Goal: Task Accomplishment & Management: Manage account settings

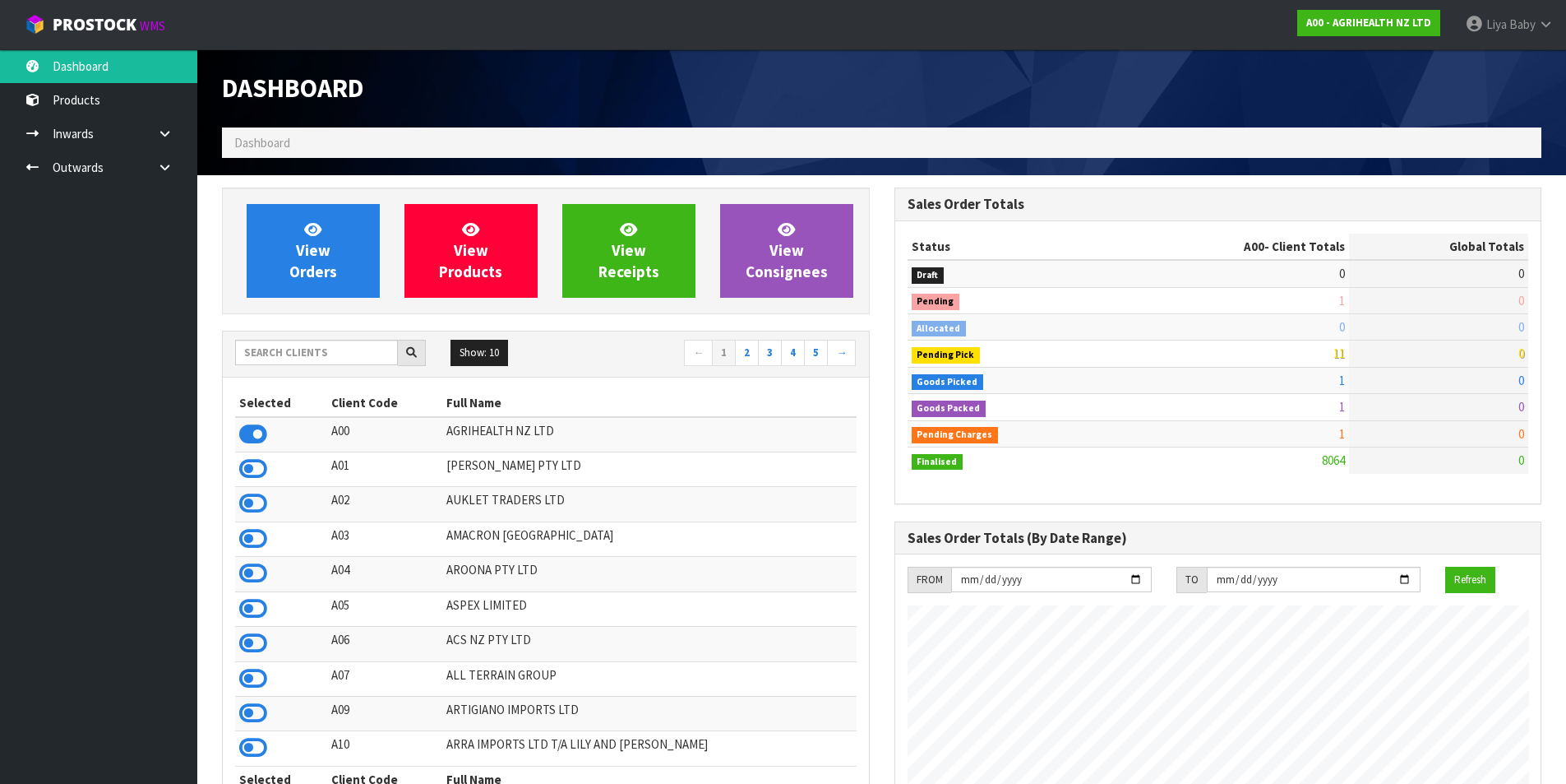
scroll to position [1246, 672]
click at [314, 354] on input "text" at bounding box center [316, 352] width 163 height 25
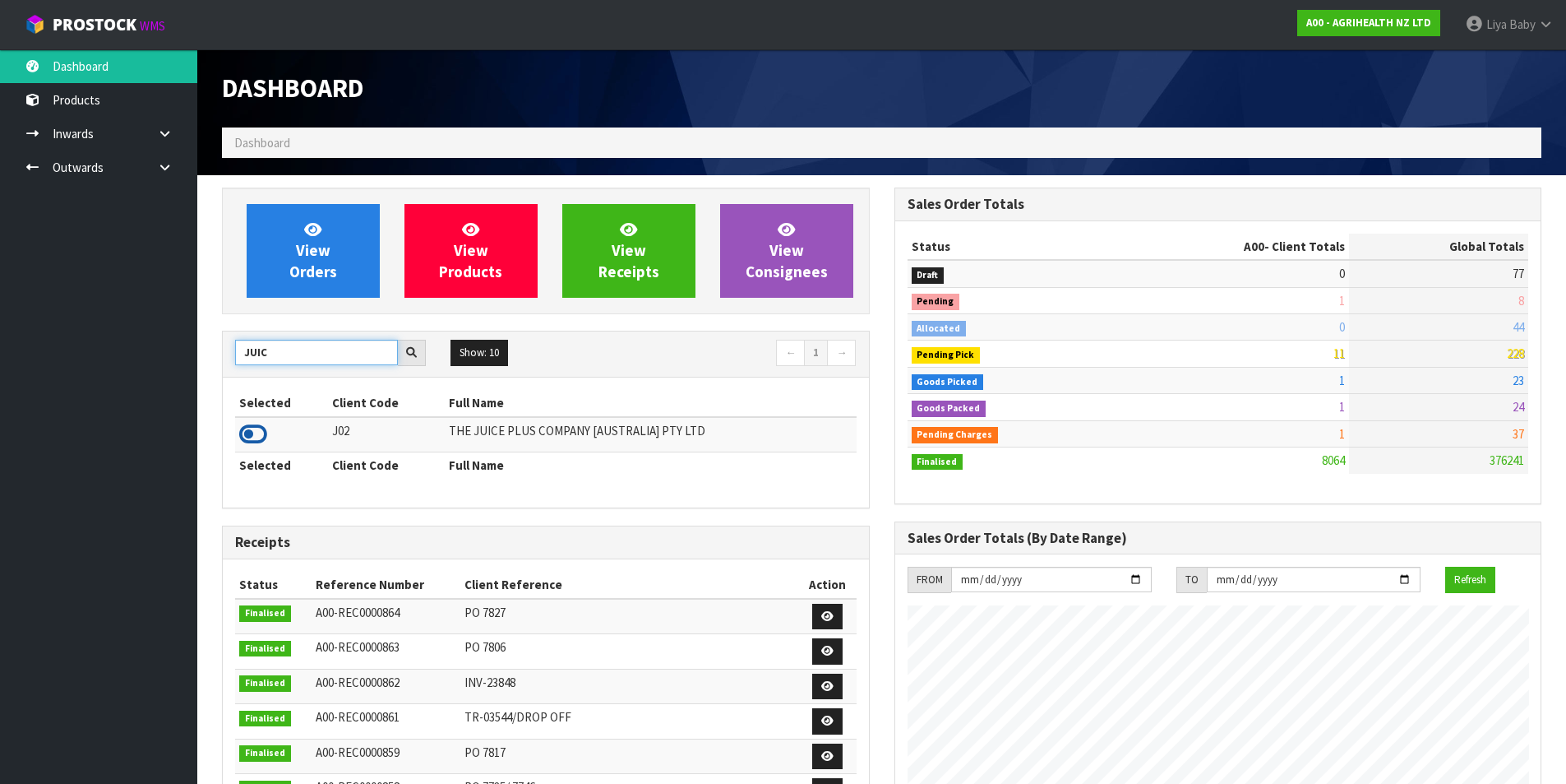
type input "JUIC"
click at [252, 423] on icon at bounding box center [253, 434] width 28 height 25
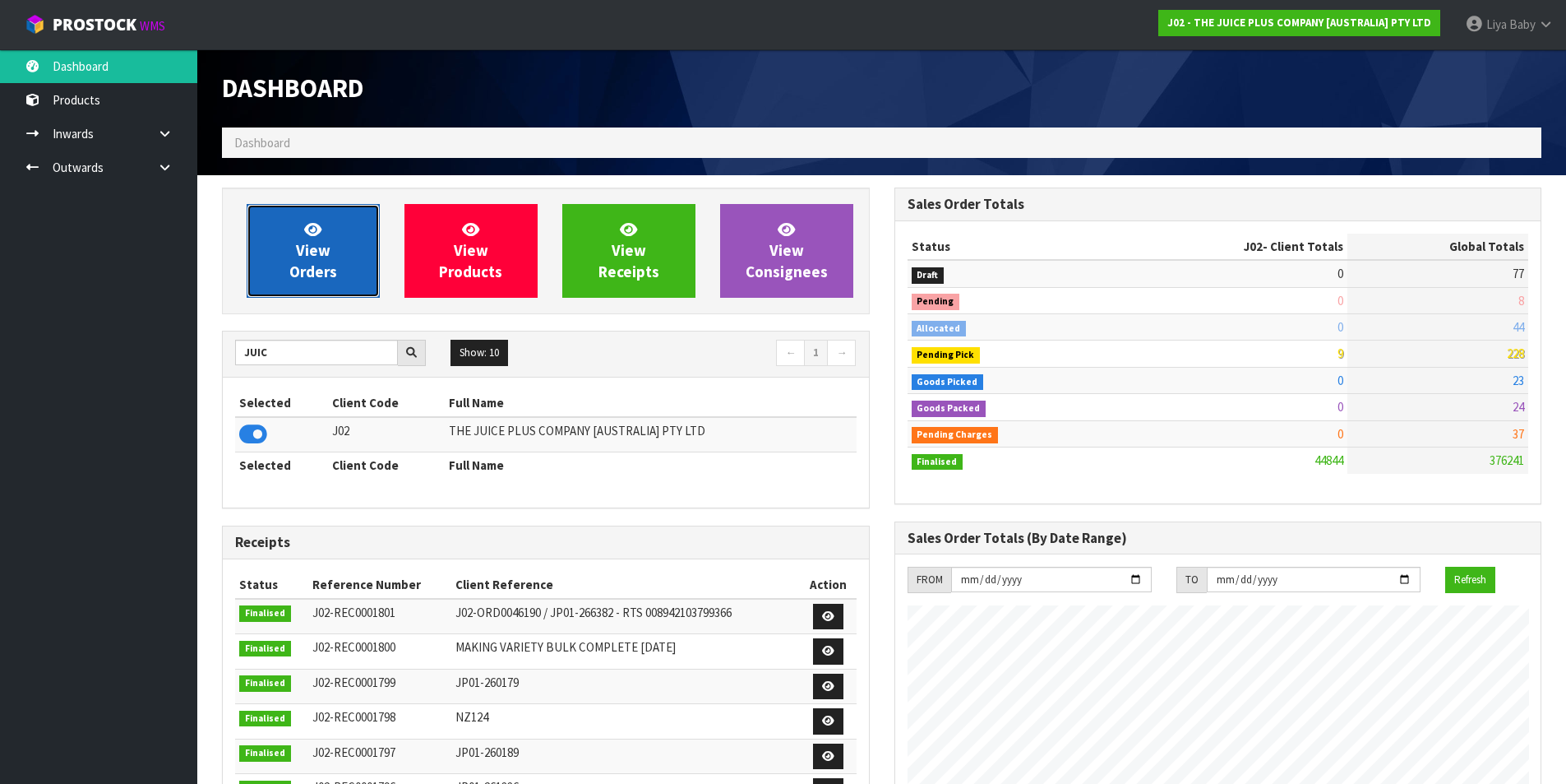
click at [334, 275] on span "View Orders" at bounding box center [313, 251] width 48 height 62
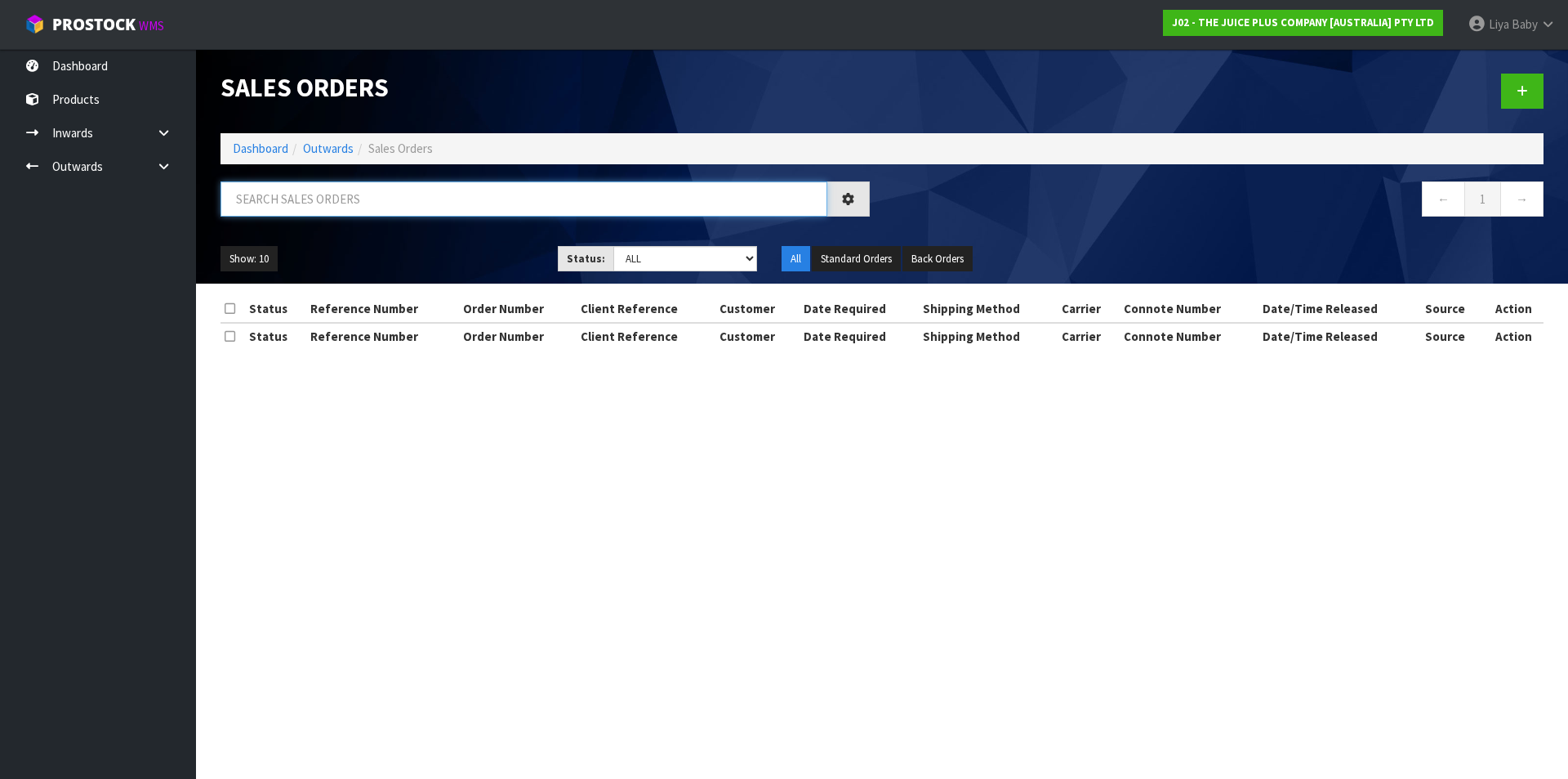
click at [327, 205] on input "text" at bounding box center [523, 199] width 607 height 35
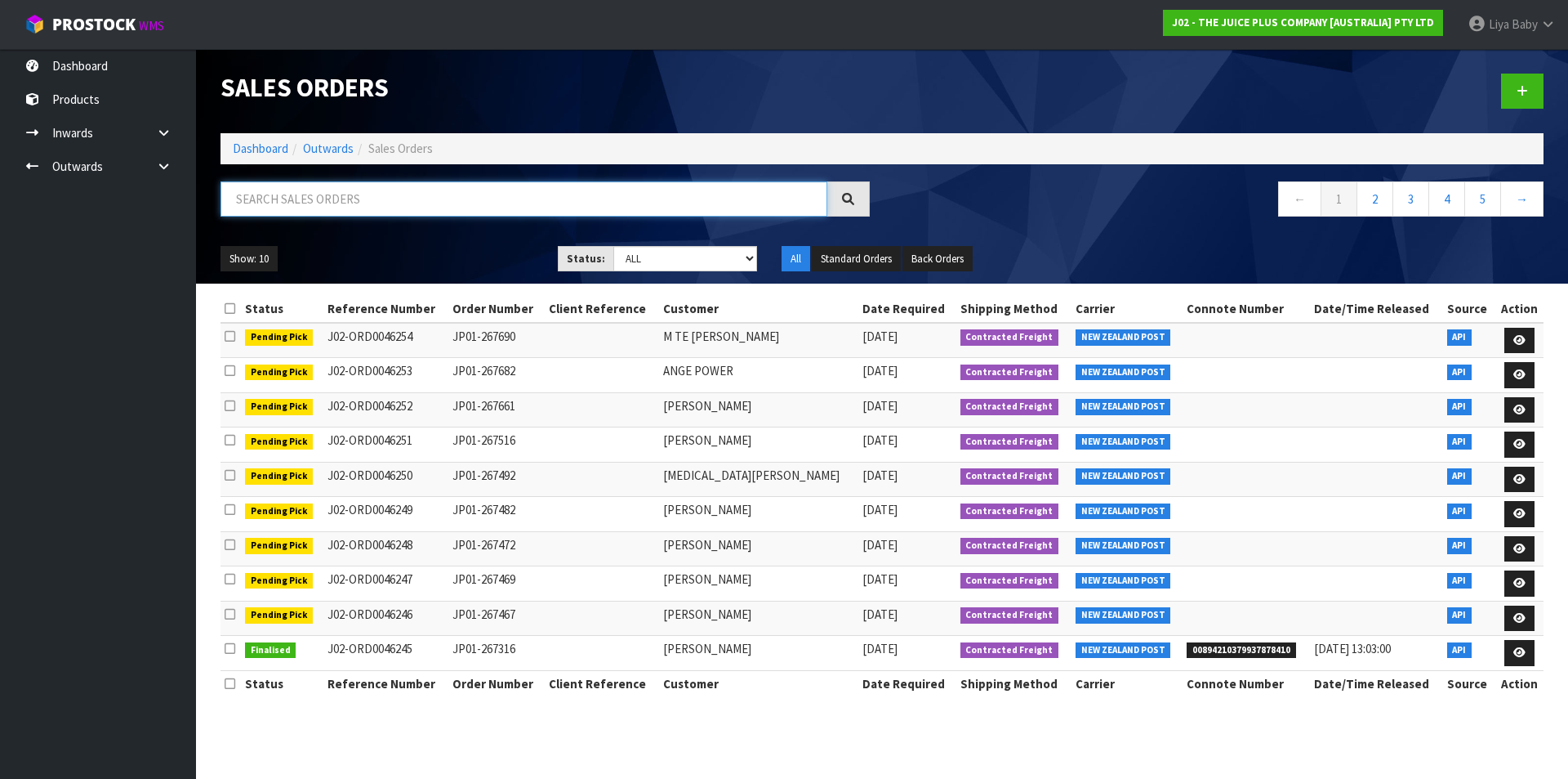
click at [319, 211] on input "text" at bounding box center [523, 199] width 607 height 35
type input "JOB-0407131"
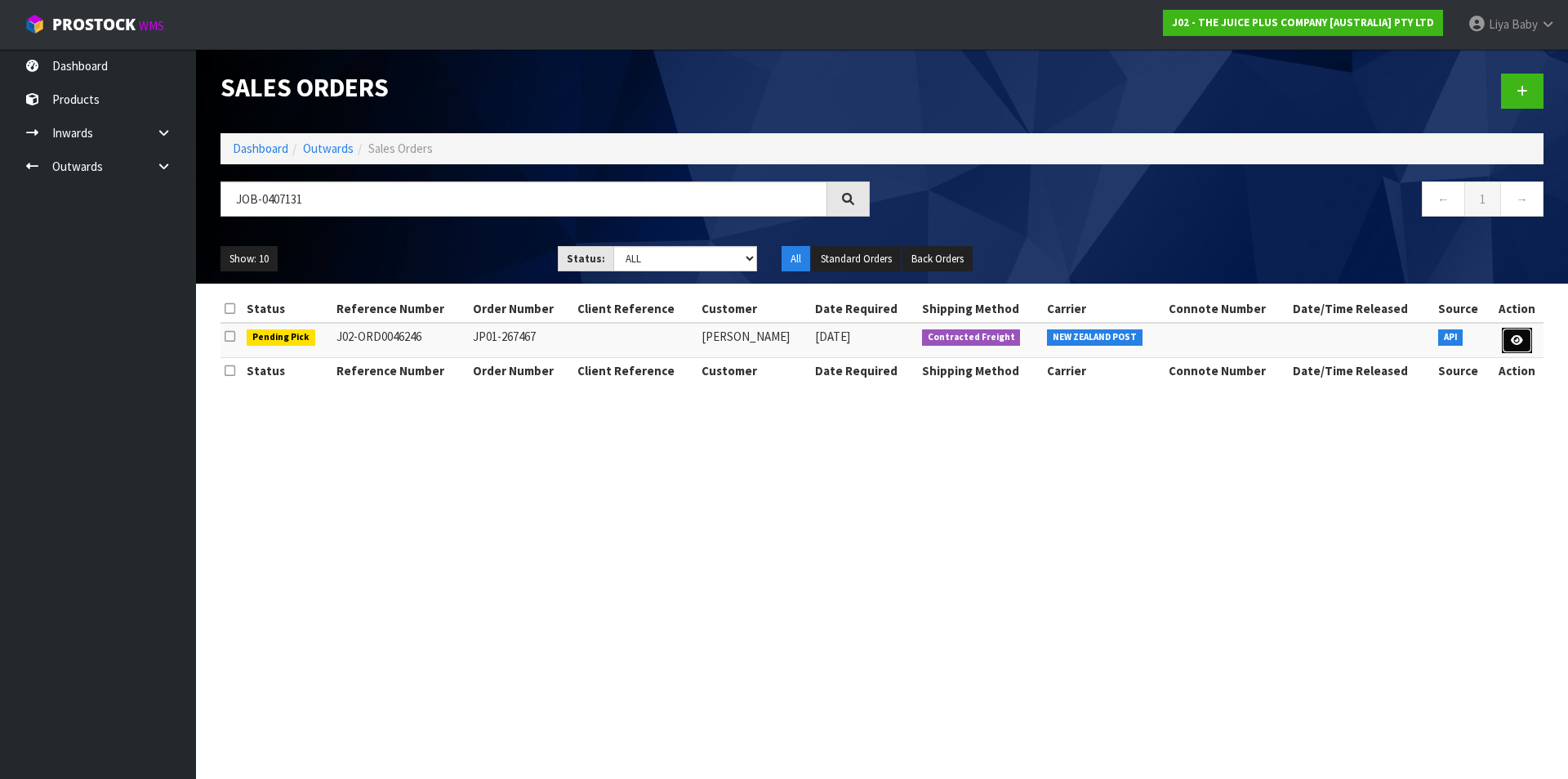
click at [1512, 343] on icon at bounding box center [1516, 340] width 12 height 11
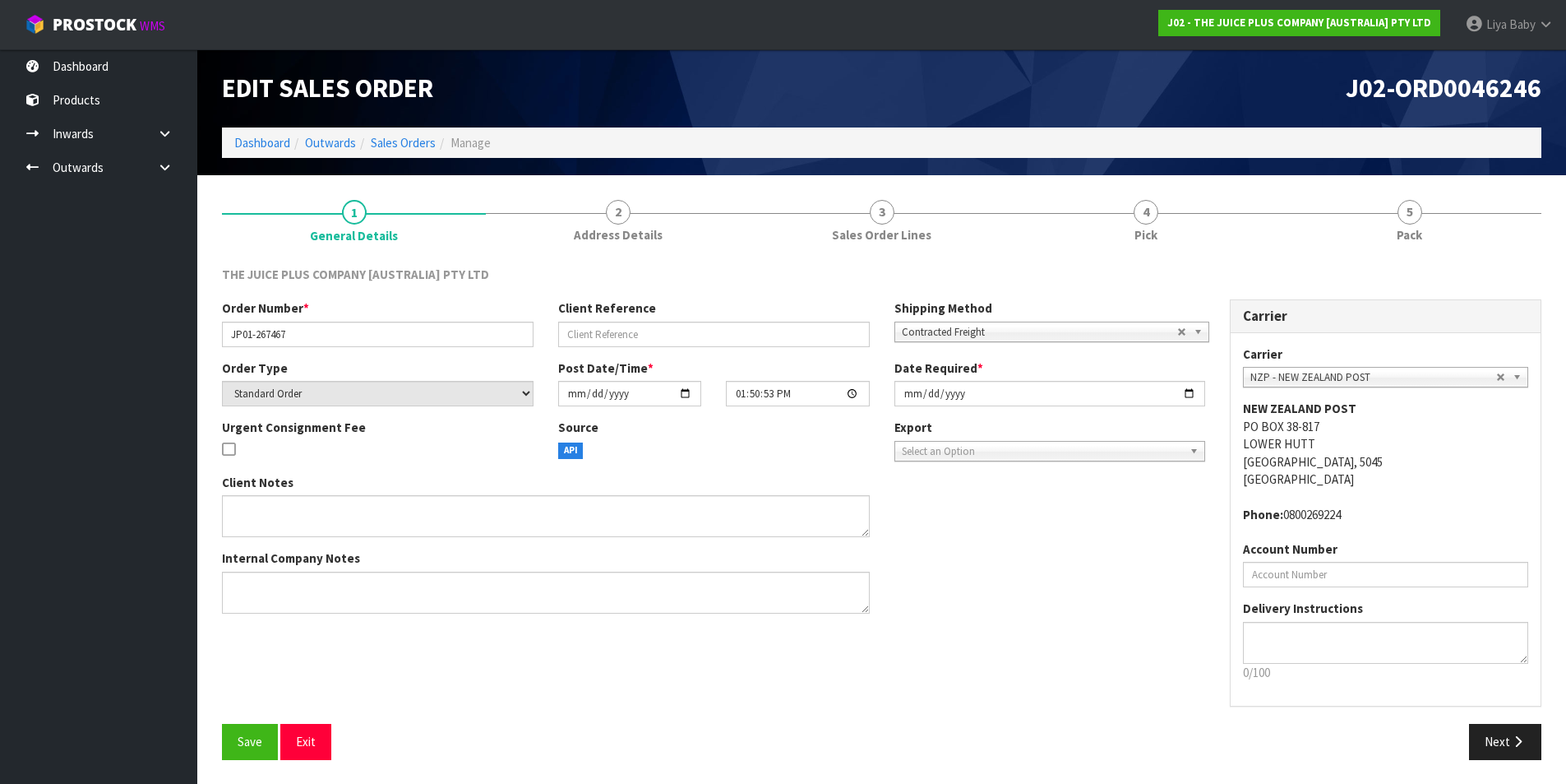
scroll to position [1, 0]
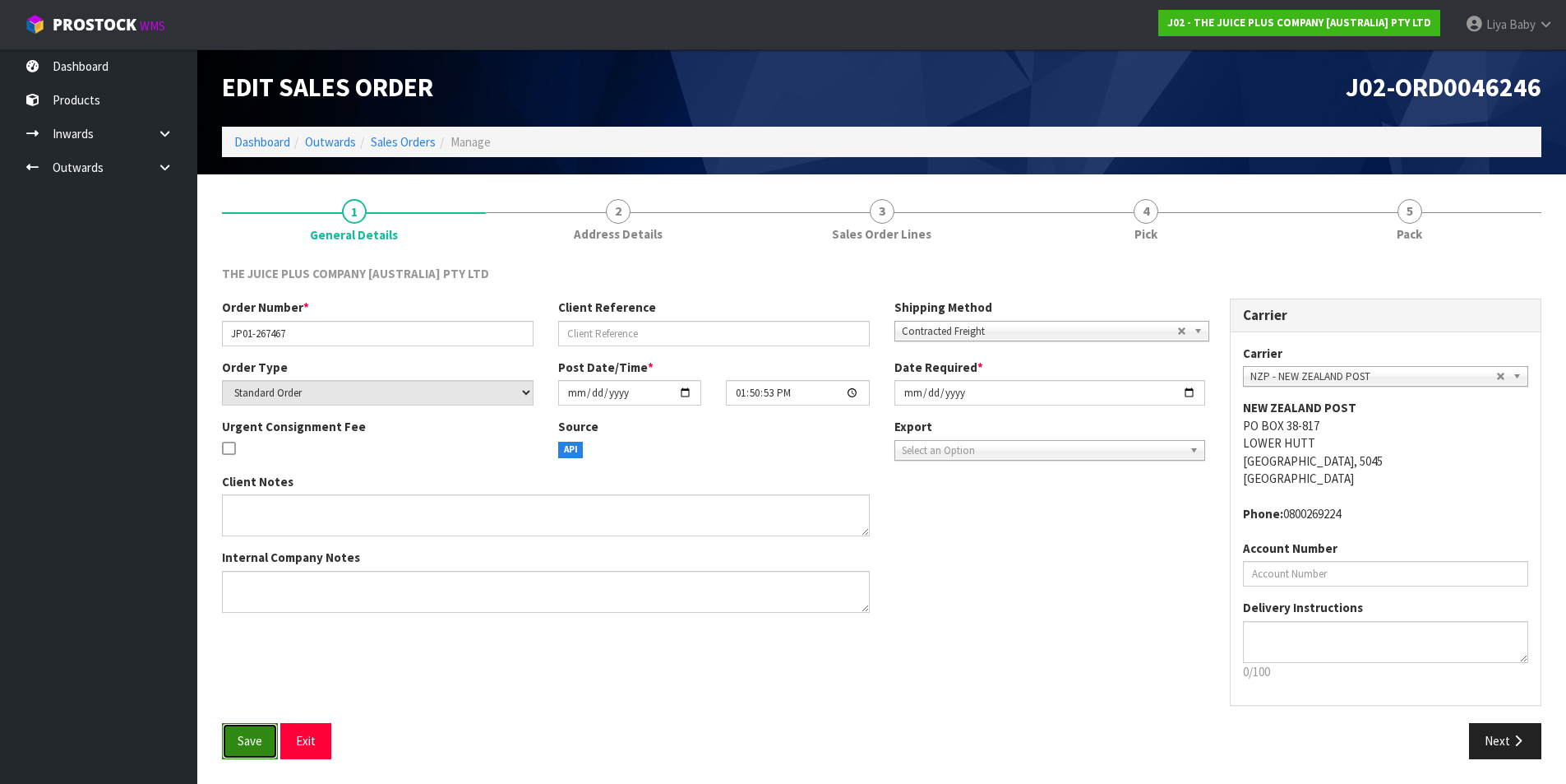
click at [236, 744] on button "Save" at bounding box center [250, 740] width 56 height 35
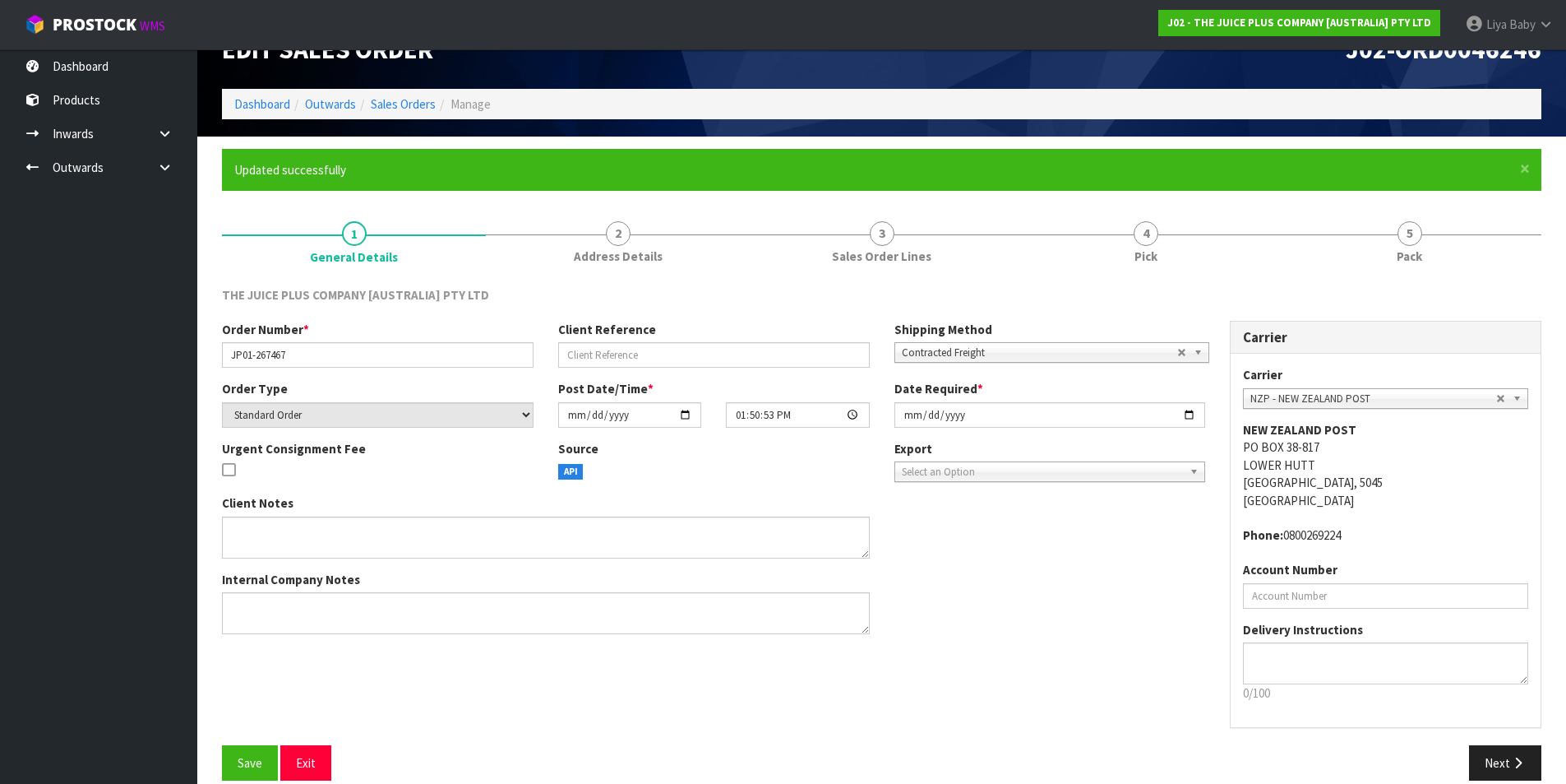
scroll to position [60, 0]
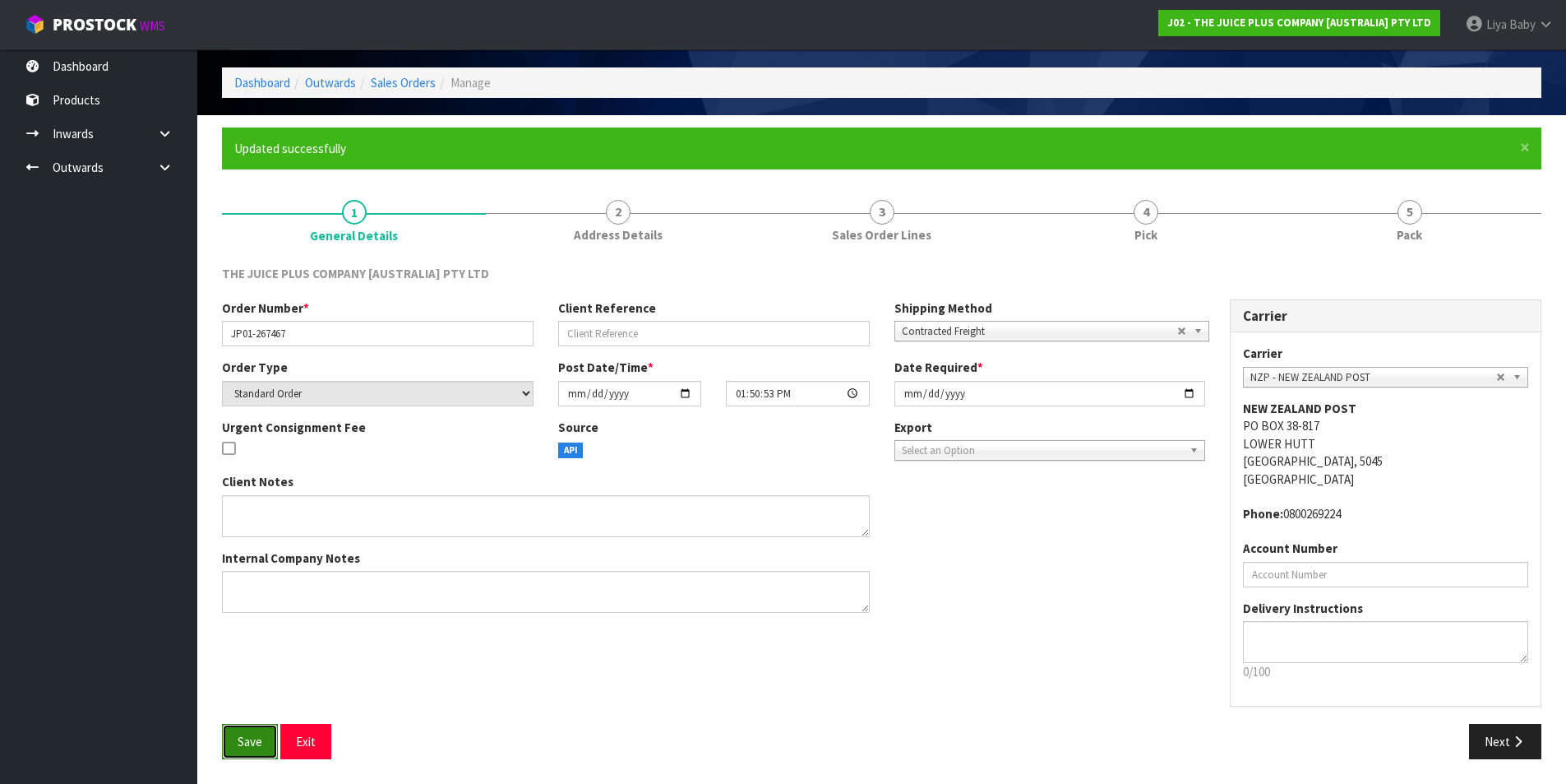
click at [244, 746] on span "Save" at bounding box center [250, 741] width 25 height 16
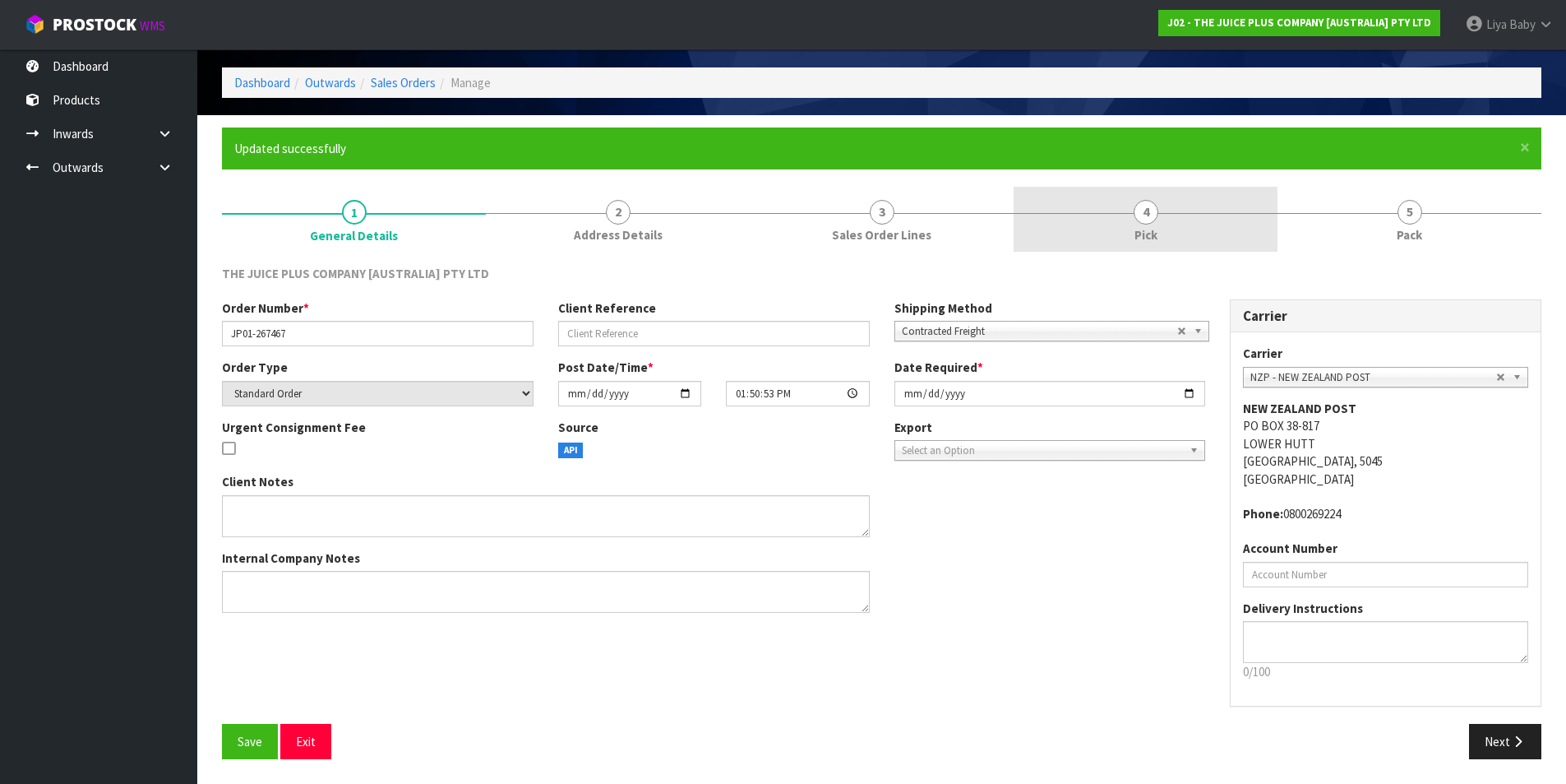
click at [1148, 215] on span "4" at bounding box center [1146, 212] width 25 height 25
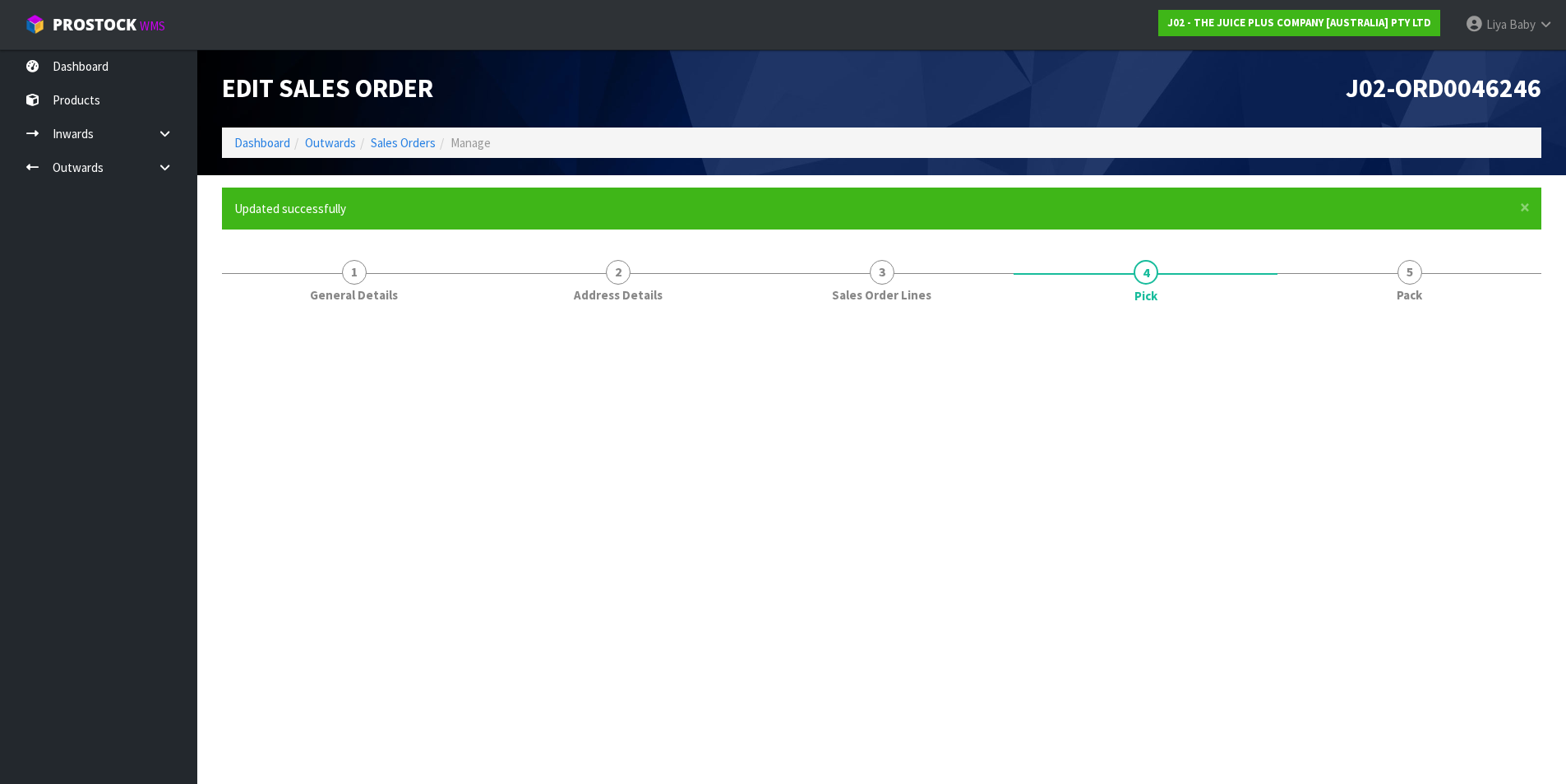
scroll to position [0, 0]
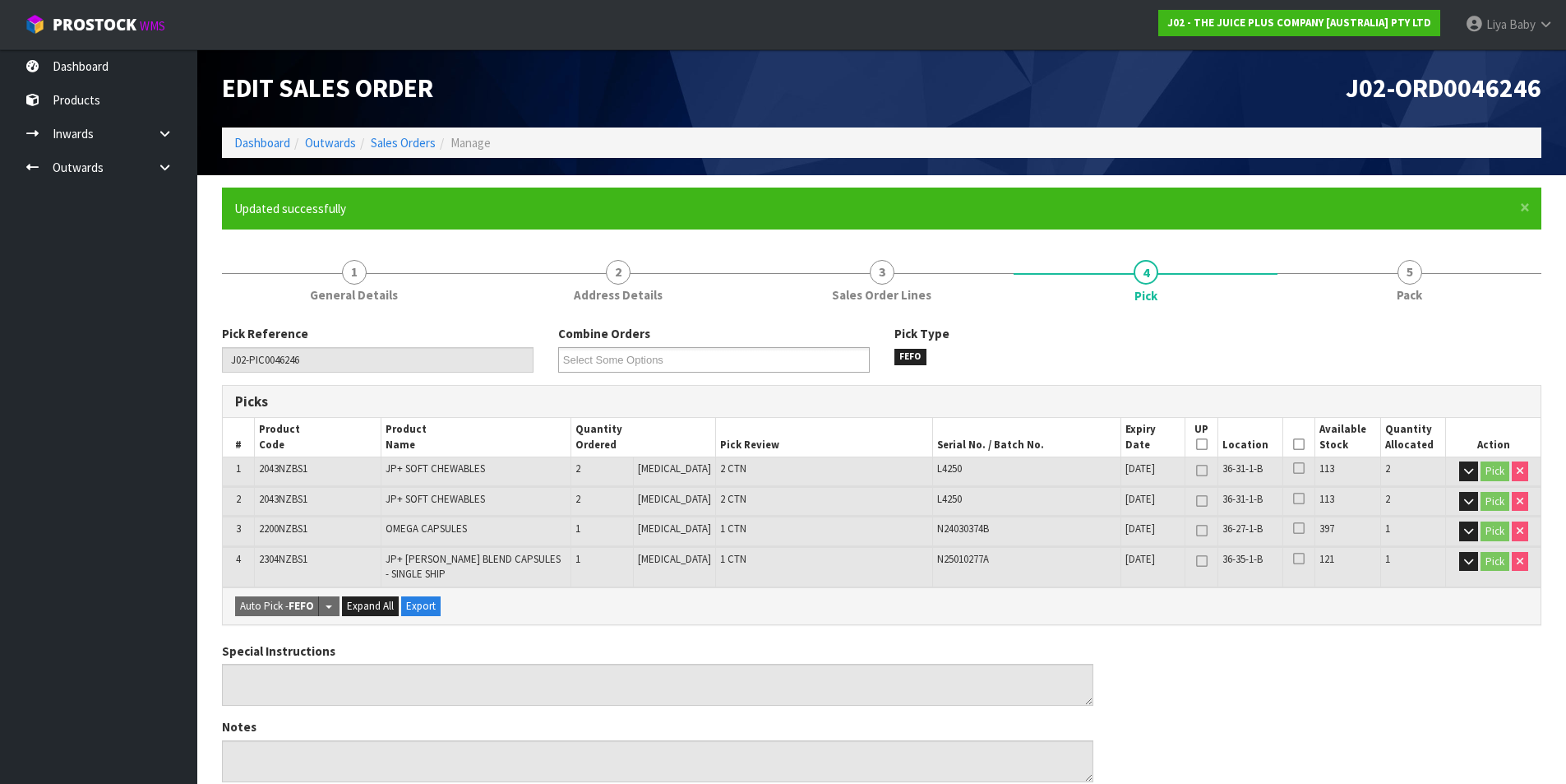
click at [1297, 444] on icon at bounding box center [1299, 444] width 12 height 1
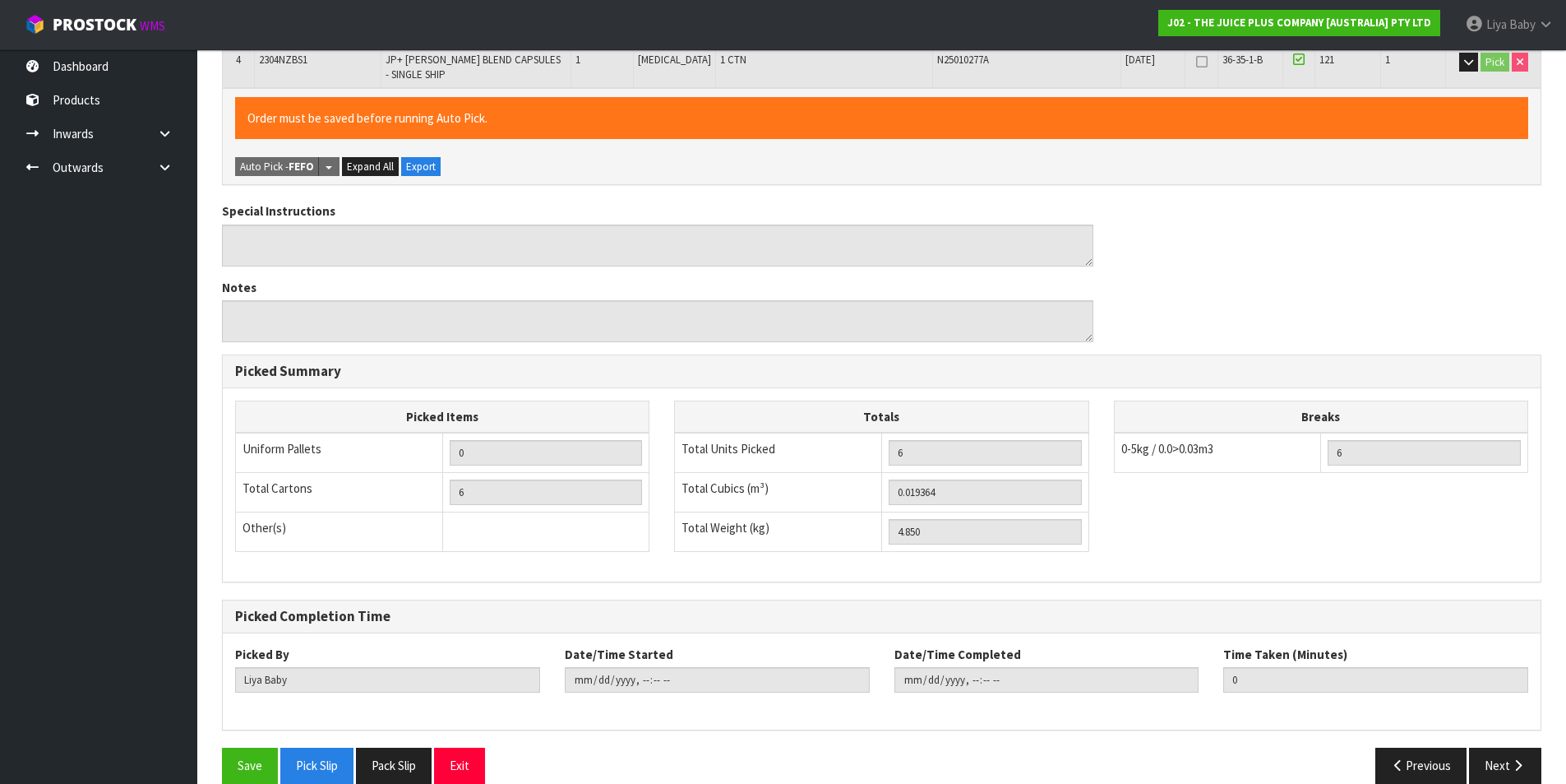
scroll to position [524, 0]
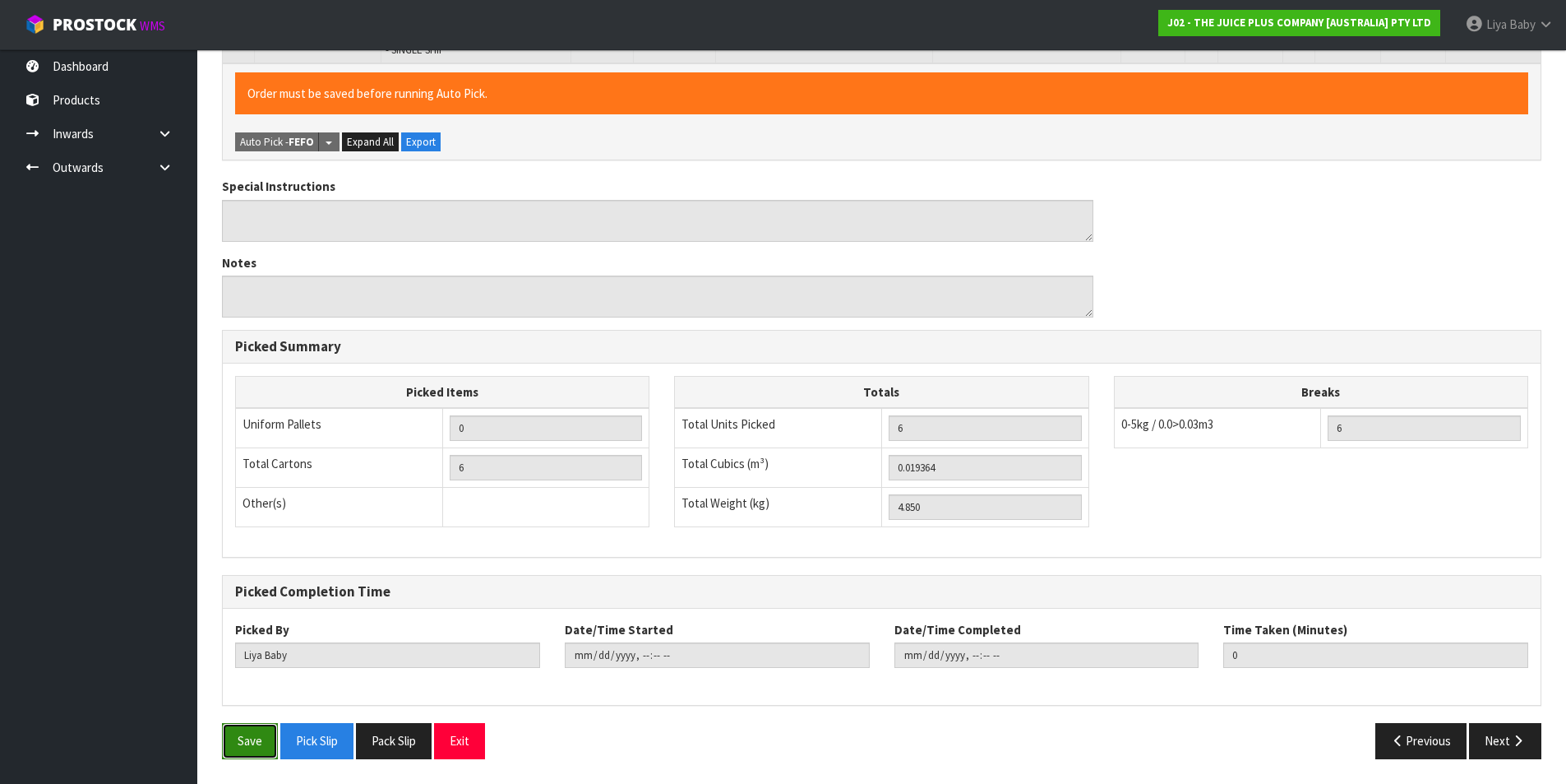
click at [247, 728] on button "Save" at bounding box center [250, 740] width 56 height 35
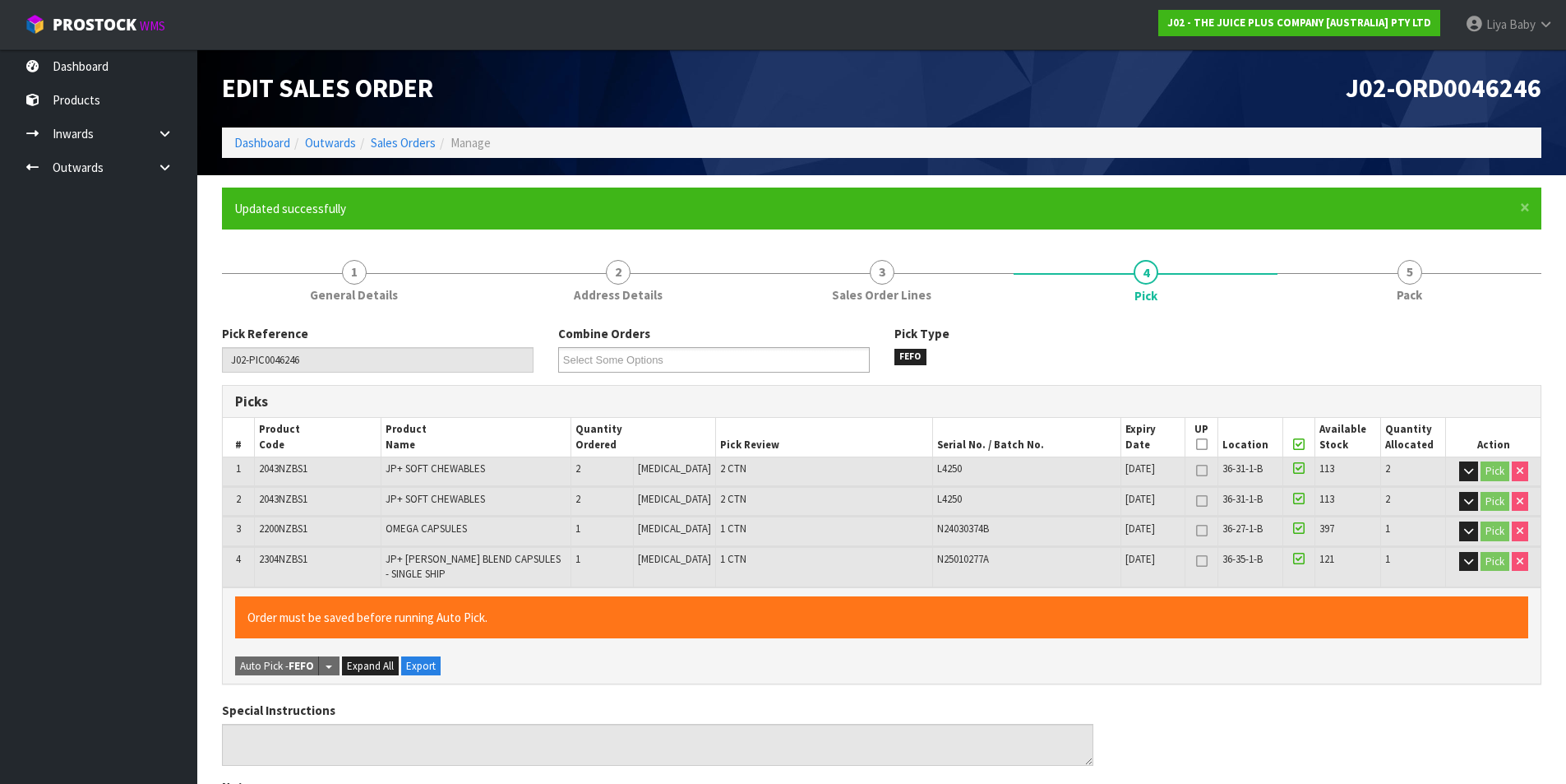
type input "[DATE]T11:47:50"
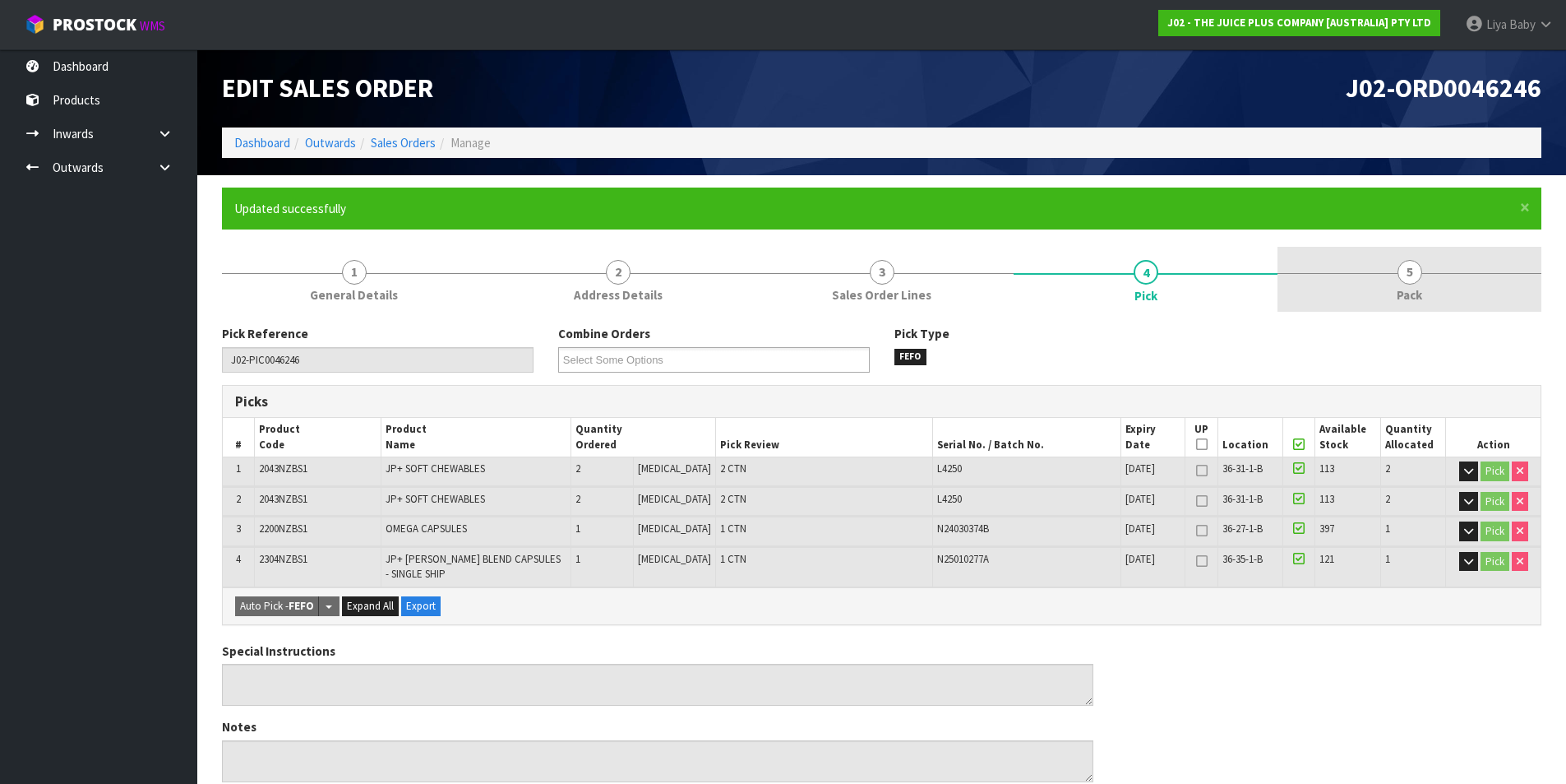
click at [1415, 295] on span "Pack" at bounding box center [1409, 294] width 25 height 17
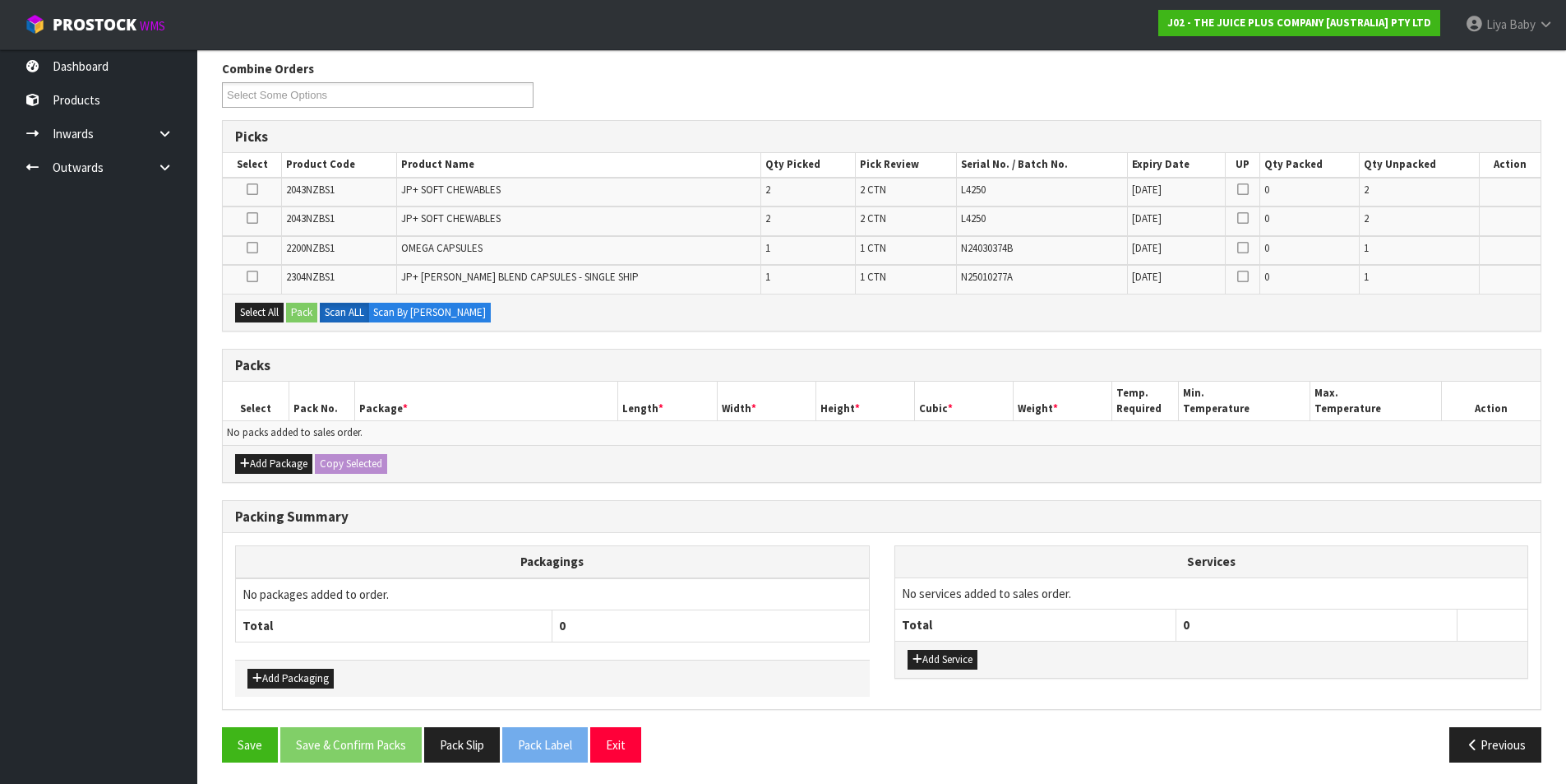
scroll to position [268, 0]
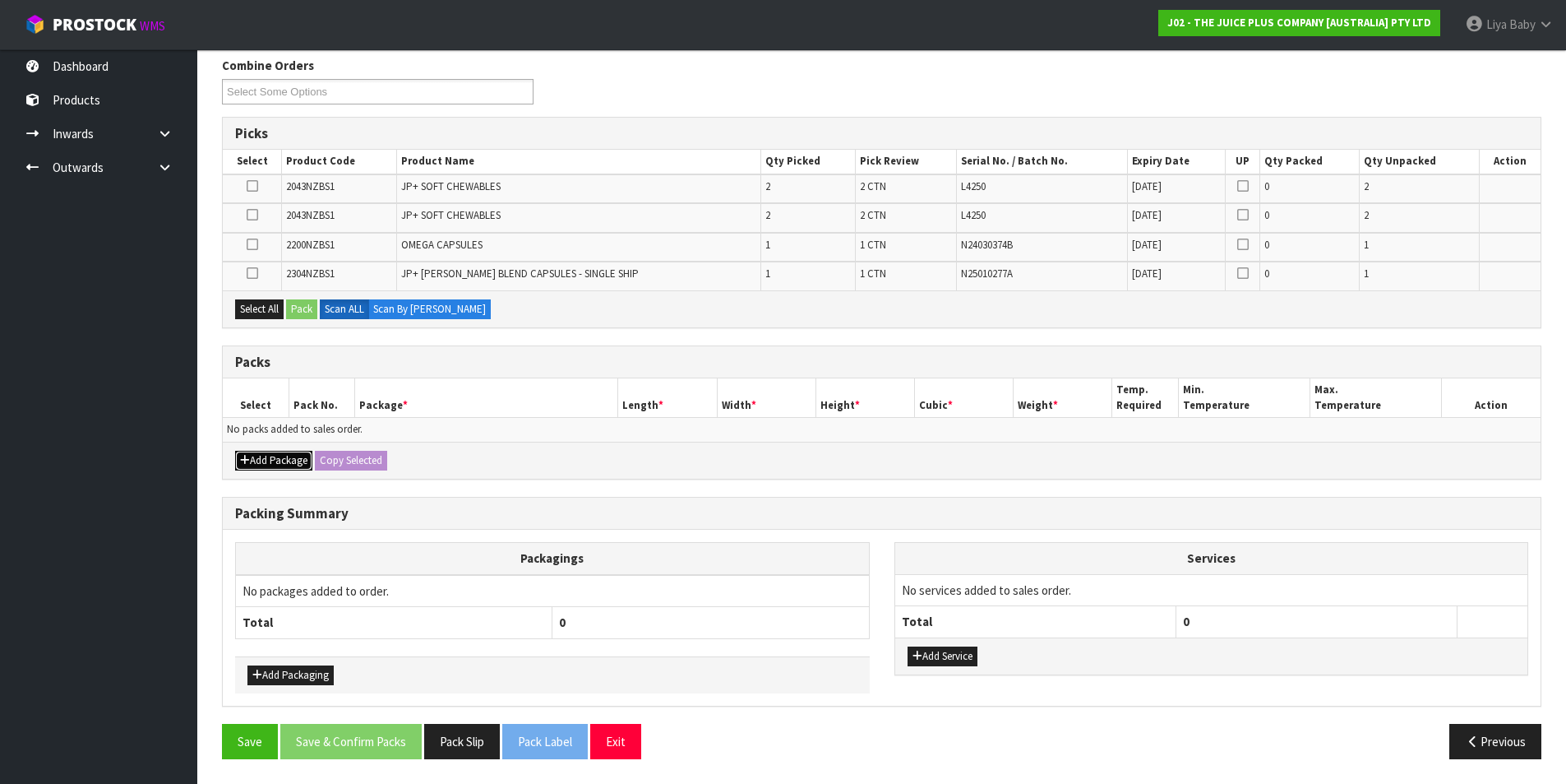
click at [294, 462] on button "Add Package" at bounding box center [273, 461] width 77 height 20
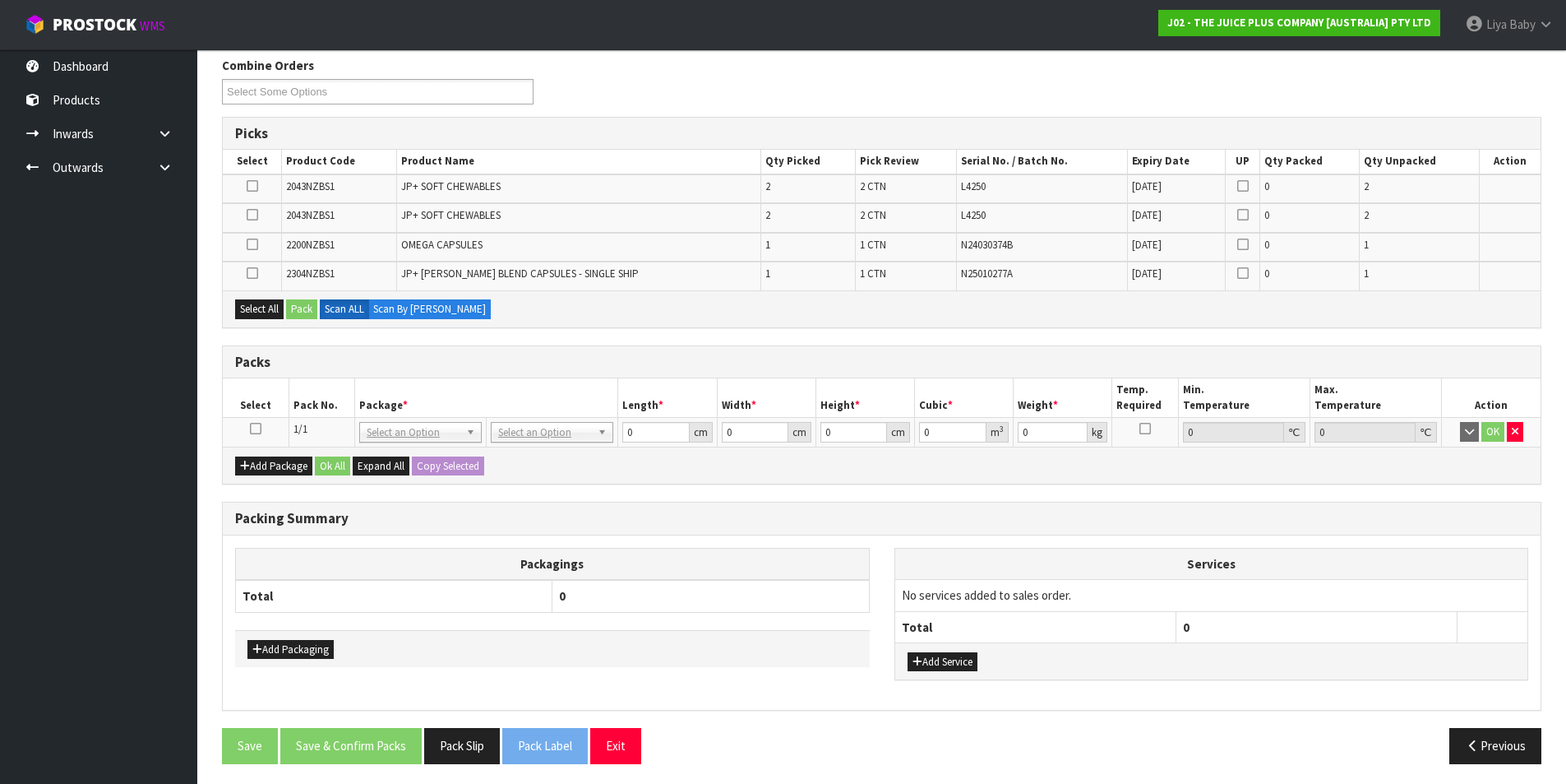
click at [259, 428] on icon at bounding box center [256, 428] width 12 height 1
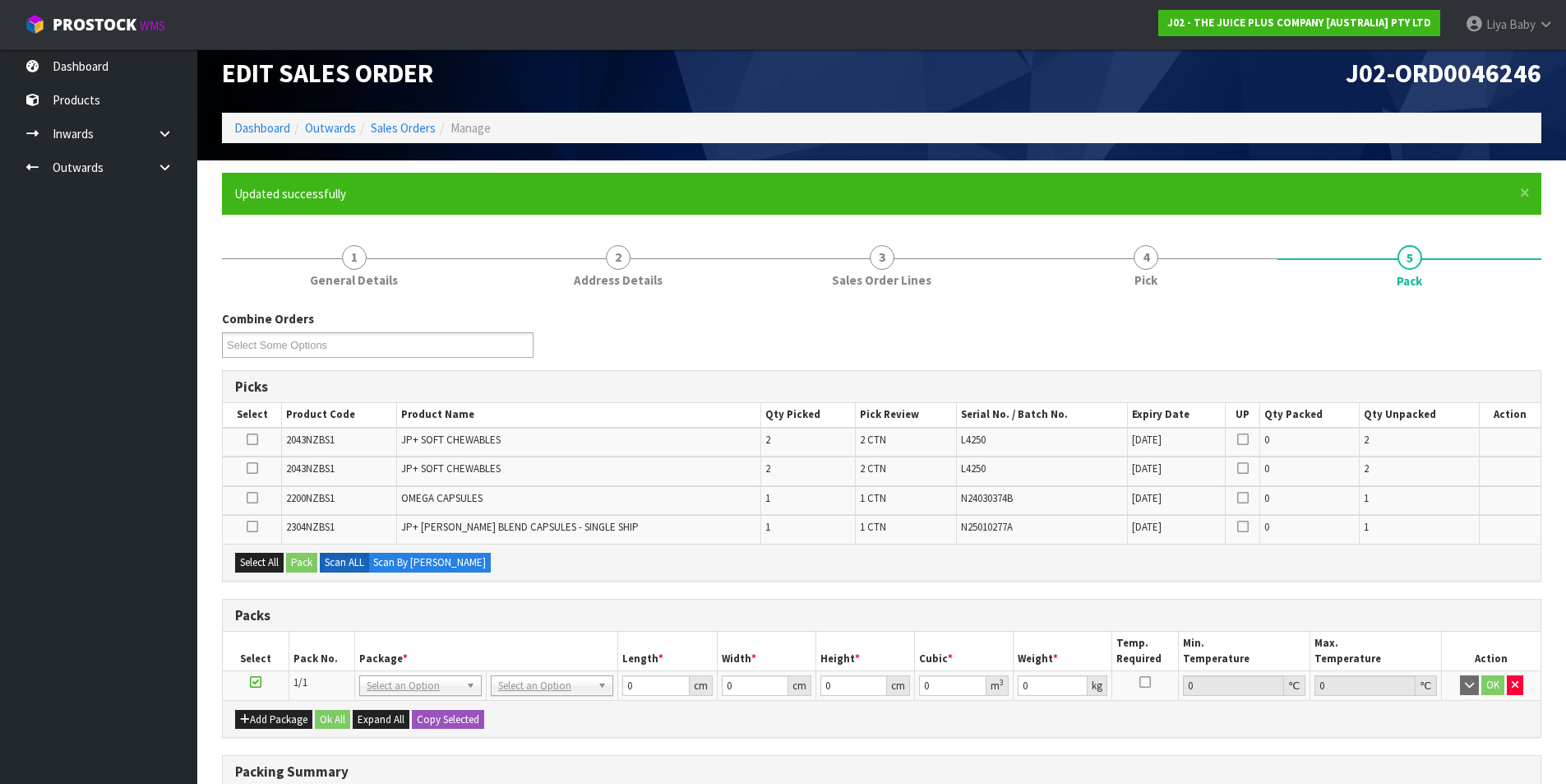
scroll to position [0, 0]
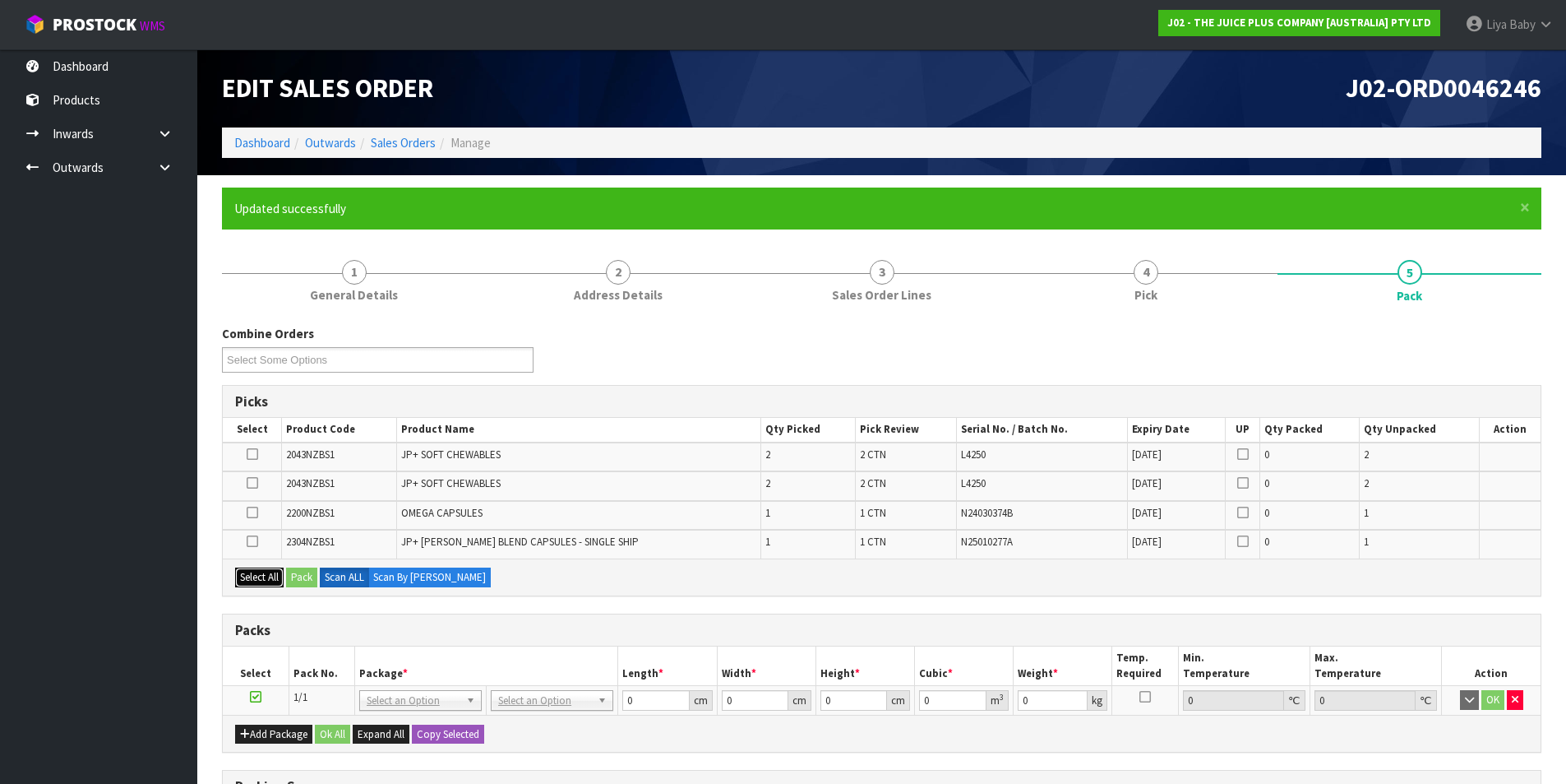
click at [262, 571] on button "Select All" at bounding box center [259, 577] width 49 height 20
click at [305, 578] on button "Pack" at bounding box center [301, 577] width 31 height 20
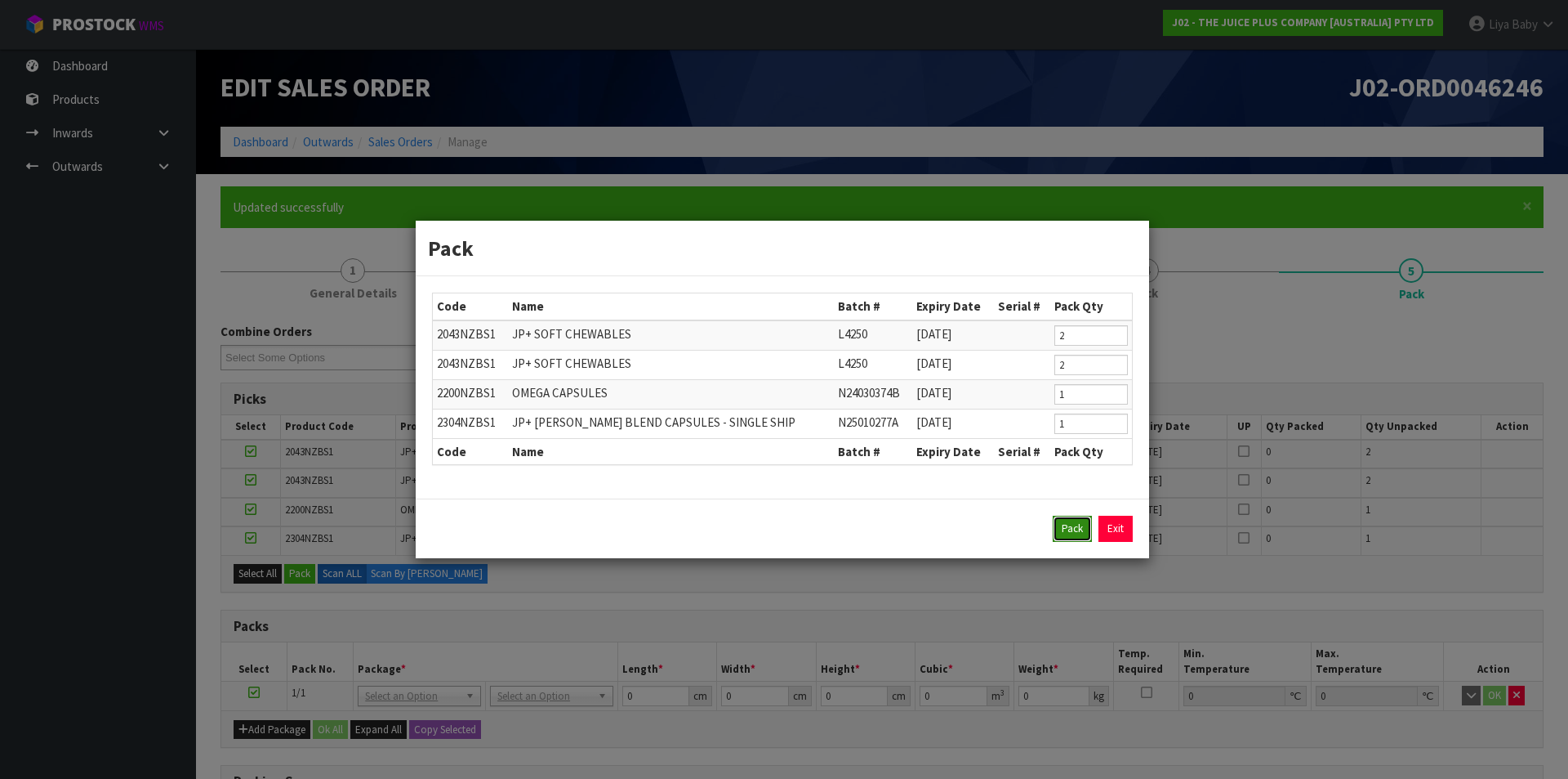
click at [1057, 525] on button "Pack" at bounding box center [1071, 529] width 39 height 26
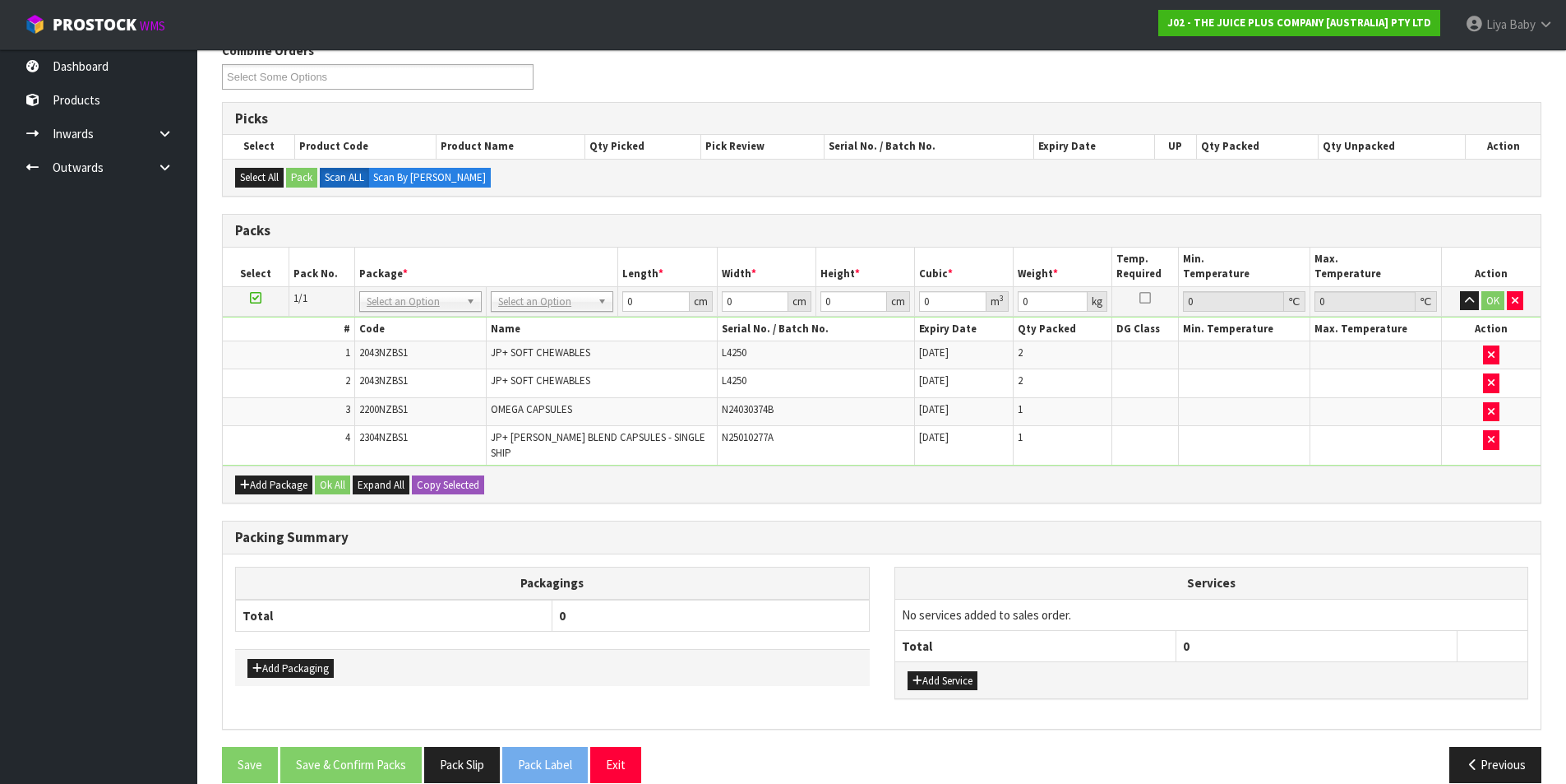
scroll to position [296, 0]
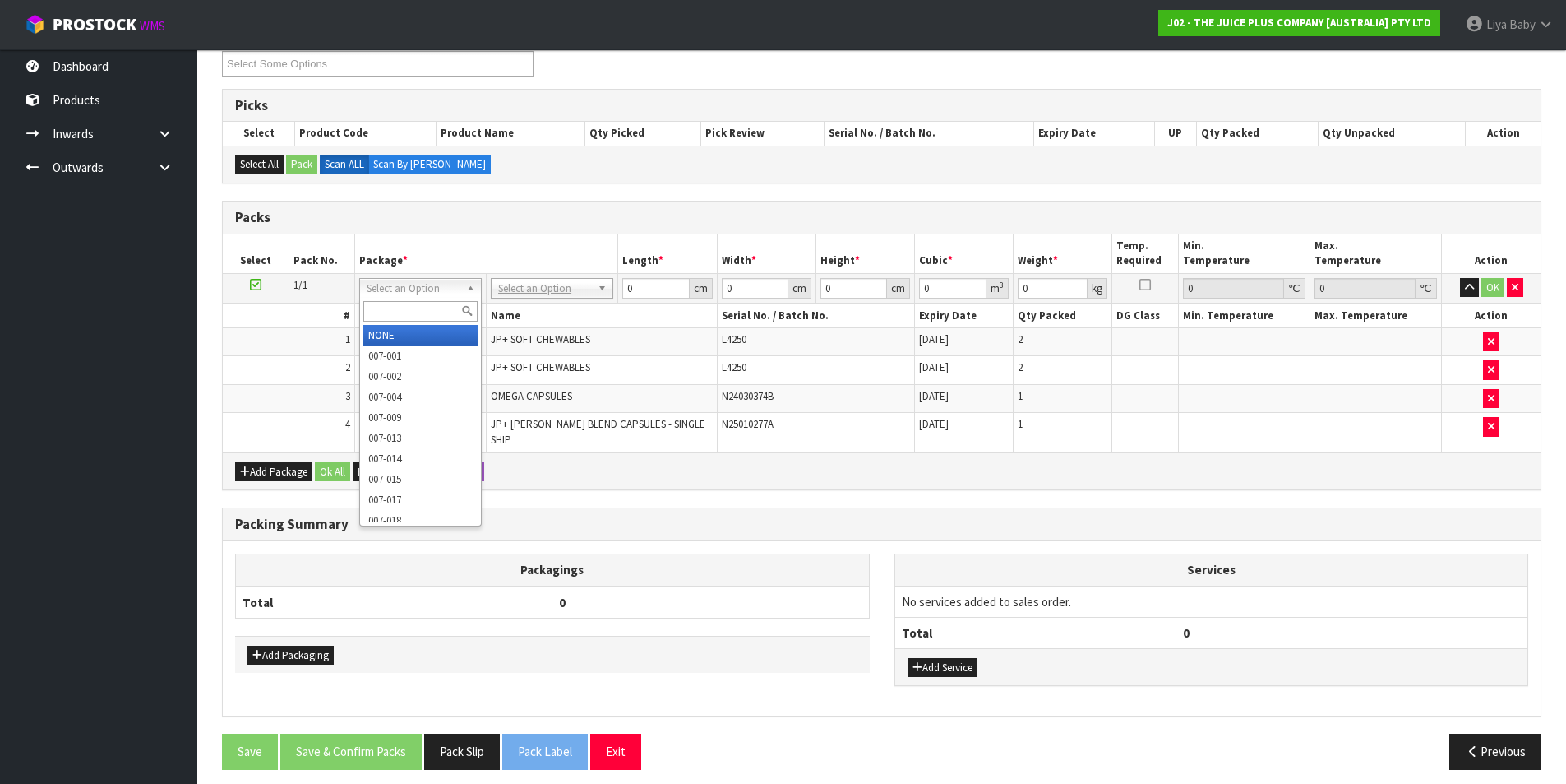
click at [424, 310] on input "text" at bounding box center [420, 311] width 114 height 21
click at [409, 301] on input "CTN6" at bounding box center [420, 311] width 114 height 21
type input "C"
click at [417, 316] on input "text" at bounding box center [420, 311] width 114 height 21
type input "c"
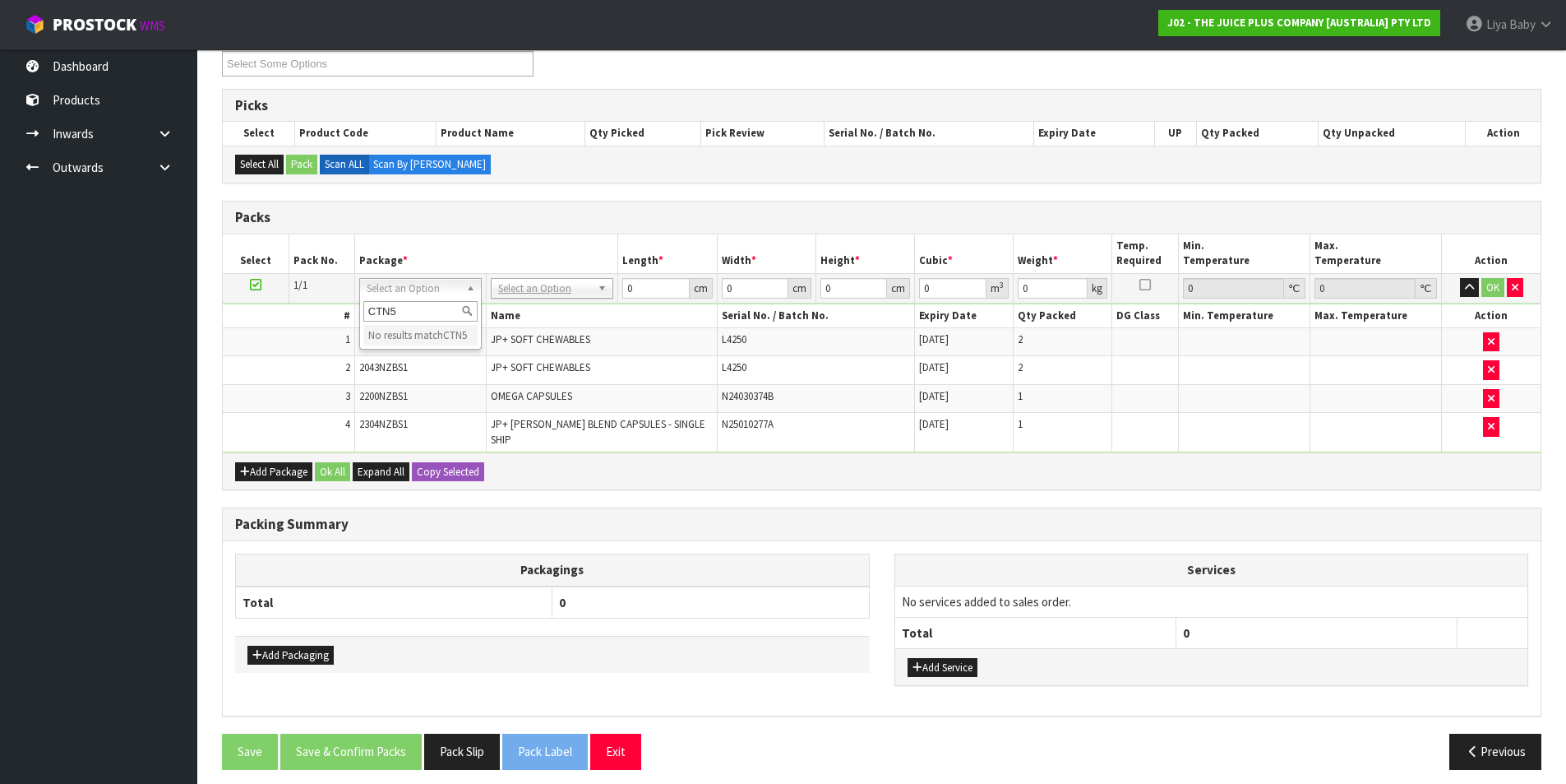
type input "CTN5"
click at [442, 303] on input "CTN5" at bounding box center [420, 311] width 114 height 21
type input "C"
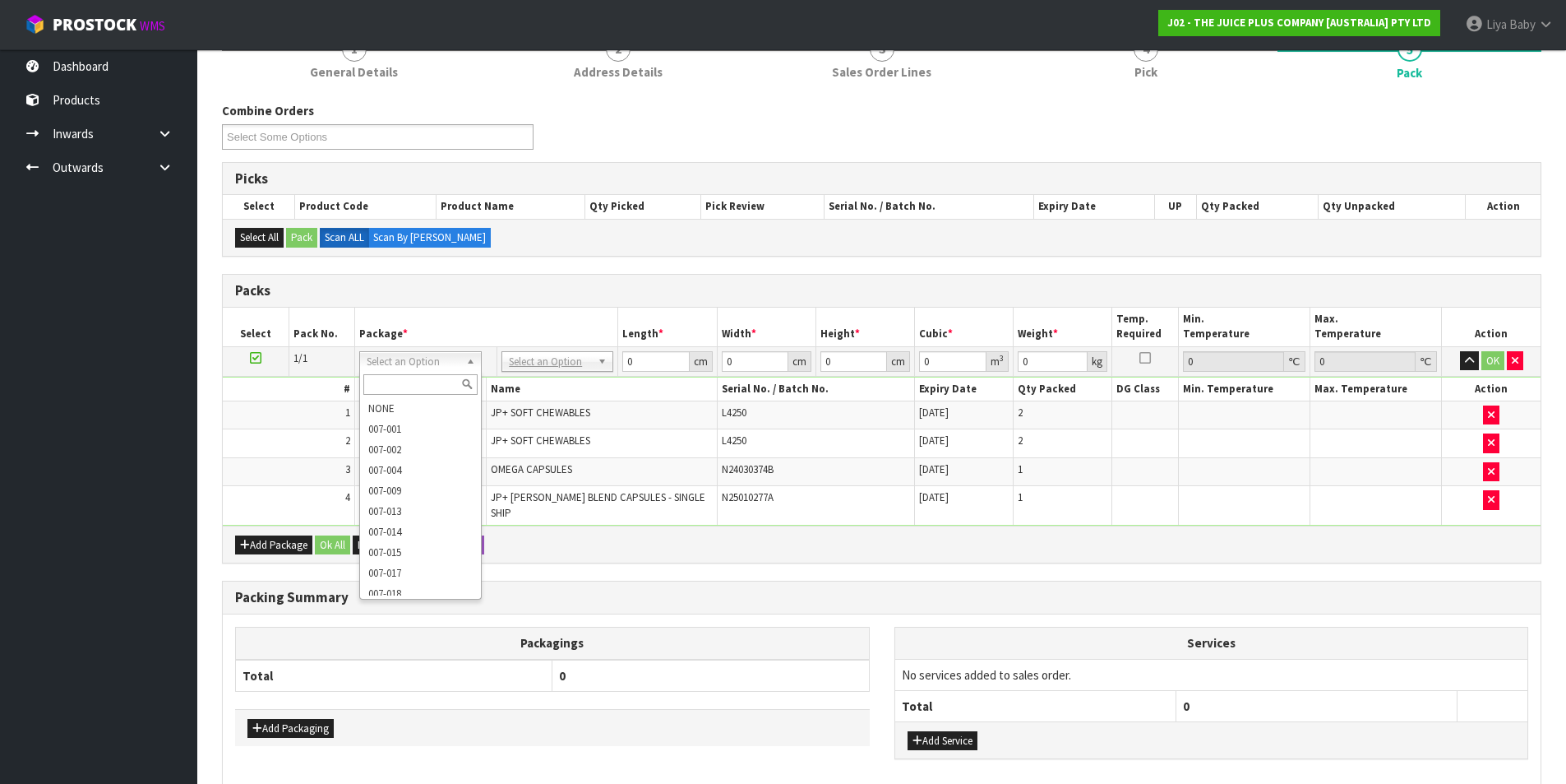
scroll to position [247, 0]
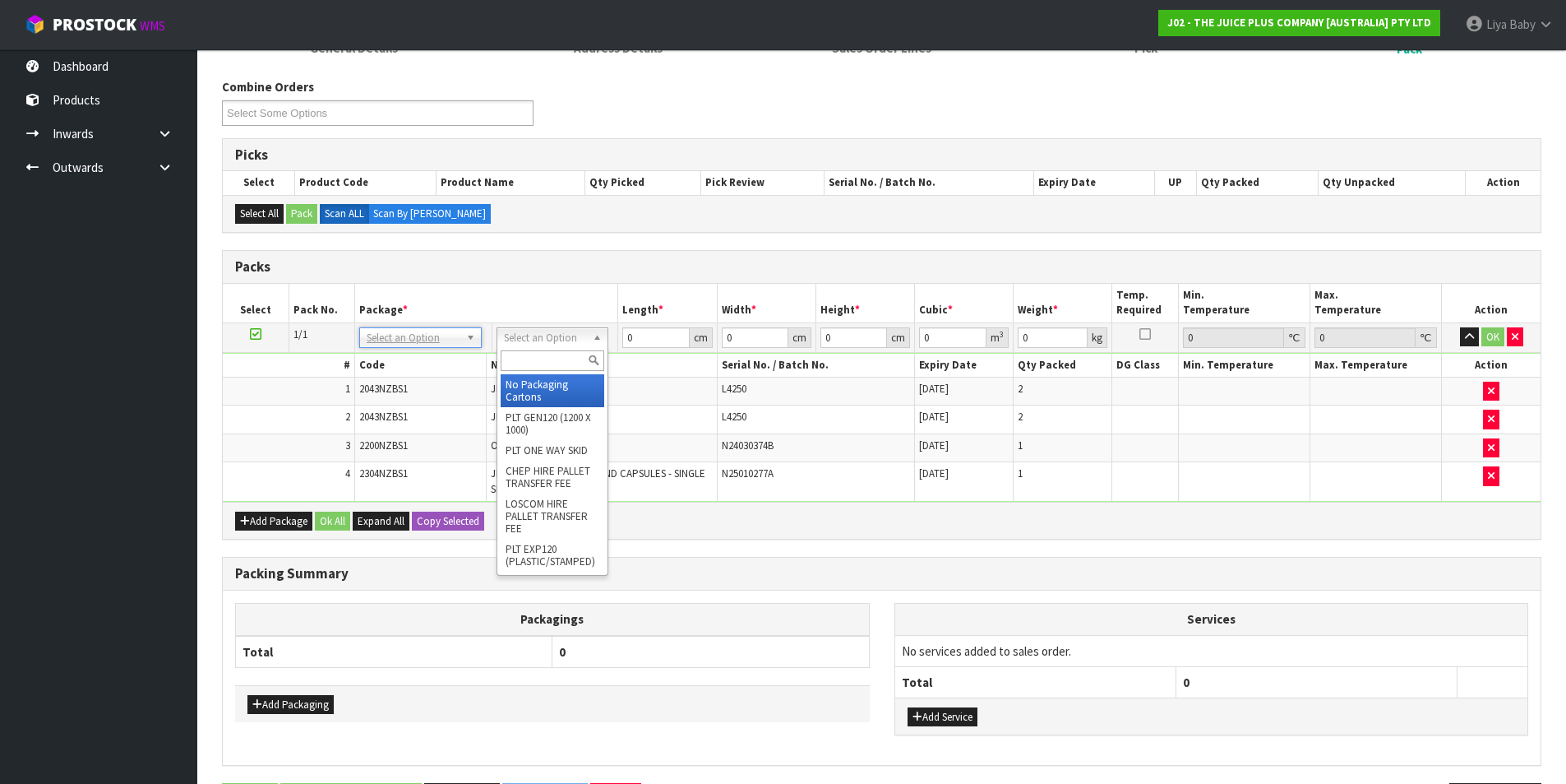
click at [529, 352] on input "text" at bounding box center [553, 360] width 104 height 21
type input "CTN5"
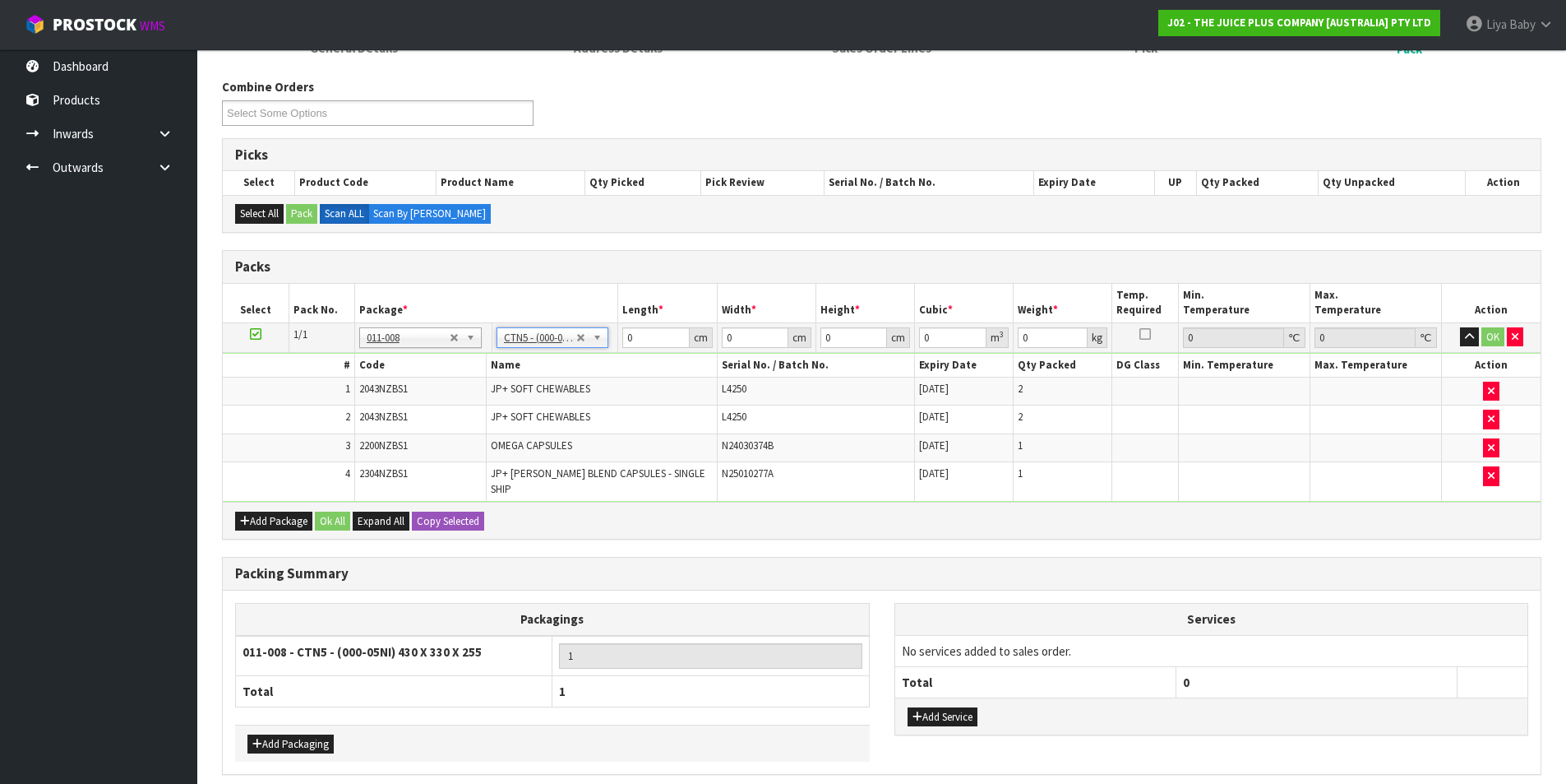
type input "43"
type input "33"
type input "25.5"
type input "0.036185"
type input "5.05"
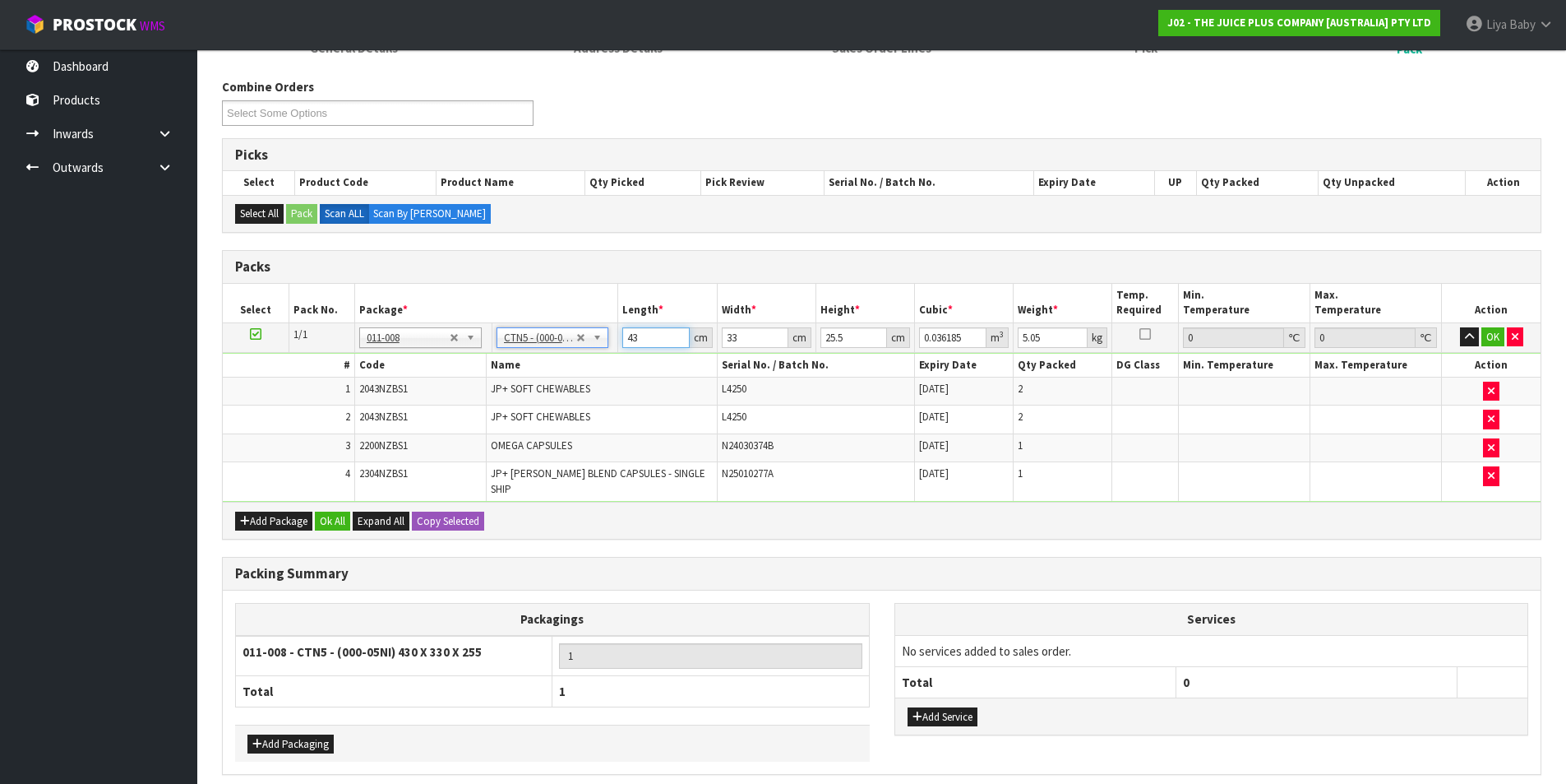
click at [646, 344] on input "43" at bounding box center [655, 337] width 67 height 21
type input "4"
type input "0.003366"
type input "0"
type input "3"
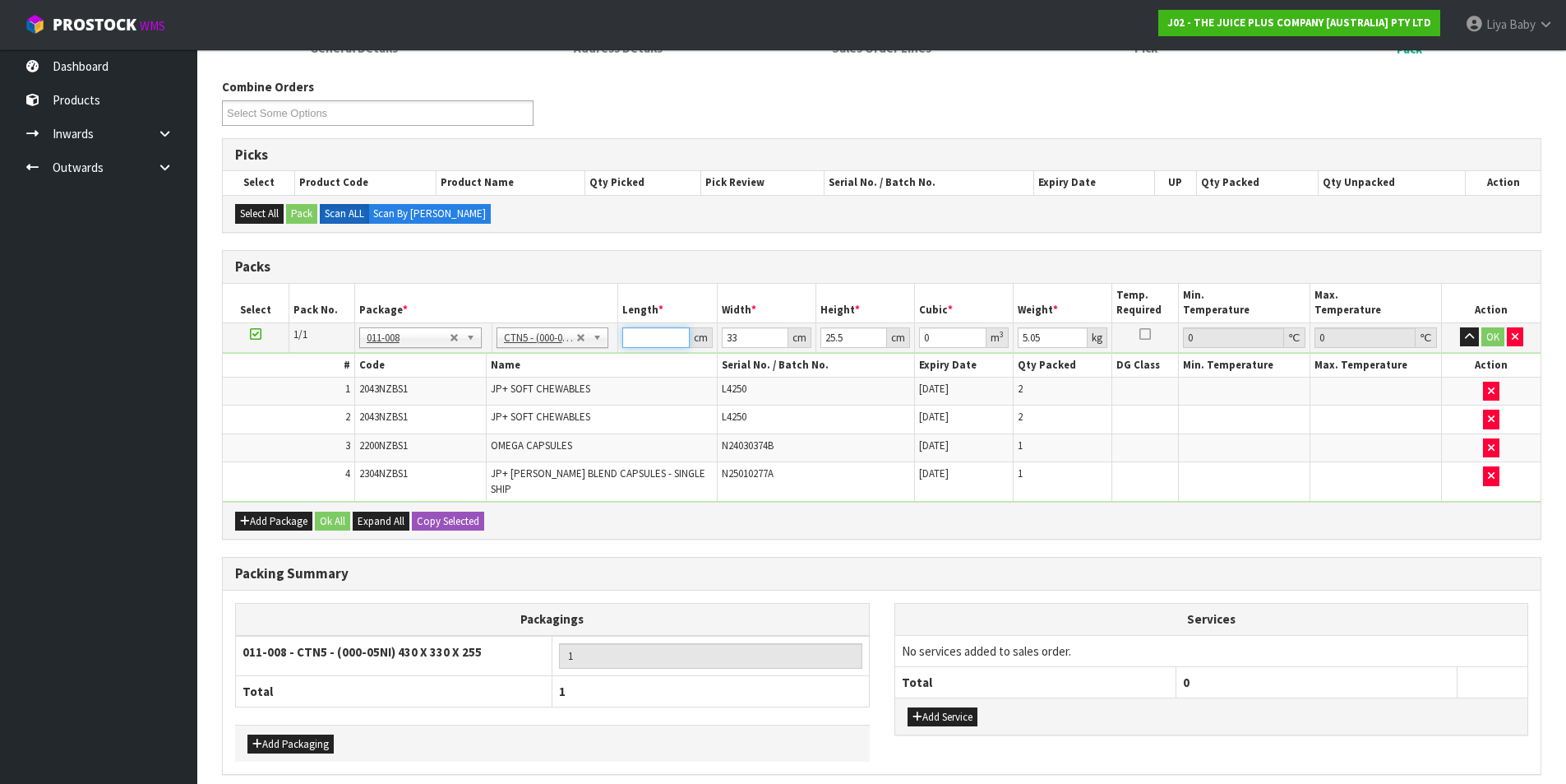
type input "0.002525"
type input "34"
type input "0.028611"
type input "34"
click at [745, 335] on input "33" at bounding box center [755, 337] width 67 height 21
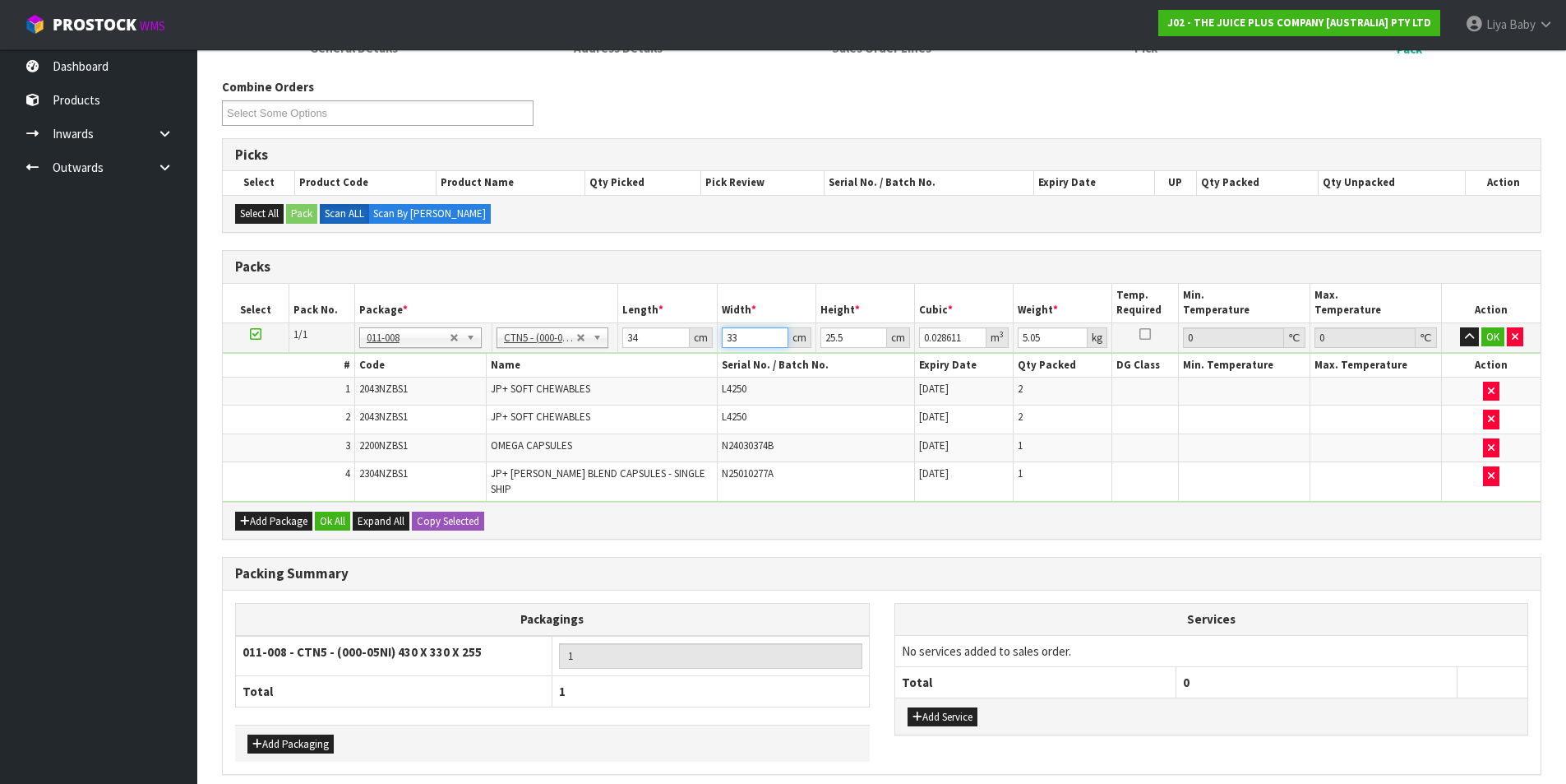
type input "3"
type input "0.002601"
type input "0"
type input "4"
type input "0.003468"
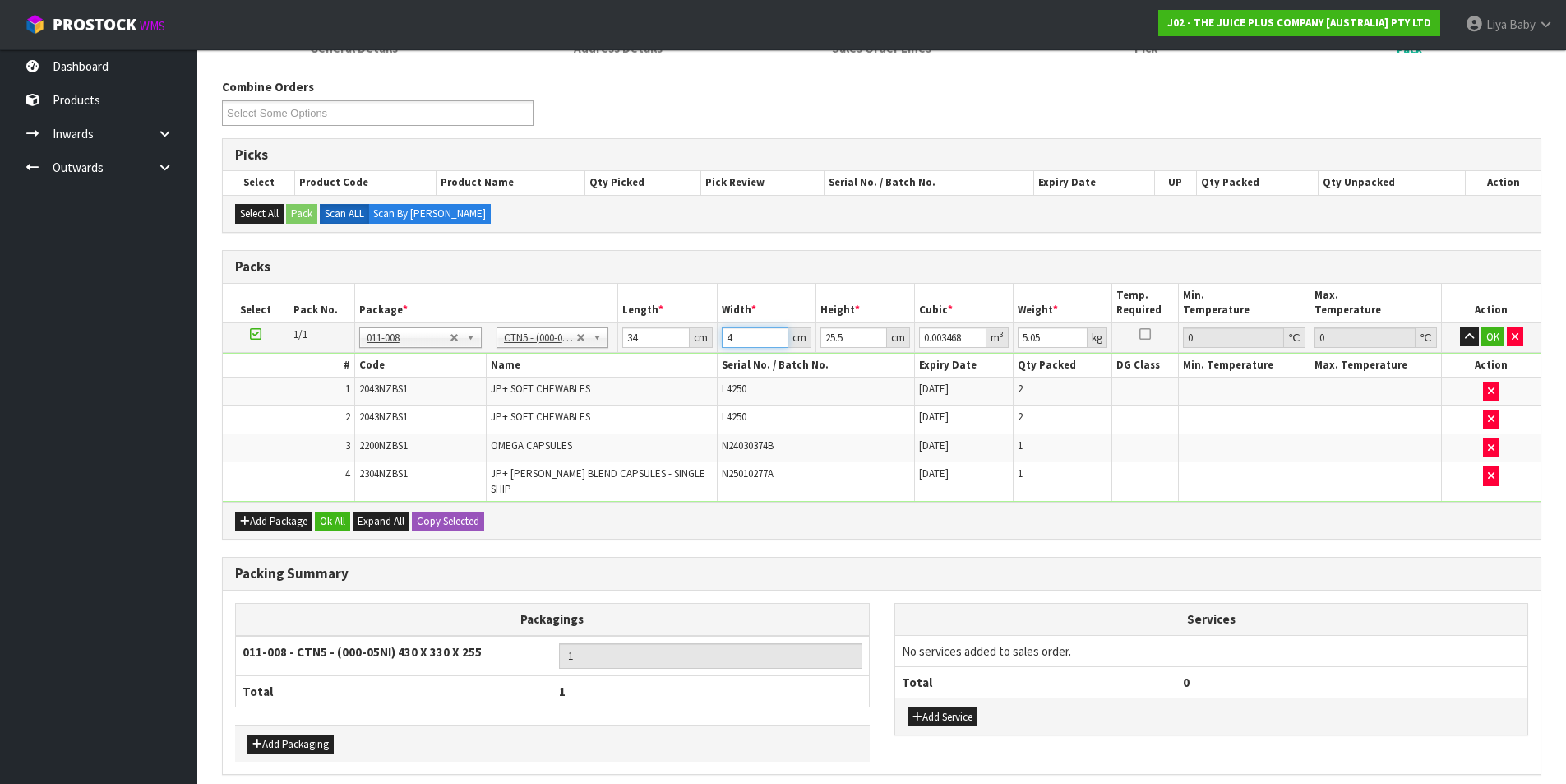
type input "44"
type input "0.038148"
type input "44"
click at [847, 339] on input "25.5" at bounding box center [854, 337] width 67 height 21
type input "25"
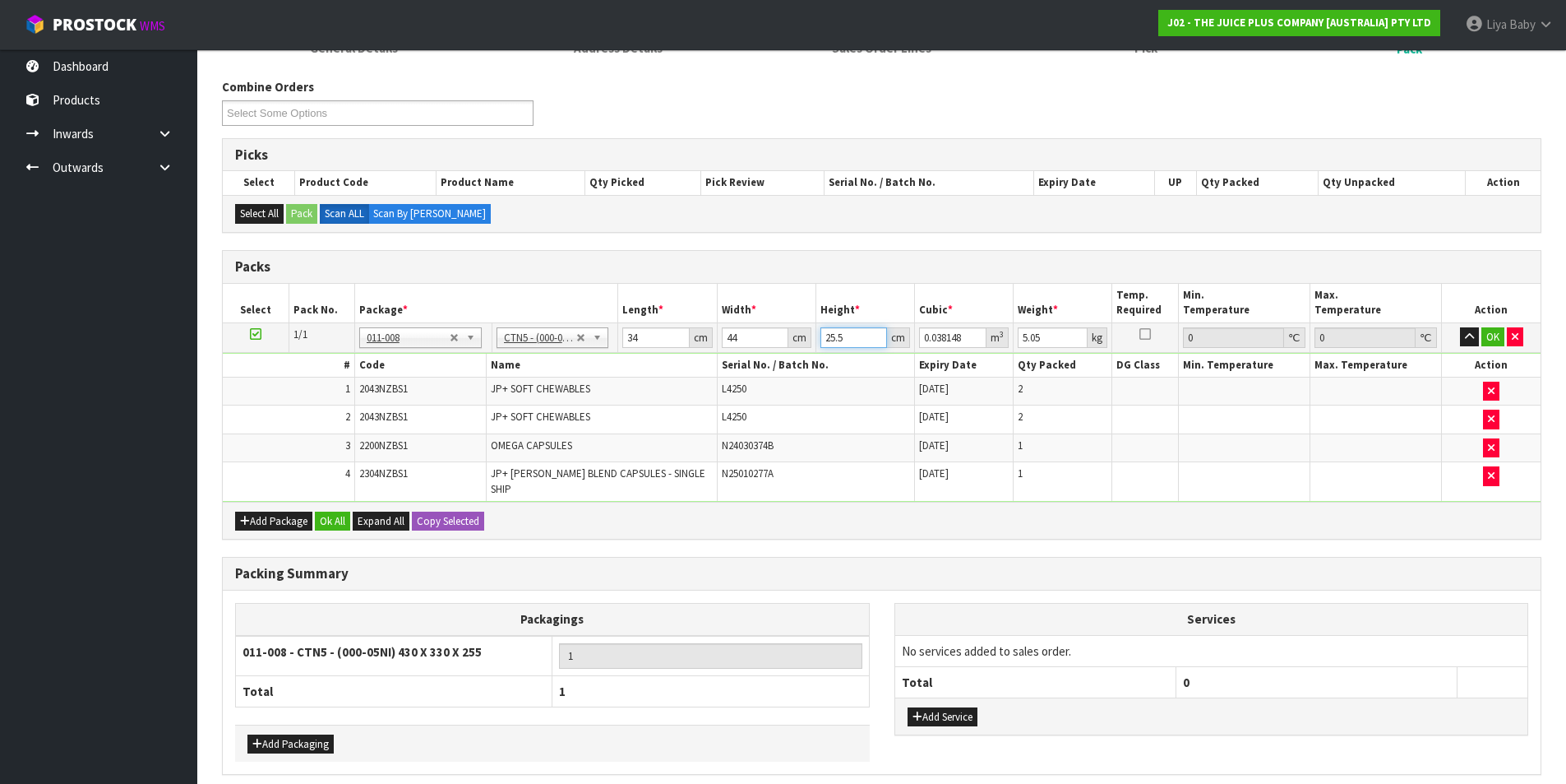
type input "0.0374"
type input "2"
type input "0.002992"
type input "0"
type input "2"
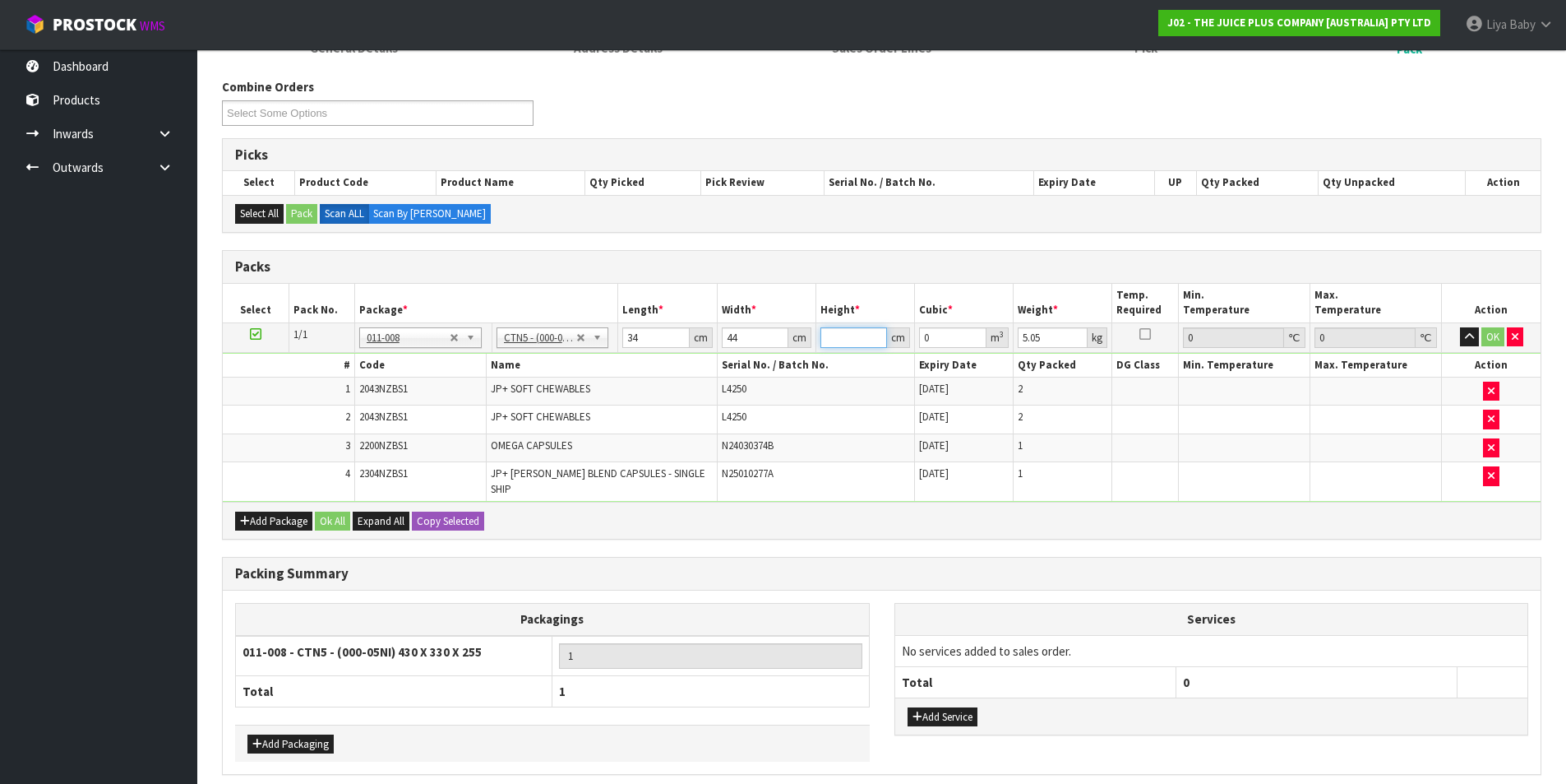
type input "0.002992"
type input "28"
type input "0.041888"
type input "28"
click at [1047, 334] on input "5.05" at bounding box center [1053, 337] width 70 height 21
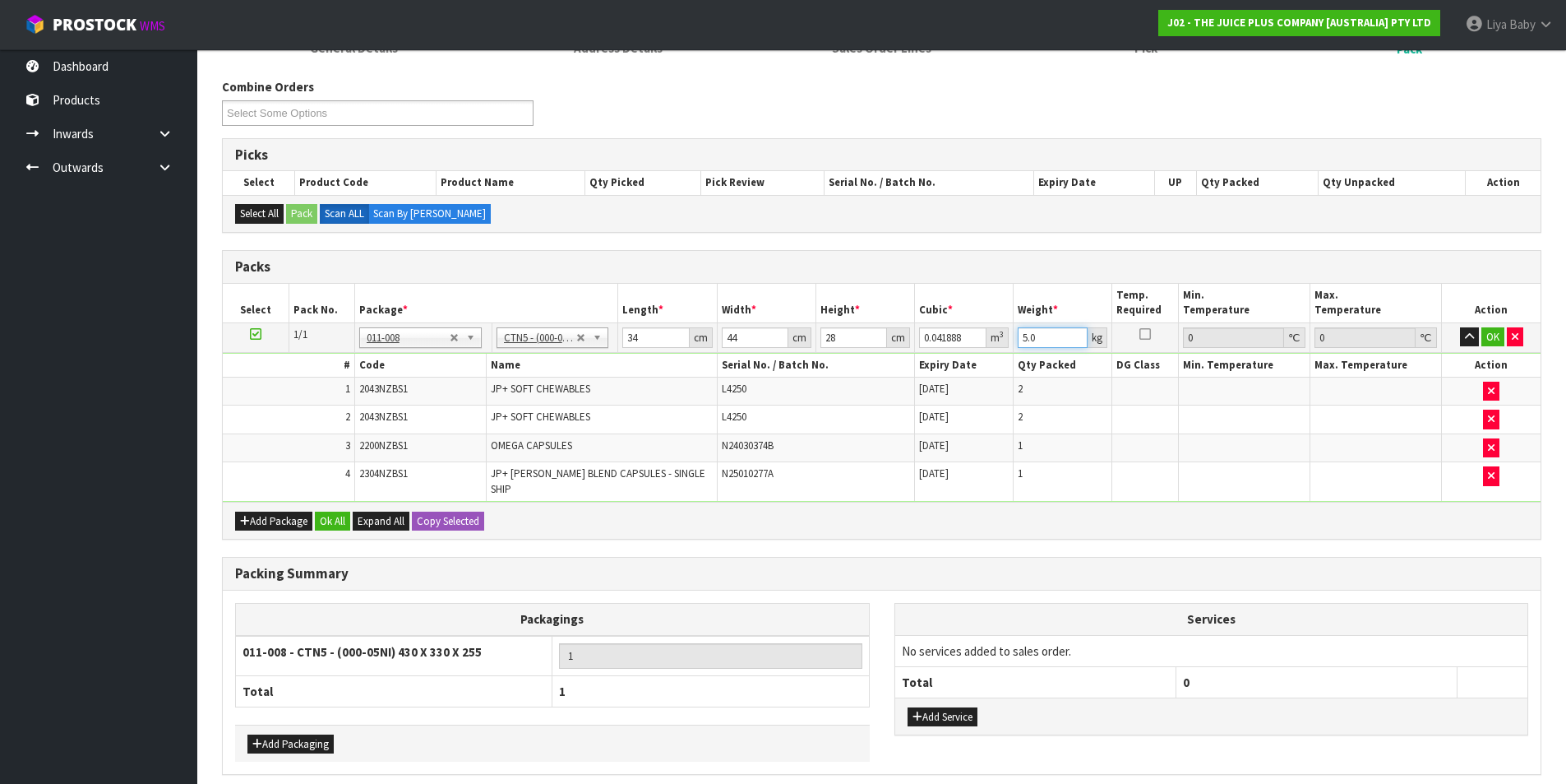
type input "5"
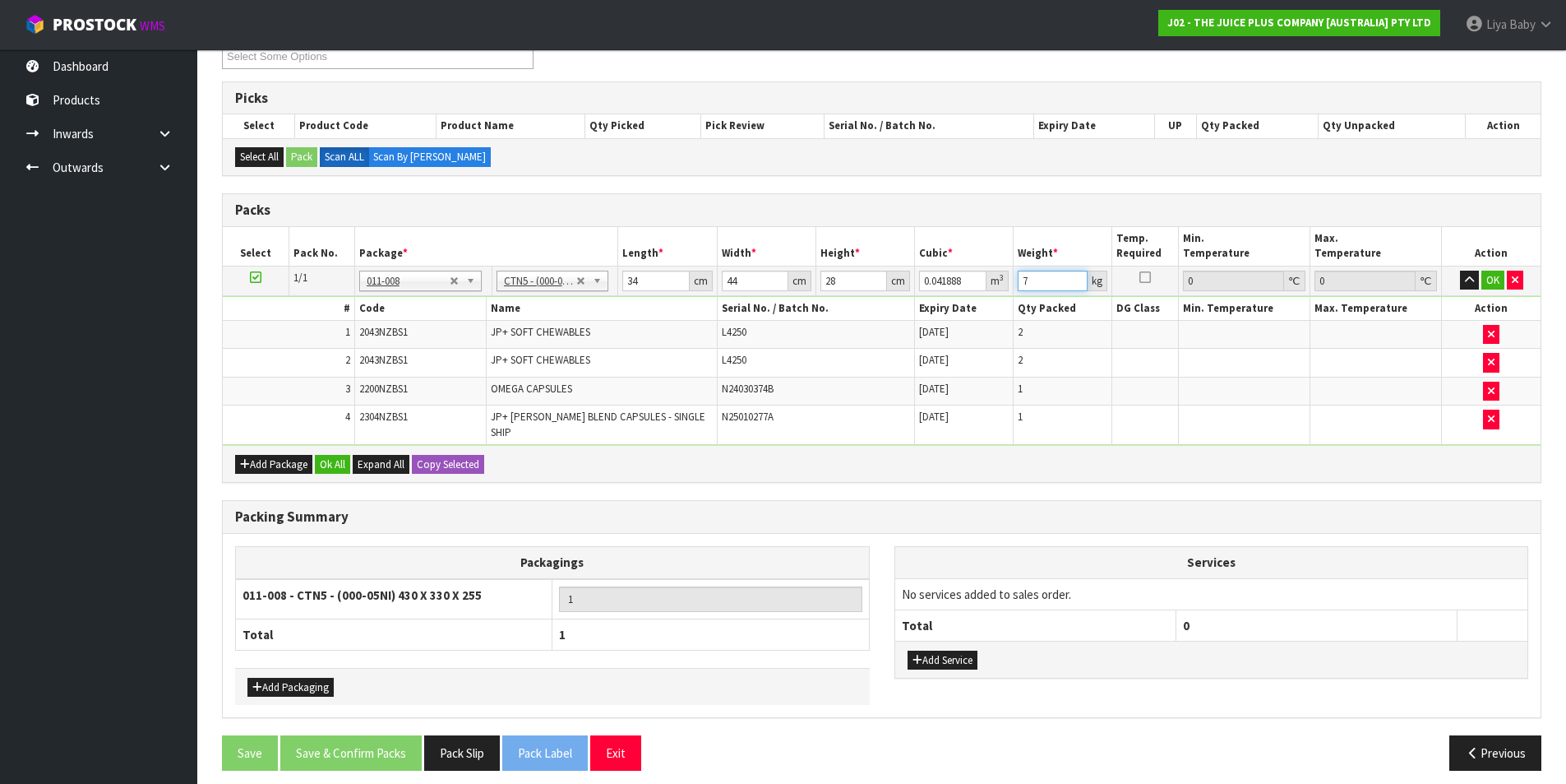
scroll to position [304, 0]
type input "7"
click at [335, 456] on button "Ok All" at bounding box center [332, 464] width 35 height 20
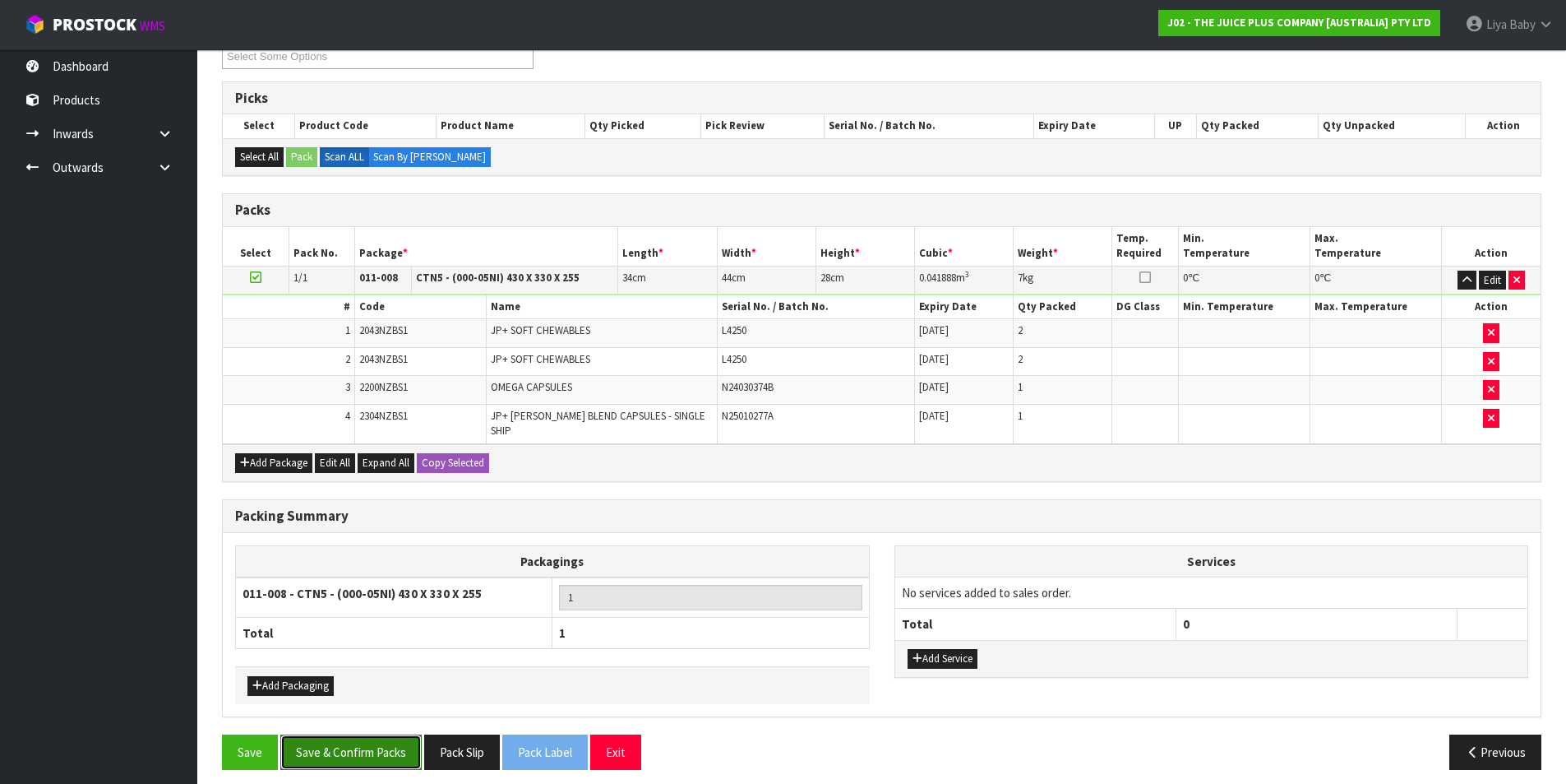
click at [339, 734] on button "Save & Confirm Packs" at bounding box center [350, 751] width 141 height 35
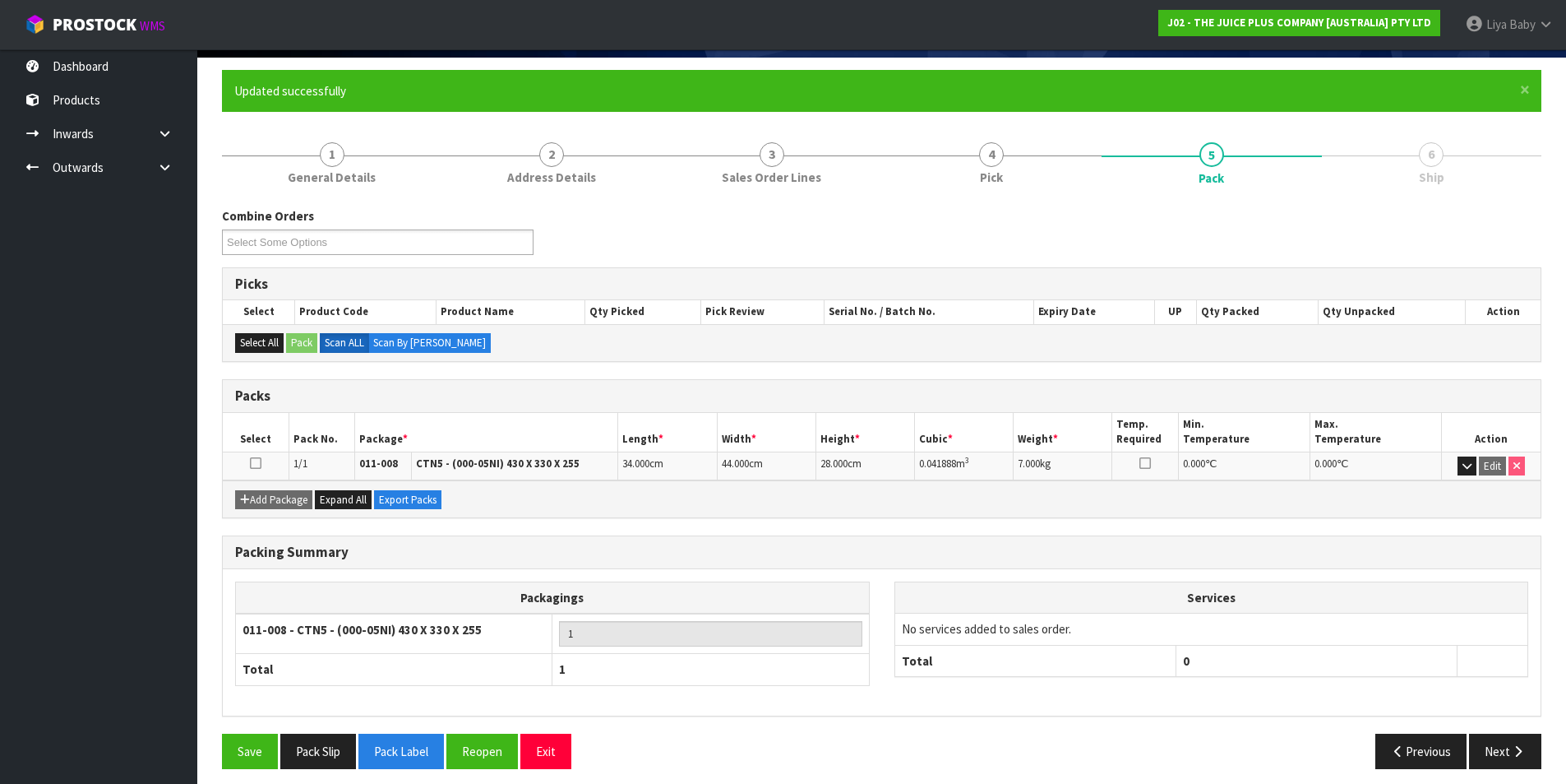
scroll to position [127, 0]
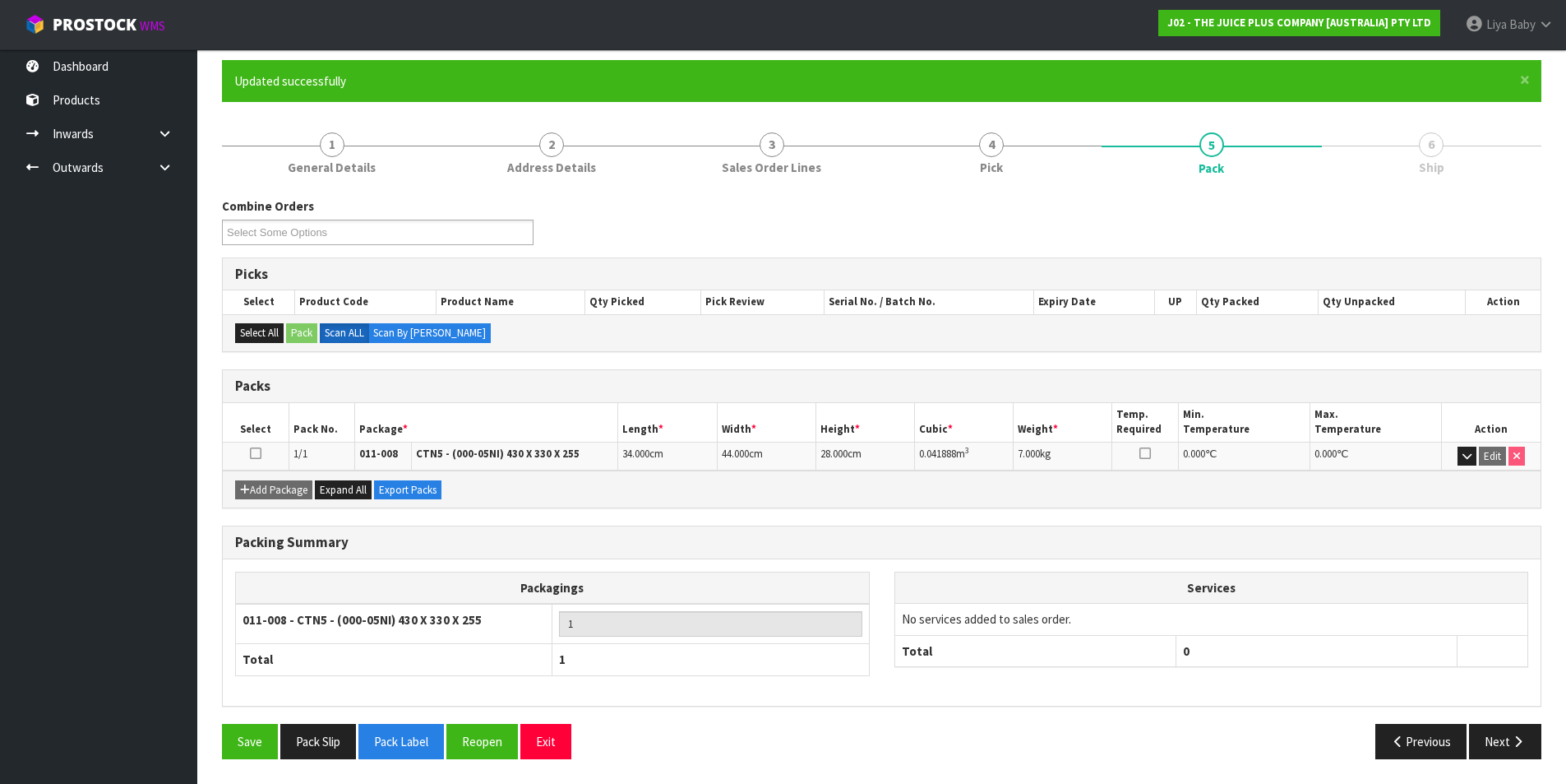
click at [252, 453] on icon at bounding box center [256, 453] width 12 height 1
click at [1498, 731] on button "Next" at bounding box center [1505, 740] width 72 height 35
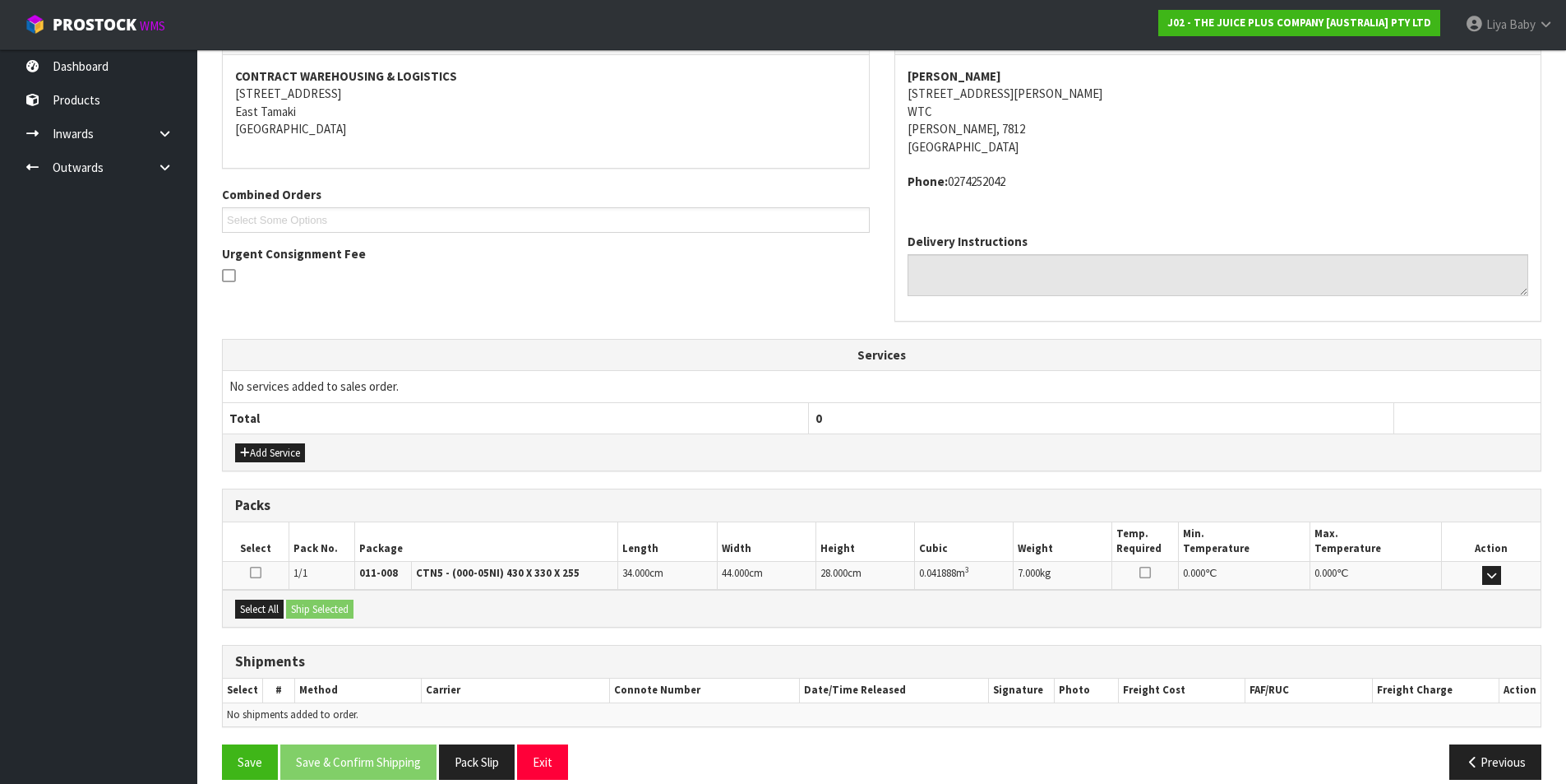
scroll to position [324, 0]
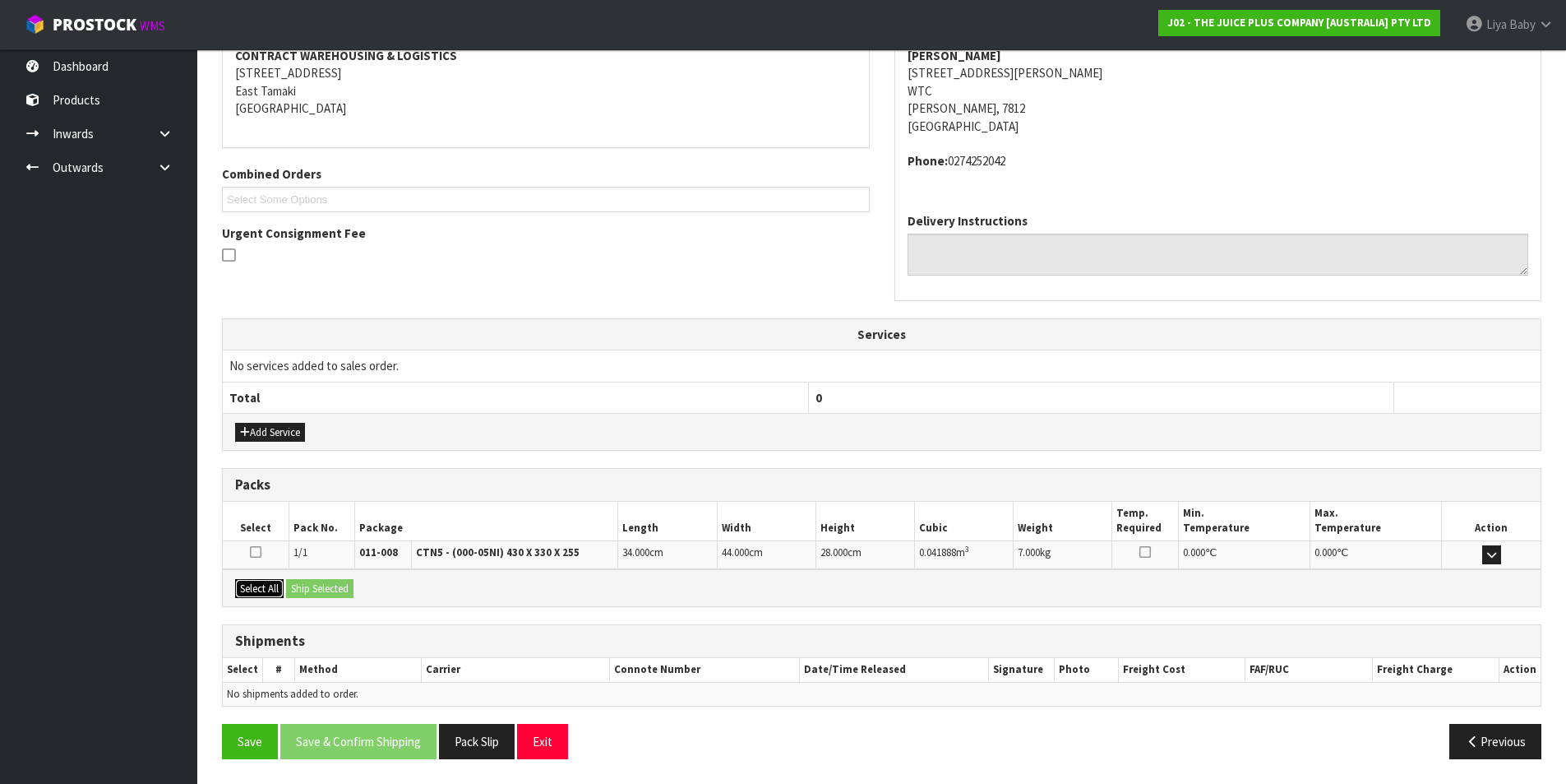
click at [274, 589] on button "Select All" at bounding box center [259, 589] width 49 height 20
click at [346, 589] on button "Ship Selected" at bounding box center [319, 589] width 67 height 20
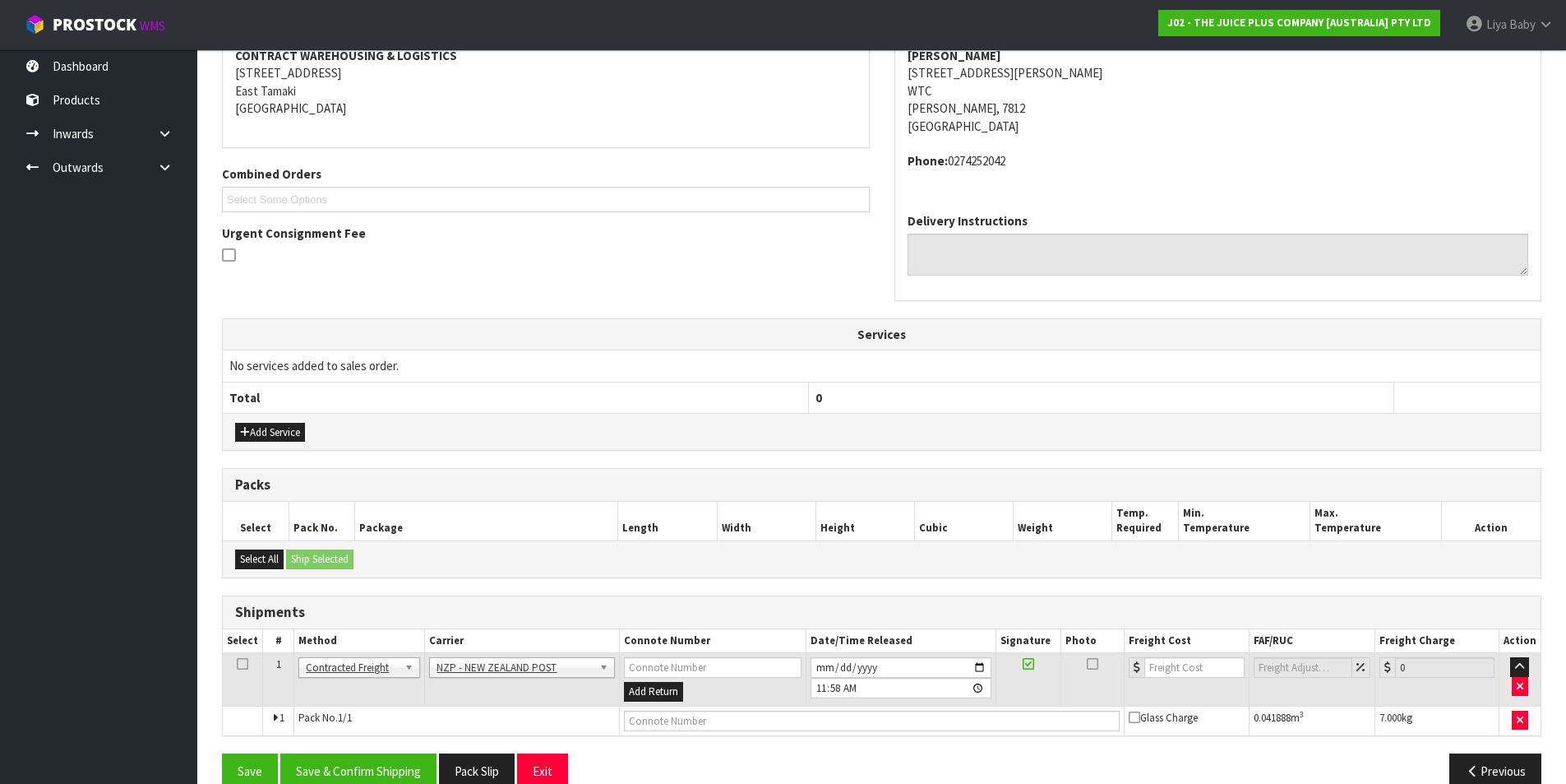
click at [238, 663] on icon at bounding box center [243, 663] width 12 height 1
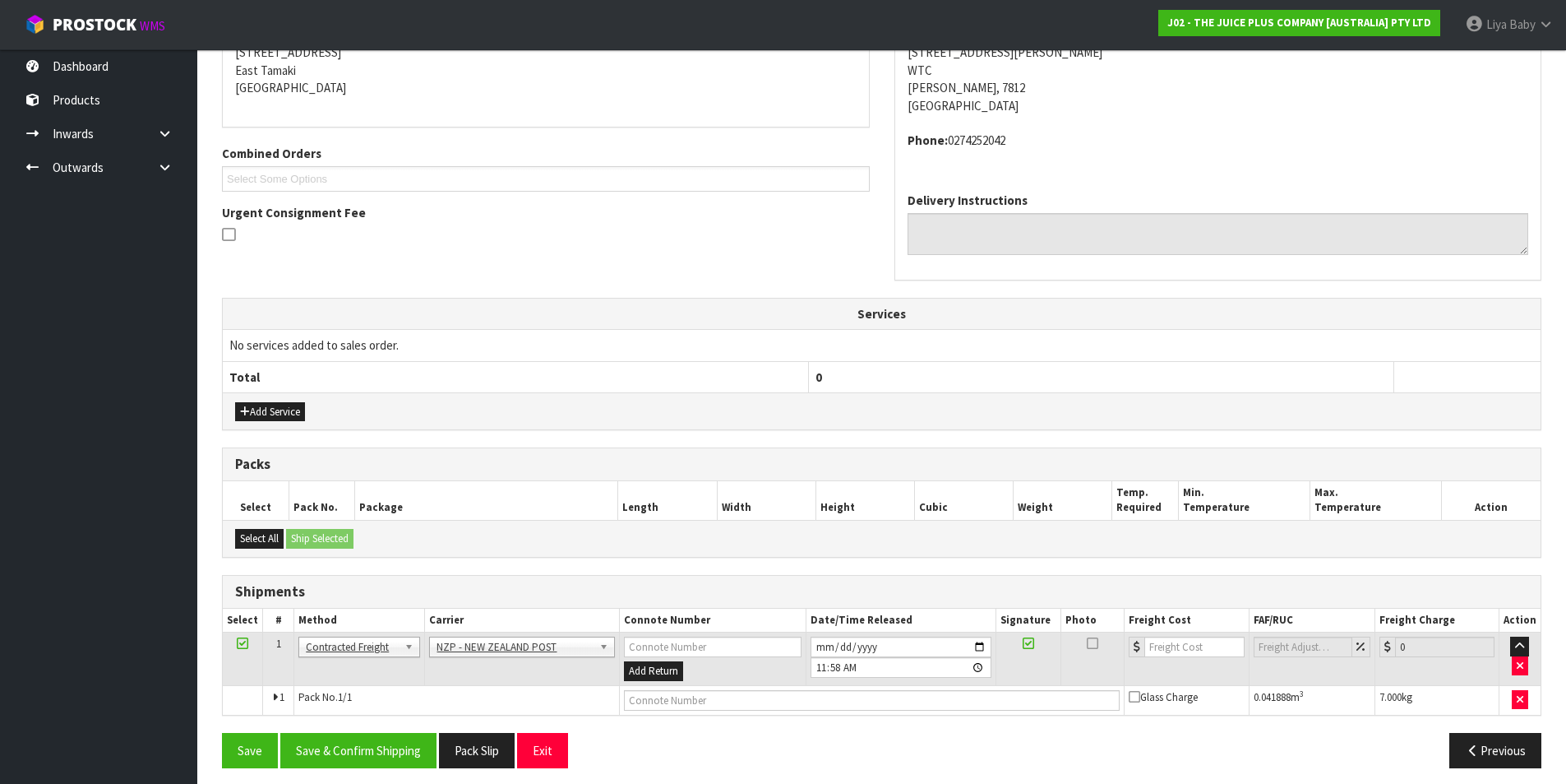
scroll to position [354, 0]
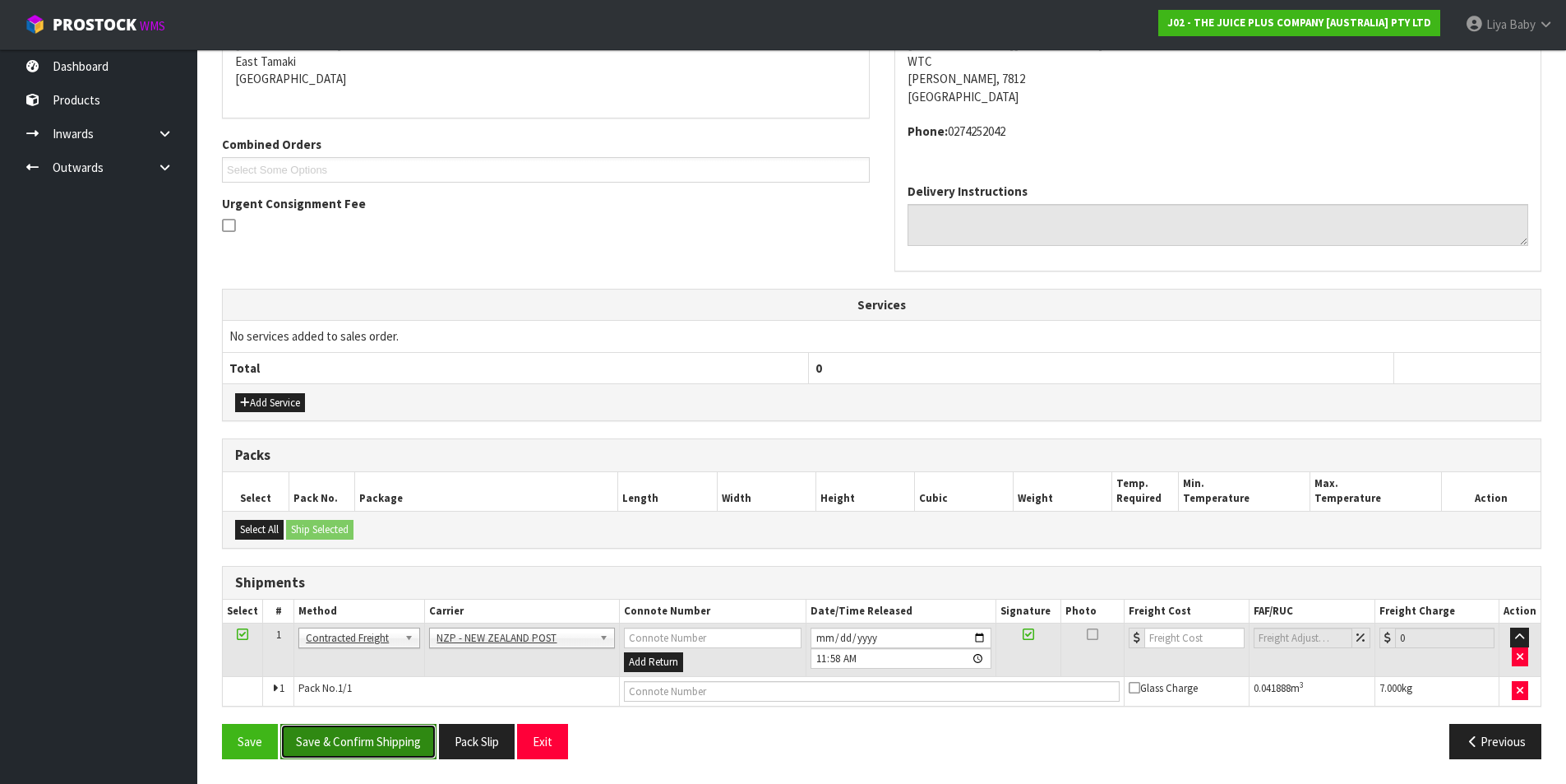
click at [385, 735] on button "Save & Confirm Shipping" at bounding box center [358, 740] width 156 height 35
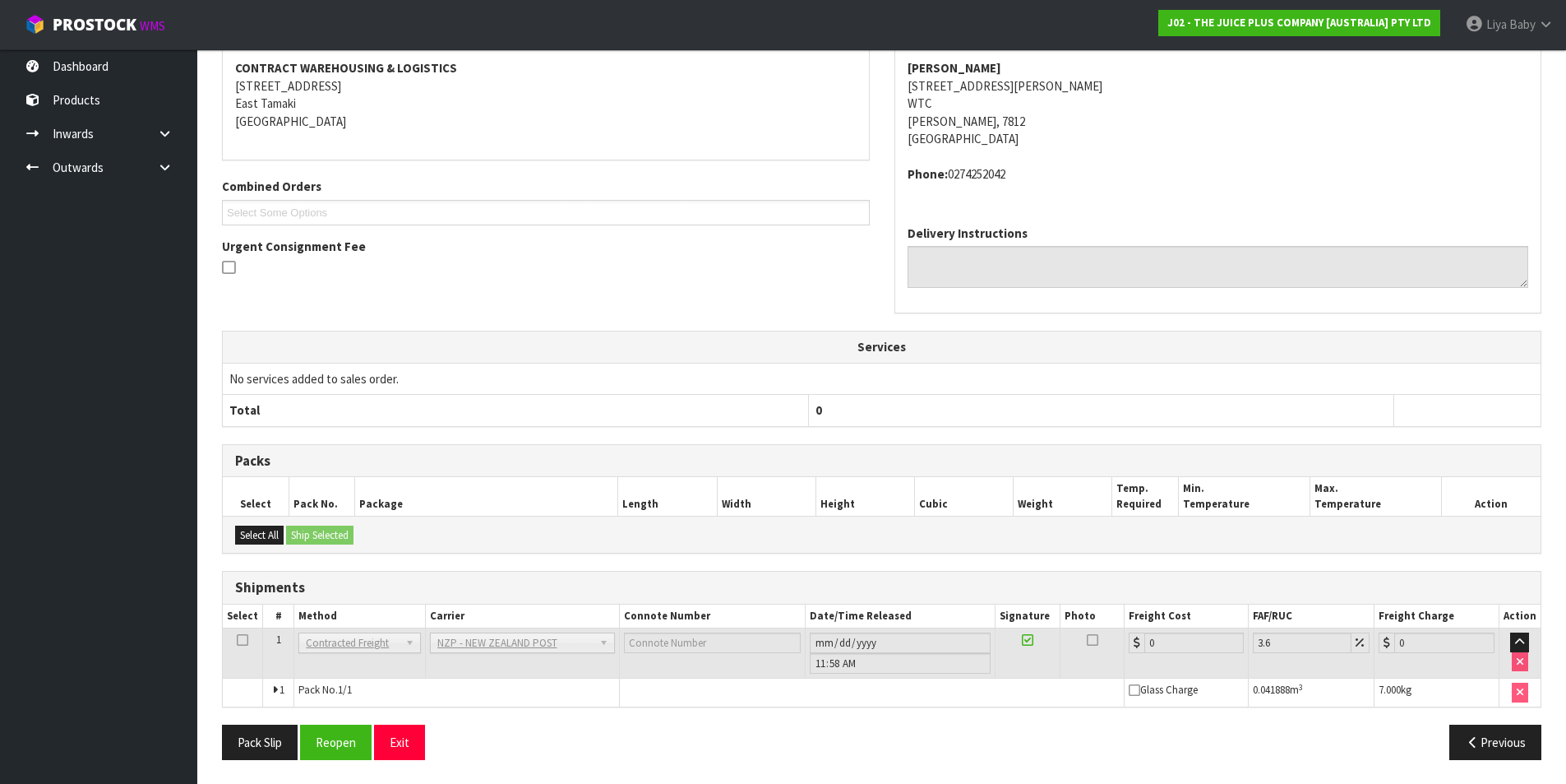
scroll to position [330, 0]
click at [344, 742] on button "Reopen" at bounding box center [336, 740] width 72 height 35
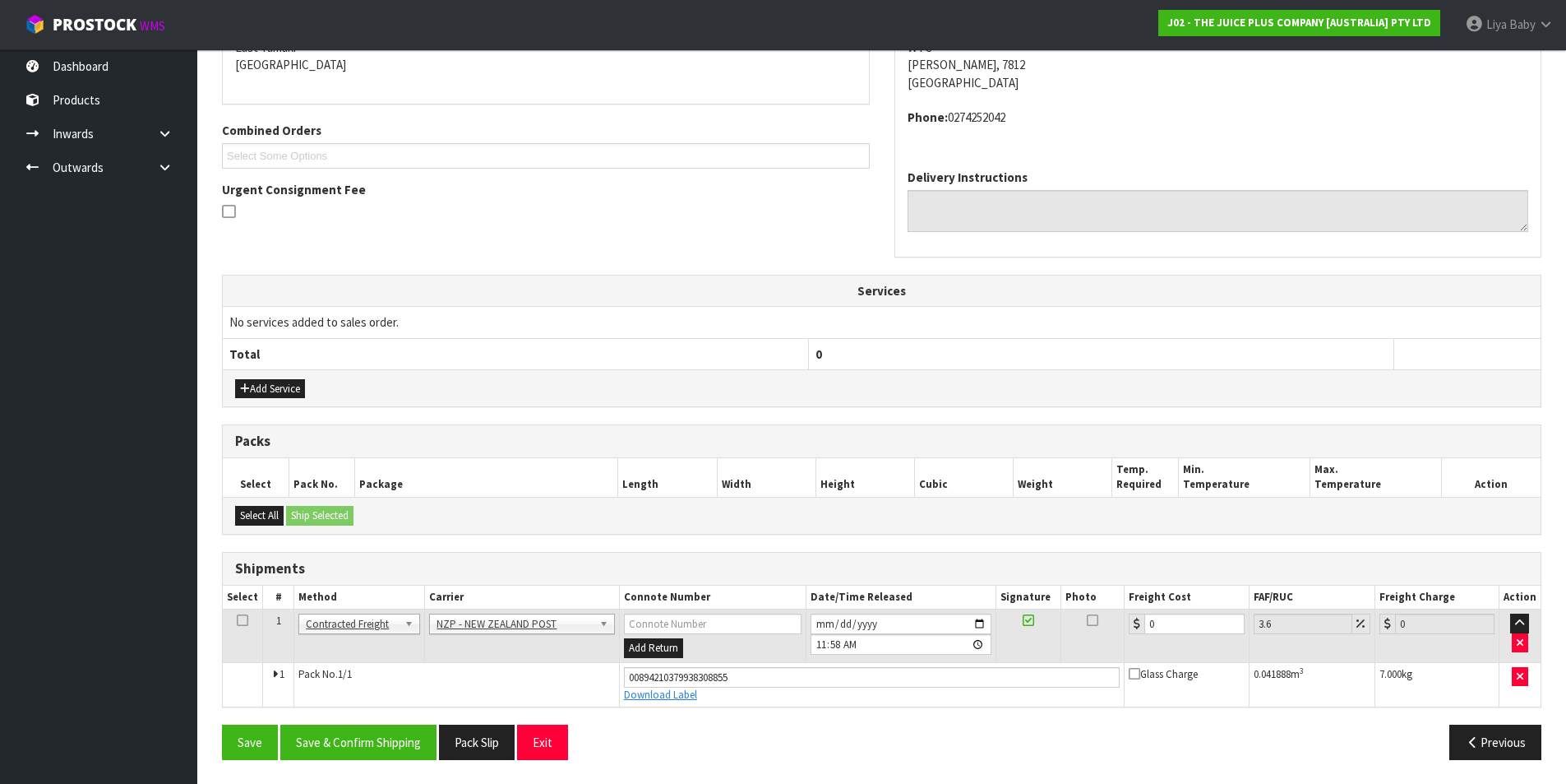
scroll to position [368, 0]
click at [1173, 625] on input "0" at bounding box center [1193, 623] width 99 height 21
type input "1"
type input "1.04"
type input "11"
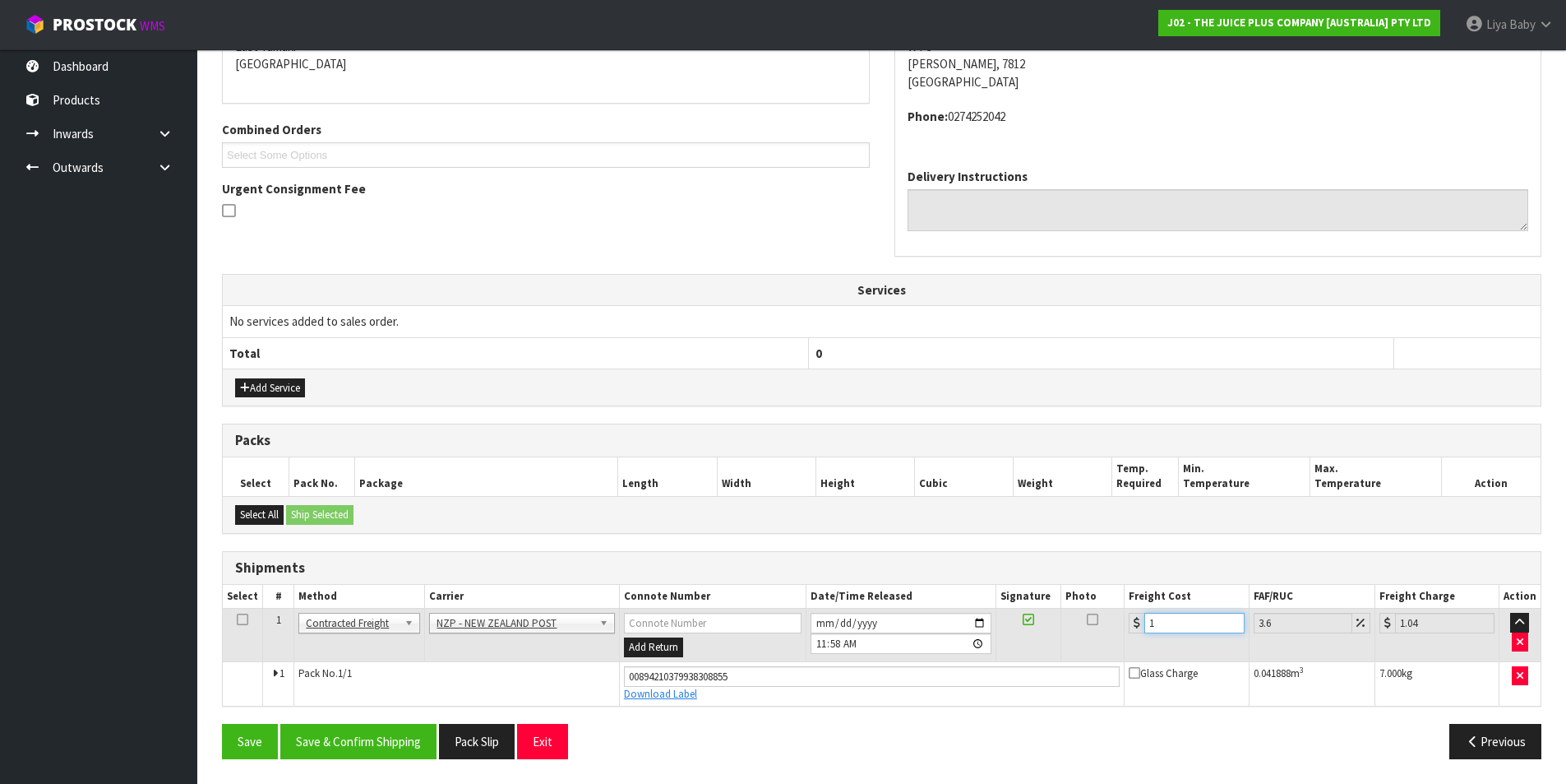
type input "11.4"
type input "11.6"
type input "12.02"
type input "11.61"
type input "12.03"
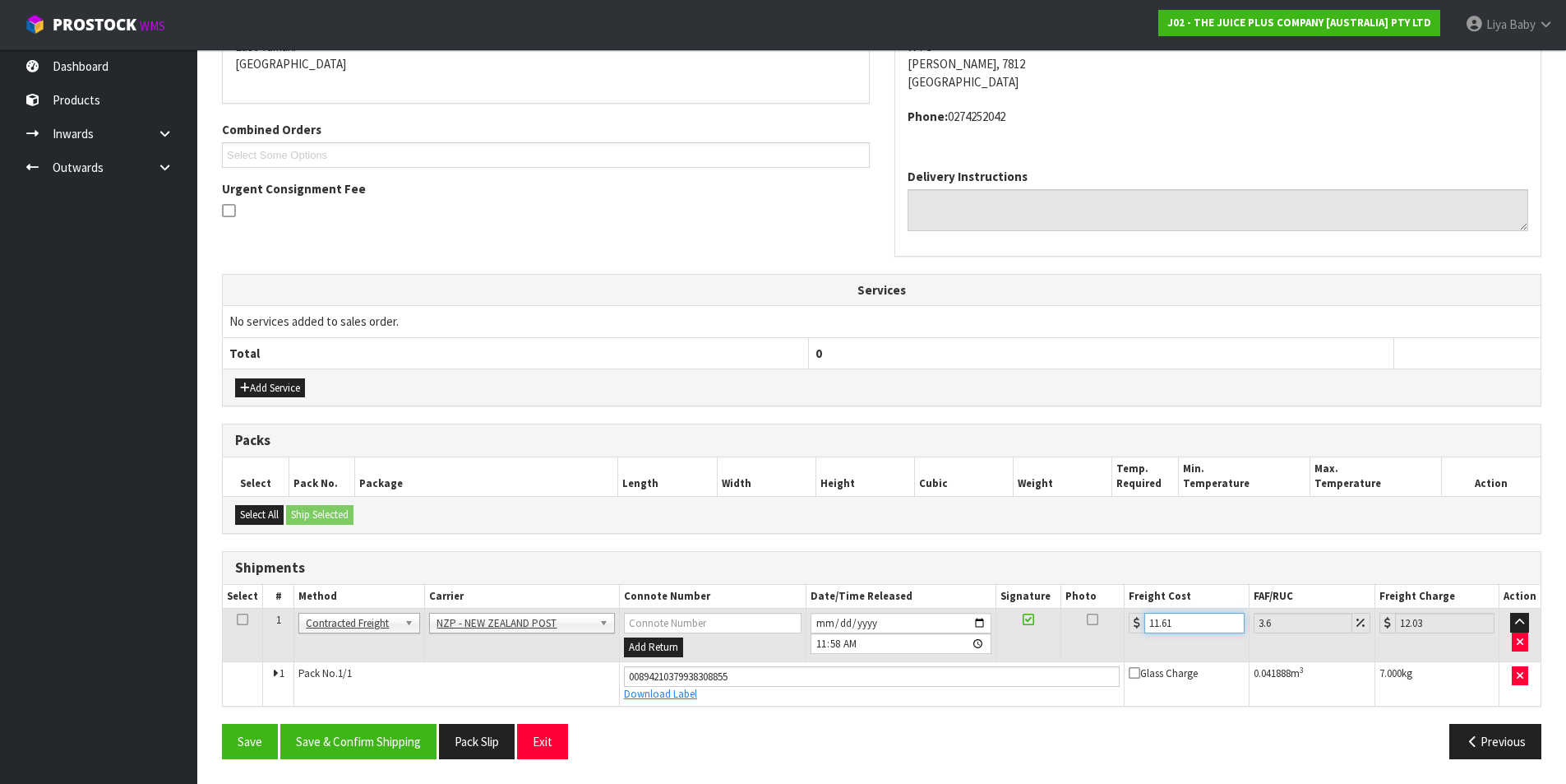
type input "11.61"
click at [243, 619] on icon at bounding box center [243, 619] width 12 height 1
click at [403, 741] on button "Save & Confirm Shipping" at bounding box center [358, 740] width 156 height 35
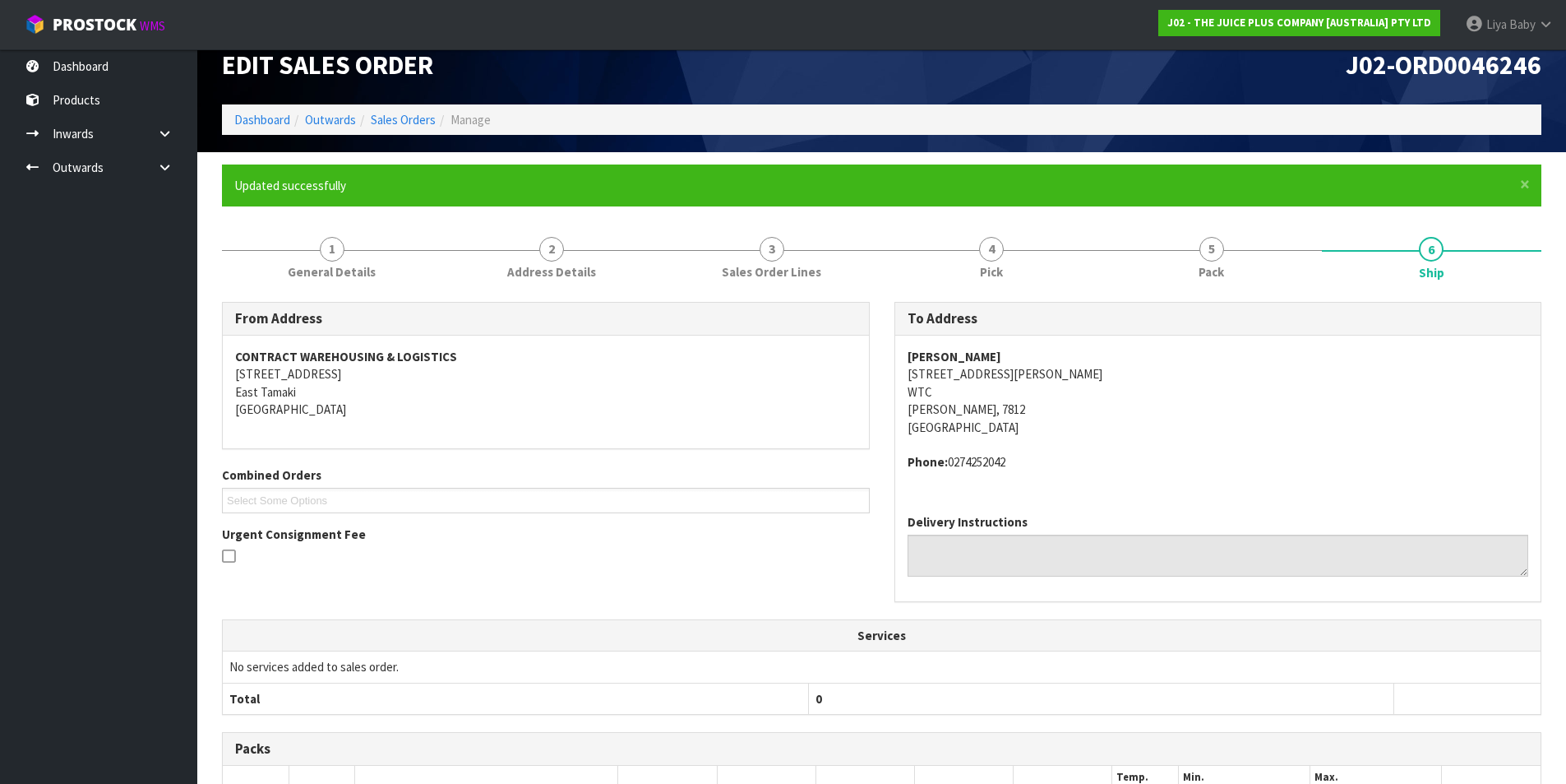
scroll to position [0, 0]
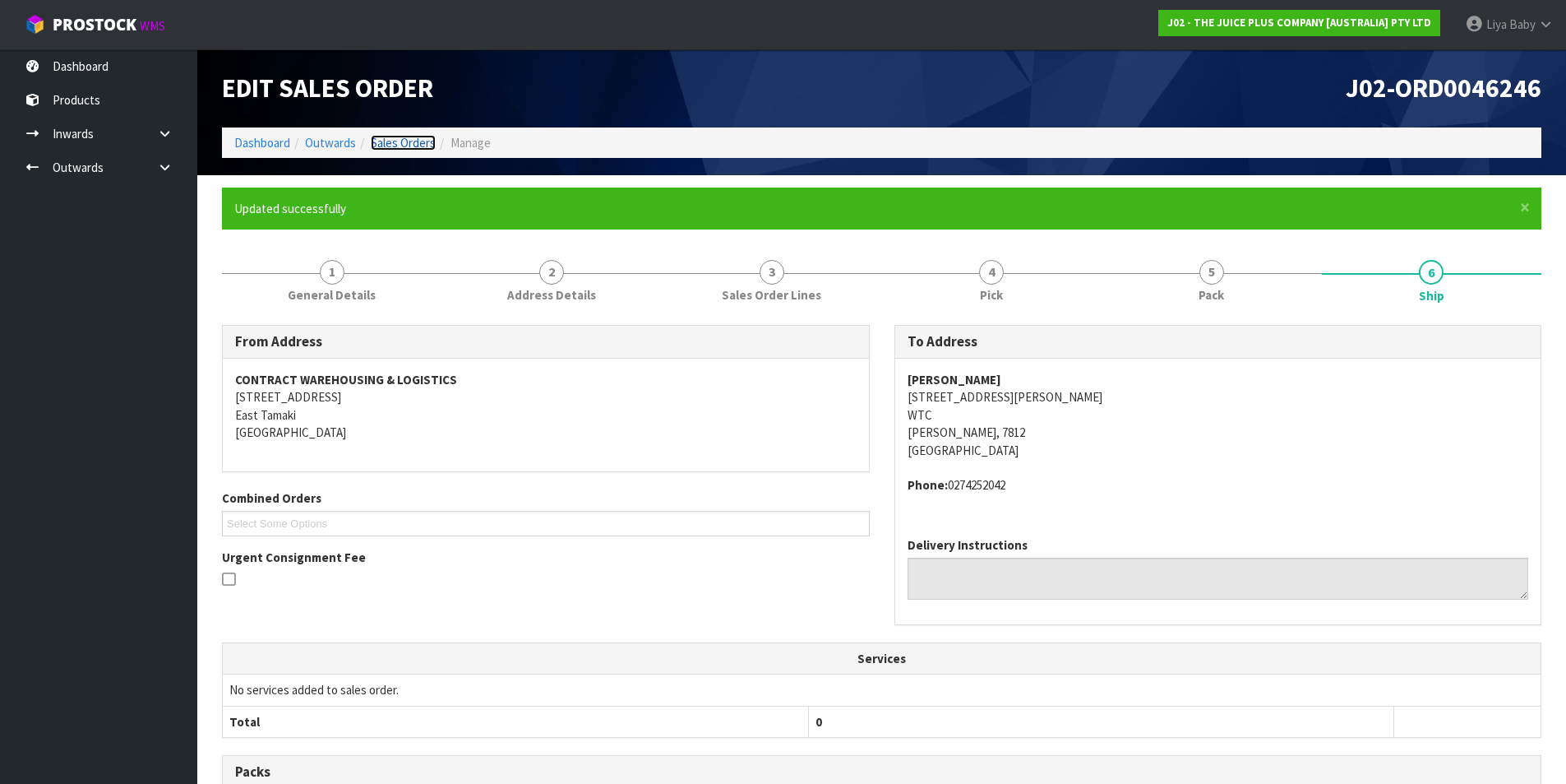
click at [426, 136] on link "Sales Orders" at bounding box center [403, 143] width 65 height 16
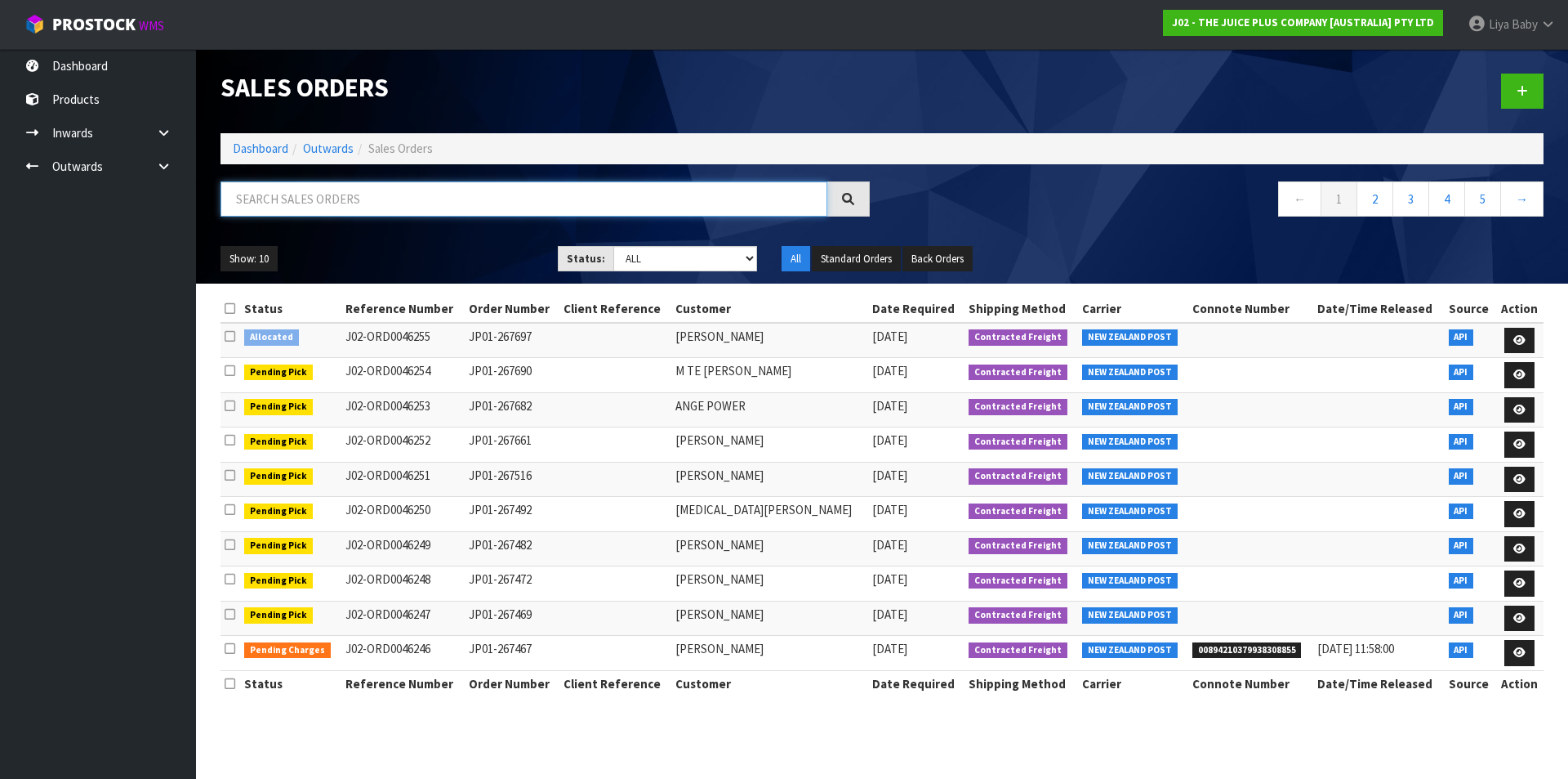
click at [356, 203] on input "text" at bounding box center [523, 199] width 607 height 35
type input "JOB-0407135"
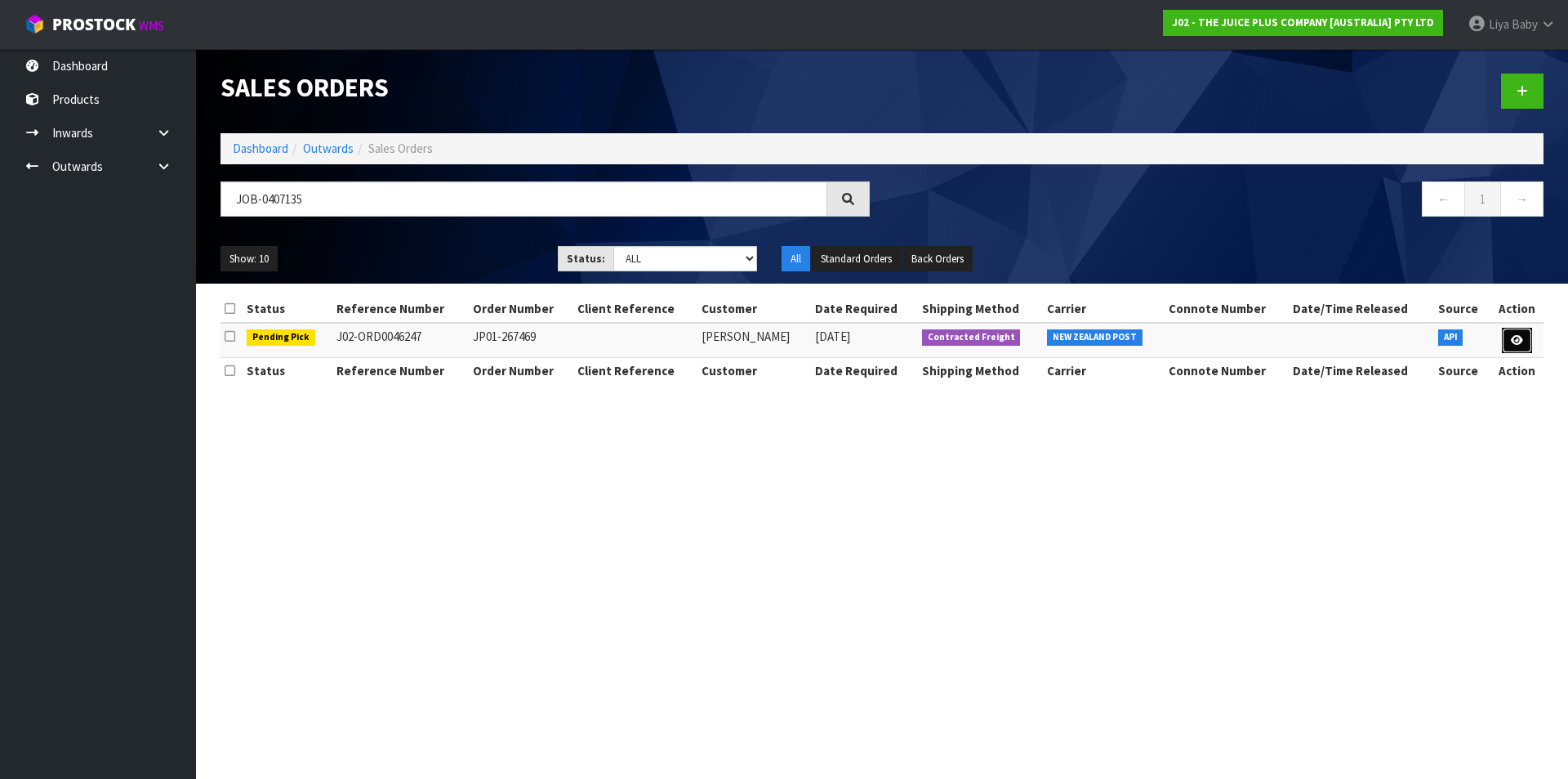
click at [1508, 345] on link at bounding box center [1516, 341] width 30 height 26
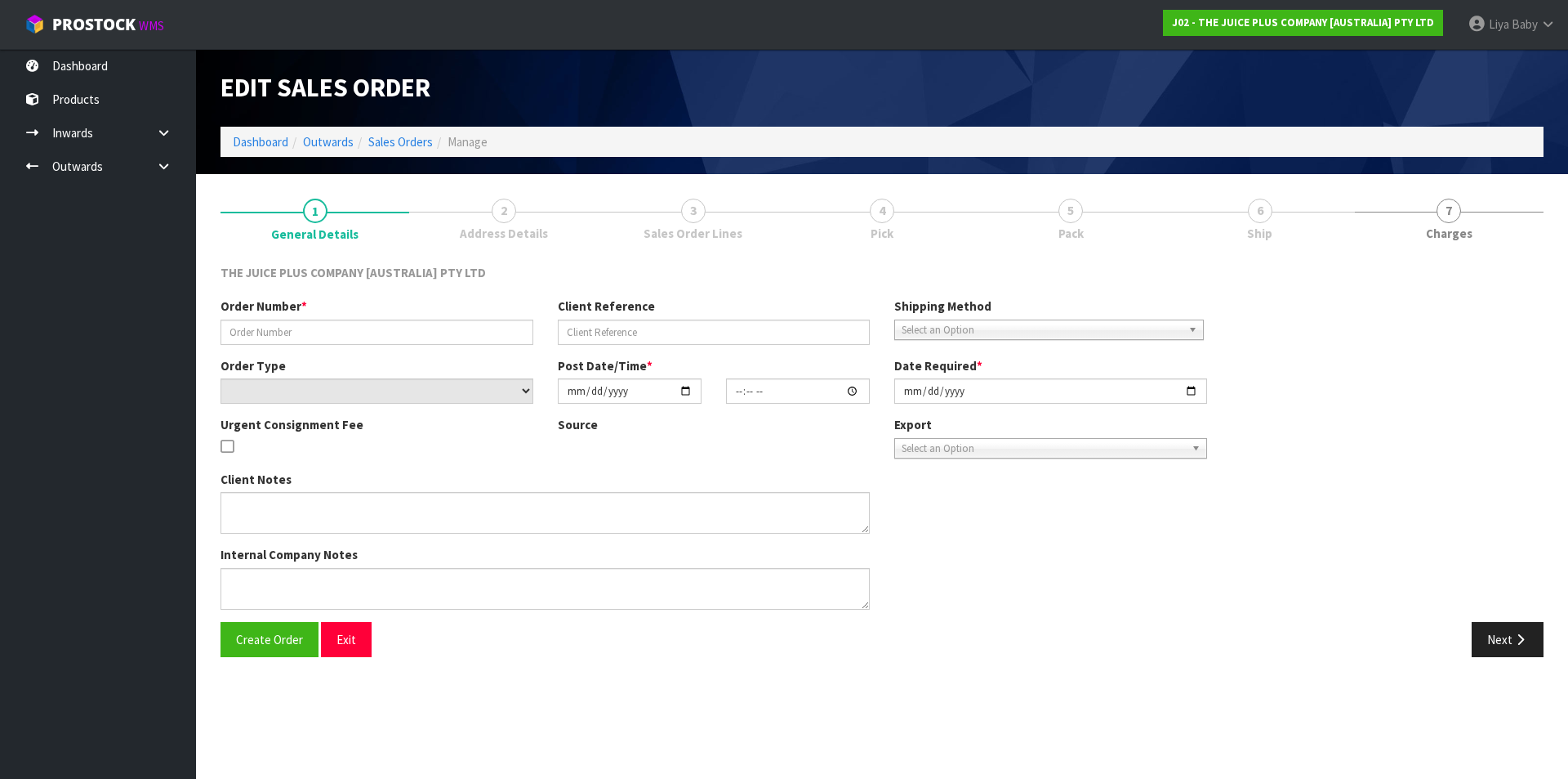
type input "JP01-267469"
select select "number:0"
type input "[DATE]"
type input "13:59:02.000"
type input "[DATE]"
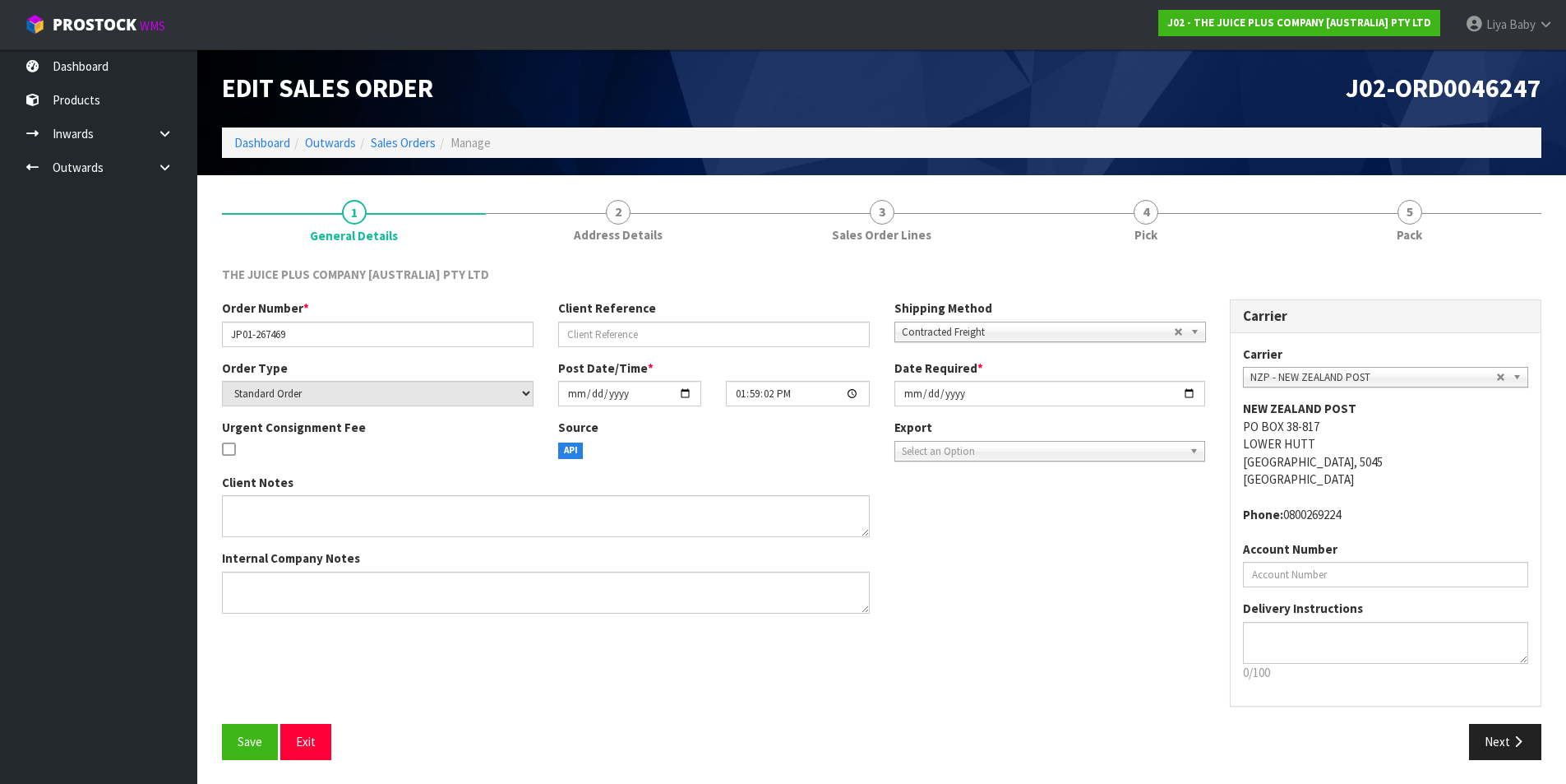
scroll to position [1, 0]
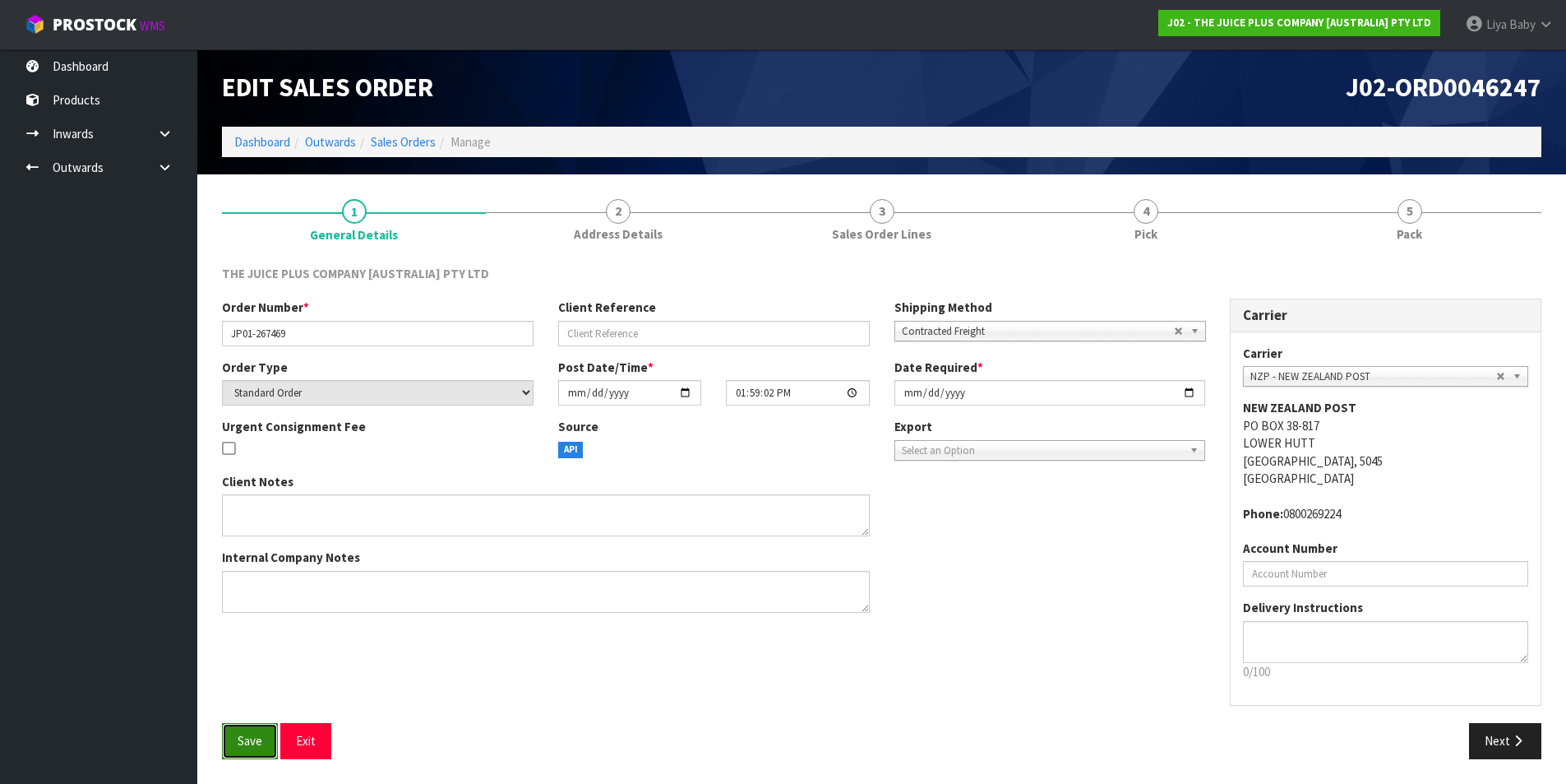
click at [257, 744] on span "Save" at bounding box center [250, 741] width 25 height 16
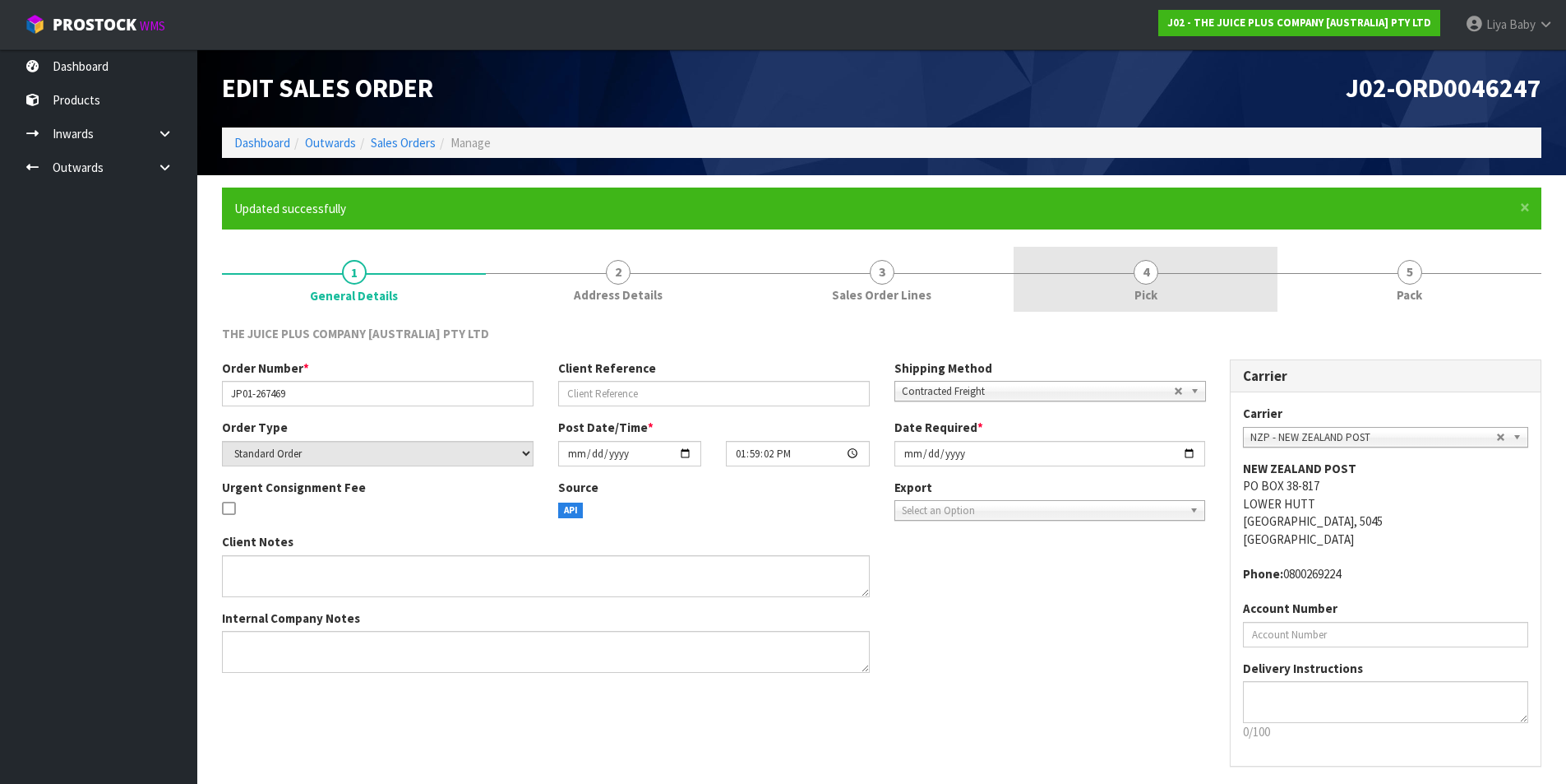
click at [1125, 293] on link "4 Pick" at bounding box center [1146, 279] width 264 height 65
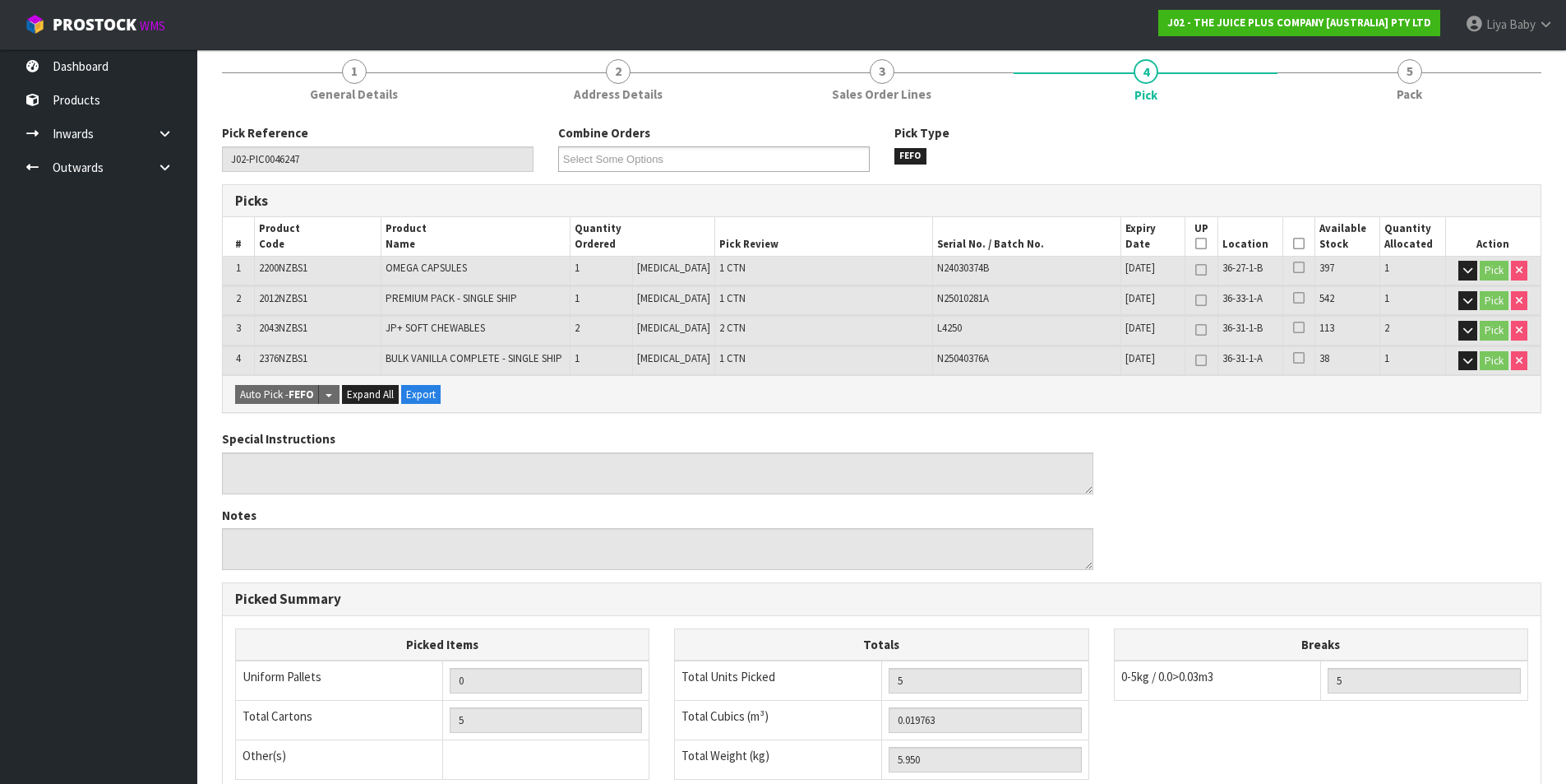
scroll to position [247, 0]
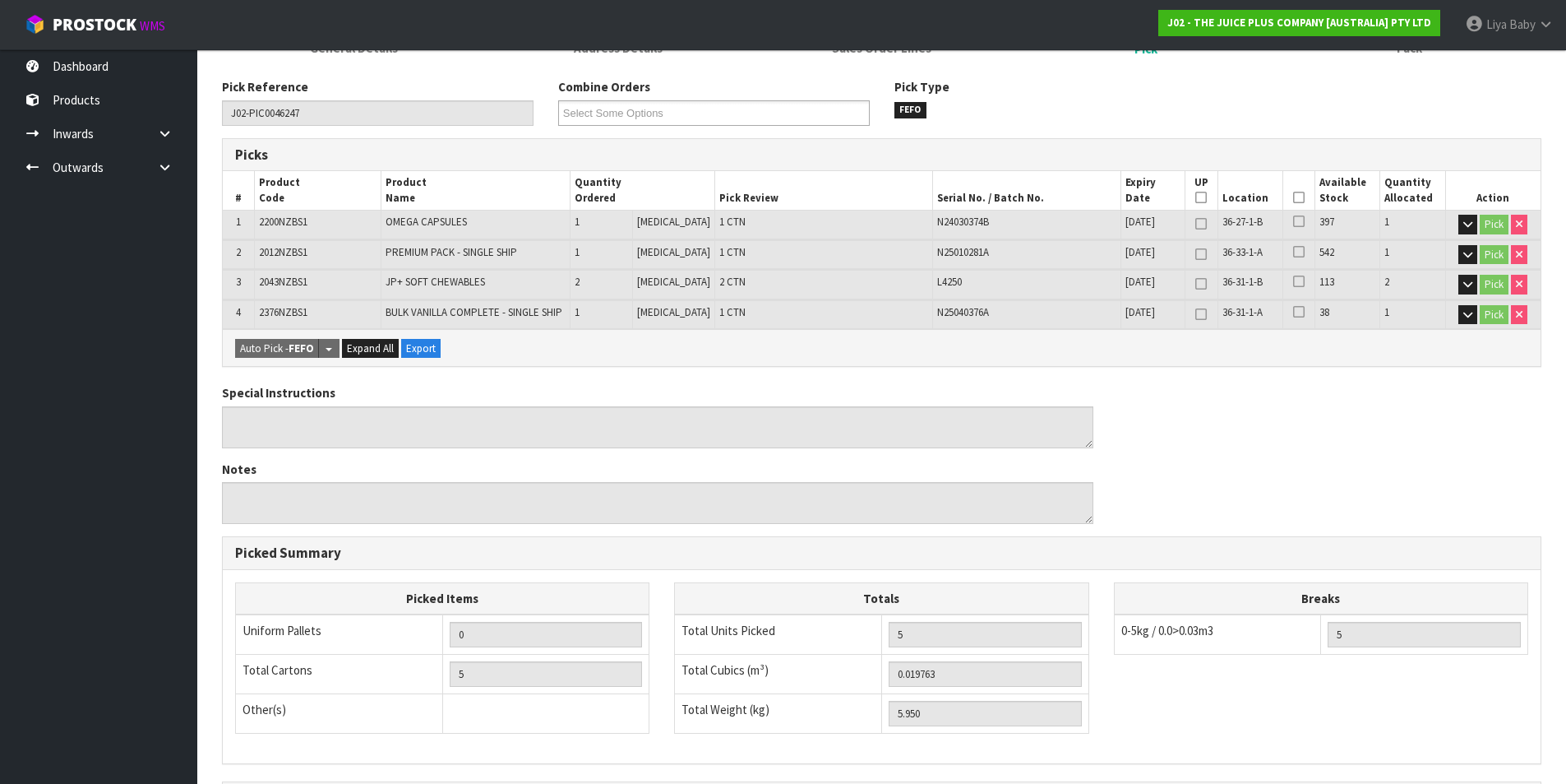
click at [1286, 192] on th "Picked" at bounding box center [1299, 190] width 32 height 39
click at [1293, 197] on icon at bounding box center [1299, 197] width 12 height 1
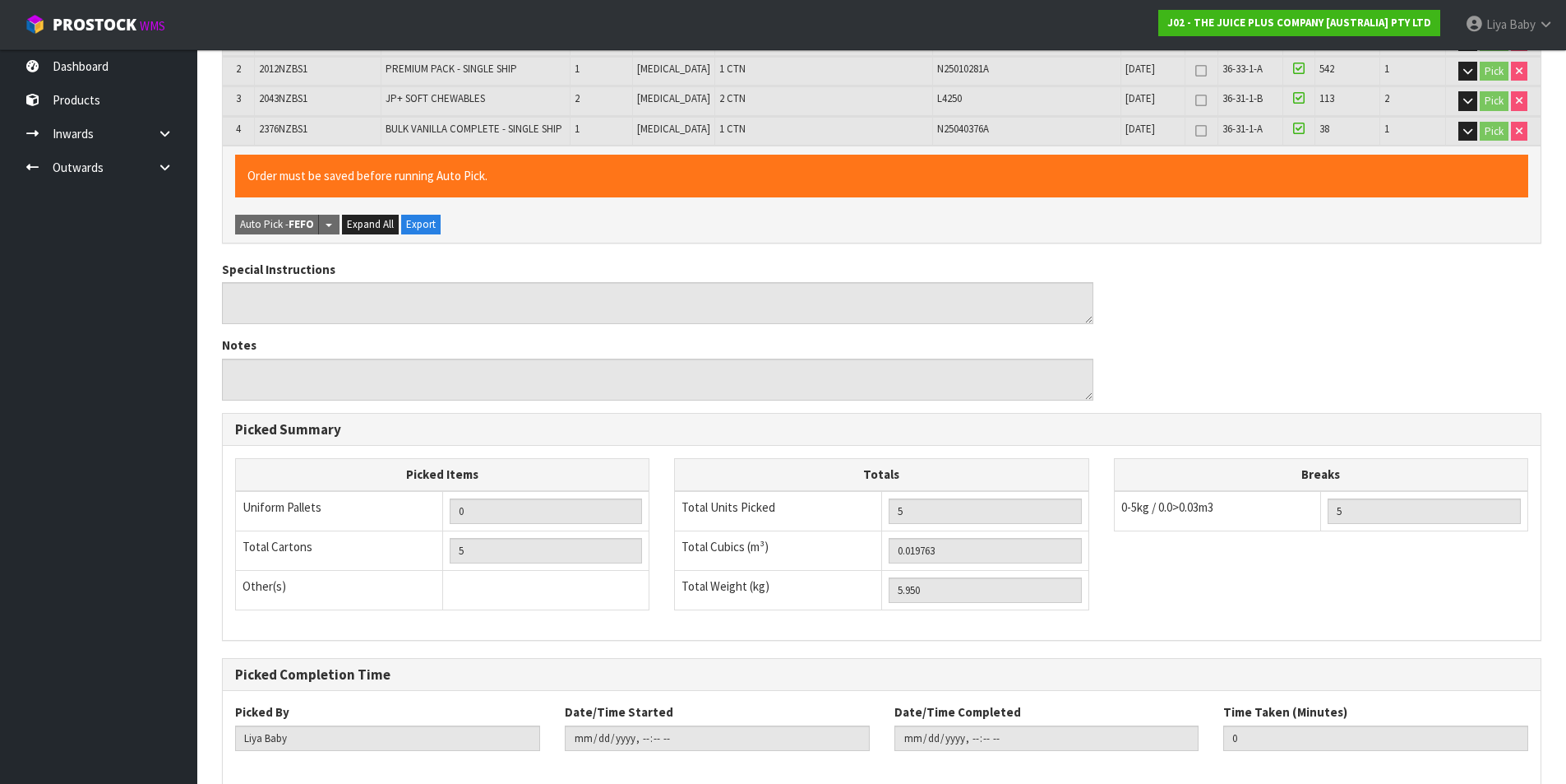
scroll to position [512, 0]
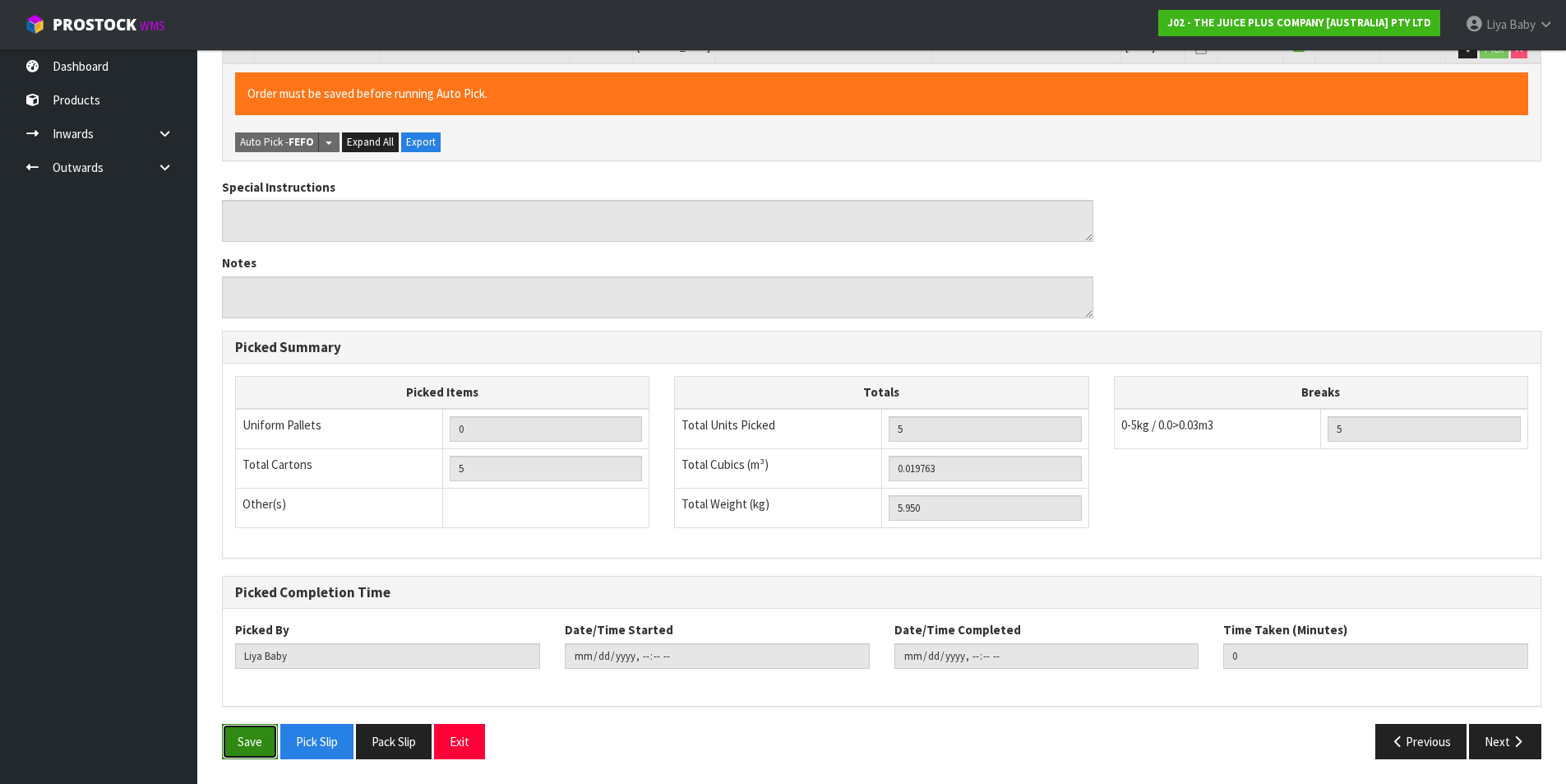
click at [232, 731] on button "Save" at bounding box center [250, 740] width 56 height 35
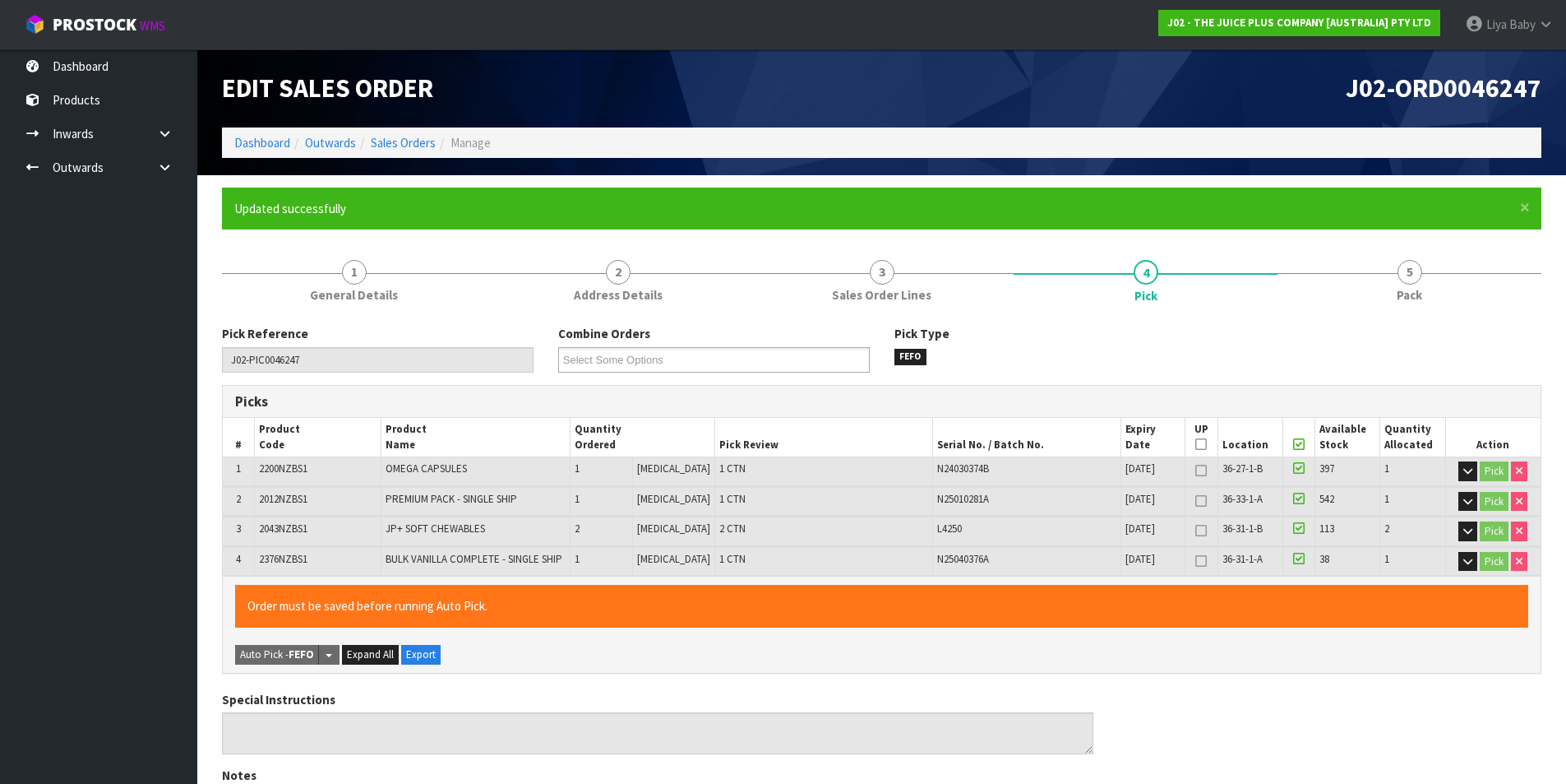
type input "[DATE]T12:02:32"
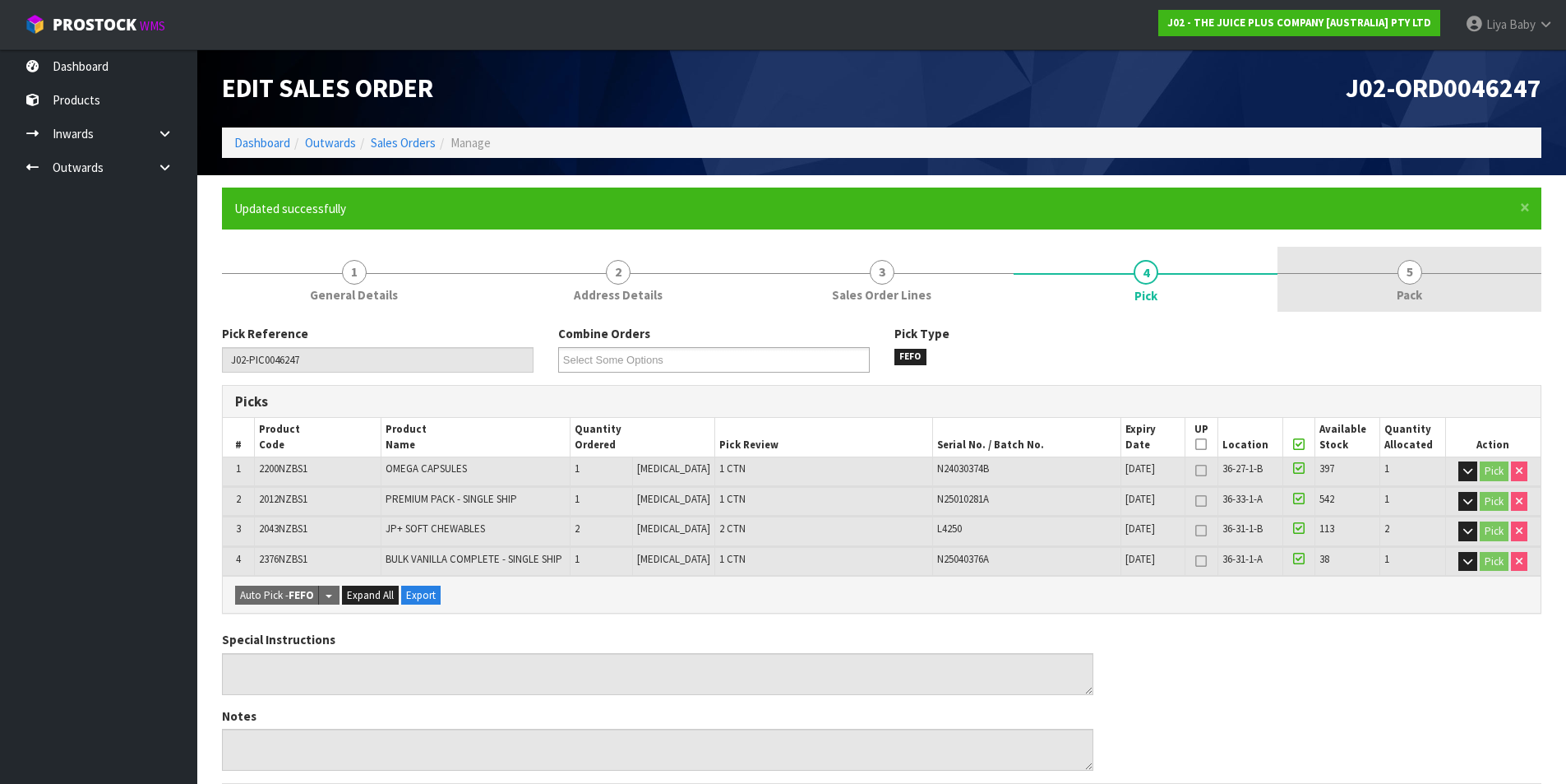
click at [1383, 266] on link "5 Pack" at bounding box center [1410, 279] width 264 height 65
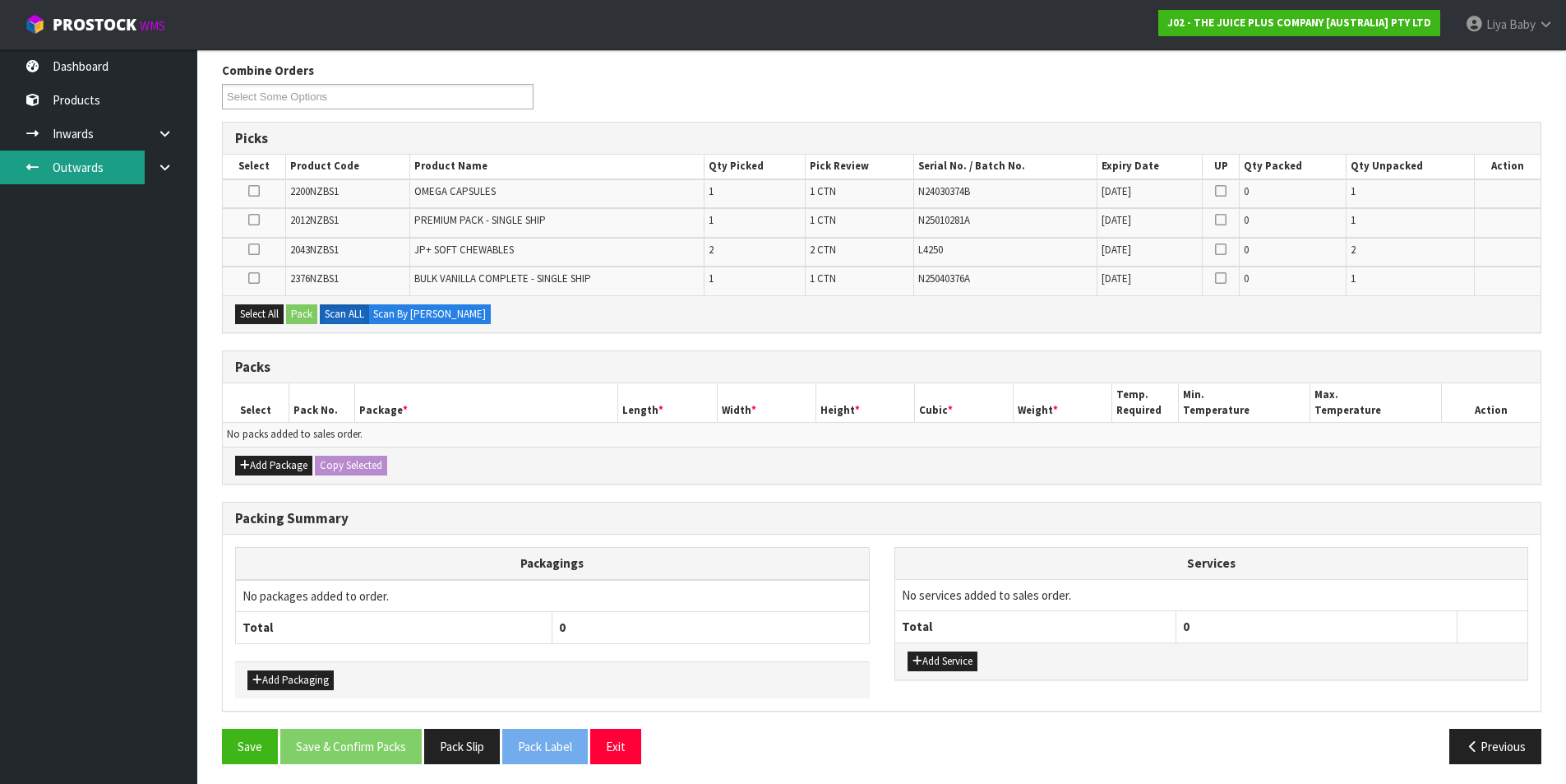
scroll to position [268, 0]
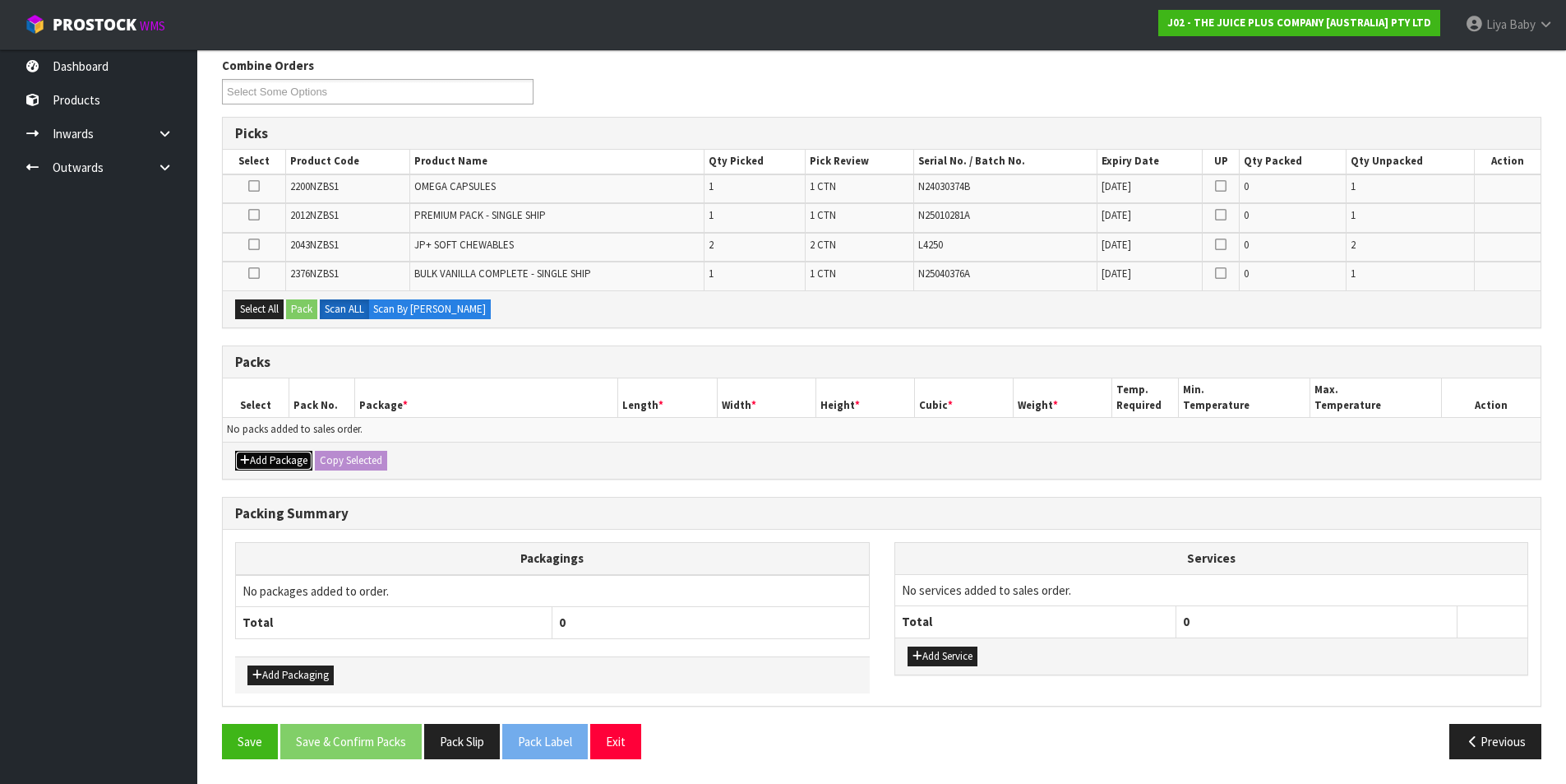
click at [259, 460] on button "Add Package" at bounding box center [273, 461] width 77 height 20
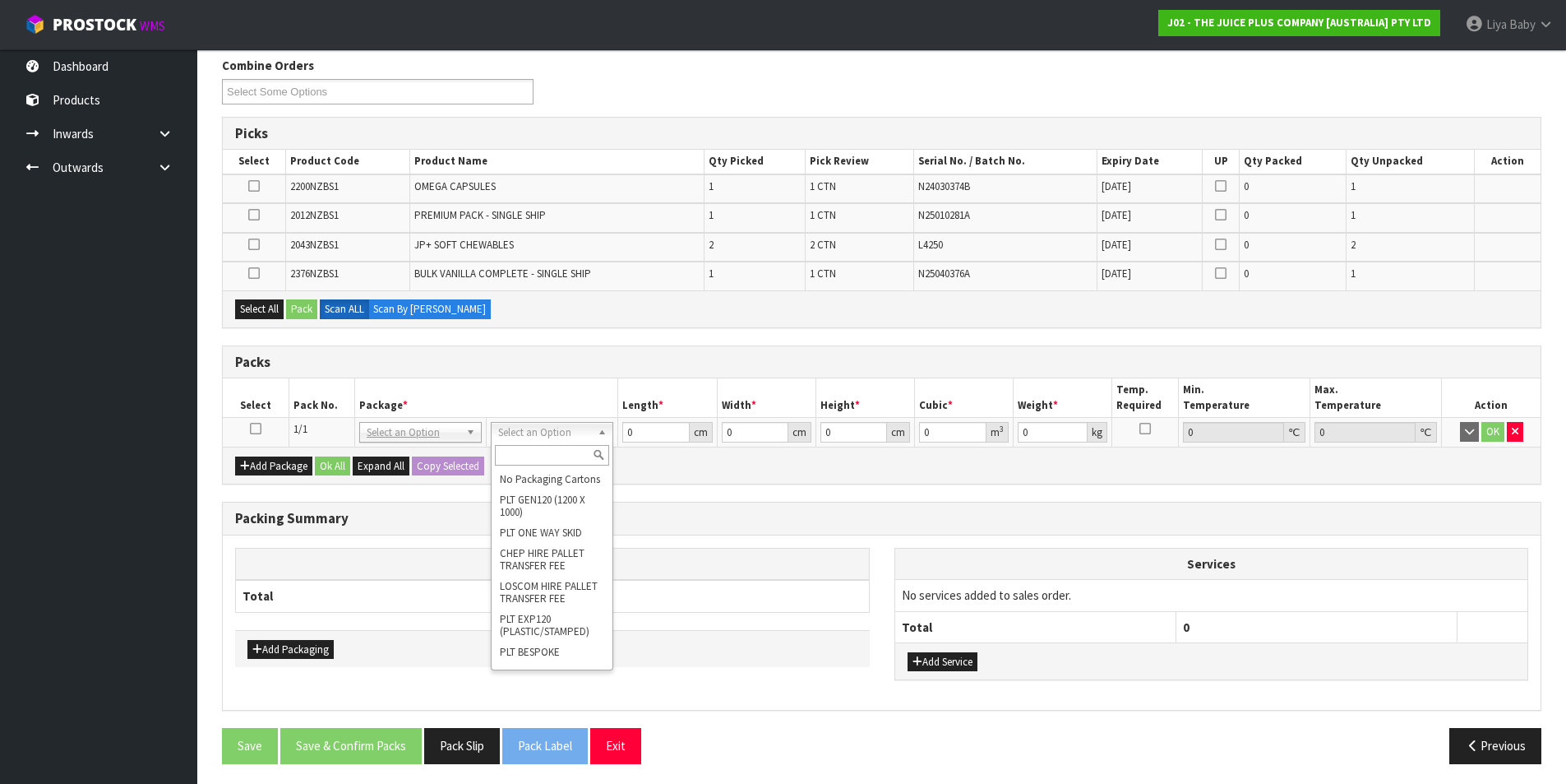
click at [546, 450] on input "text" at bounding box center [552, 455] width 114 height 21
type input "X"
type input "CTN5"
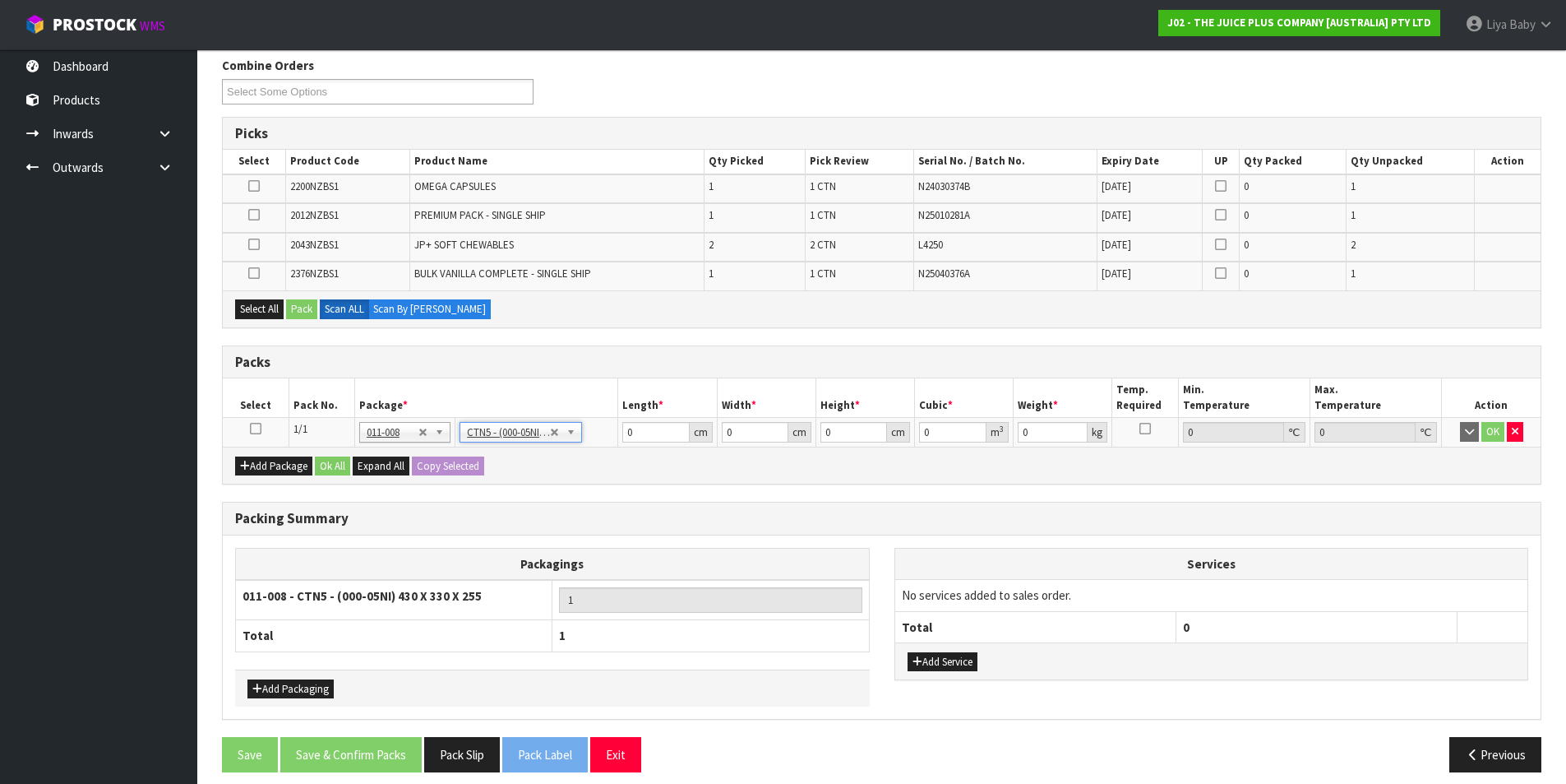
type input "43"
type input "33"
type input "25.5"
type input "0.036185"
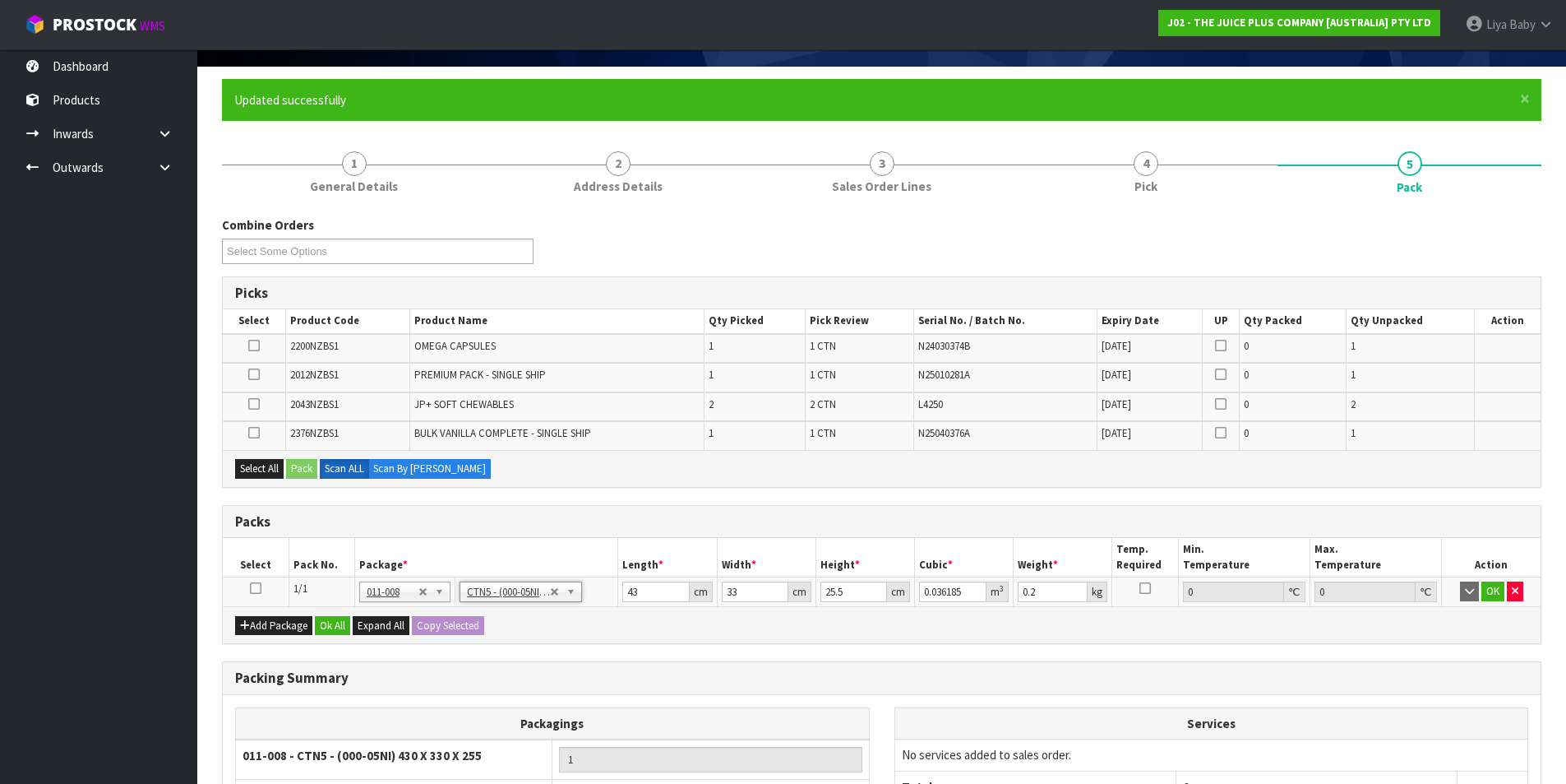
scroll to position [104, 0]
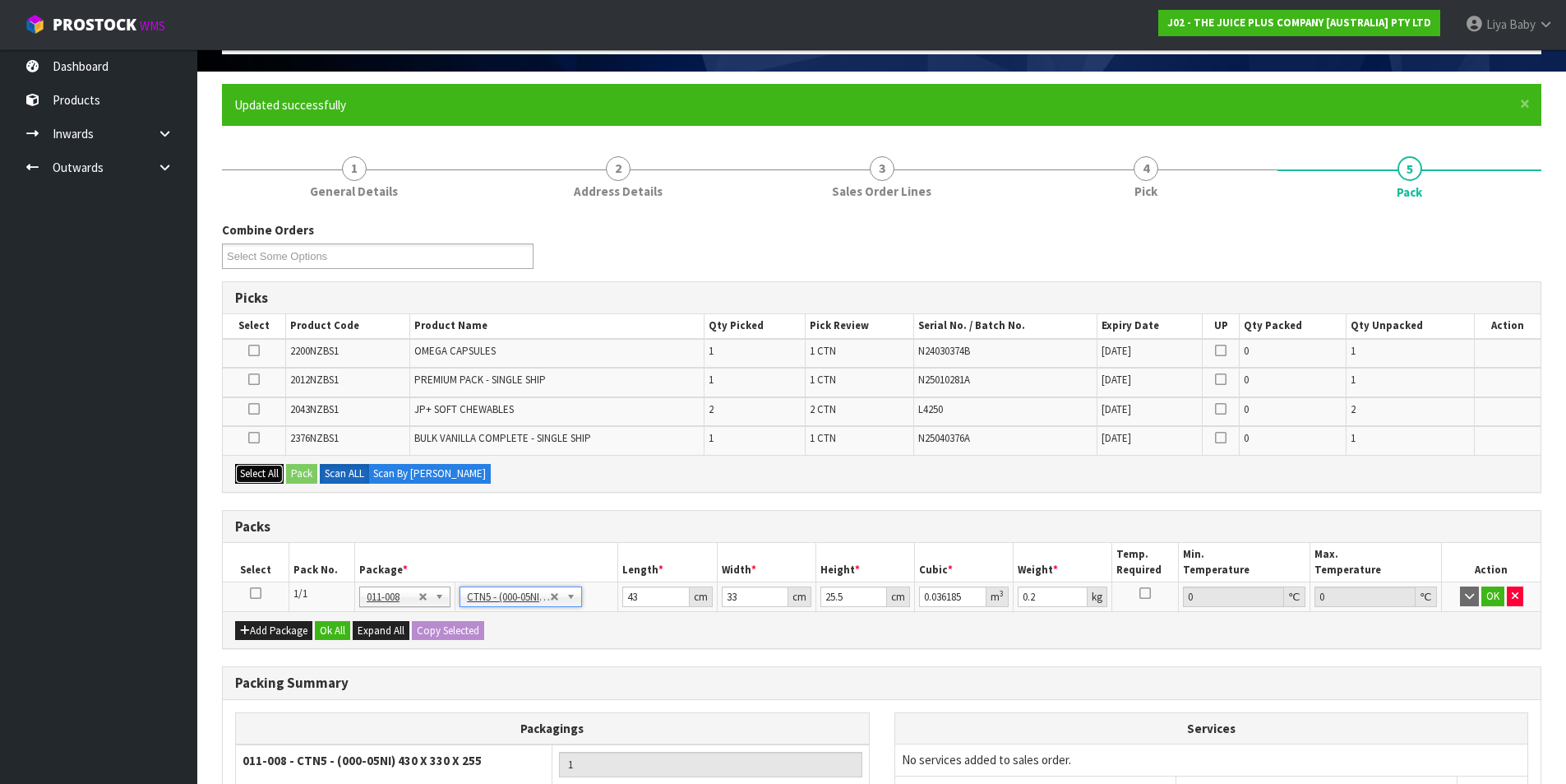
click at [267, 471] on button "Select All" at bounding box center [259, 474] width 49 height 20
click at [301, 471] on button "Pack" at bounding box center [301, 474] width 31 height 20
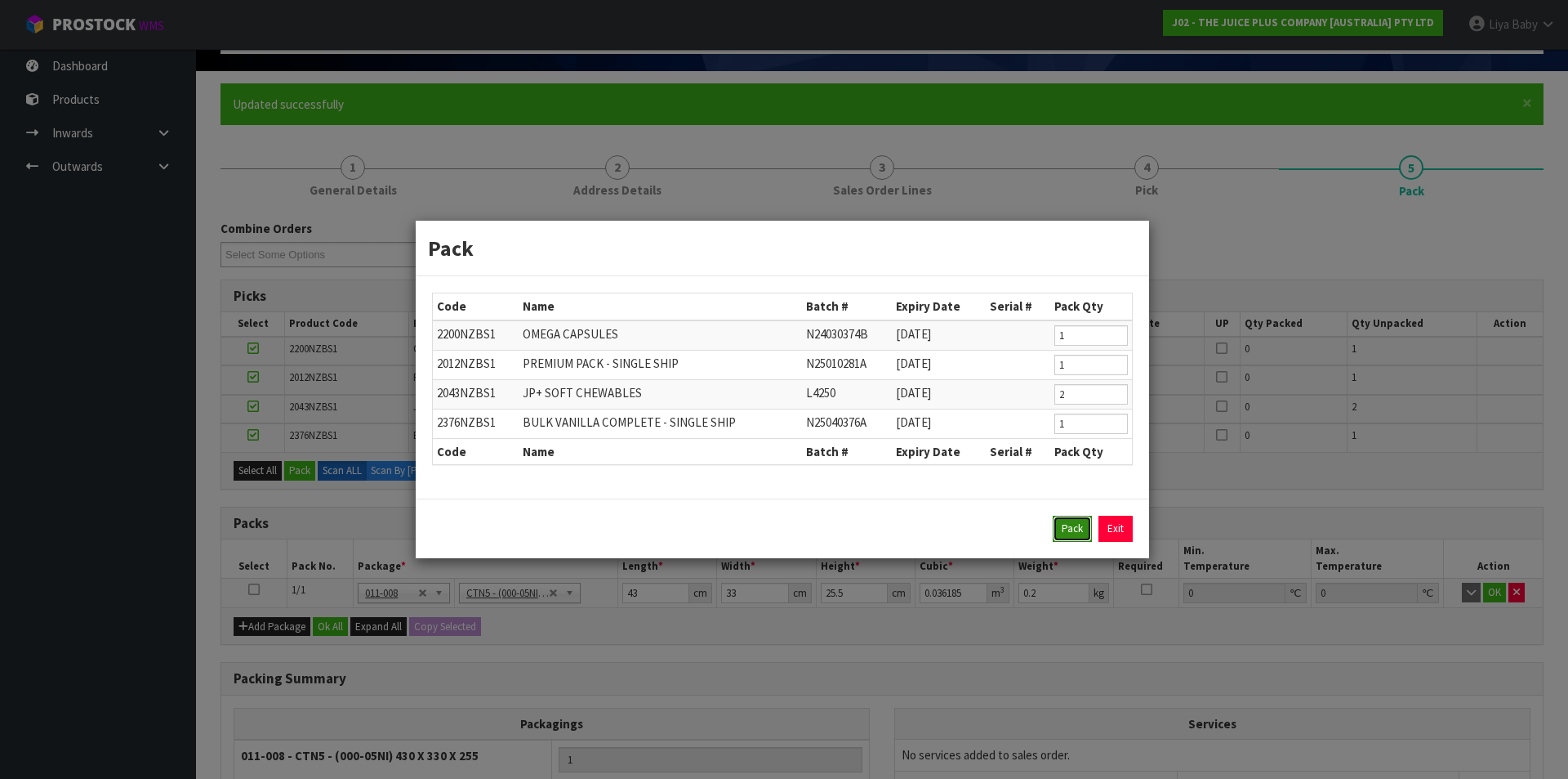
click at [1060, 530] on button "Pack" at bounding box center [1071, 529] width 39 height 26
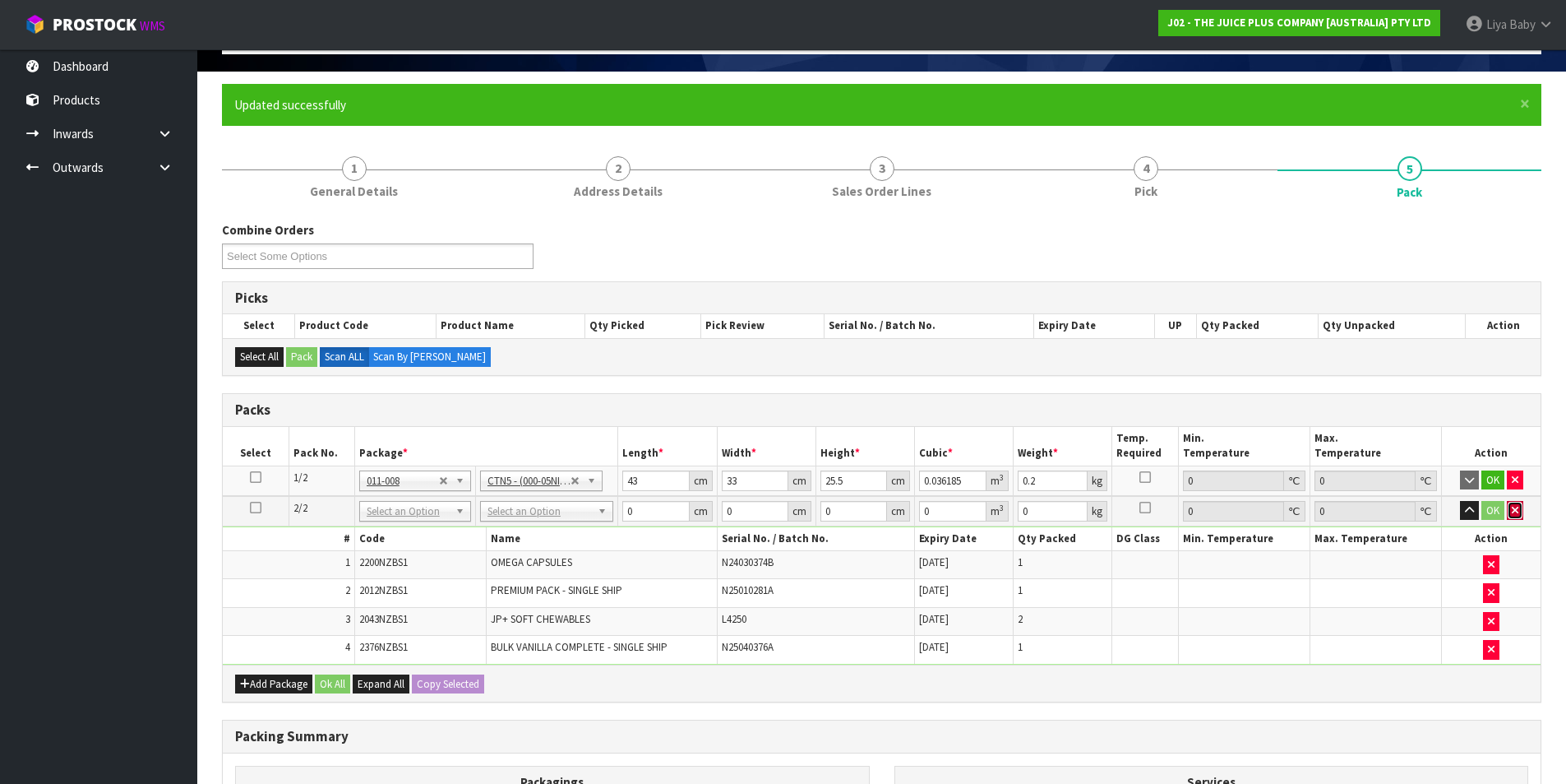
click at [1515, 512] on icon "button" at bounding box center [1515, 510] width 7 height 11
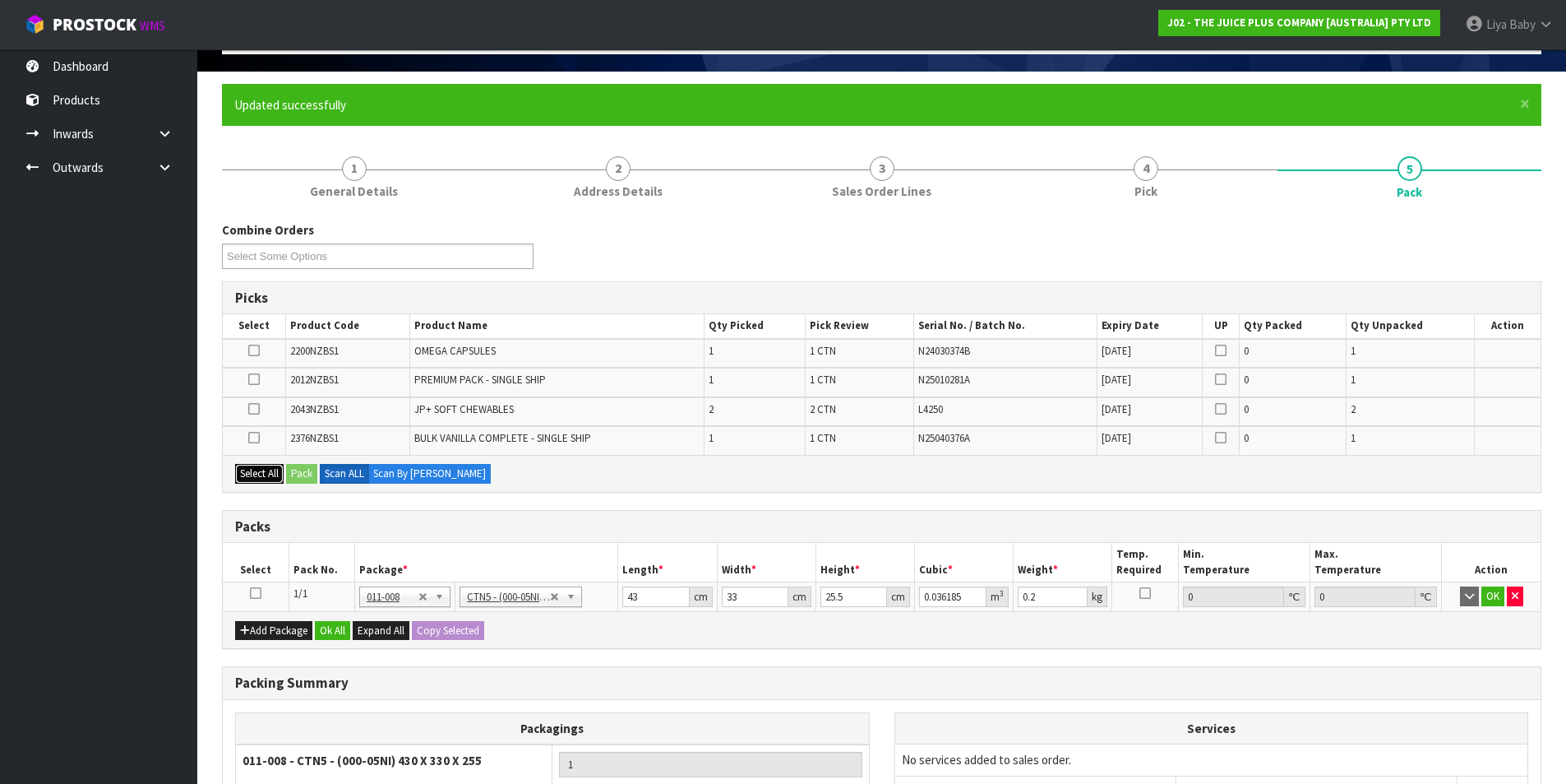
click at [270, 476] on button "Select All" at bounding box center [259, 474] width 49 height 20
click at [312, 472] on button "Pack" at bounding box center [301, 474] width 31 height 20
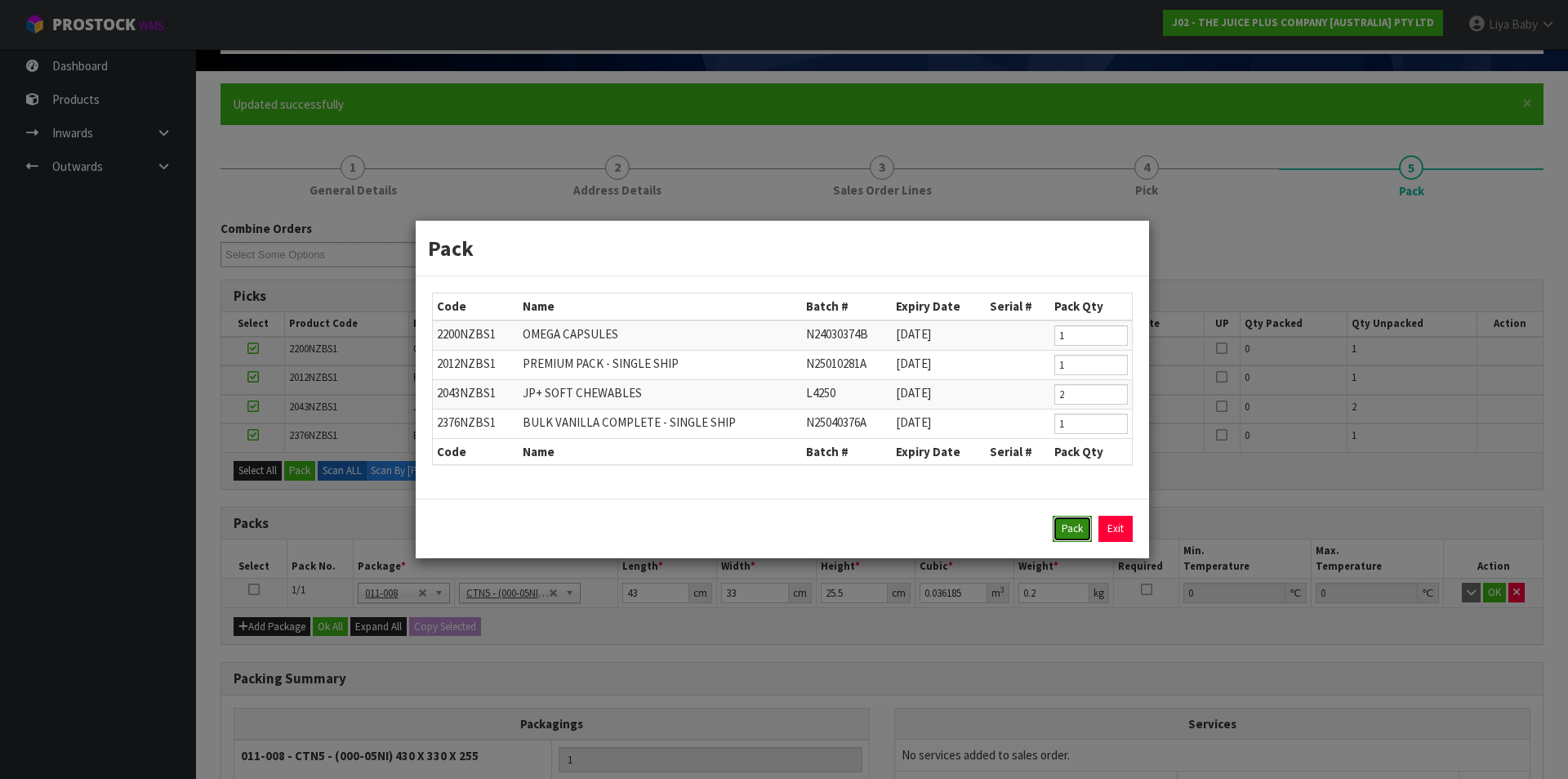
click at [1071, 538] on button "Pack" at bounding box center [1071, 529] width 39 height 26
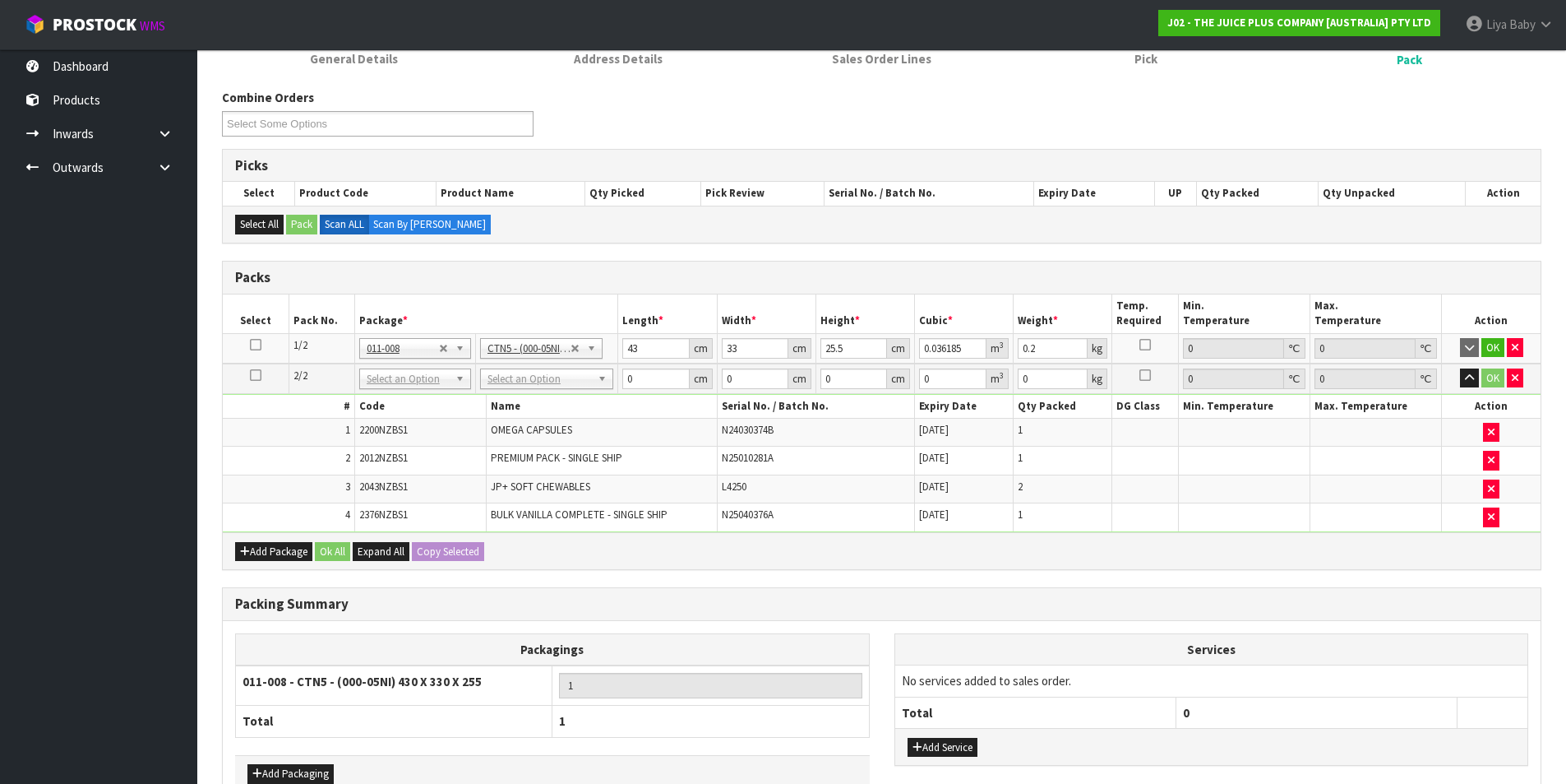
scroll to position [268, 0]
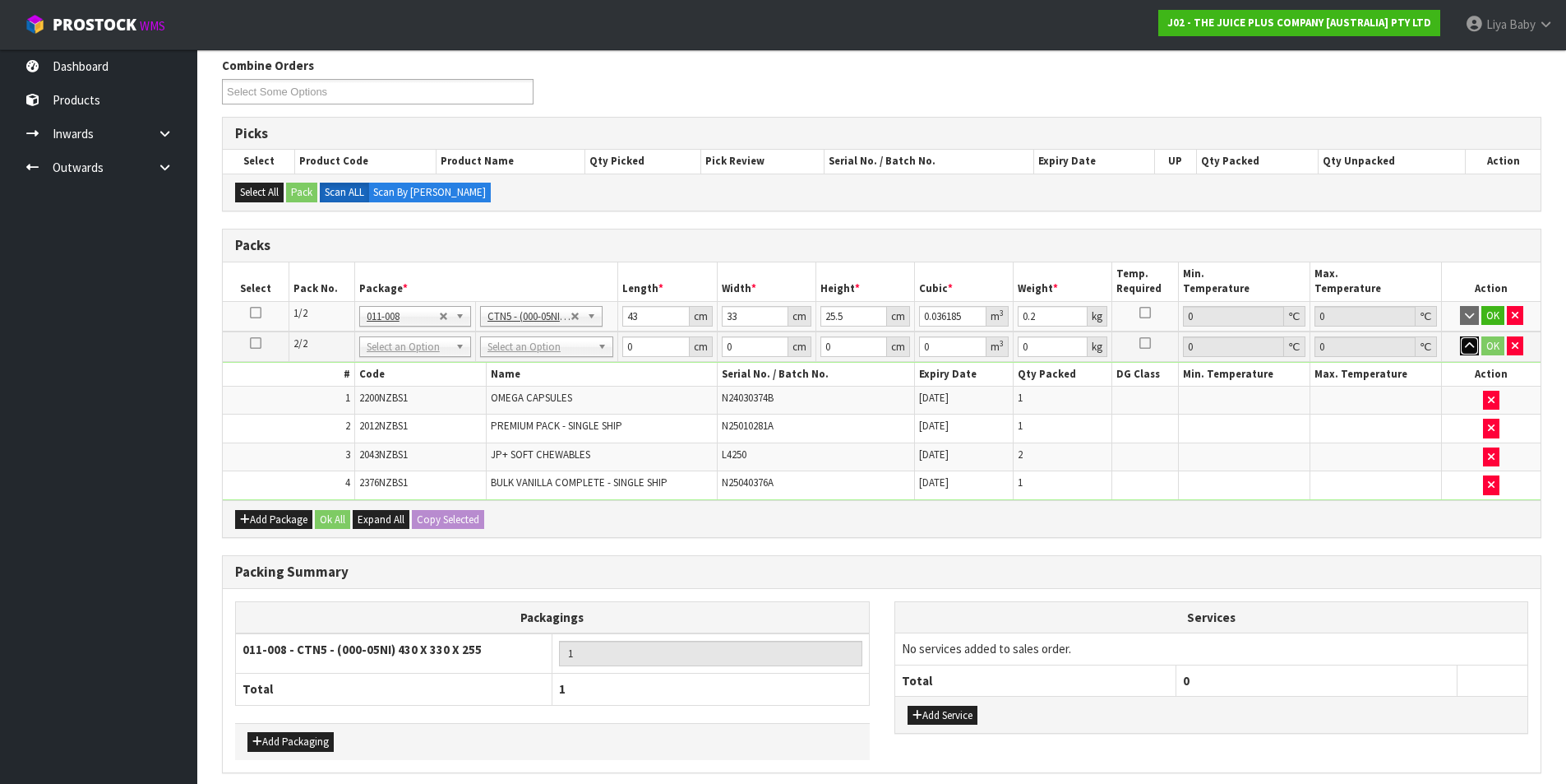
click at [1467, 344] on icon "button" at bounding box center [1469, 345] width 9 height 11
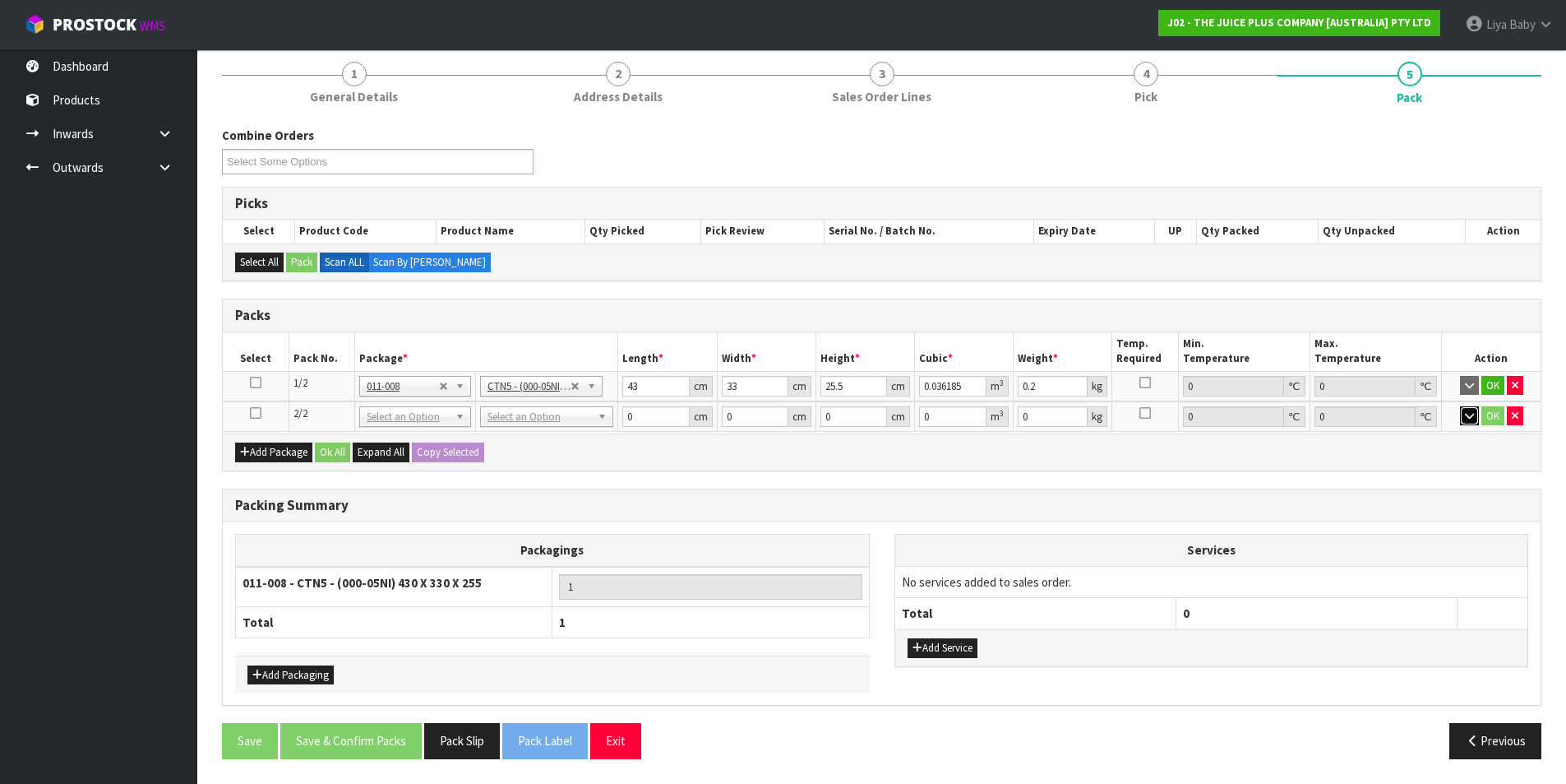
scroll to position [196, 0]
click at [1469, 419] on icon "button" at bounding box center [1469, 417] width 9 height 11
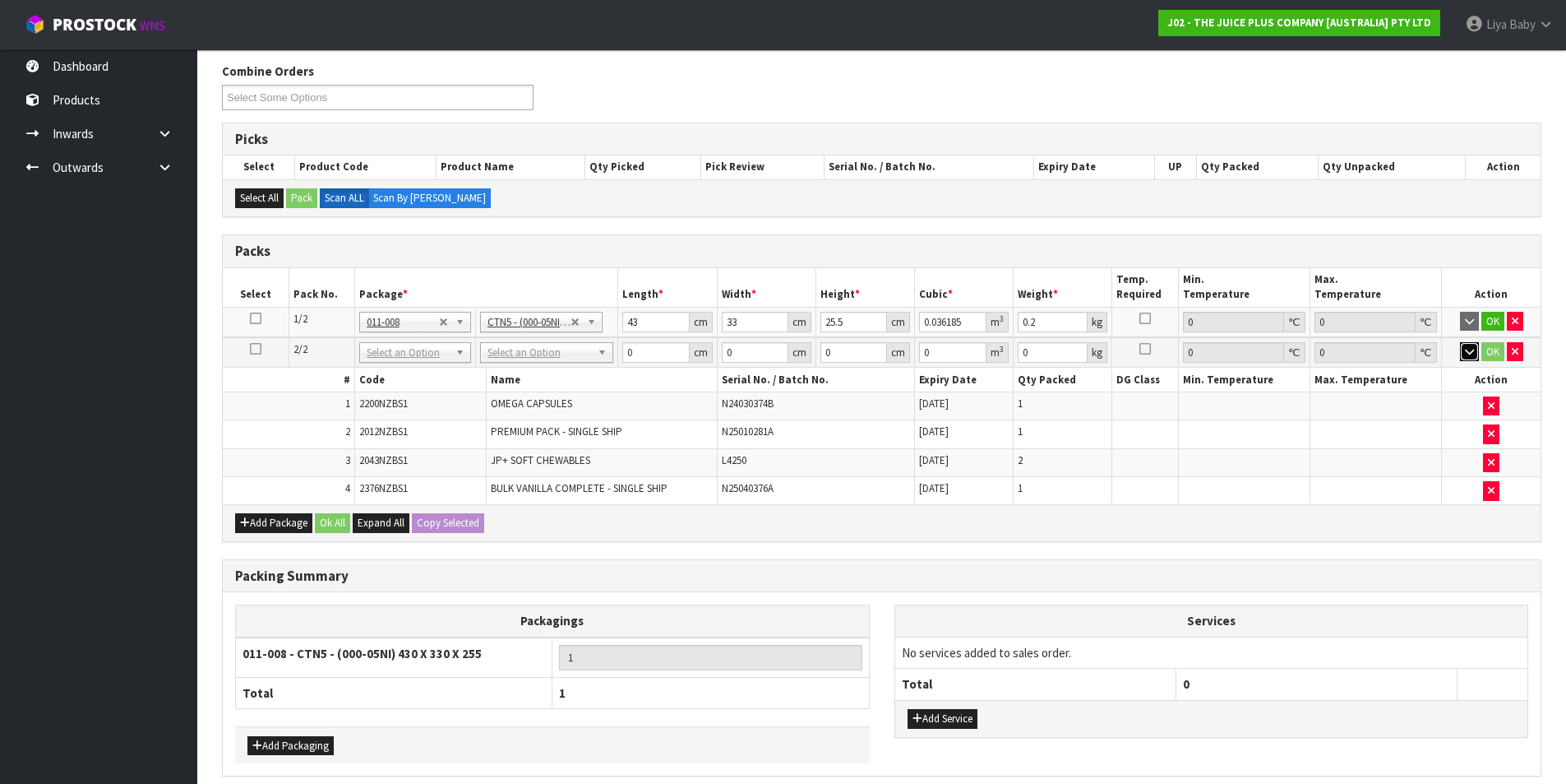
scroll to position [268, 0]
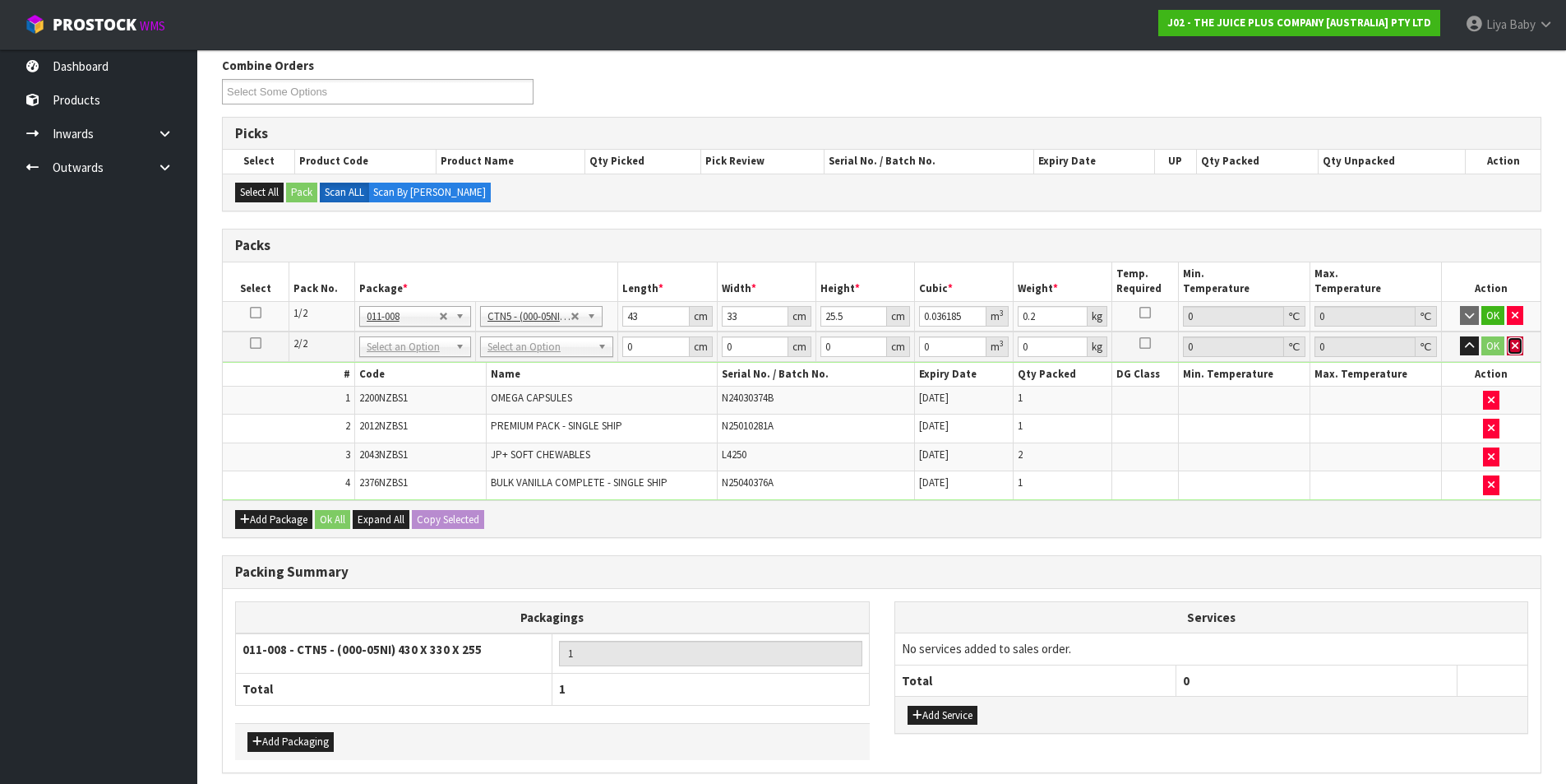
click at [1518, 349] on icon "button" at bounding box center [1515, 345] width 7 height 11
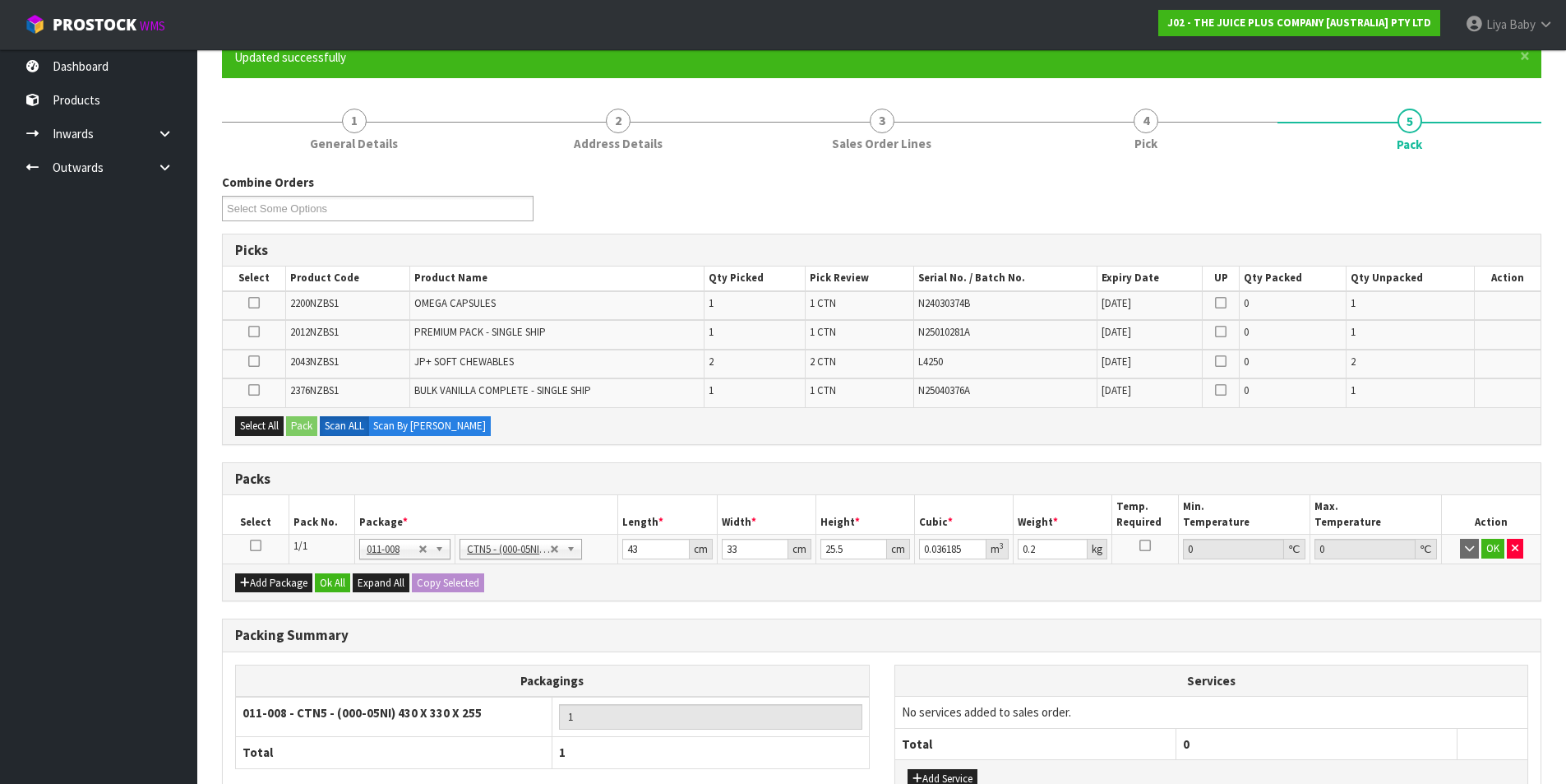
scroll to position [104, 0]
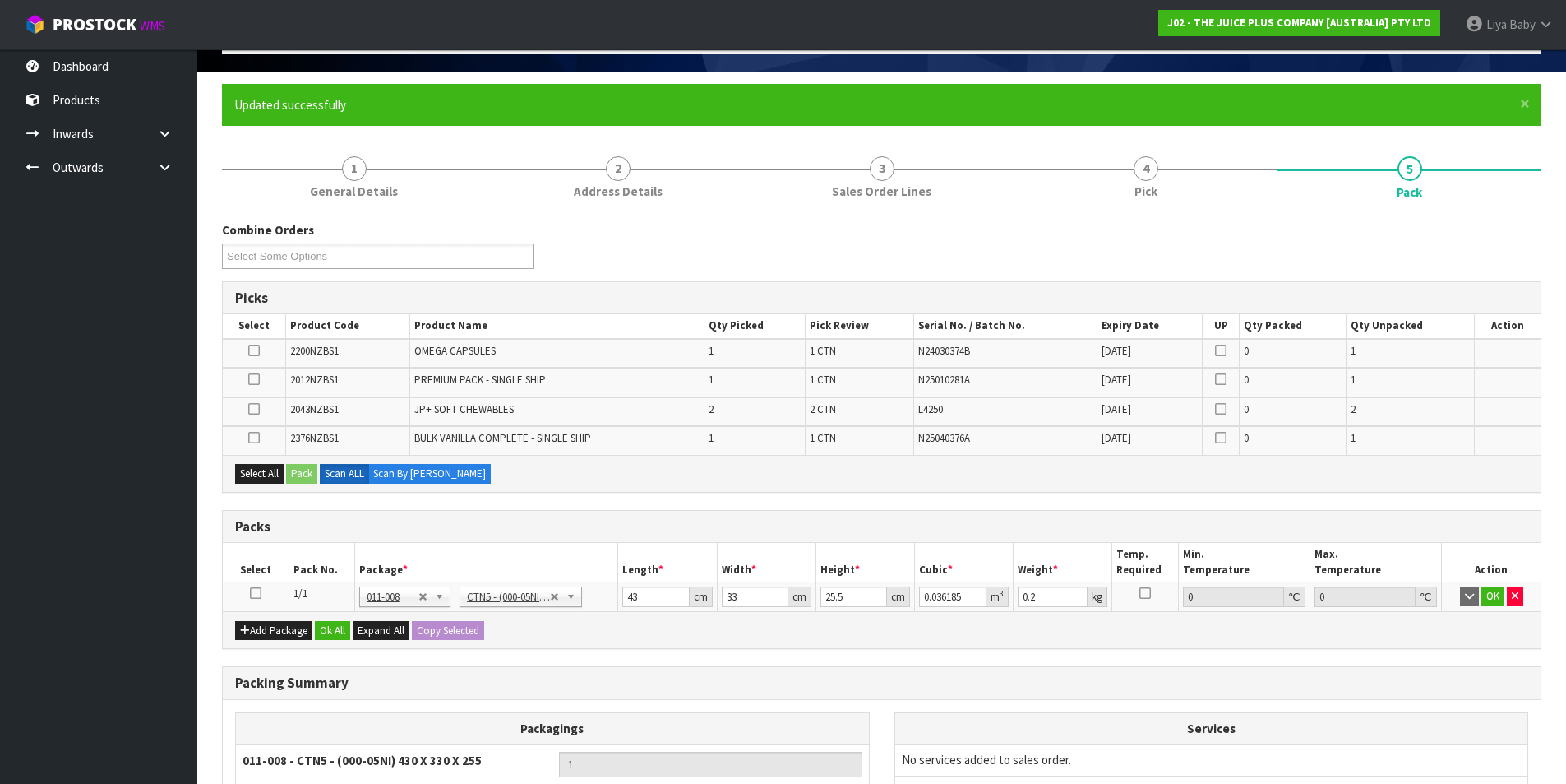
click at [253, 593] on icon at bounding box center [256, 593] width 12 height 1
click at [263, 471] on button "Select All" at bounding box center [259, 474] width 49 height 20
click at [296, 468] on button "Pack" at bounding box center [301, 474] width 31 height 20
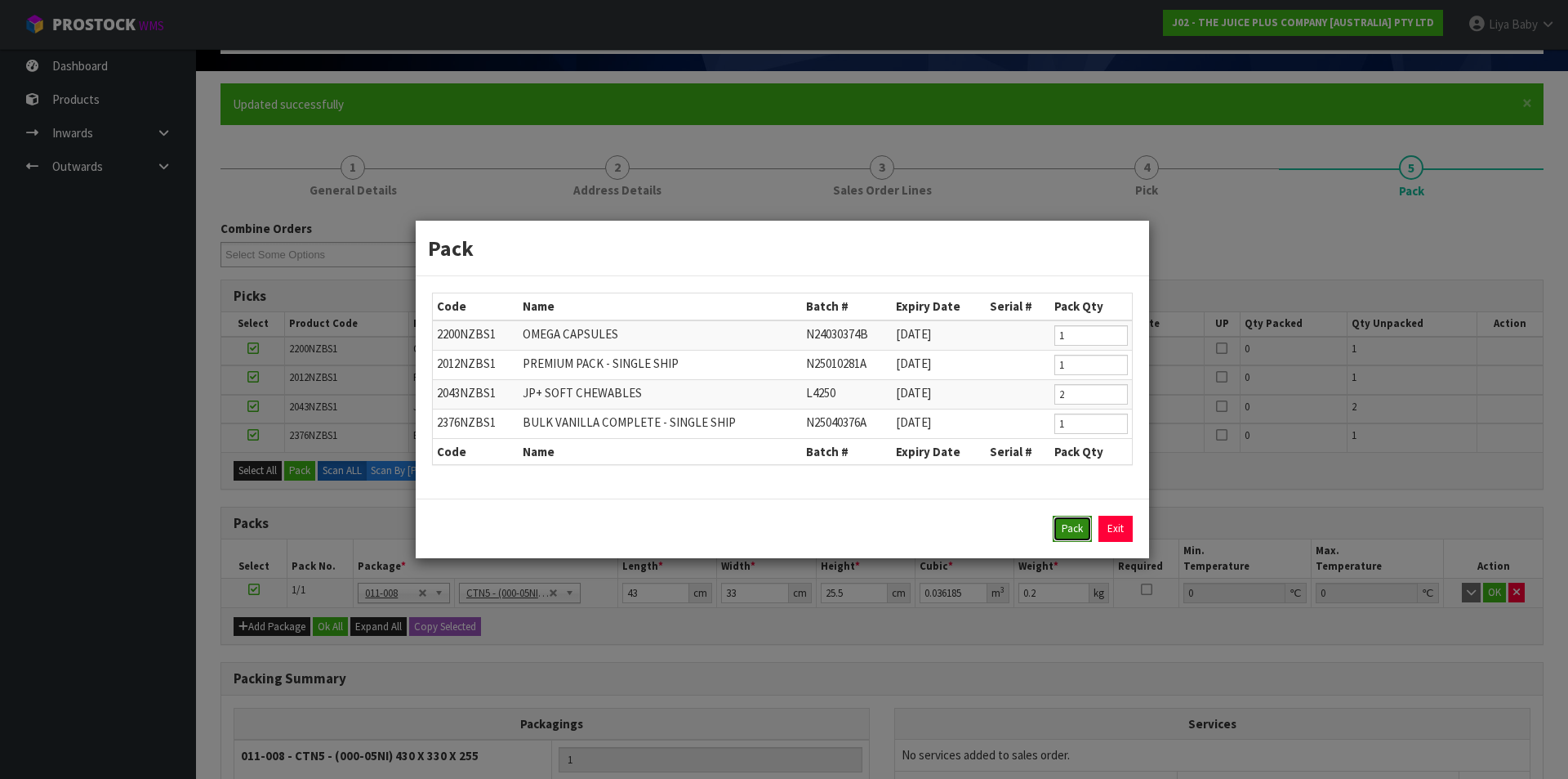
click at [1065, 530] on button "Pack" at bounding box center [1071, 529] width 39 height 26
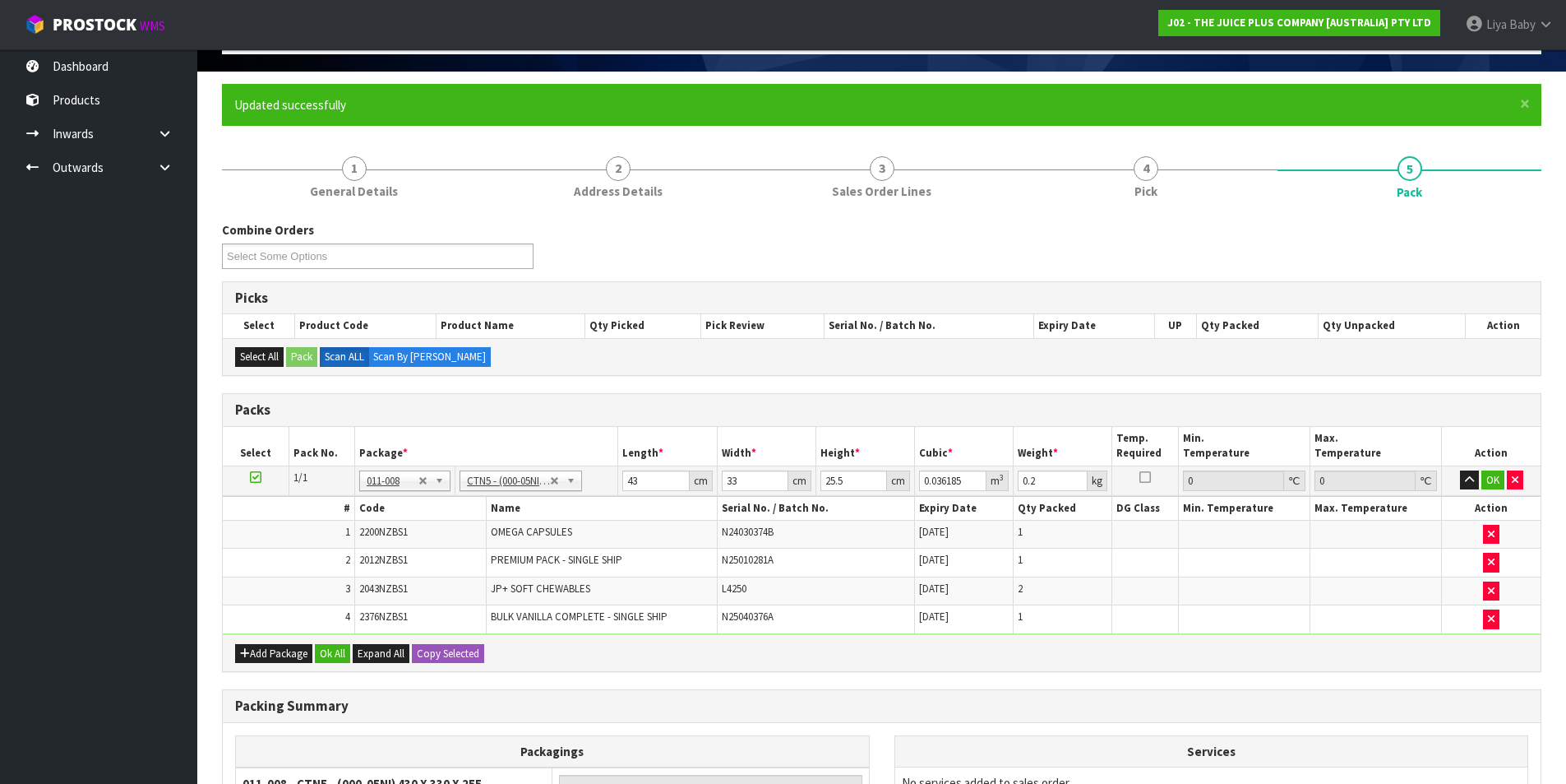
type input "6.15"
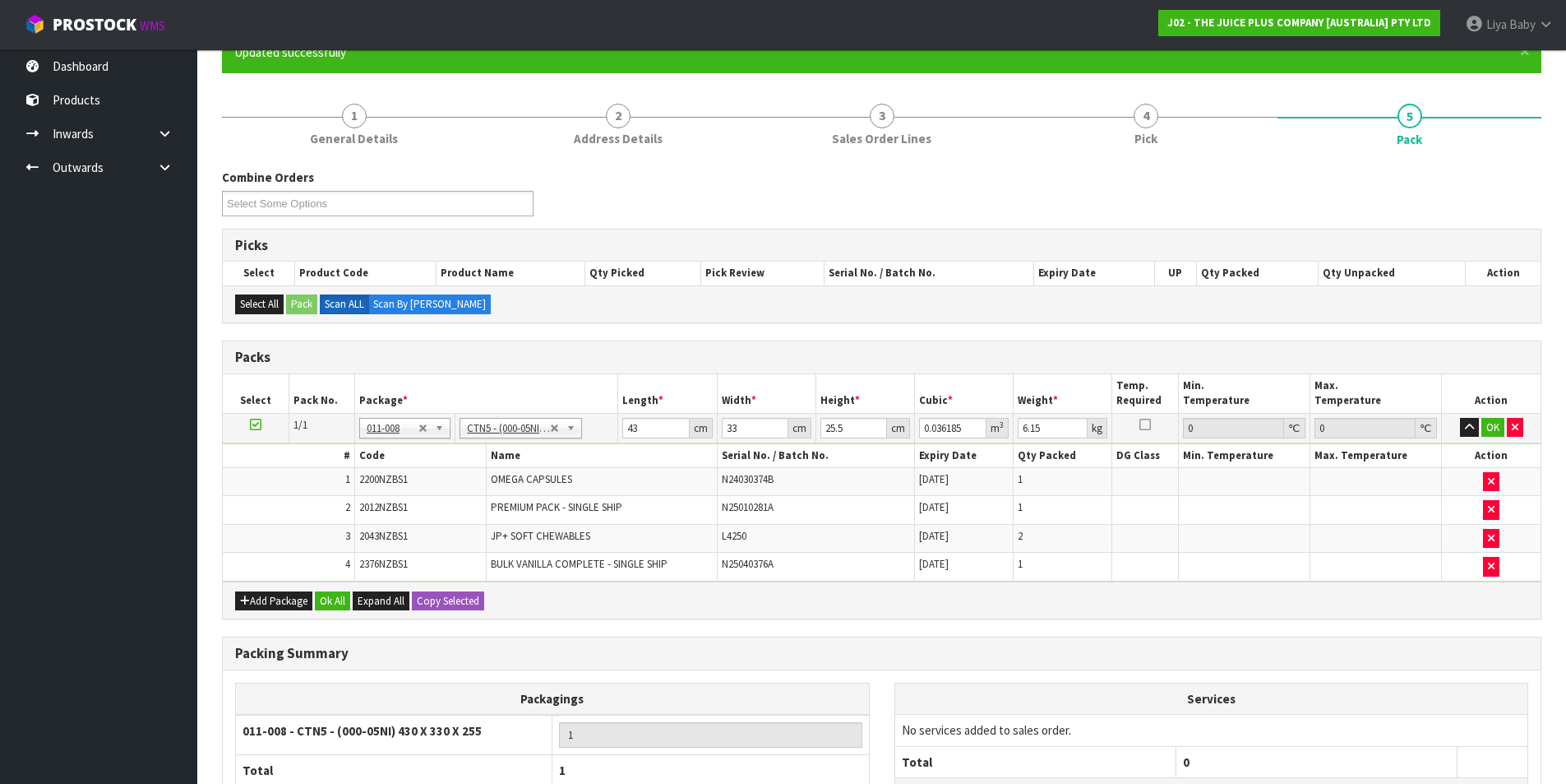
scroll to position [186, 0]
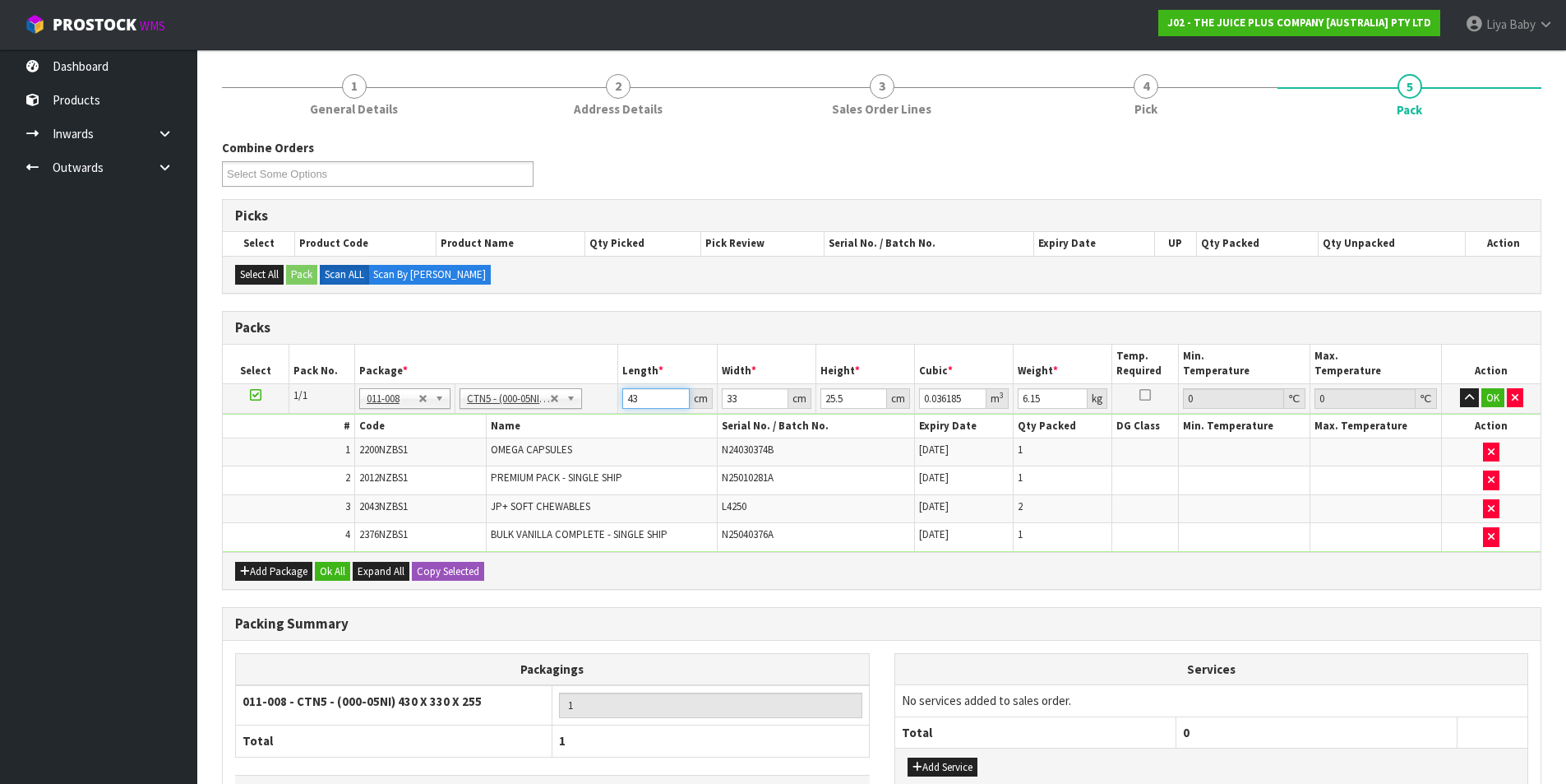
click at [659, 396] on input "43" at bounding box center [655, 398] width 67 height 21
type input "4"
type input "0.003366"
type input "0"
type input "3"
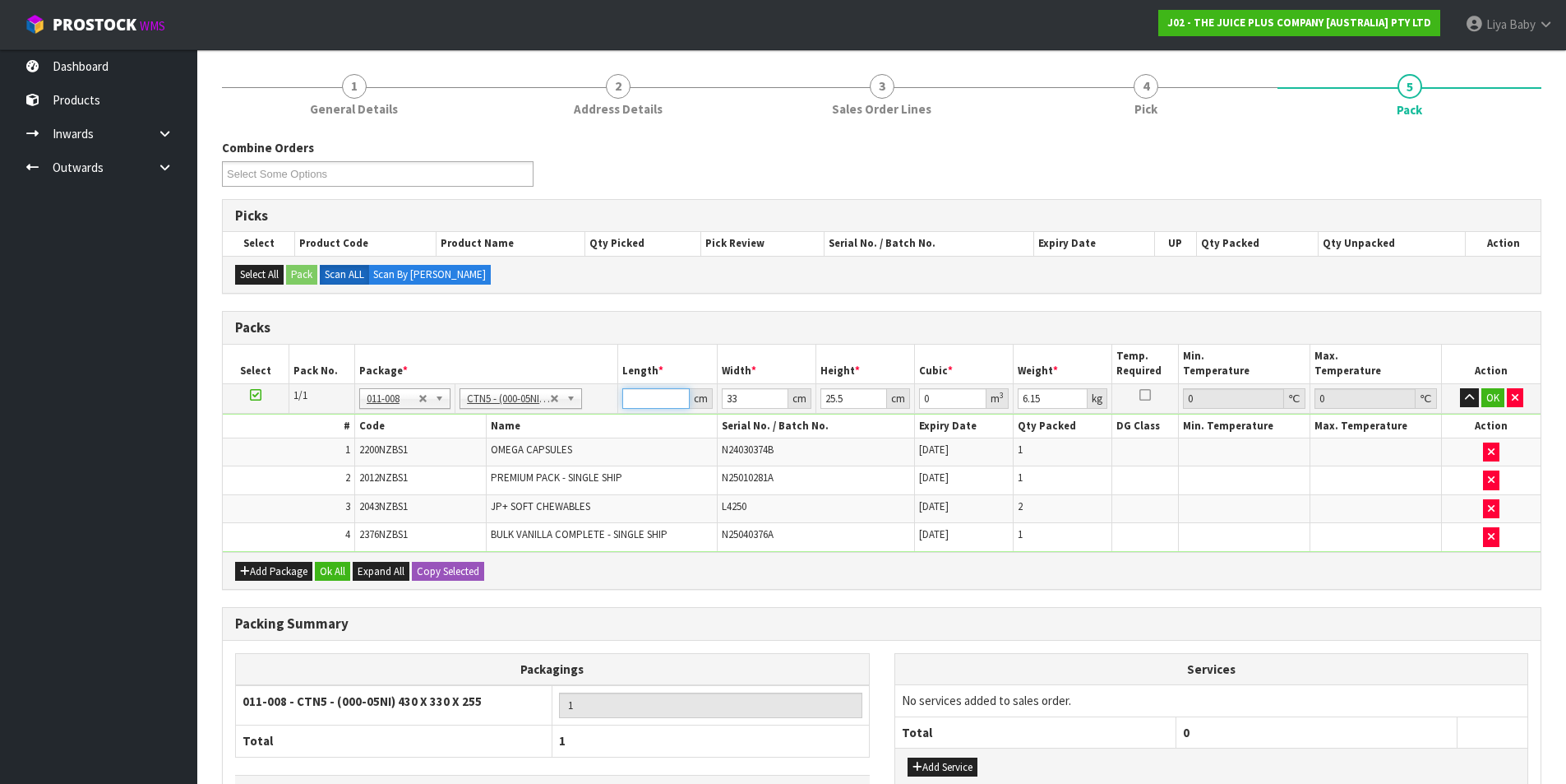
type input "0.002525"
type input "35"
type input "0.029452"
type input "35"
click at [742, 399] on input "33" at bounding box center [755, 398] width 67 height 21
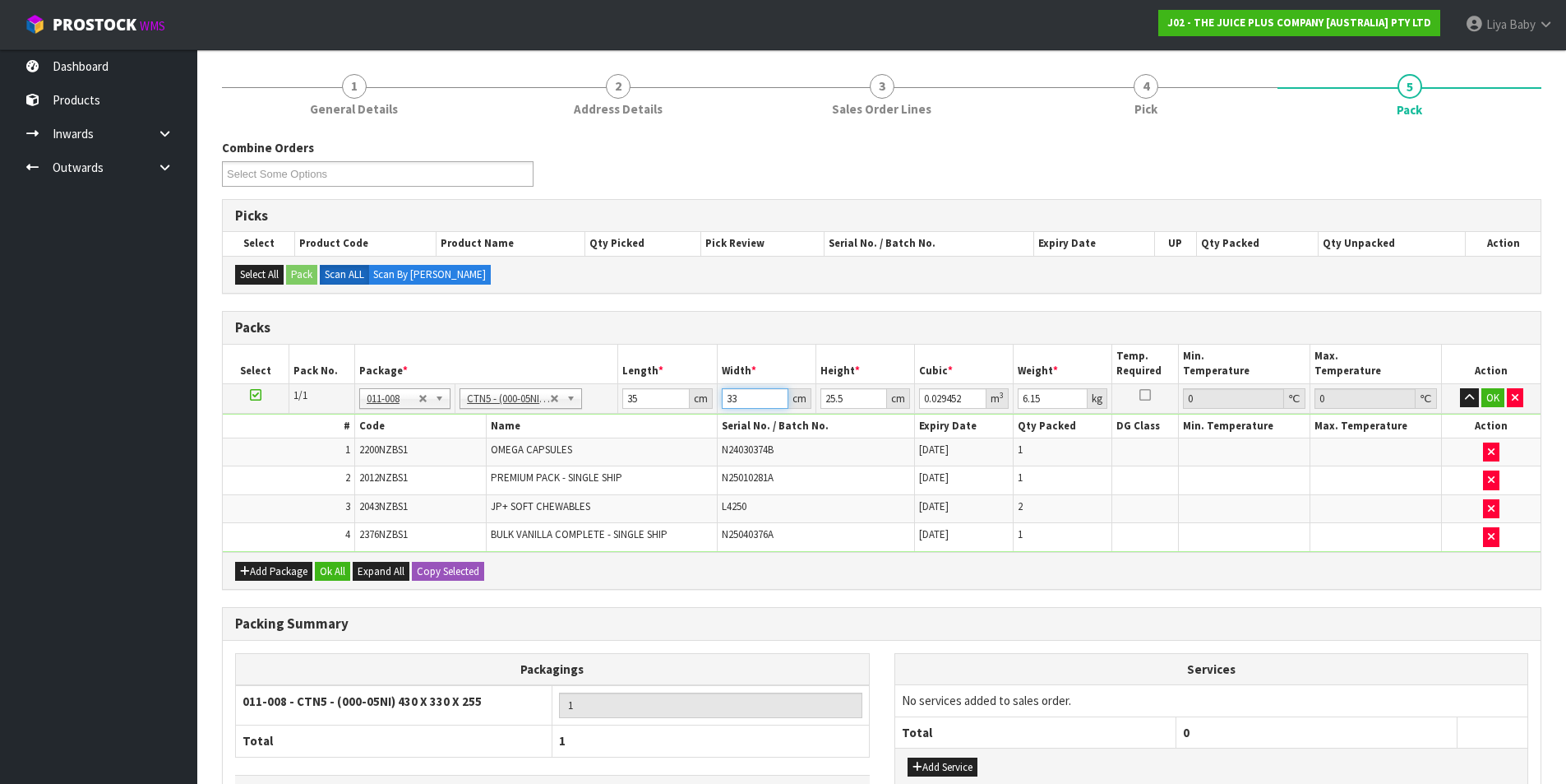
type input "3"
type input "0.002677"
type input "0"
type input "4"
type input "0.00357"
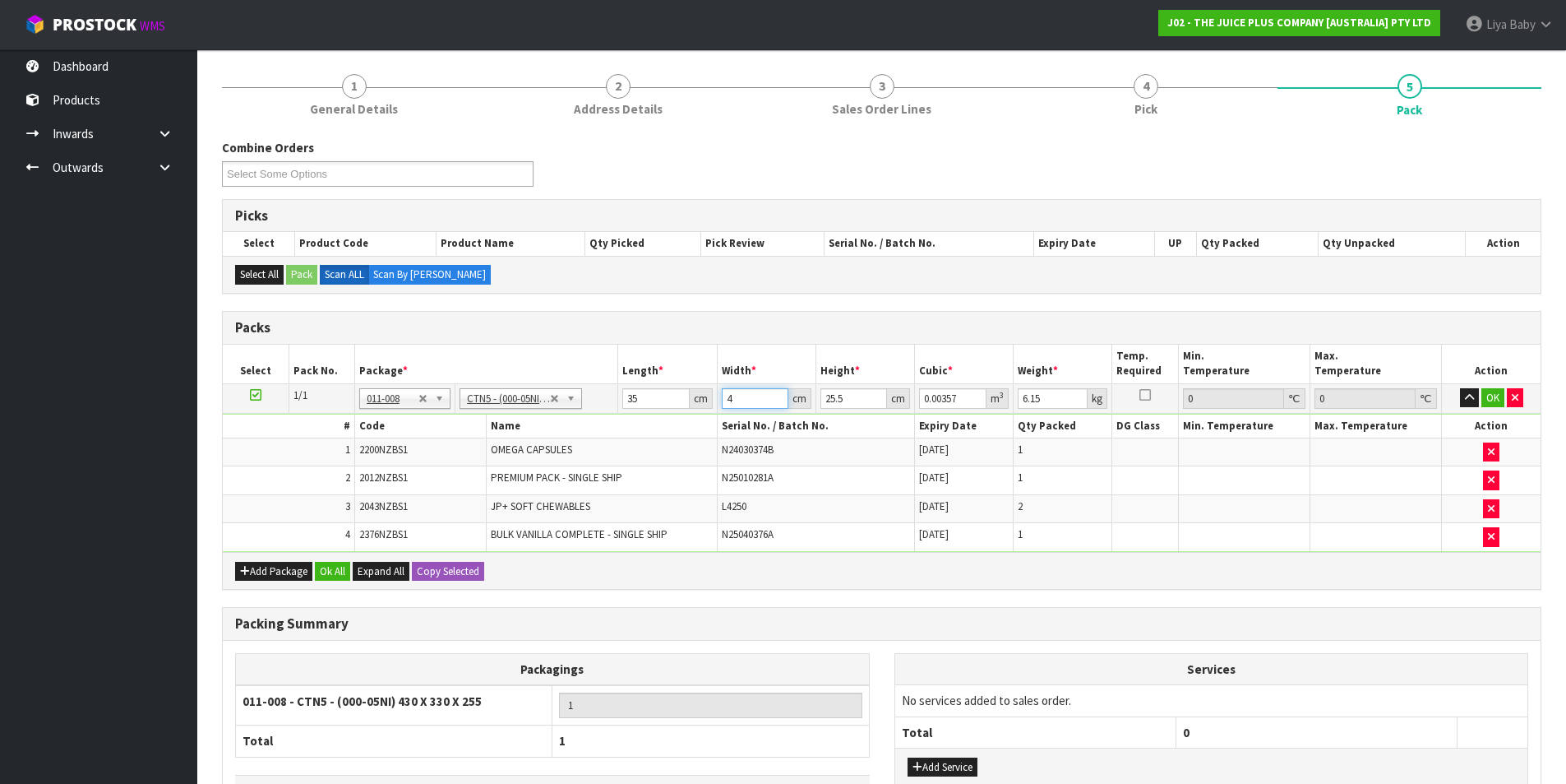
type input "44"
type input "0.03927"
type input "44"
click at [850, 403] on input "25.5" at bounding box center [854, 398] width 67 height 21
type input "25"
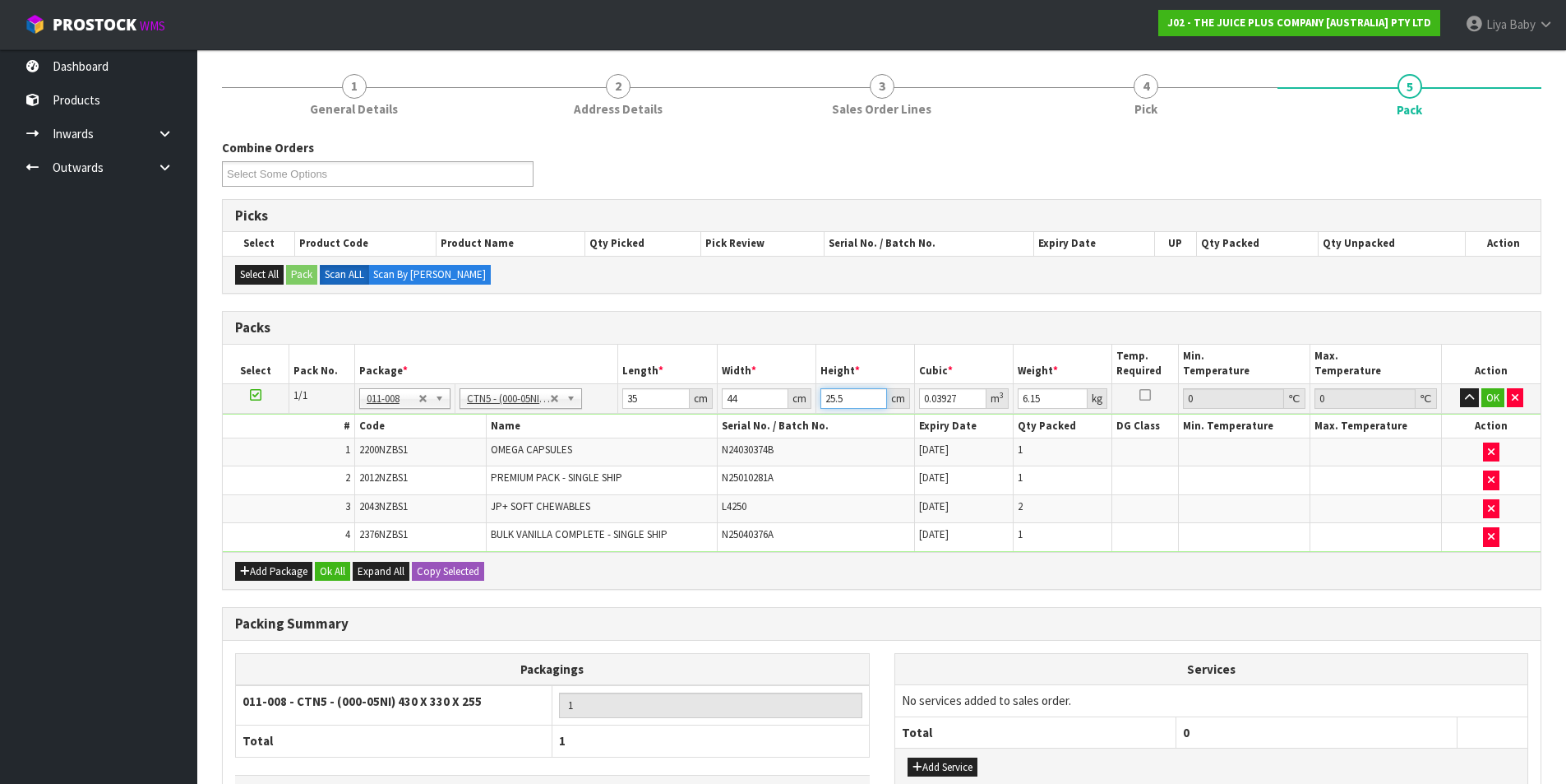
type input "0.0385"
type input "2"
type input "0.00308"
type input "0"
type input "2"
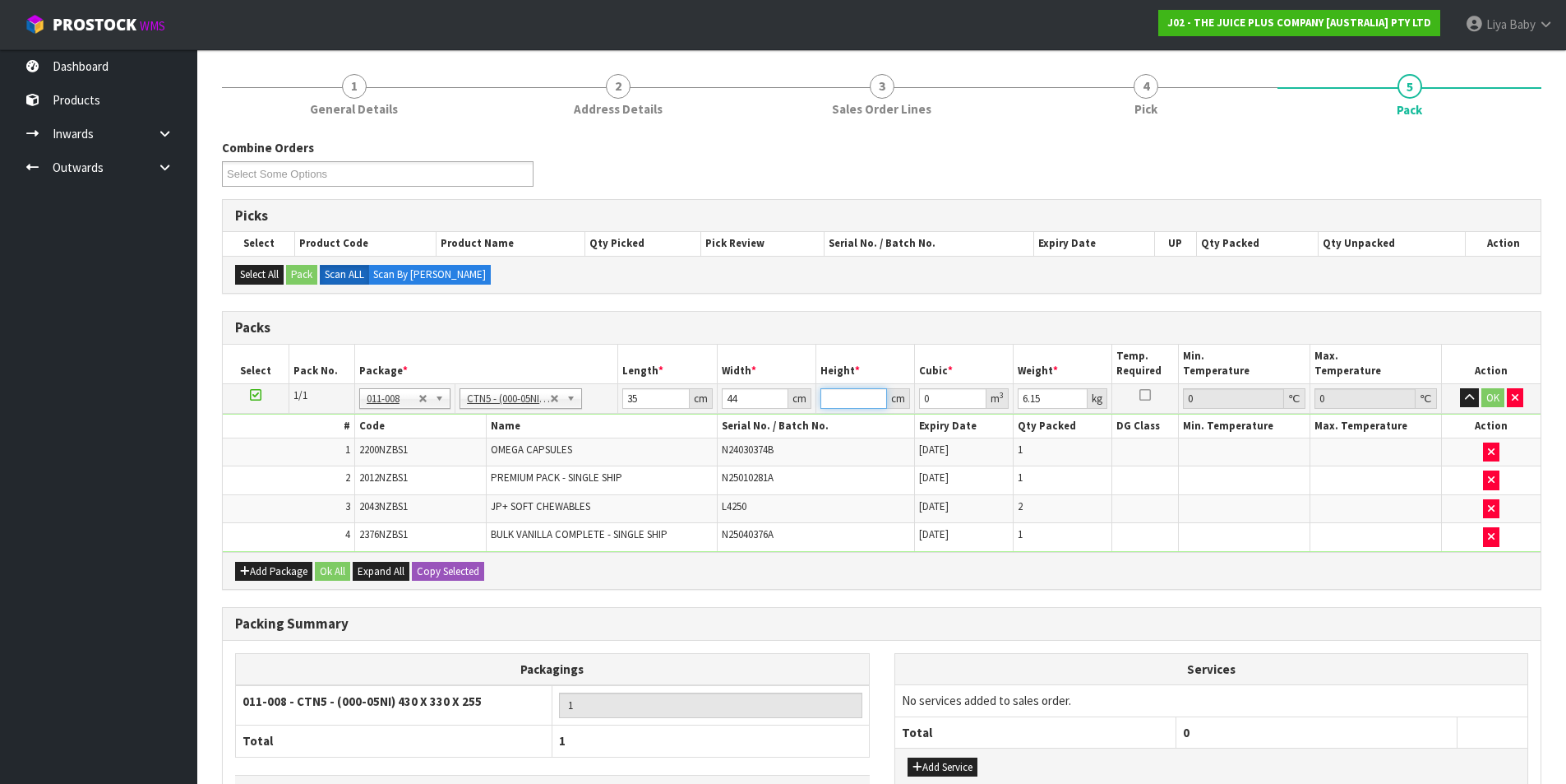
type input "0.00308"
type input "28"
type input "0.04312"
type input "28"
click at [1049, 395] on input "6.15" at bounding box center [1053, 398] width 70 height 21
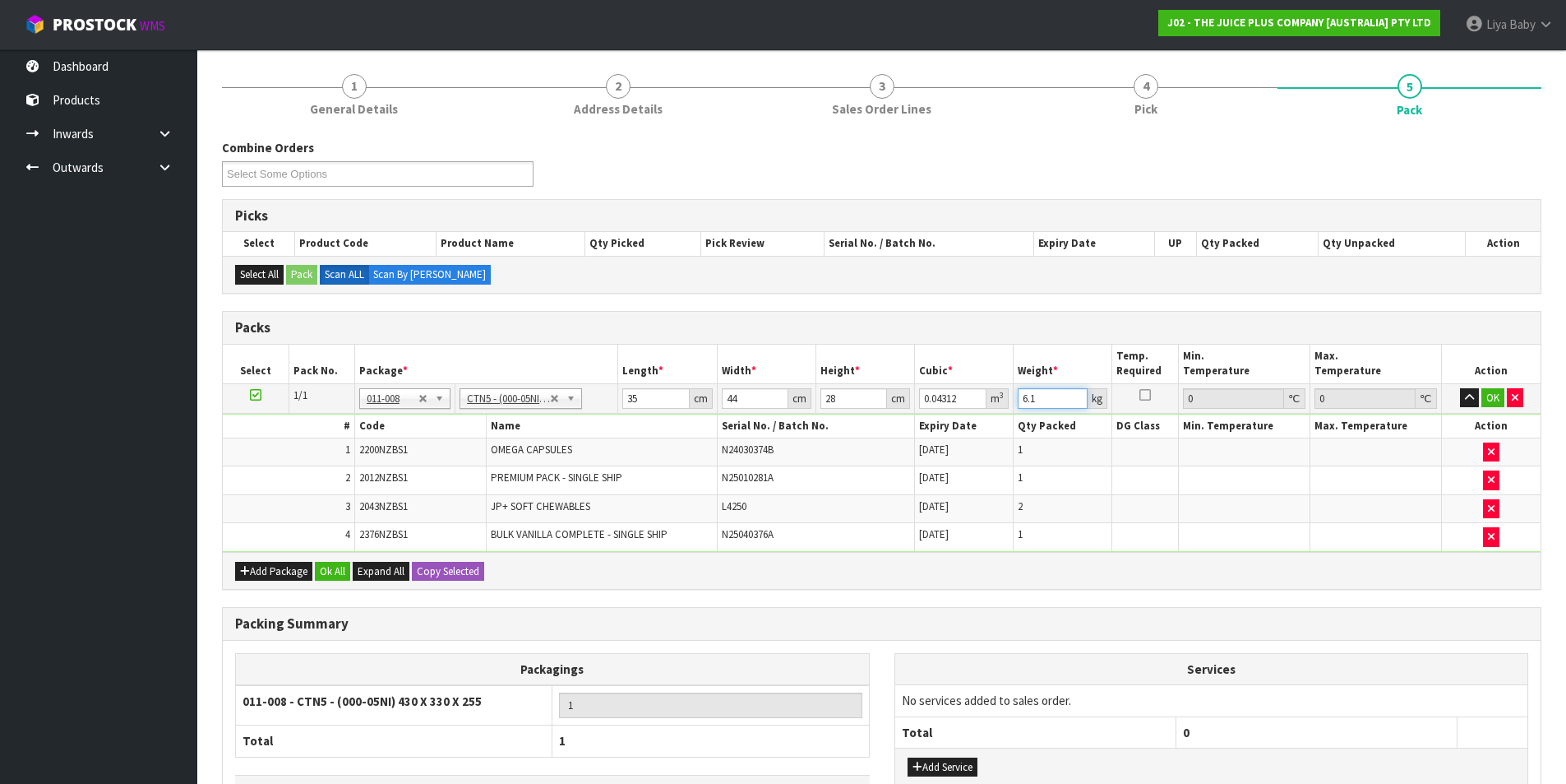
type input "6"
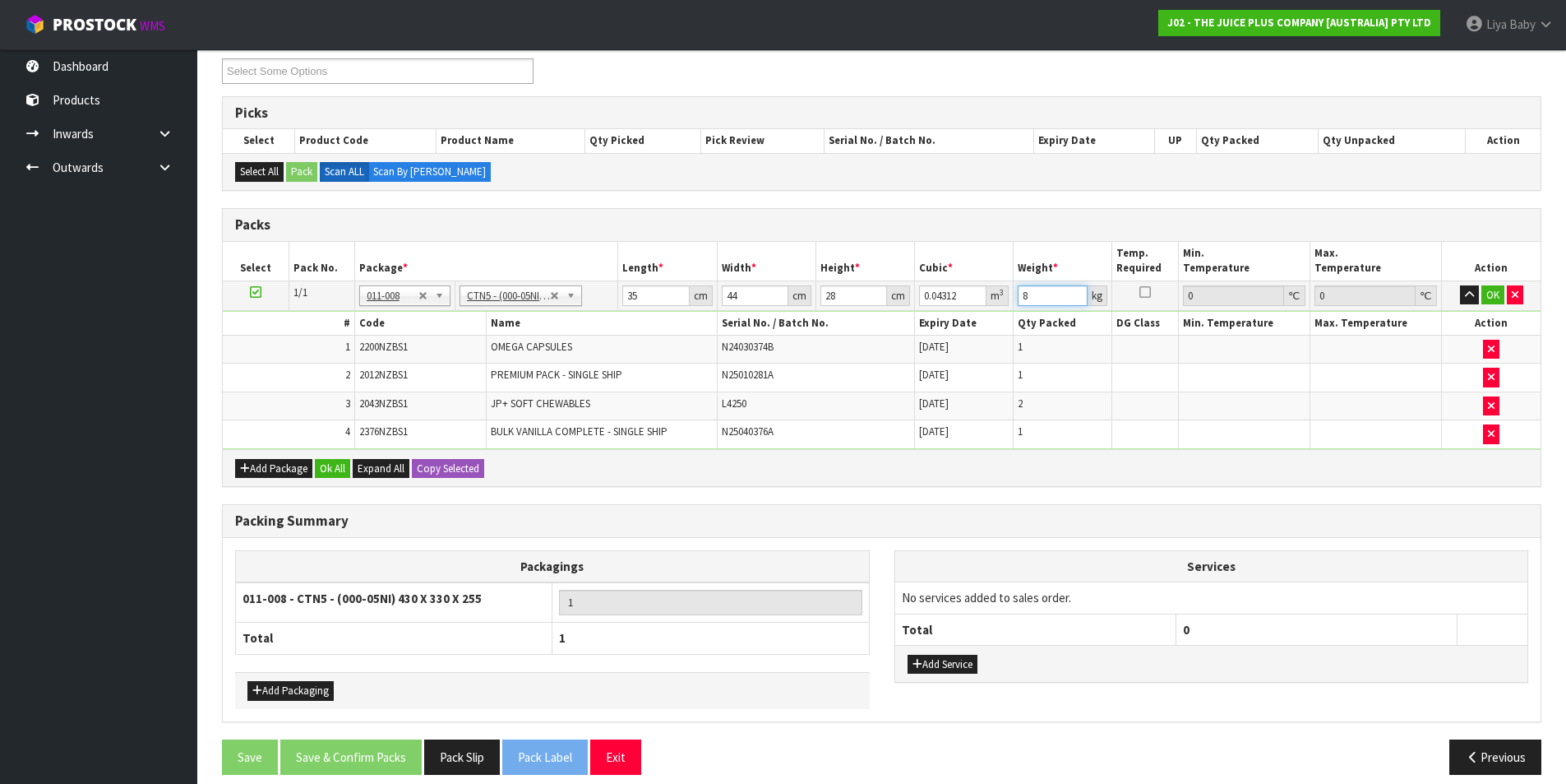
scroll to position [304, 0]
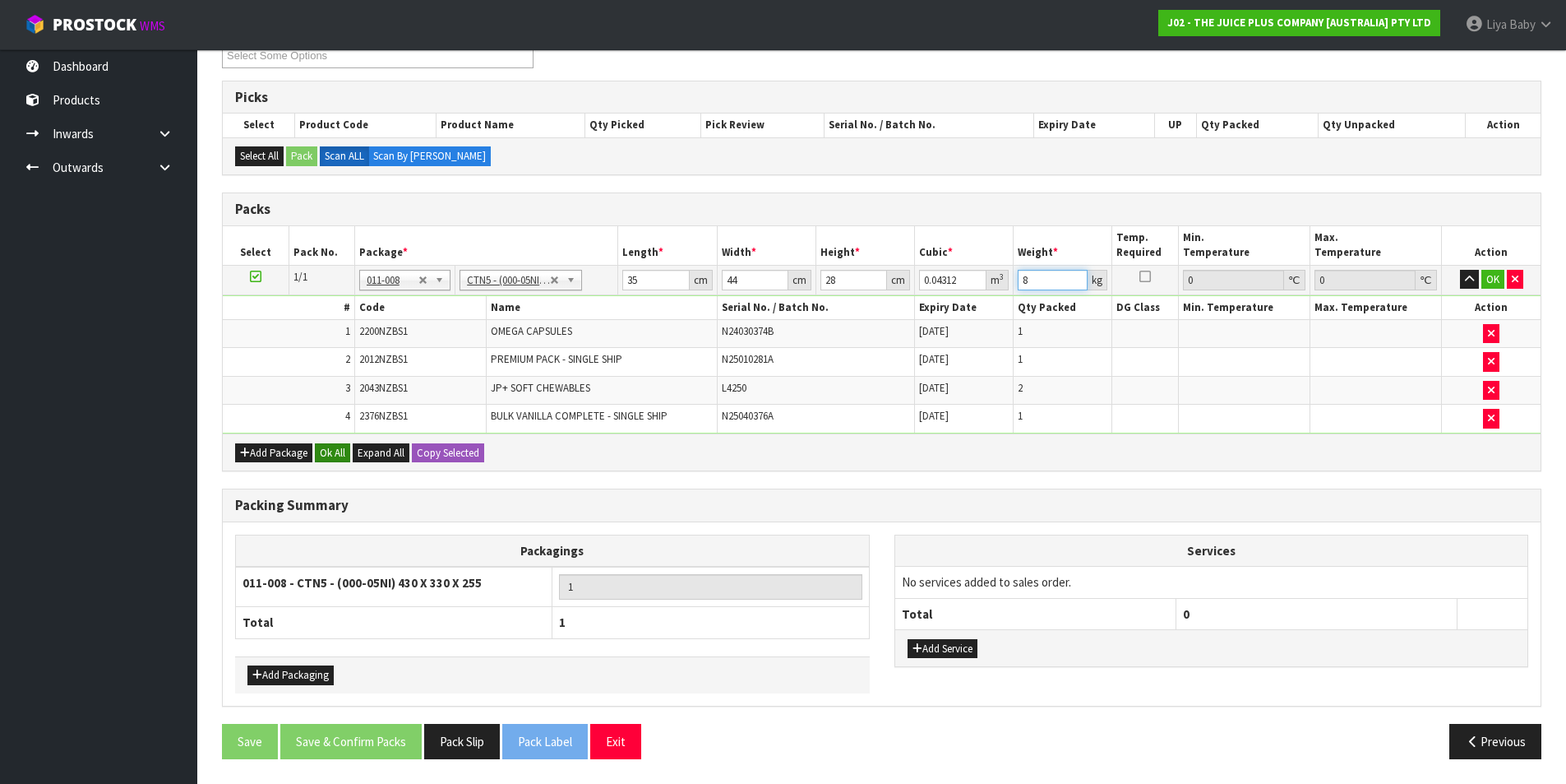
type input "8"
click at [341, 451] on button "Ok All" at bounding box center [332, 453] width 35 height 20
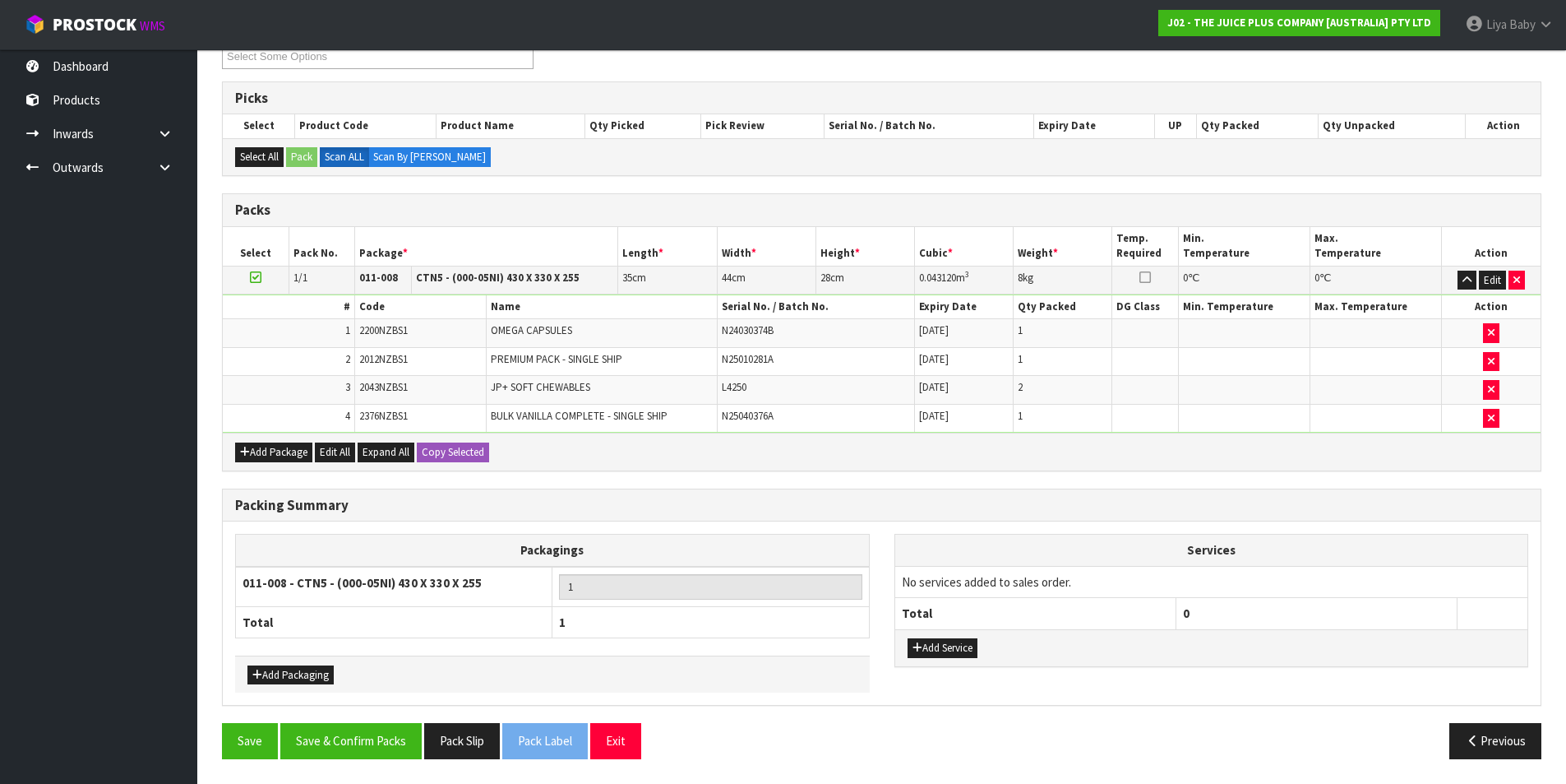
scroll to position [303, 0]
click at [346, 742] on button "Save & Confirm Packs" at bounding box center [350, 740] width 141 height 35
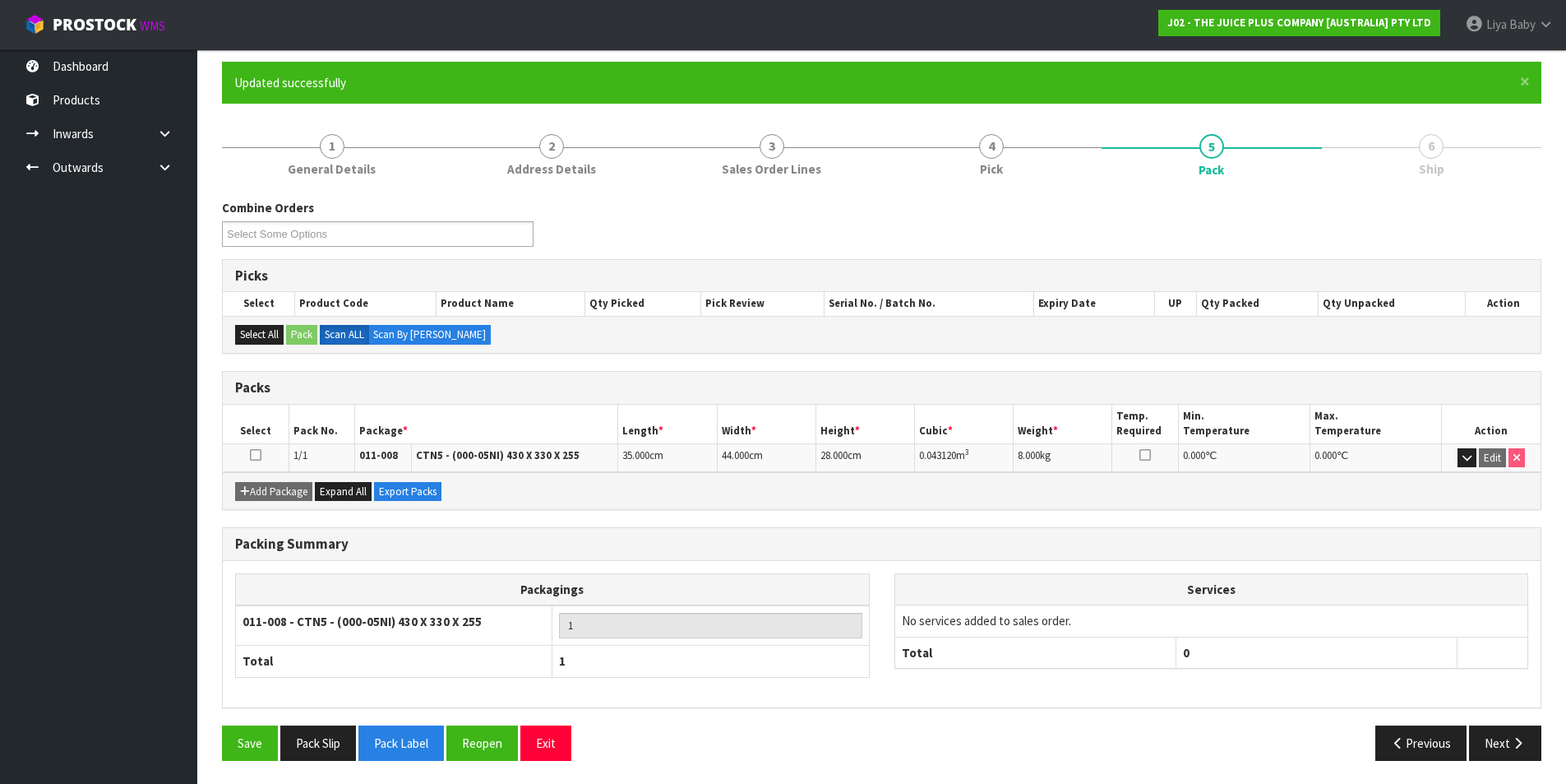
scroll to position [127, 0]
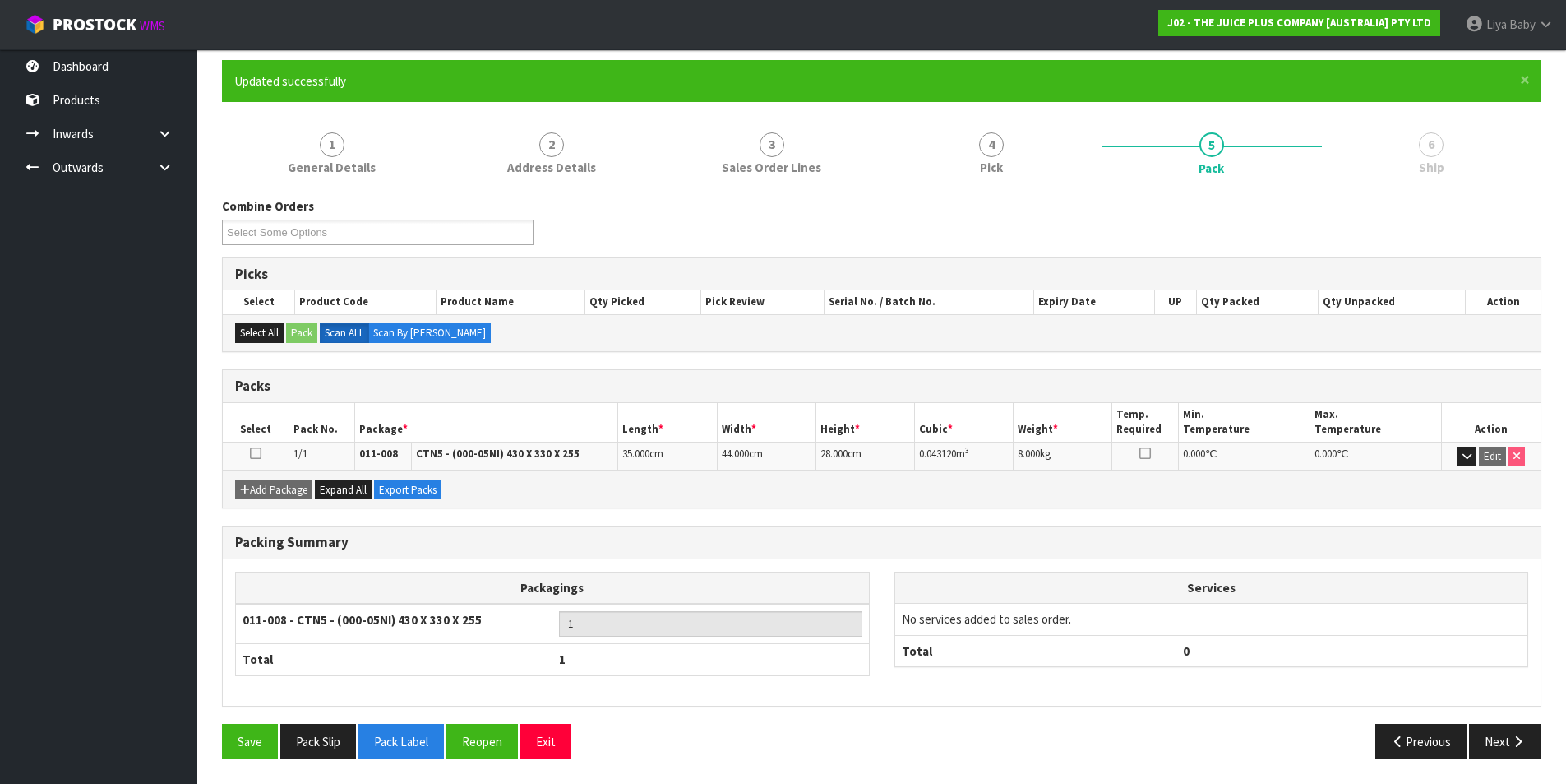
click at [251, 454] on icon at bounding box center [256, 453] width 12 height 1
click at [1477, 742] on button "Next" at bounding box center [1505, 740] width 72 height 35
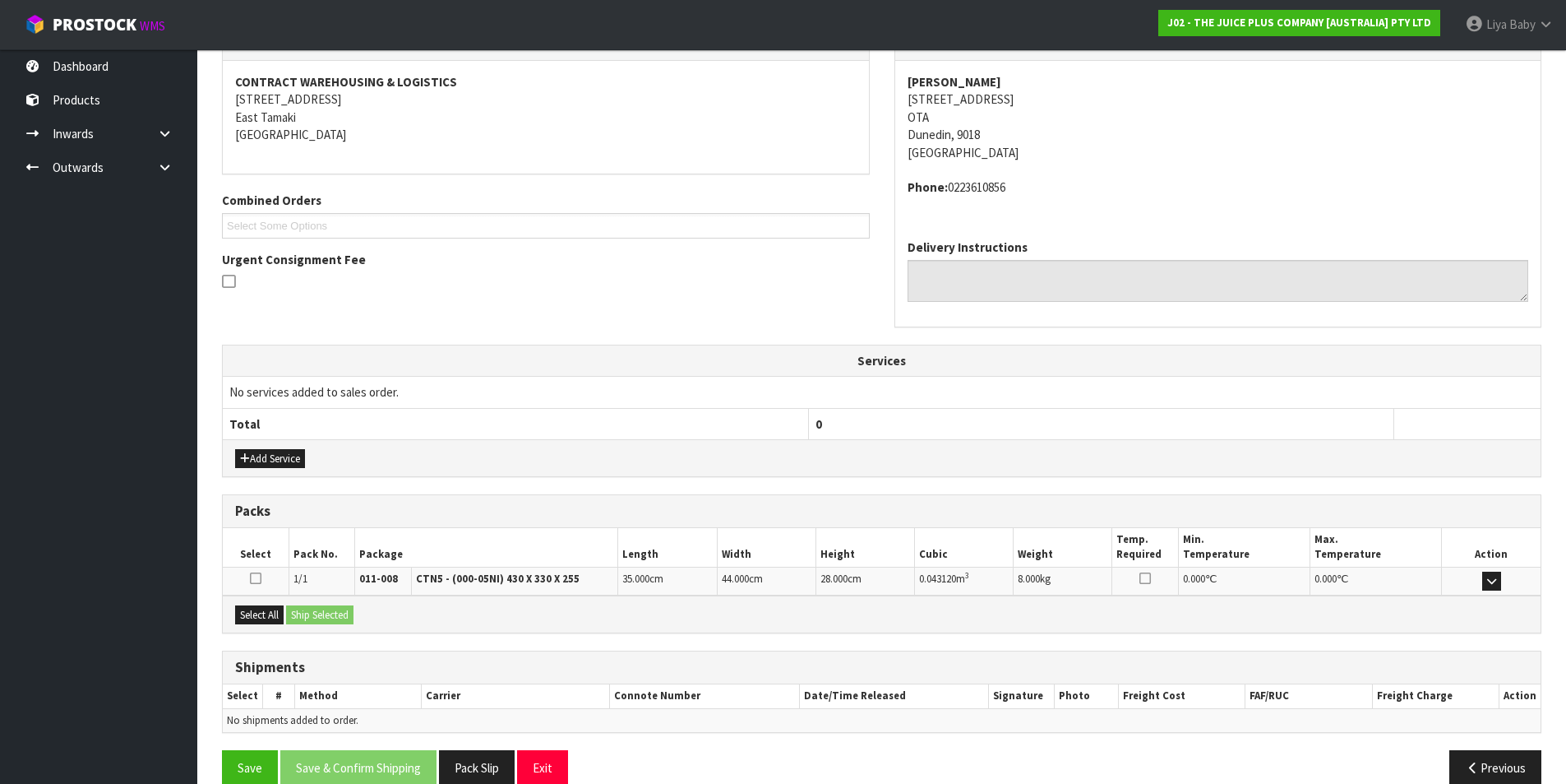
scroll to position [324, 0]
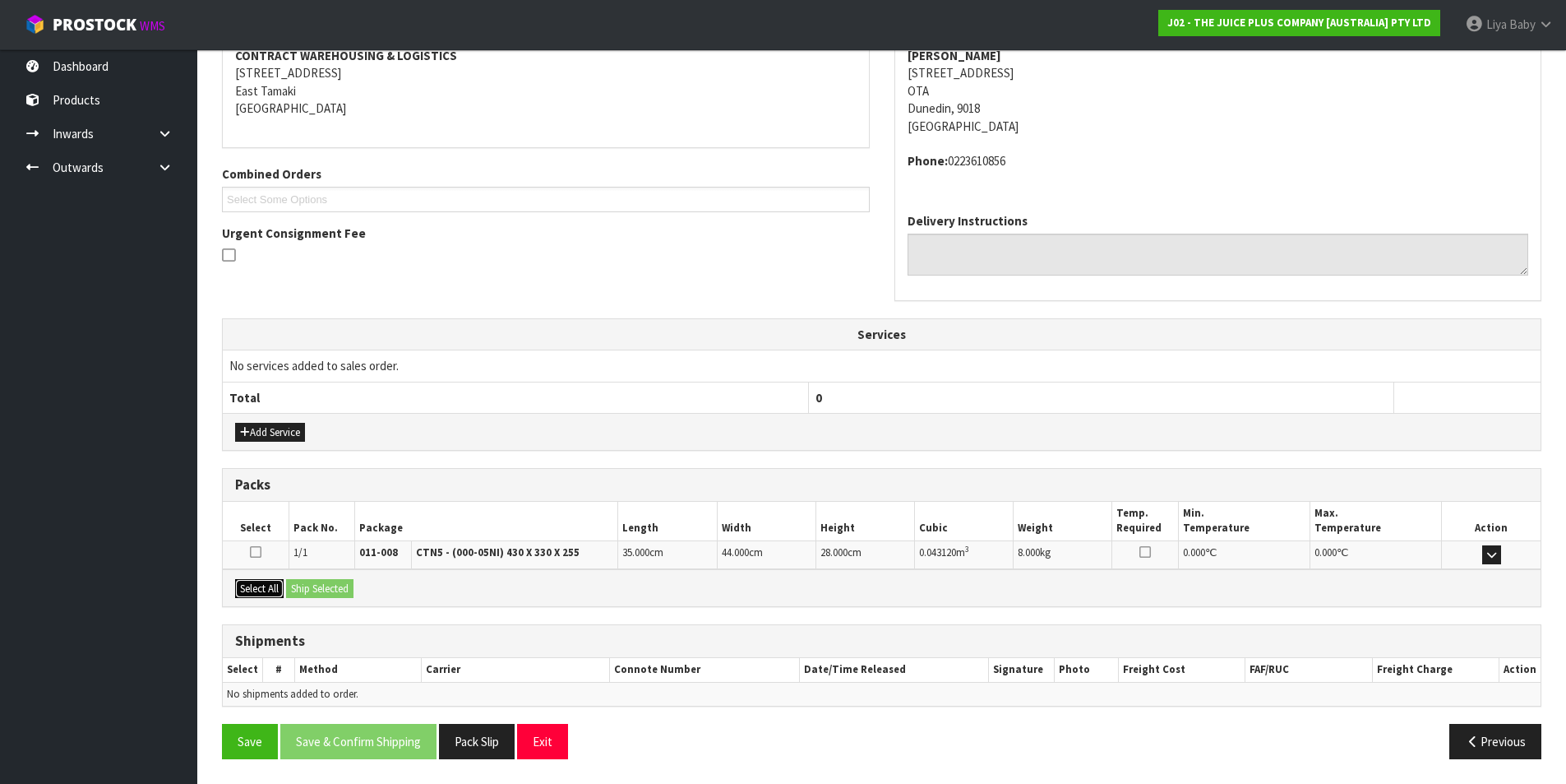
click at [267, 581] on button "Select All" at bounding box center [259, 589] width 49 height 20
click at [308, 585] on button "Ship Selected" at bounding box center [319, 589] width 67 height 20
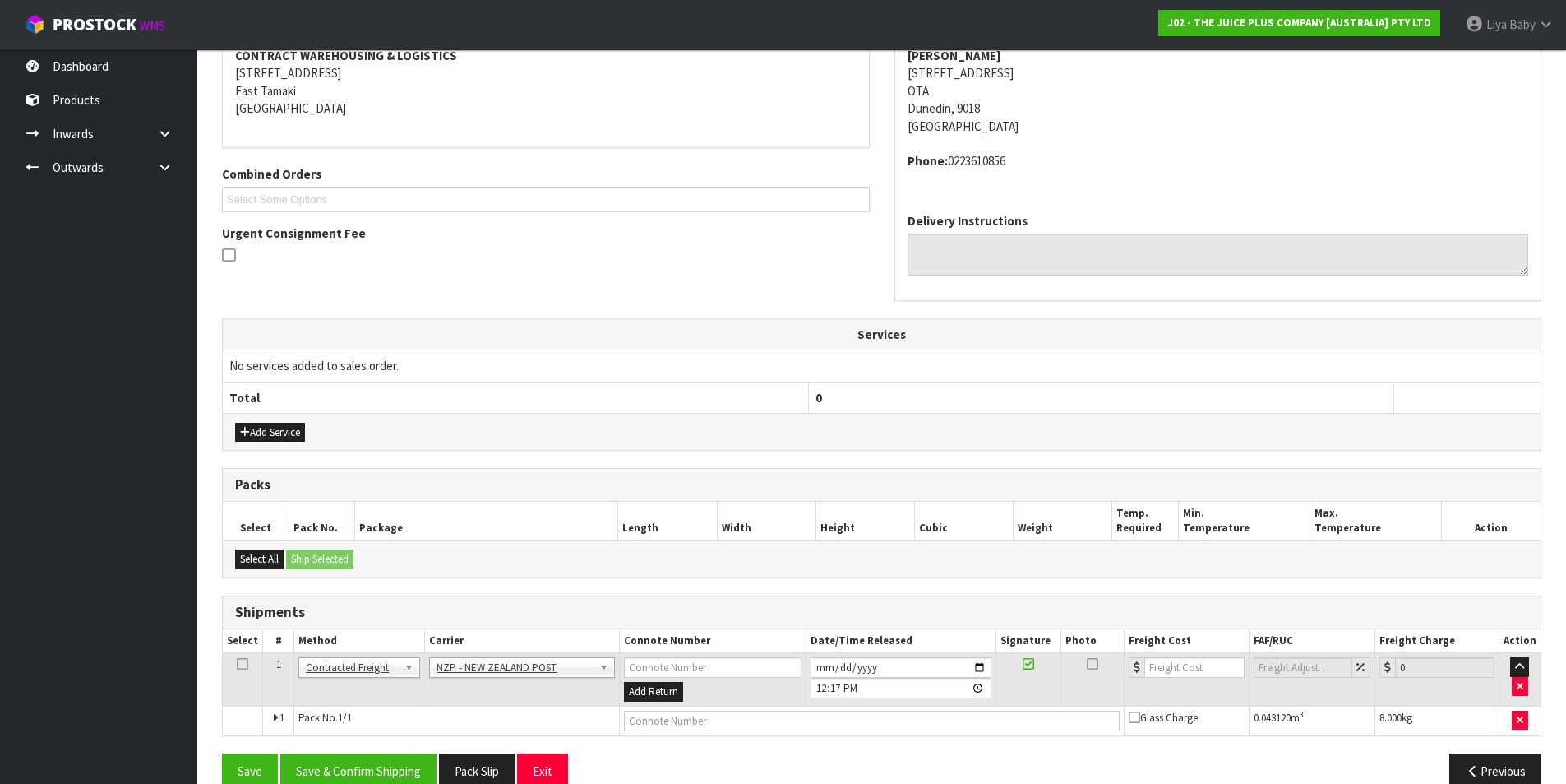
click at [241, 663] on icon at bounding box center [243, 663] width 12 height 1
click at [379, 770] on button "Save & Confirm Shipping" at bounding box center [358, 770] width 156 height 35
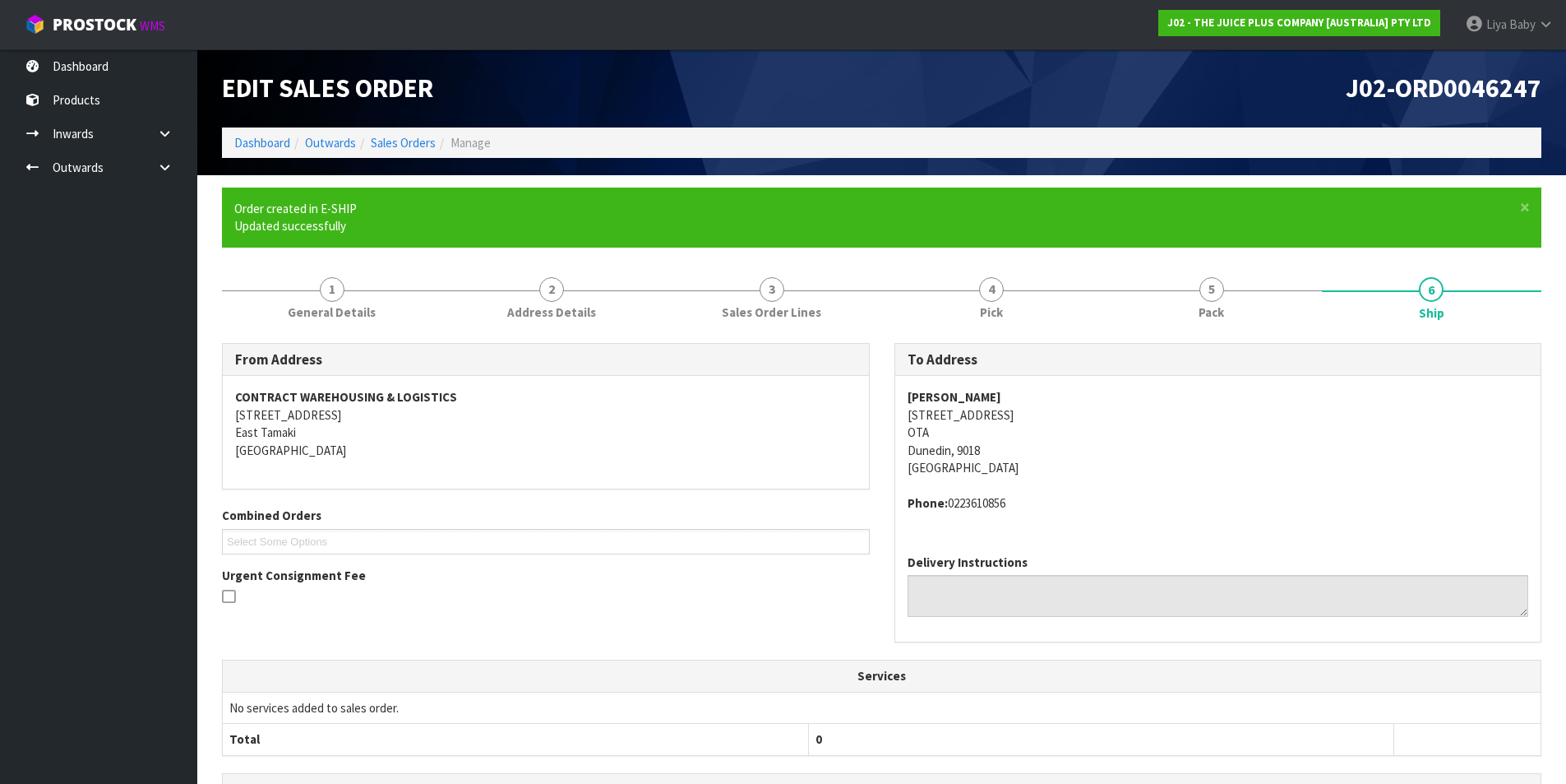
scroll to position [330, 0]
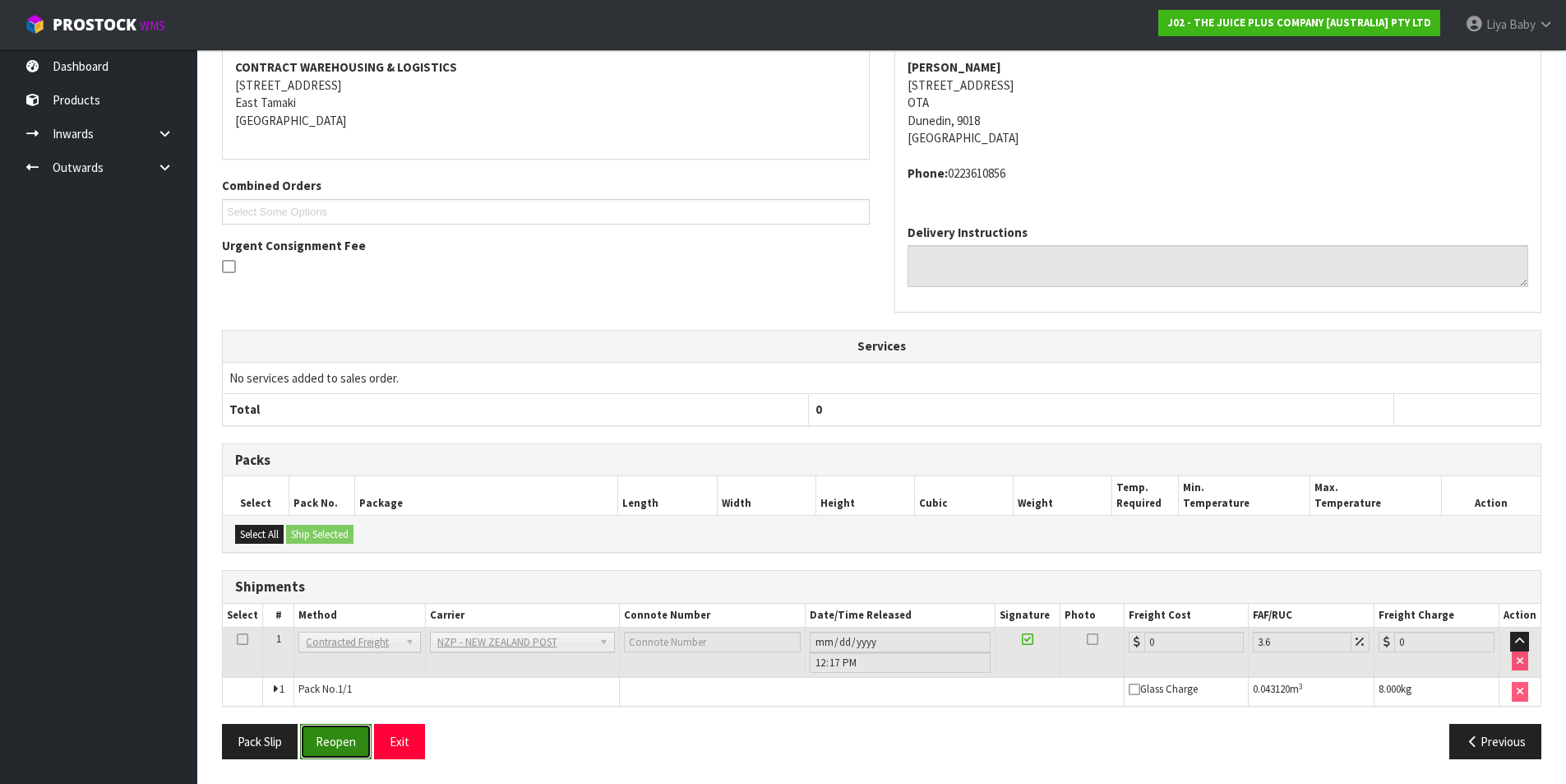
click at [321, 750] on button "Reopen" at bounding box center [336, 740] width 72 height 35
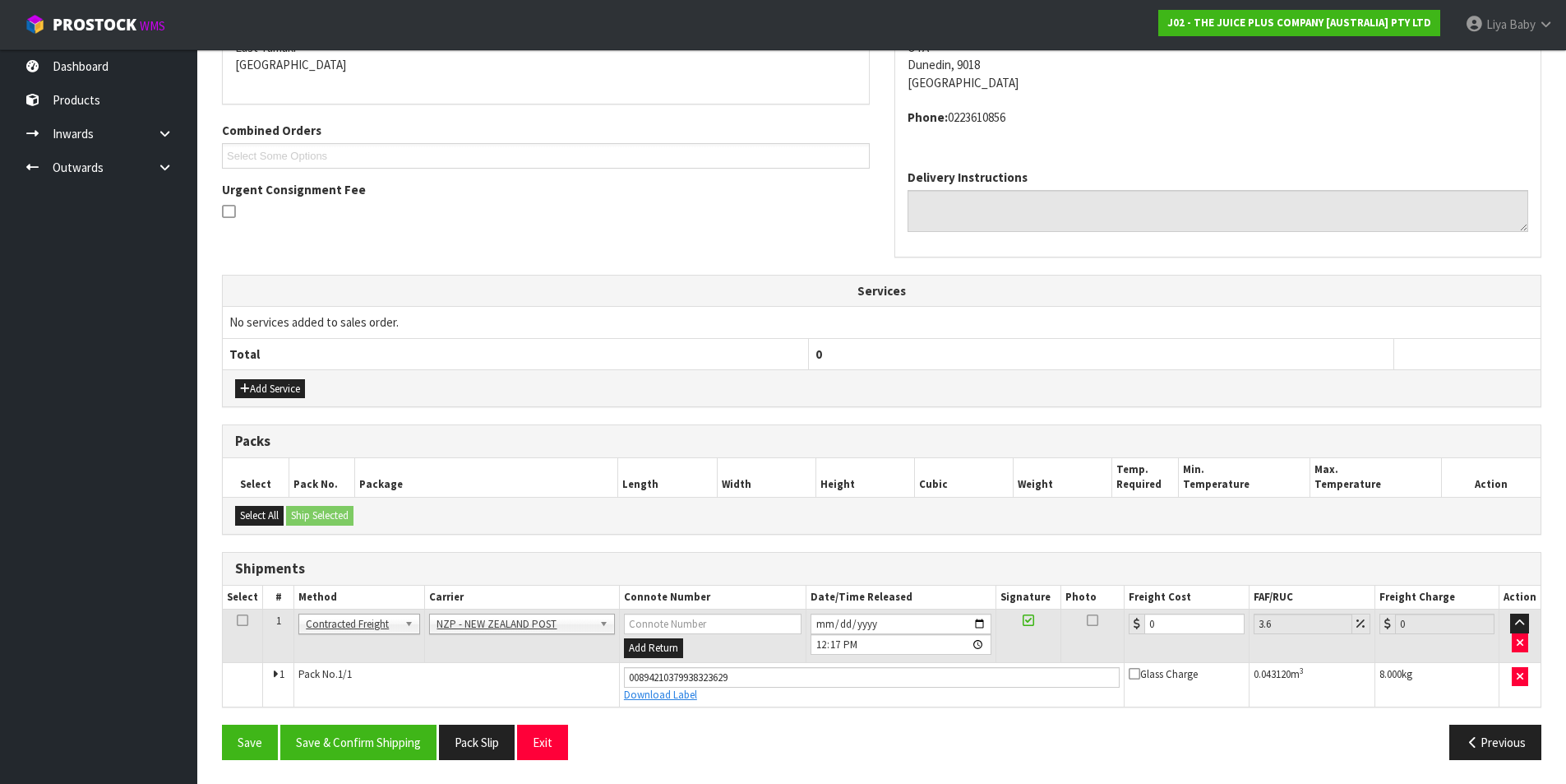
scroll to position [368, 0]
click at [1168, 631] on input "0" at bounding box center [1193, 623] width 99 height 21
type input "1"
type input "1.04"
type input "11"
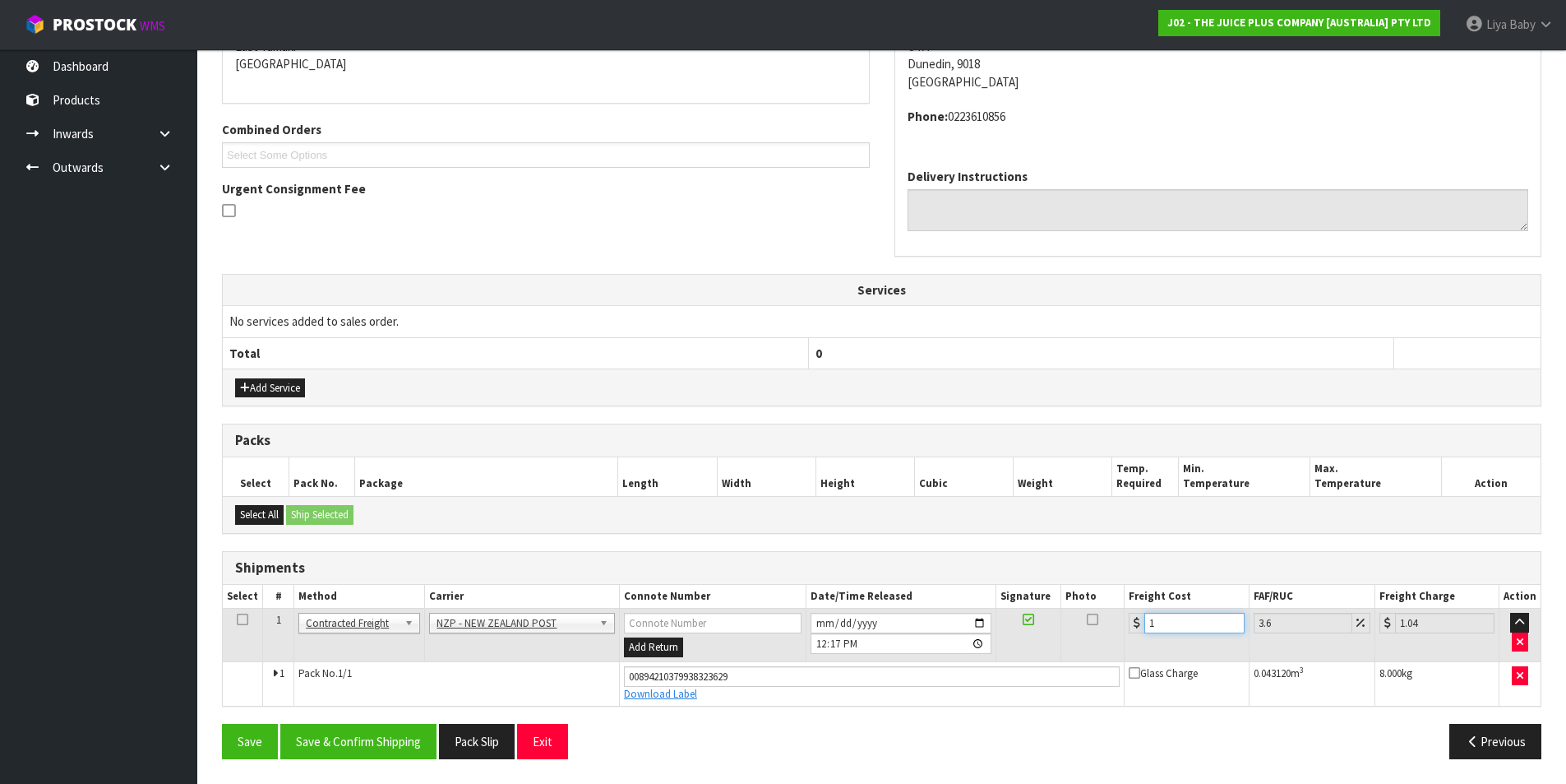
type input "11.4"
type input "11.6"
type input "12.02"
type input "11.61"
type input "12.03"
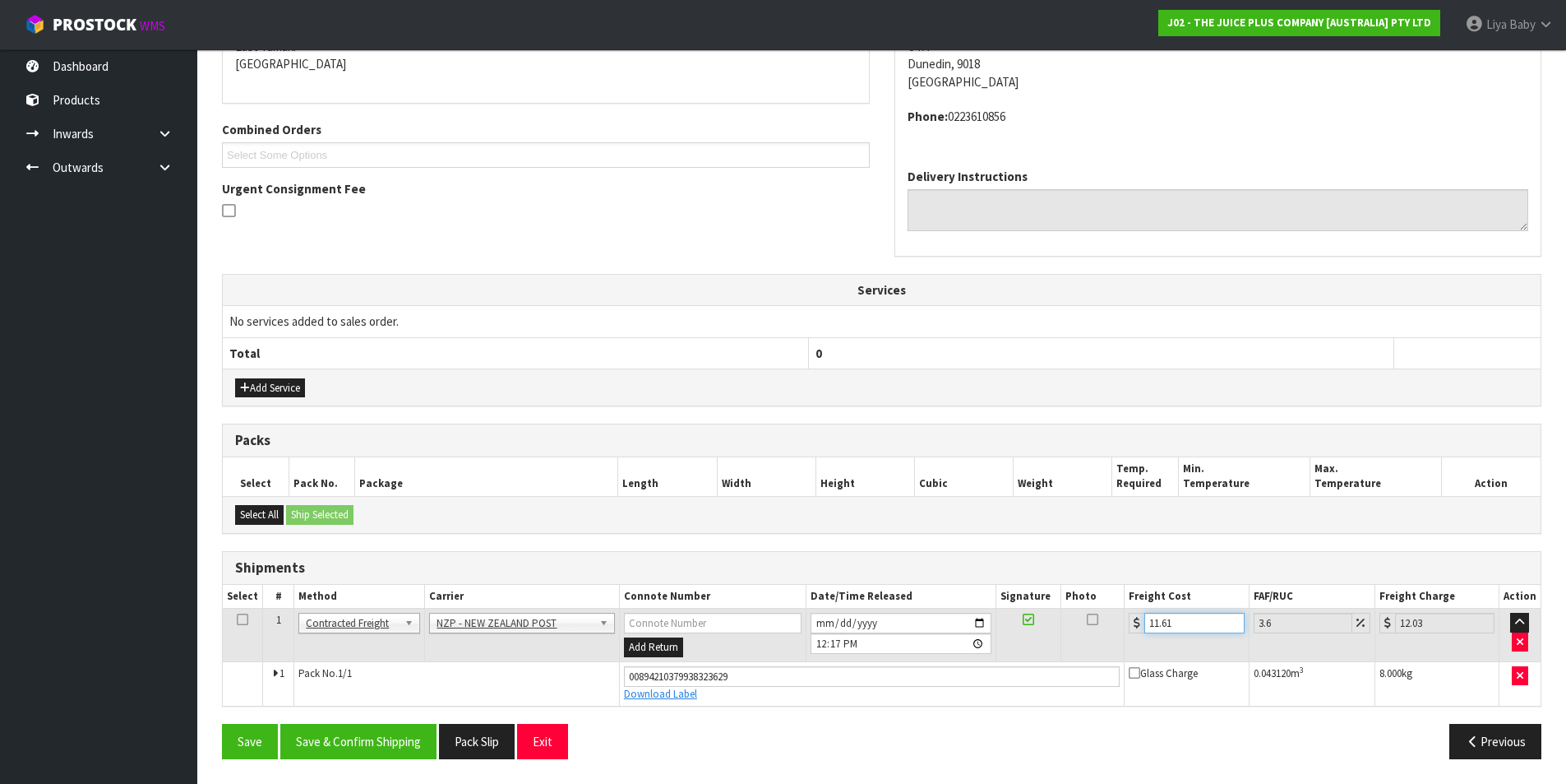
type input "11.61"
click at [239, 620] on icon at bounding box center [243, 619] width 12 height 1
click at [338, 738] on button "Save & Confirm Shipping" at bounding box center [358, 740] width 156 height 35
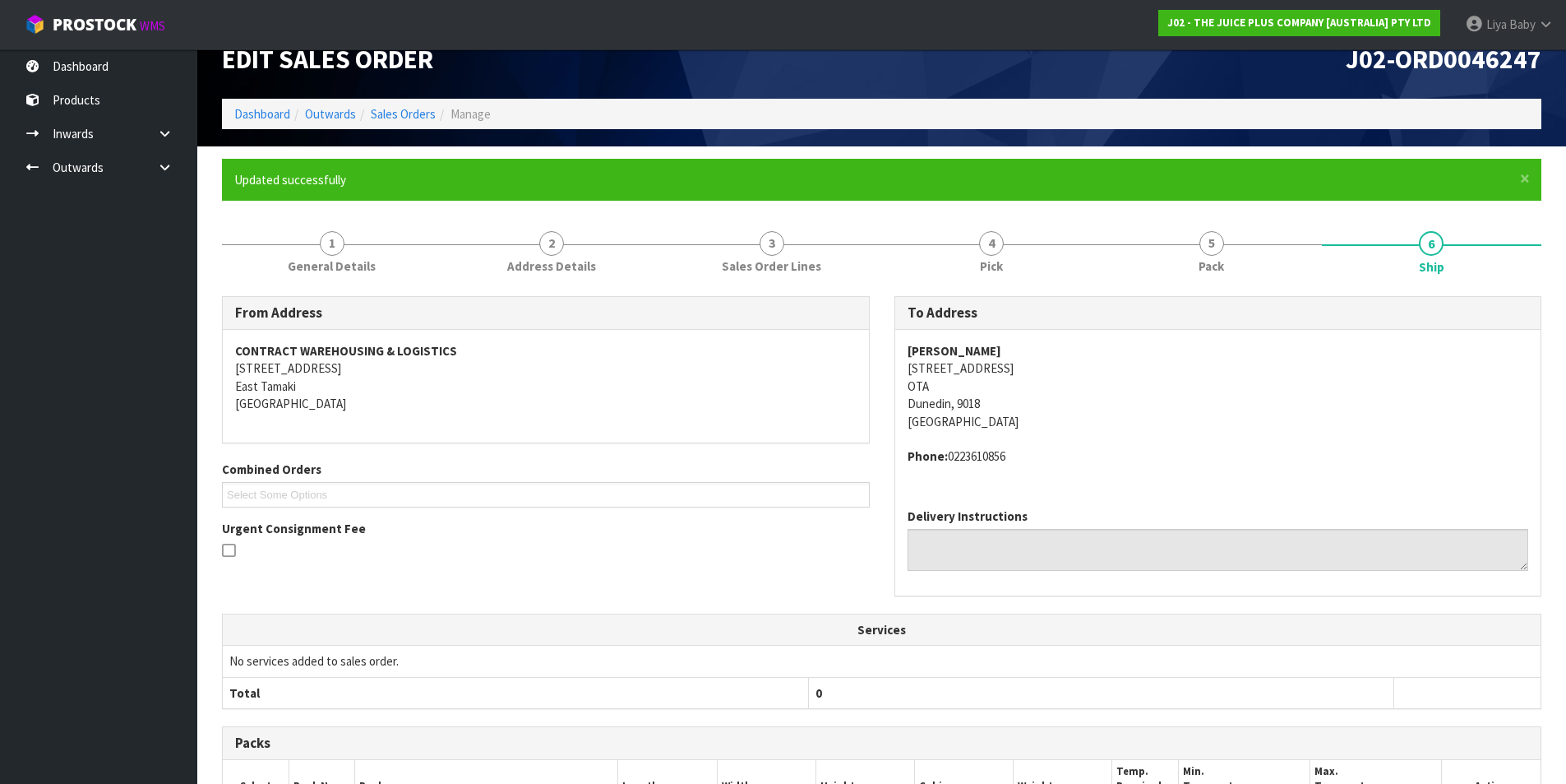
scroll to position [0, 0]
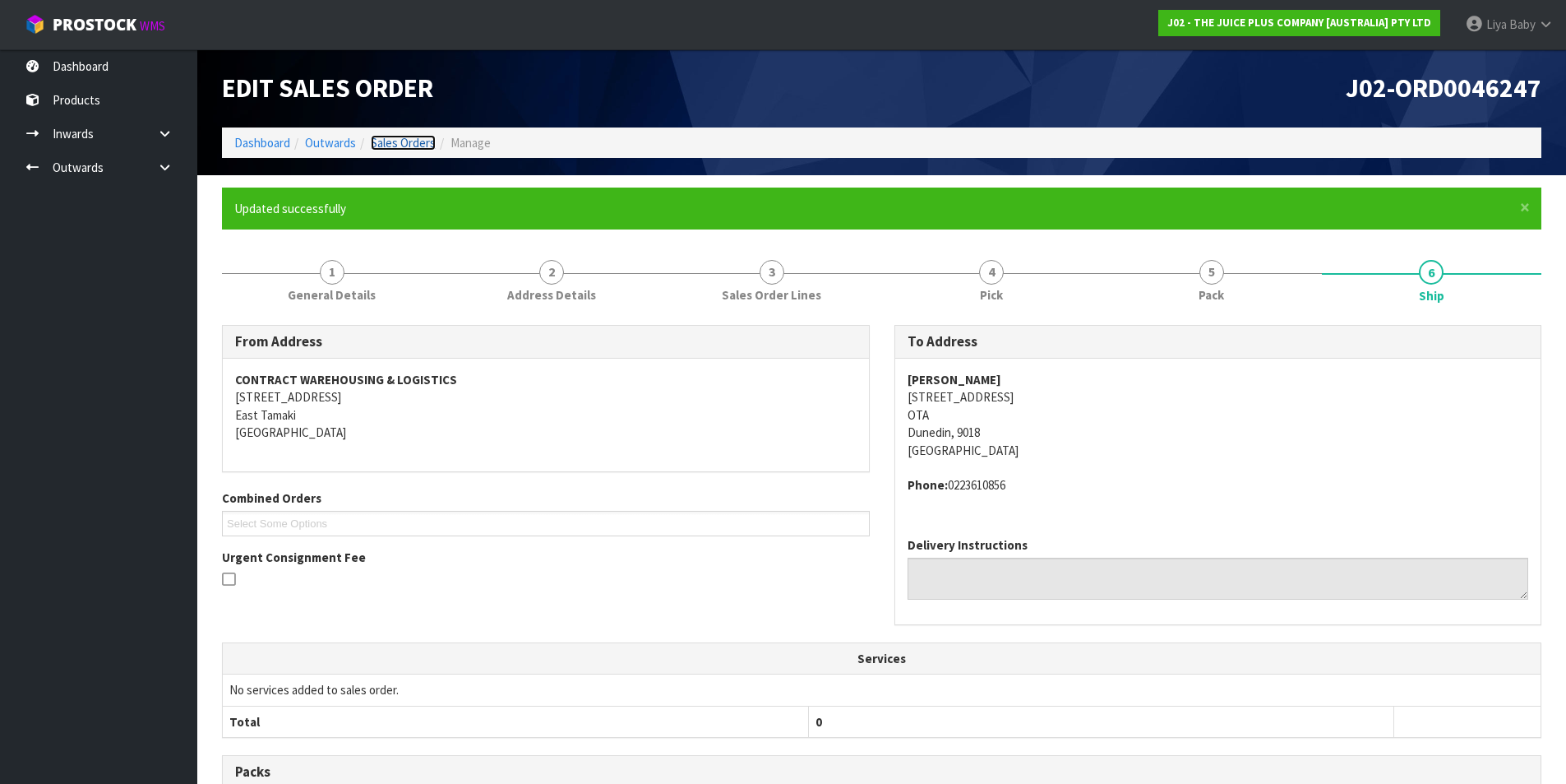
click at [395, 136] on link "Sales Orders" at bounding box center [403, 143] width 65 height 16
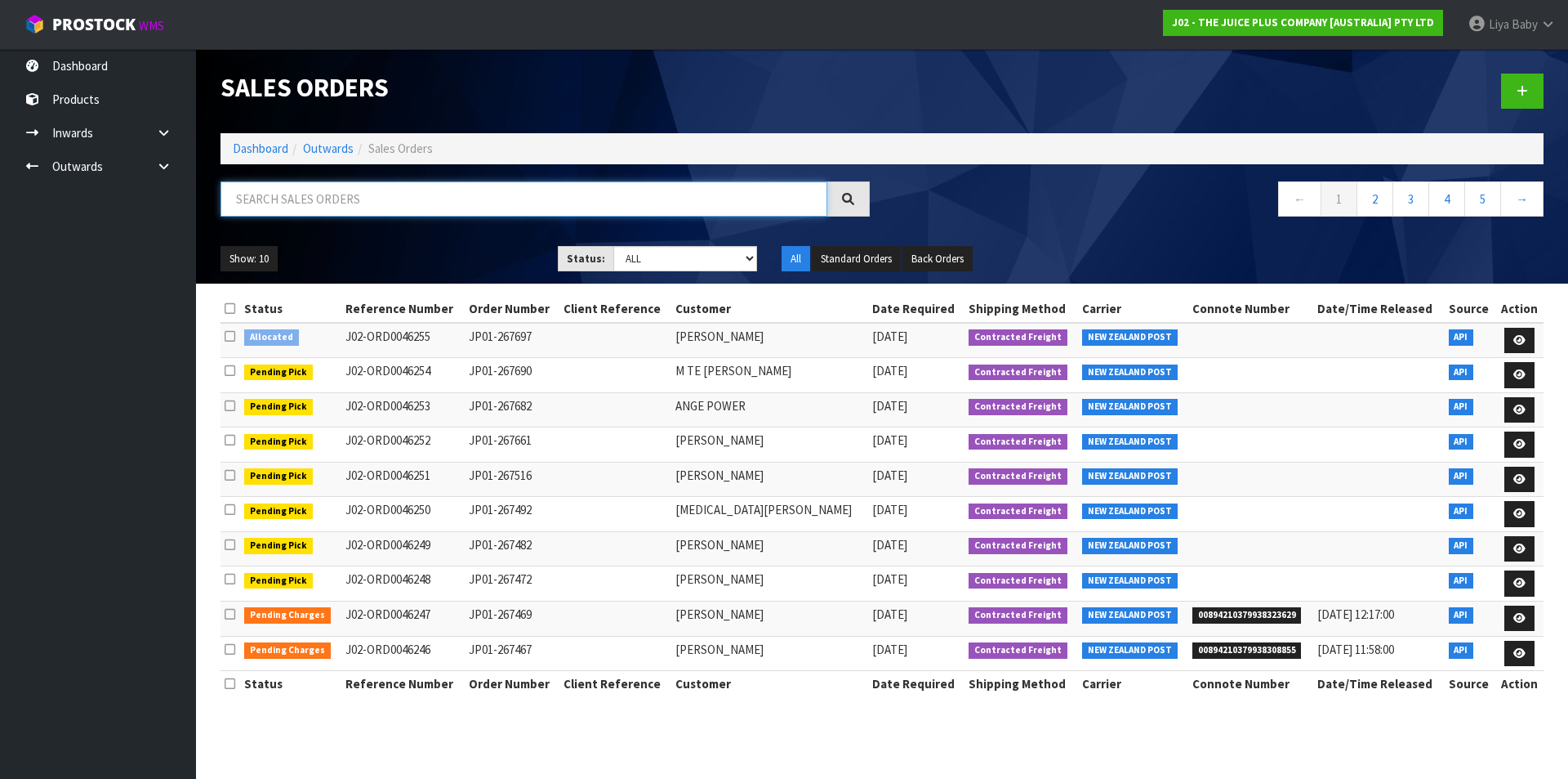
click at [327, 196] on input "text" at bounding box center [523, 199] width 607 height 35
type input "JOB-0407228"
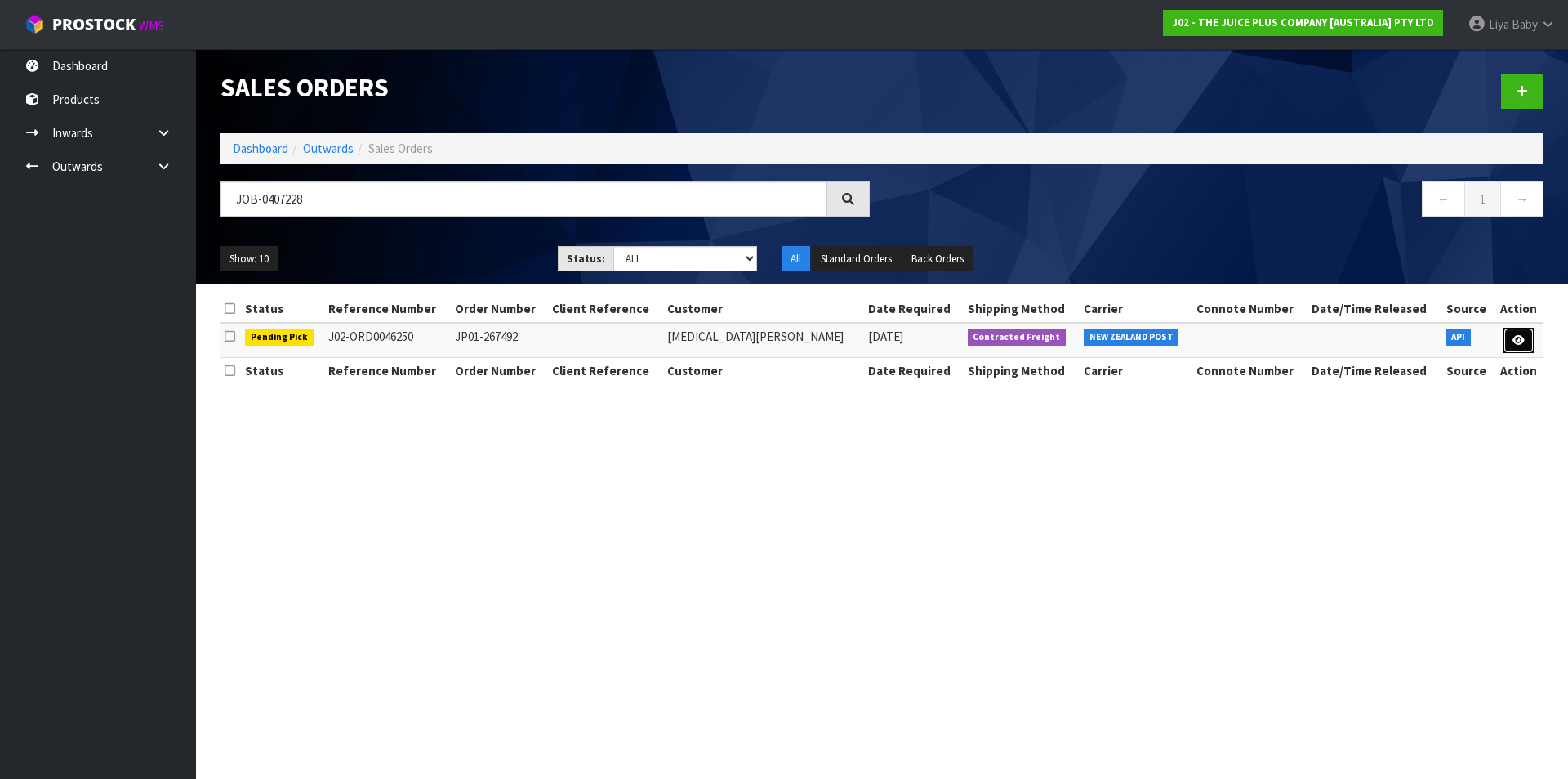
click at [1504, 341] on link at bounding box center [1518, 341] width 30 height 26
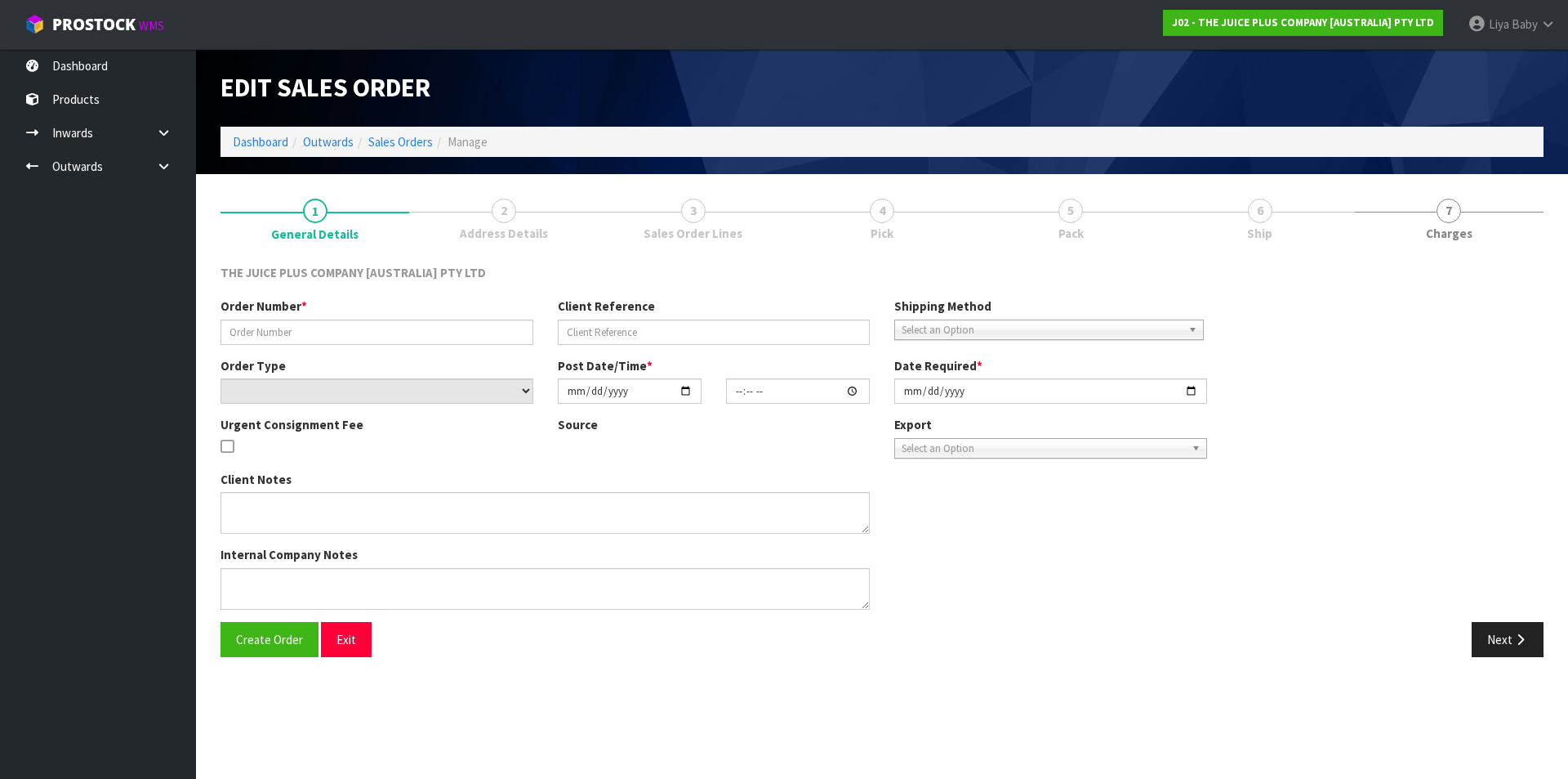
type input "JP01-267492"
select select "number:0"
type input "[DATE]"
type input "21:35:36.000"
type input "[DATE]"
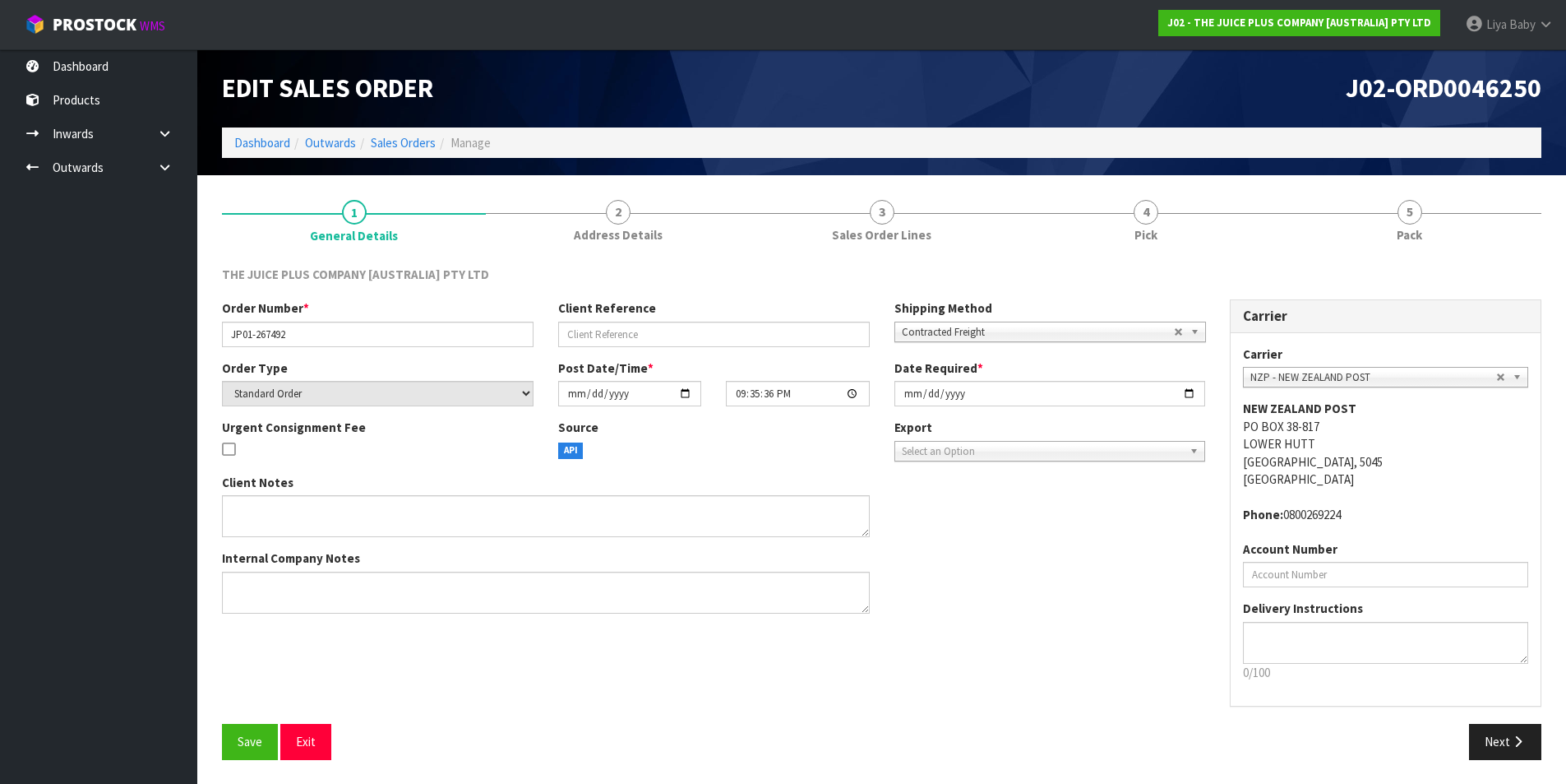
scroll to position [1, 0]
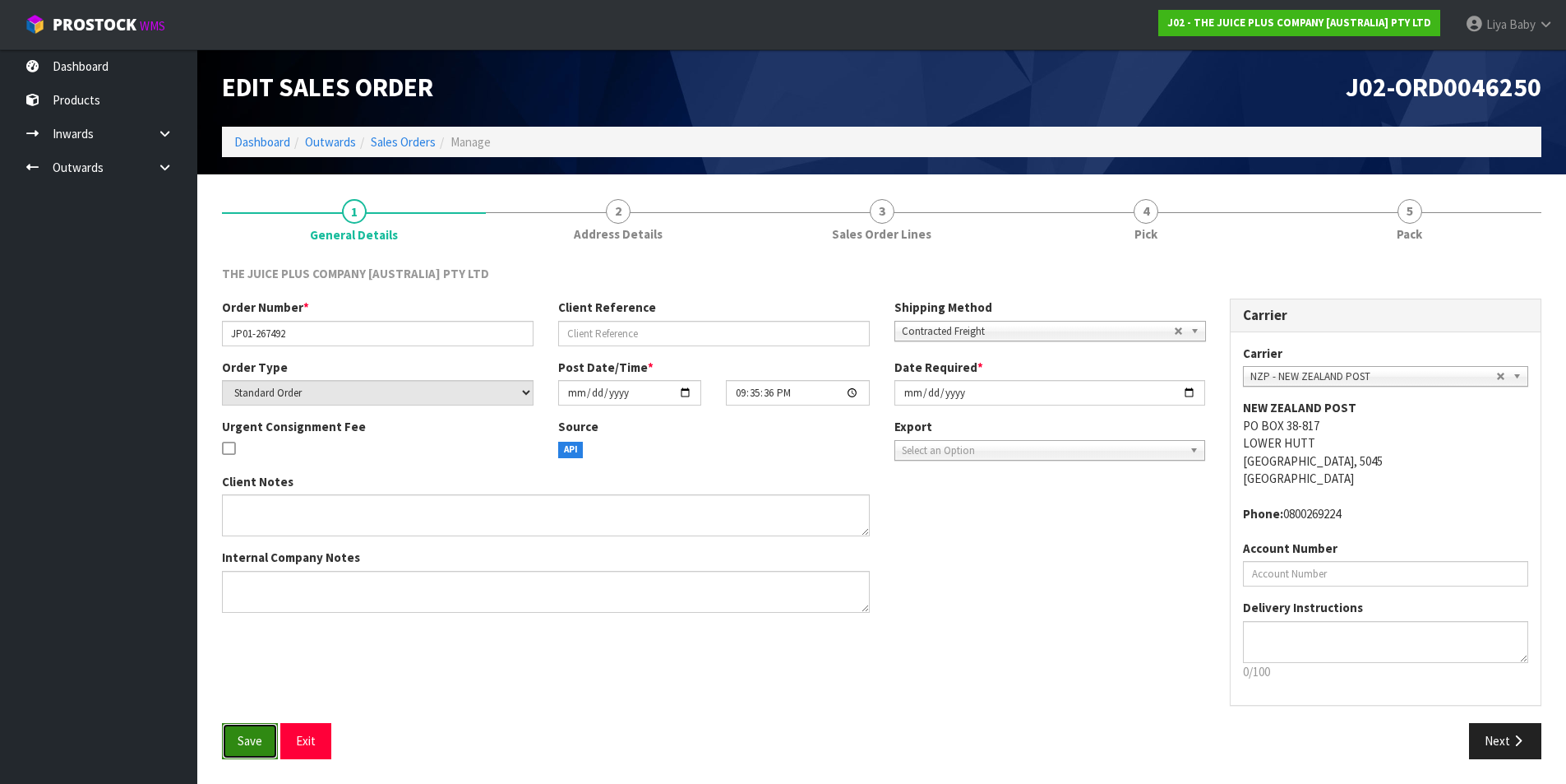
click at [230, 743] on button "Save" at bounding box center [250, 740] width 56 height 35
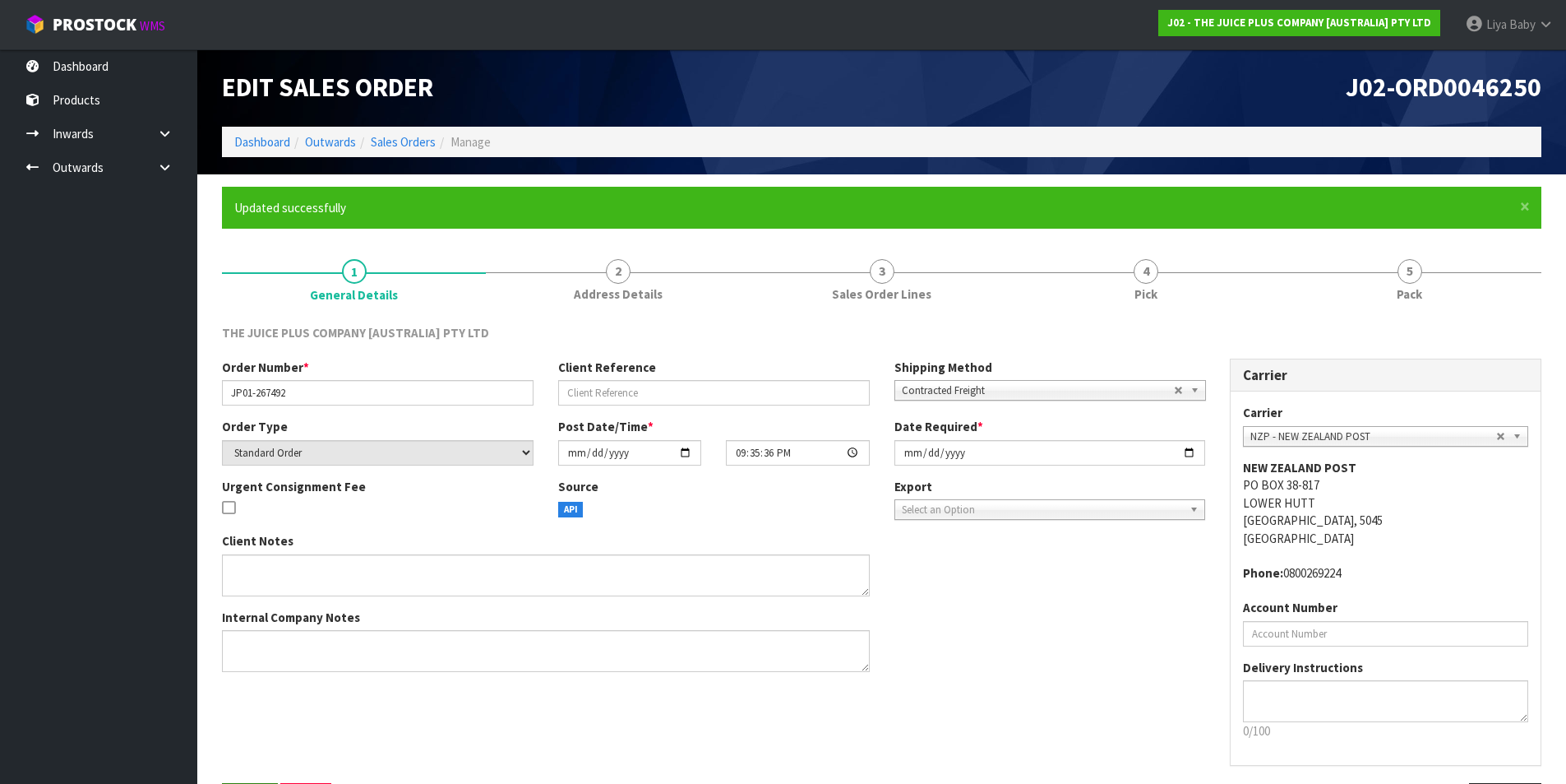
scroll to position [0, 0]
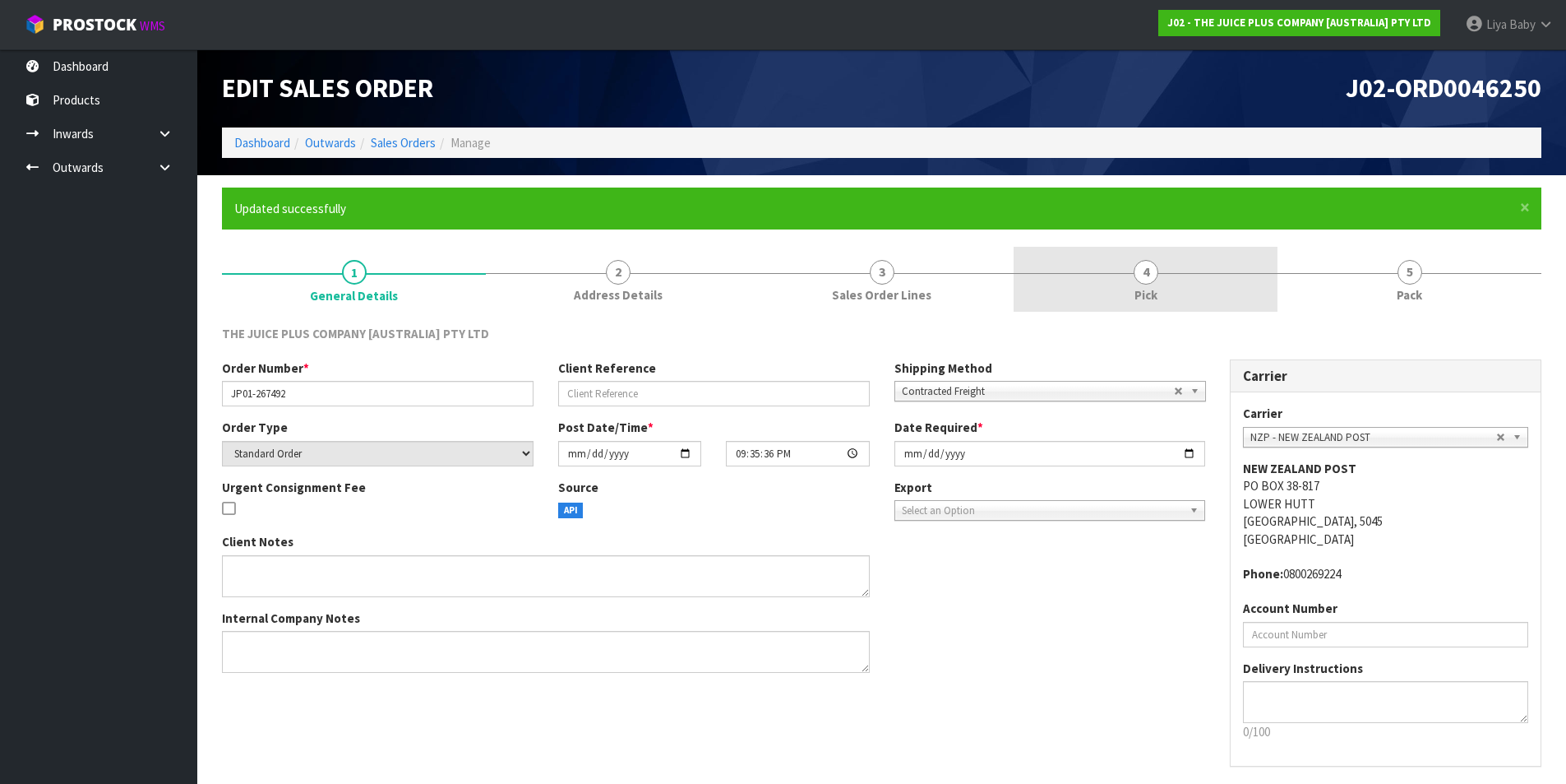
click at [1144, 298] on span "Pick" at bounding box center [1146, 294] width 23 height 17
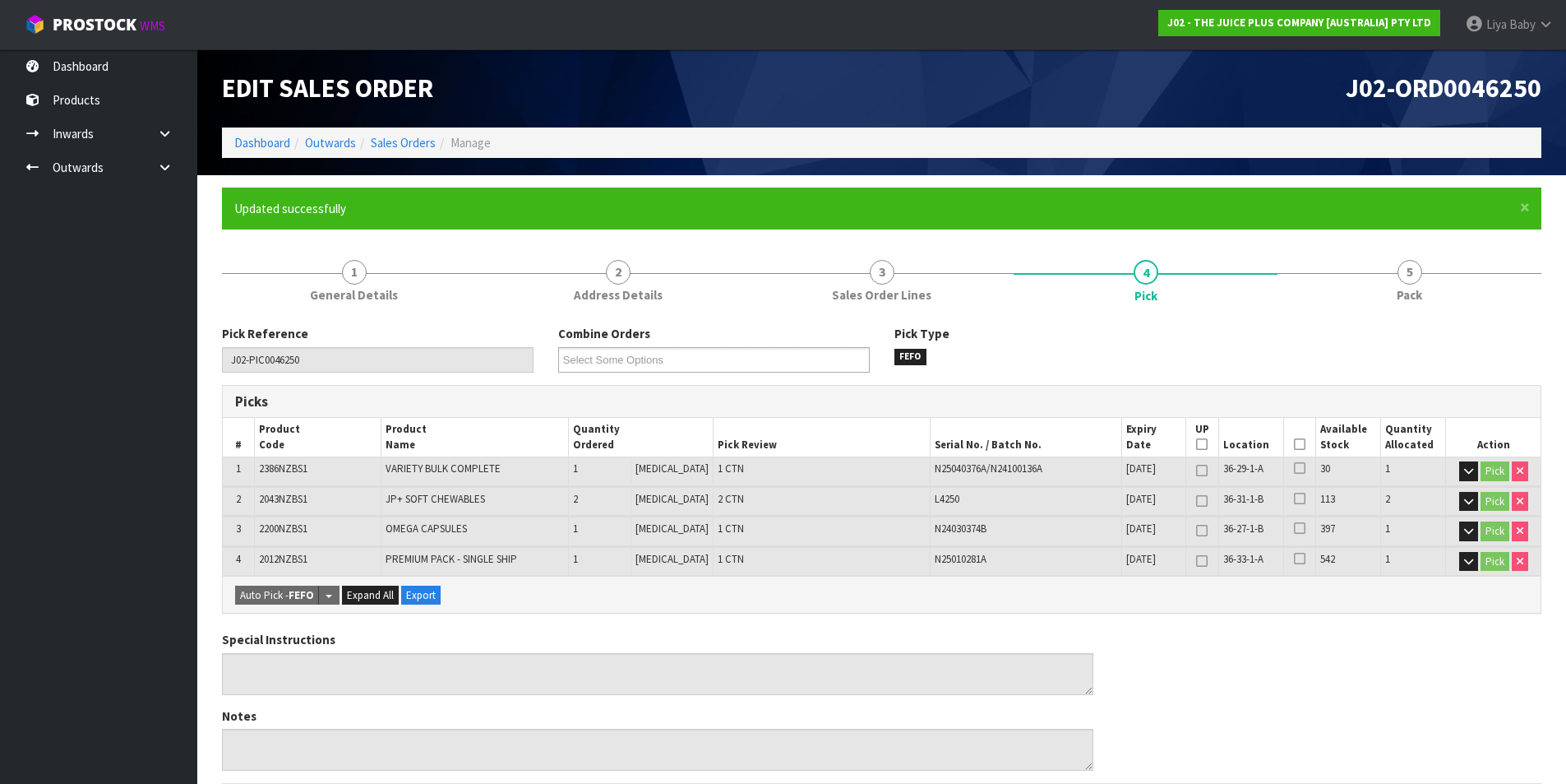
click at [1294, 444] on icon at bounding box center [1300, 444] width 12 height 1
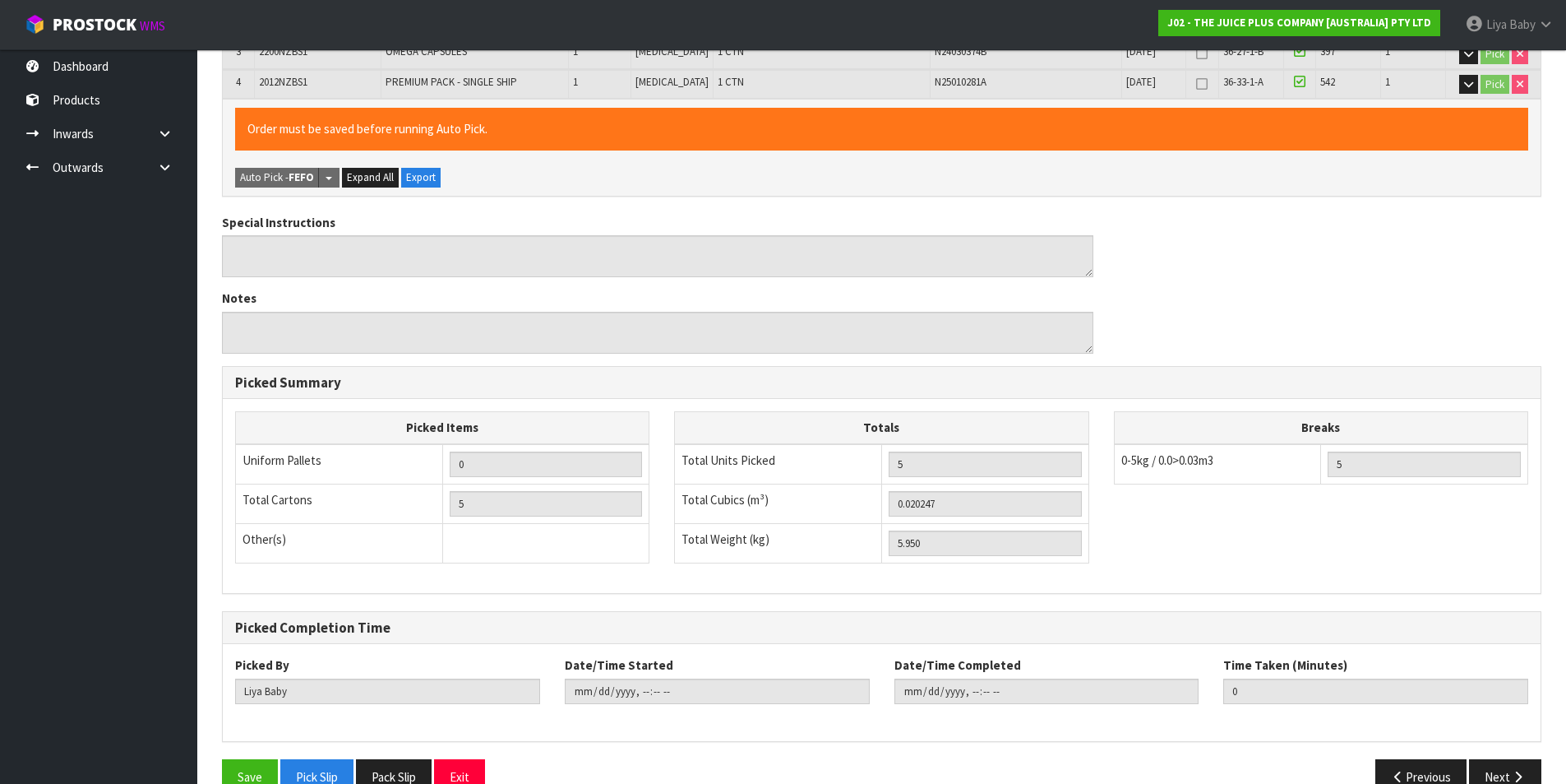
scroll to position [512, 0]
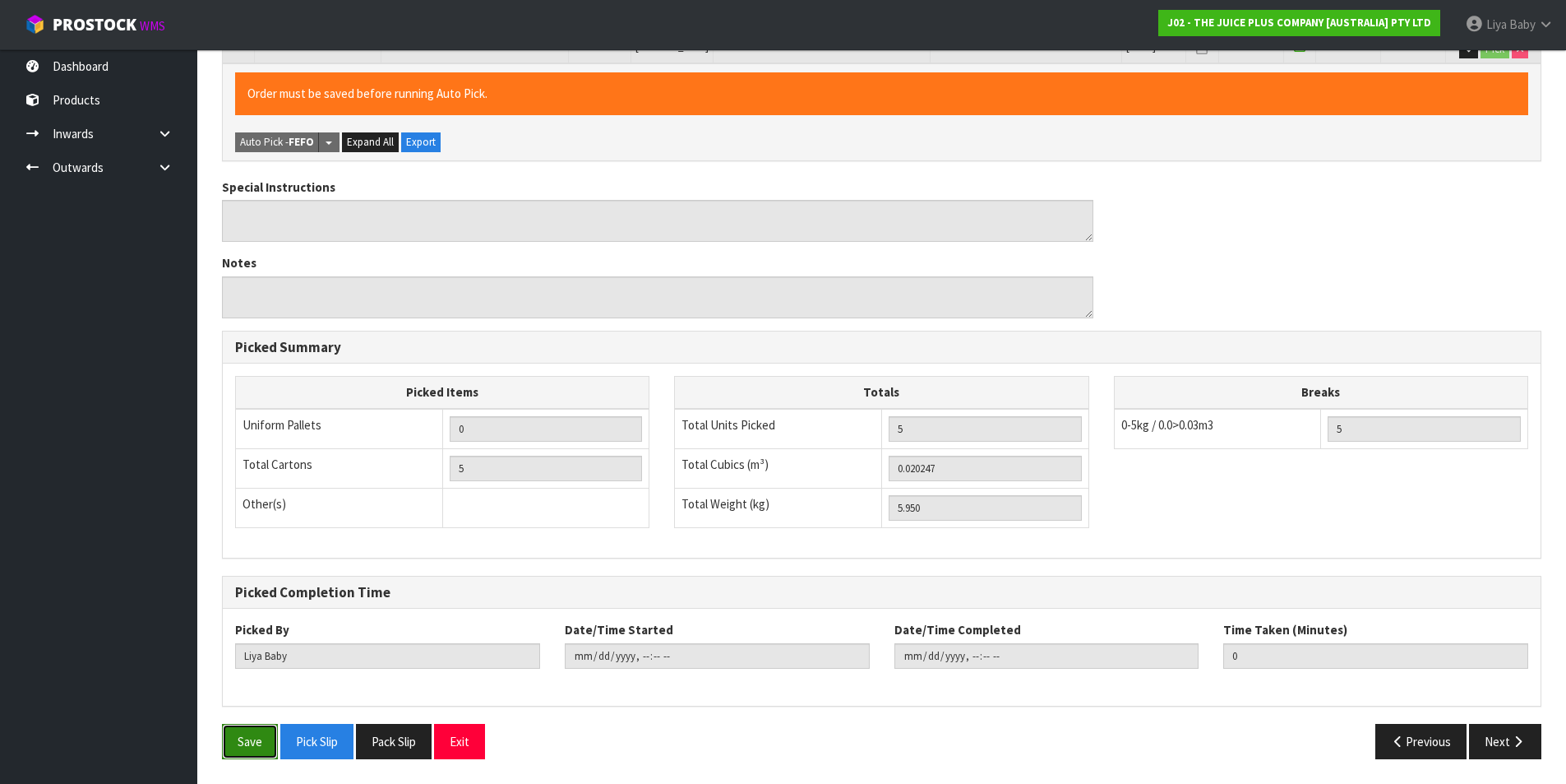
click at [228, 752] on button "Save" at bounding box center [250, 740] width 56 height 35
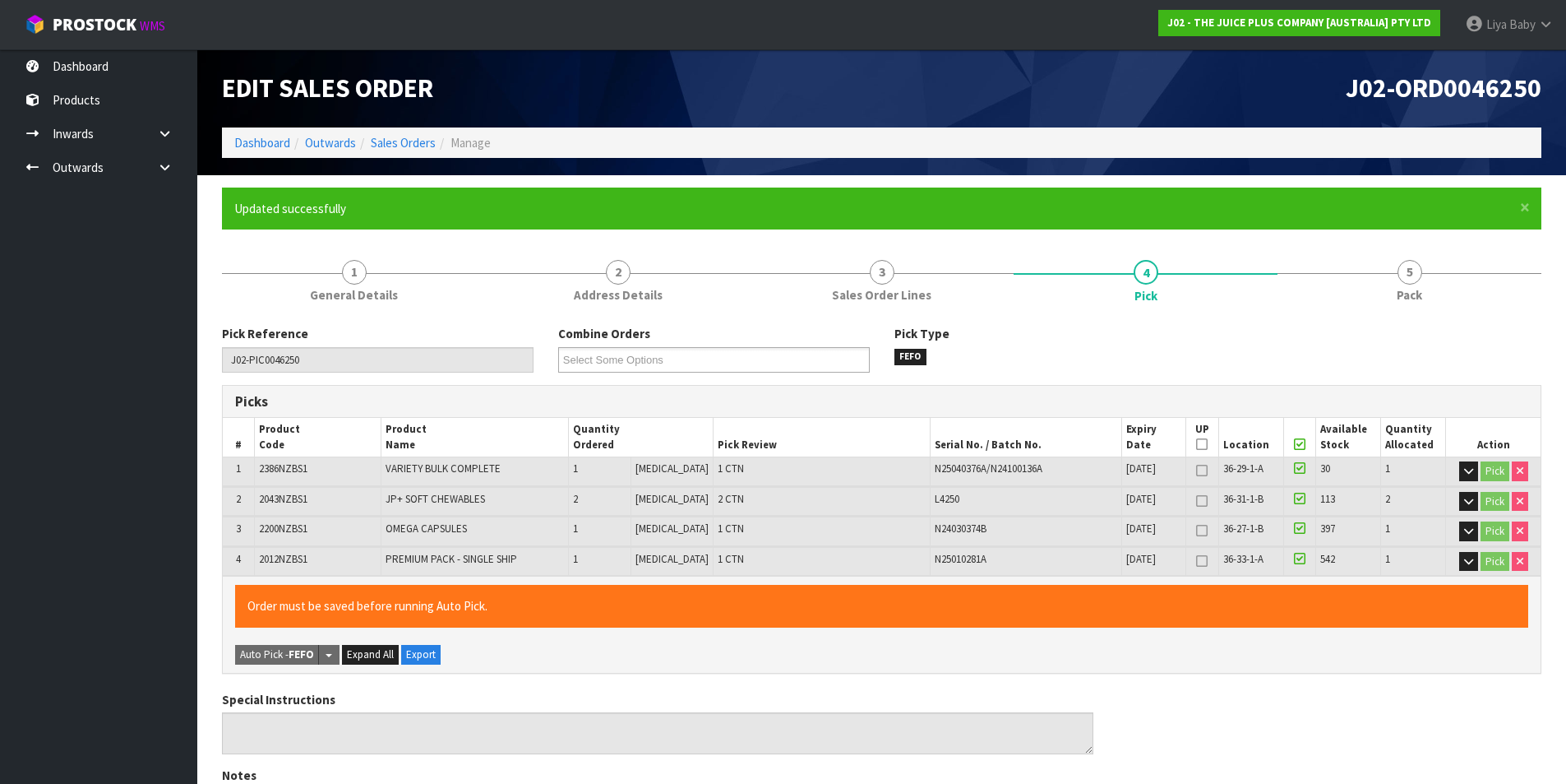
type input "[DATE]T12:31:50"
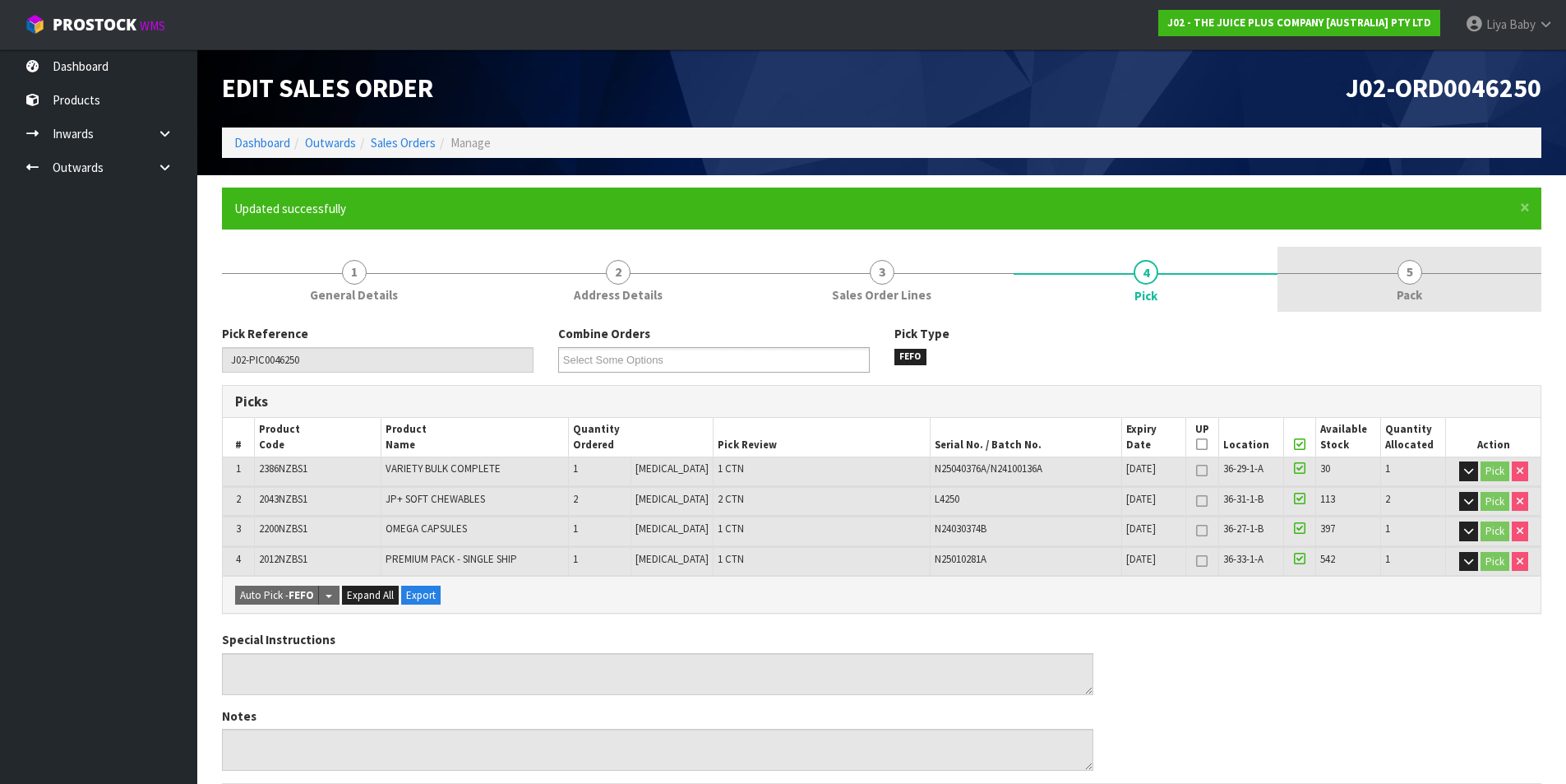
click at [1426, 276] on link "5 Pack" at bounding box center [1410, 279] width 264 height 65
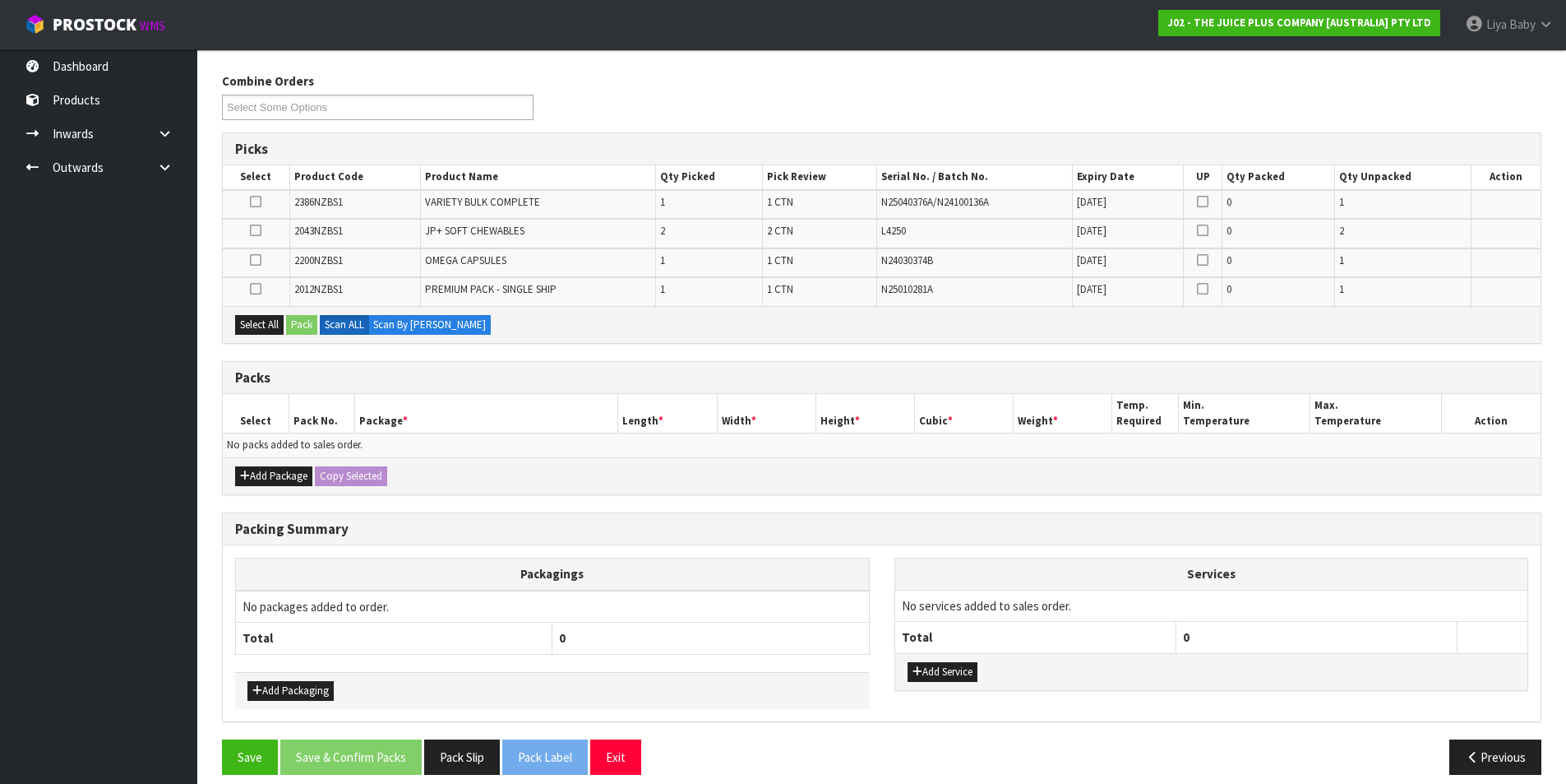
scroll to position [268, 0]
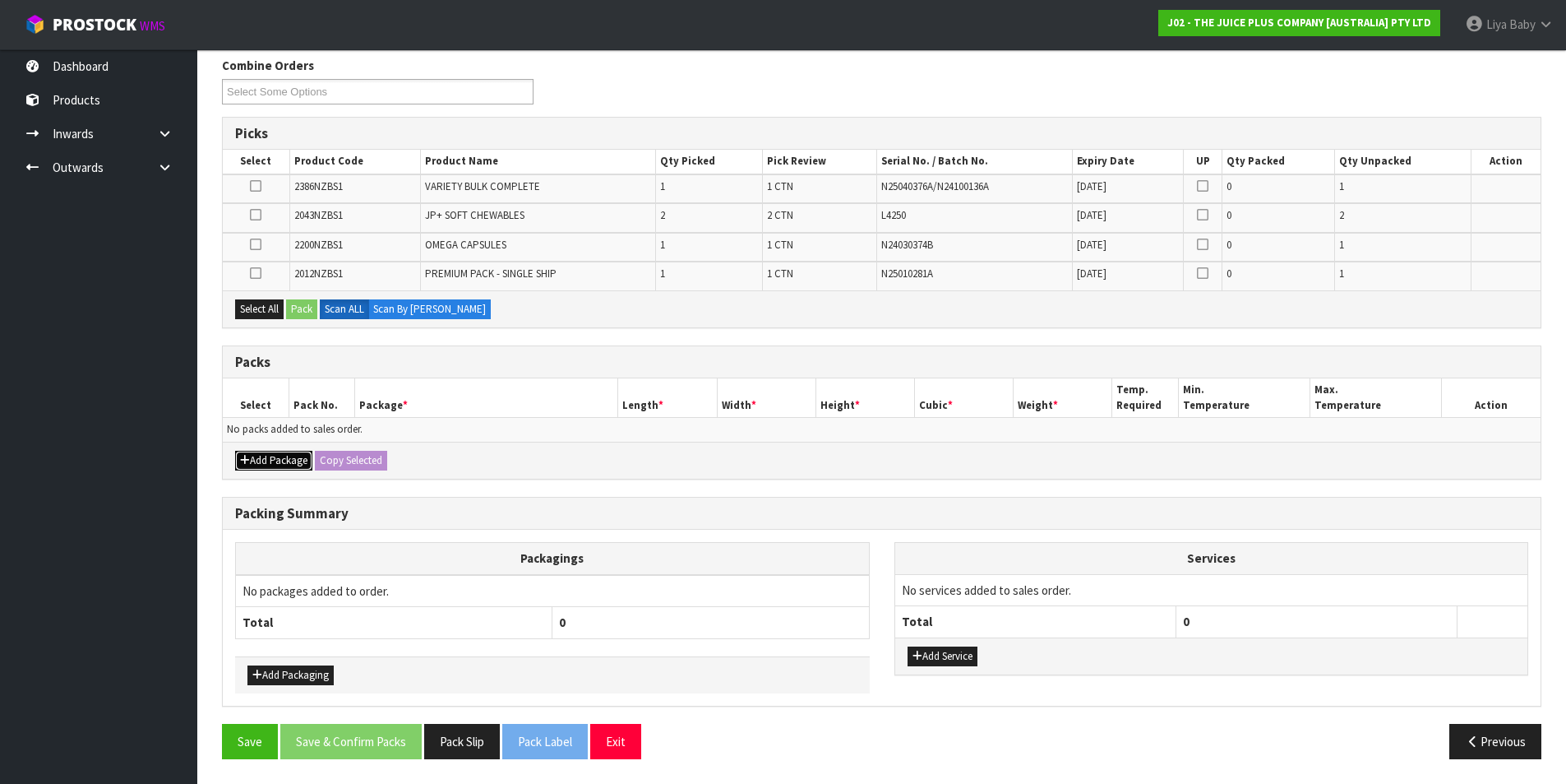
click at [255, 462] on button "Add Package" at bounding box center [273, 461] width 77 height 20
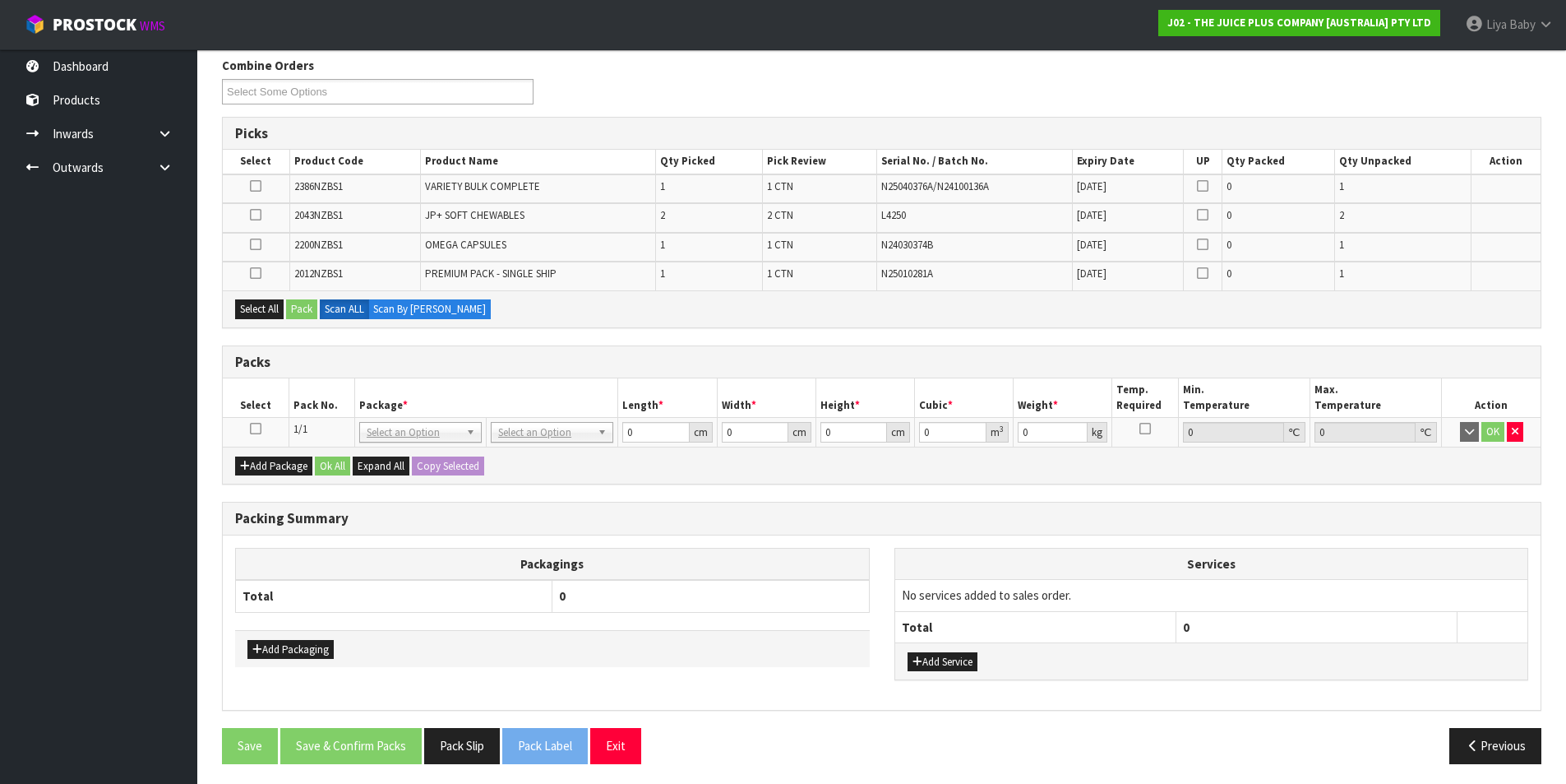
click at [256, 428] on icon at bounding box center [256, 428] width 12 height 1
click at [516, 453] on input "text" at bounding box center [552, 455] width 114 height 21
type input "CTN5"
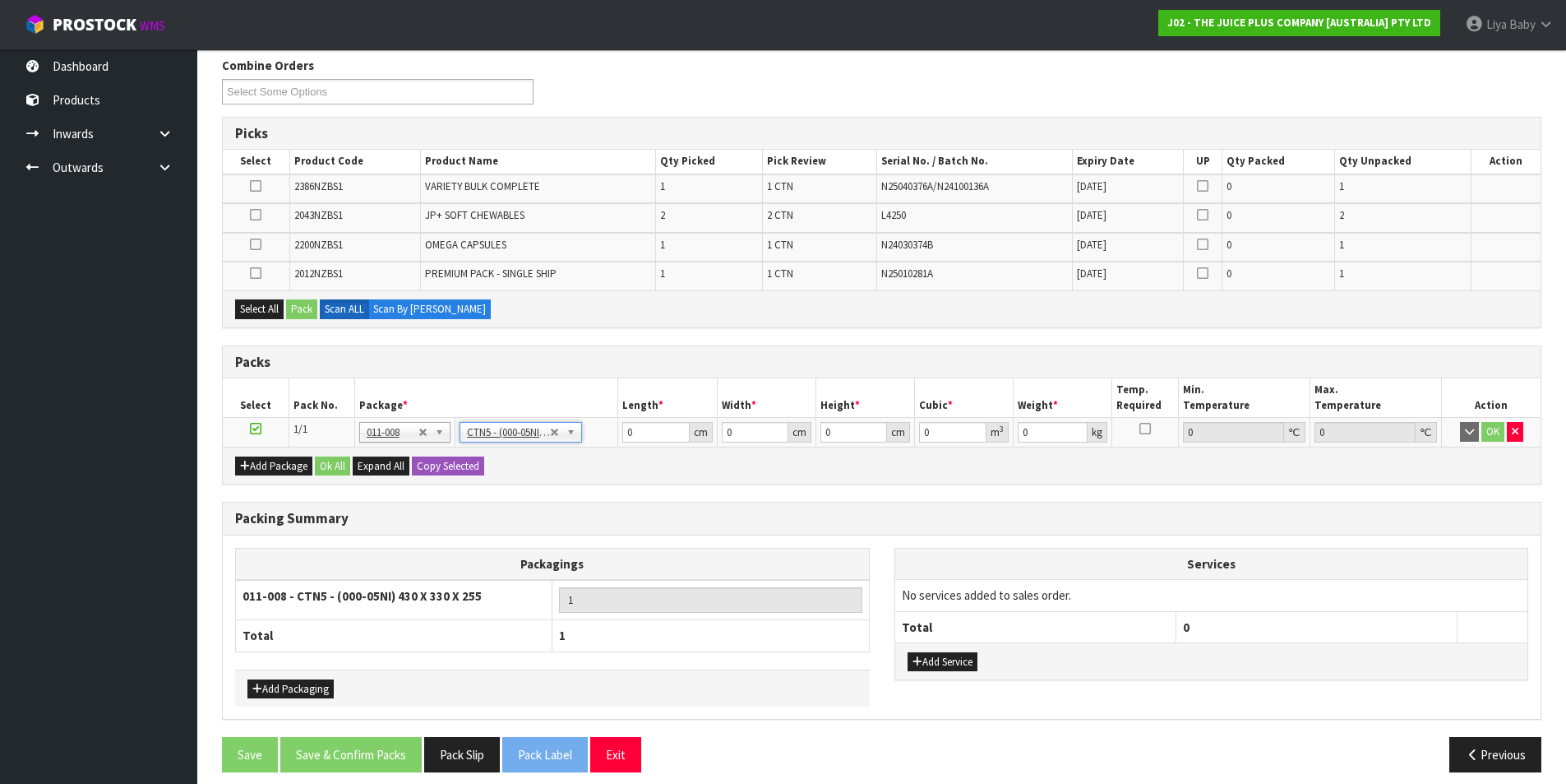
type input "43"
type input "33"
type input "25.5"
type input "0.036185"
click at [248, 305] on button "Select All" at bounding box center [259, 309] width 49 height 20
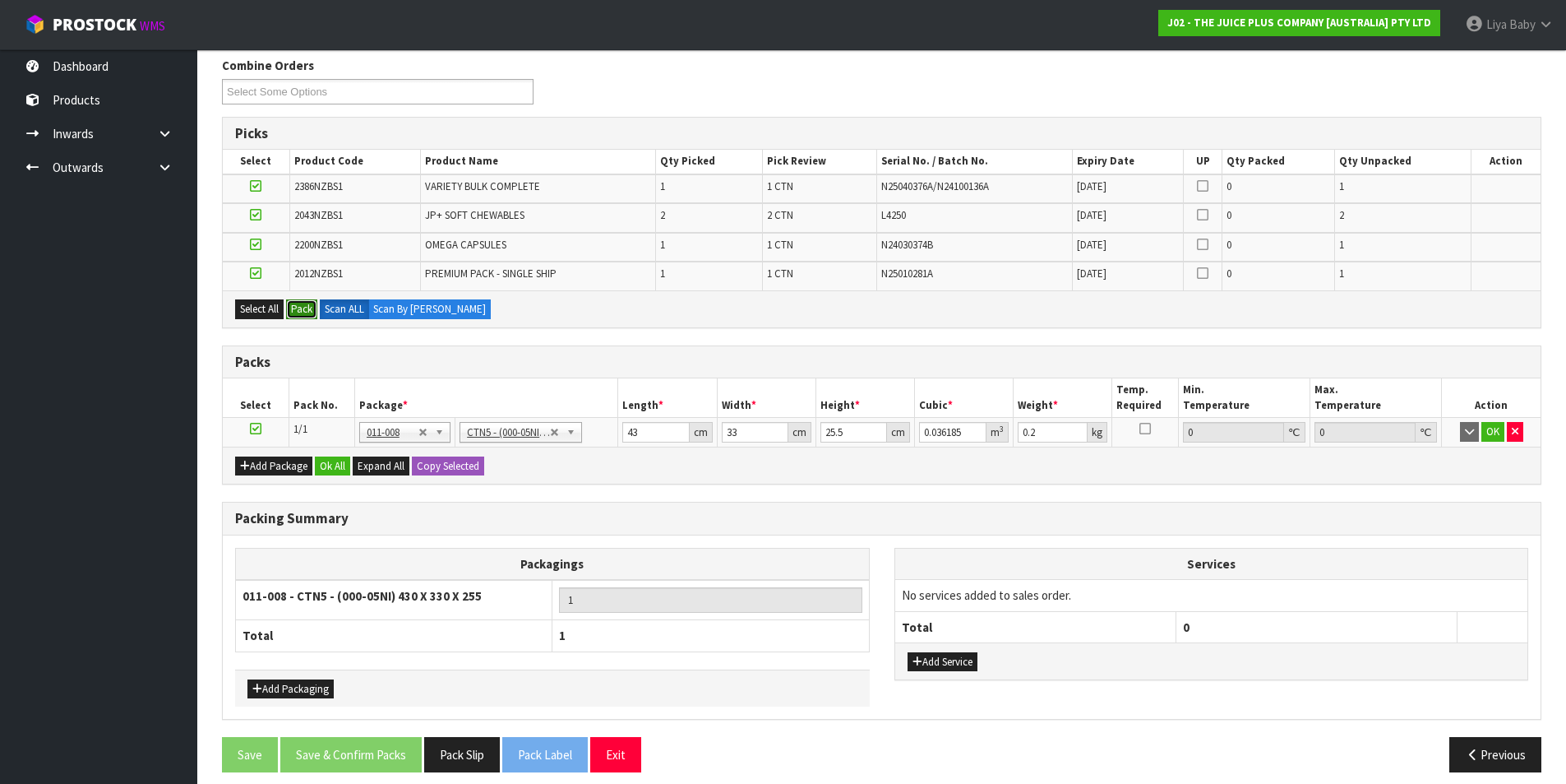
click at [303, 311] on button "Pack" at bounding box center [301, 309] width 31 height 20
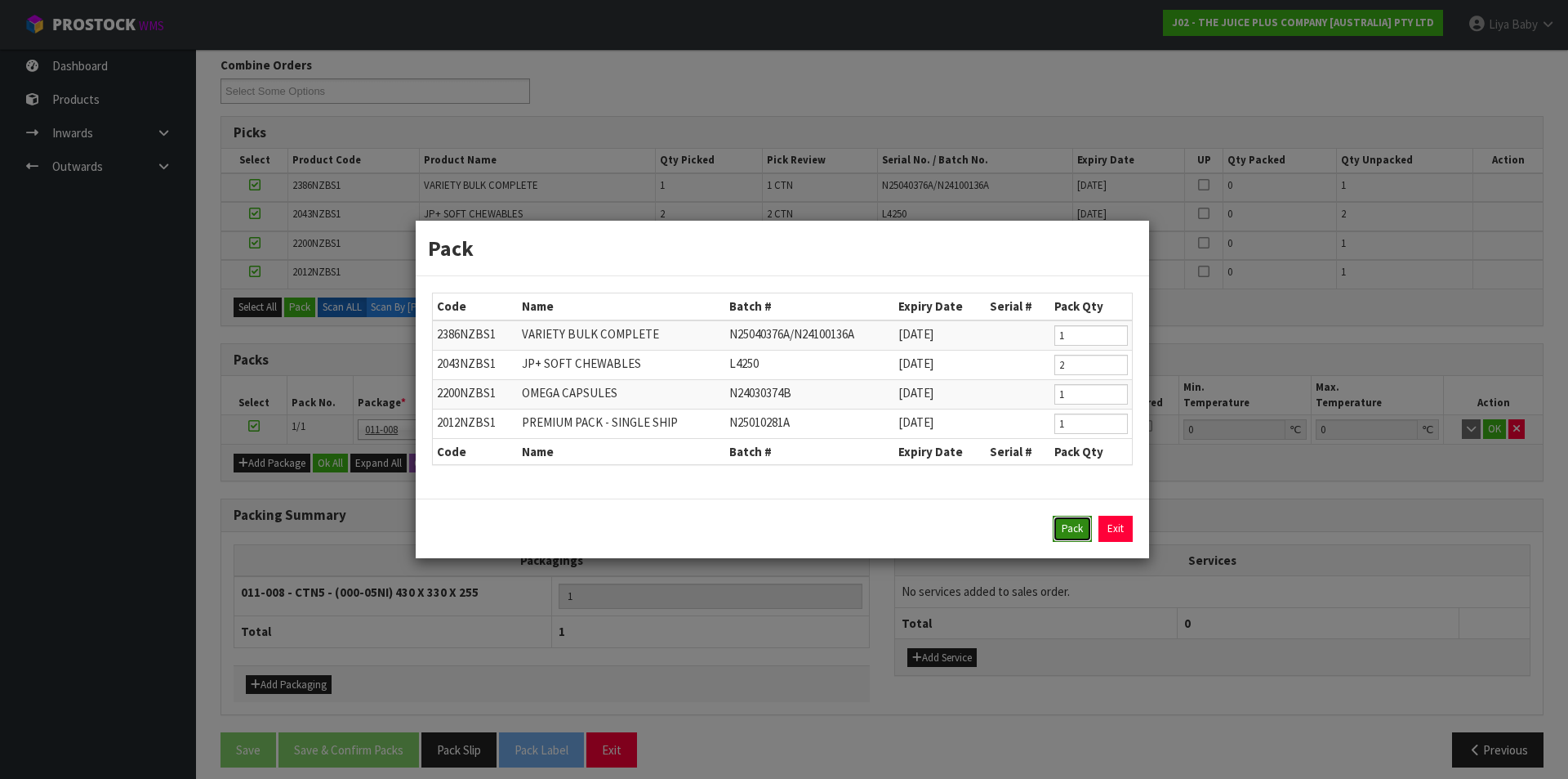
click at [1066, 522] on button "Pack" at bounding box center [1071, 529] width 39 height 26
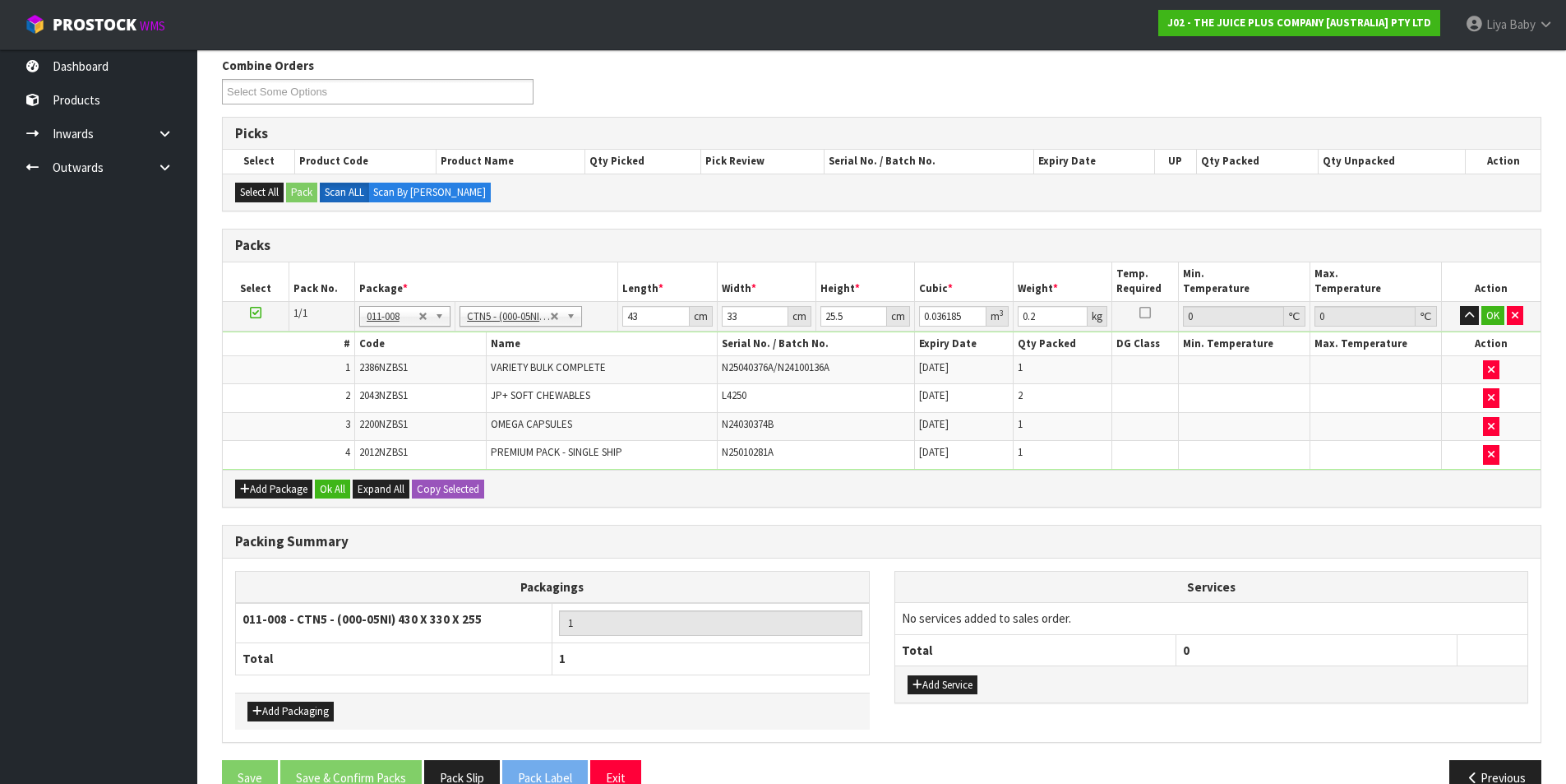
type input "6.15"
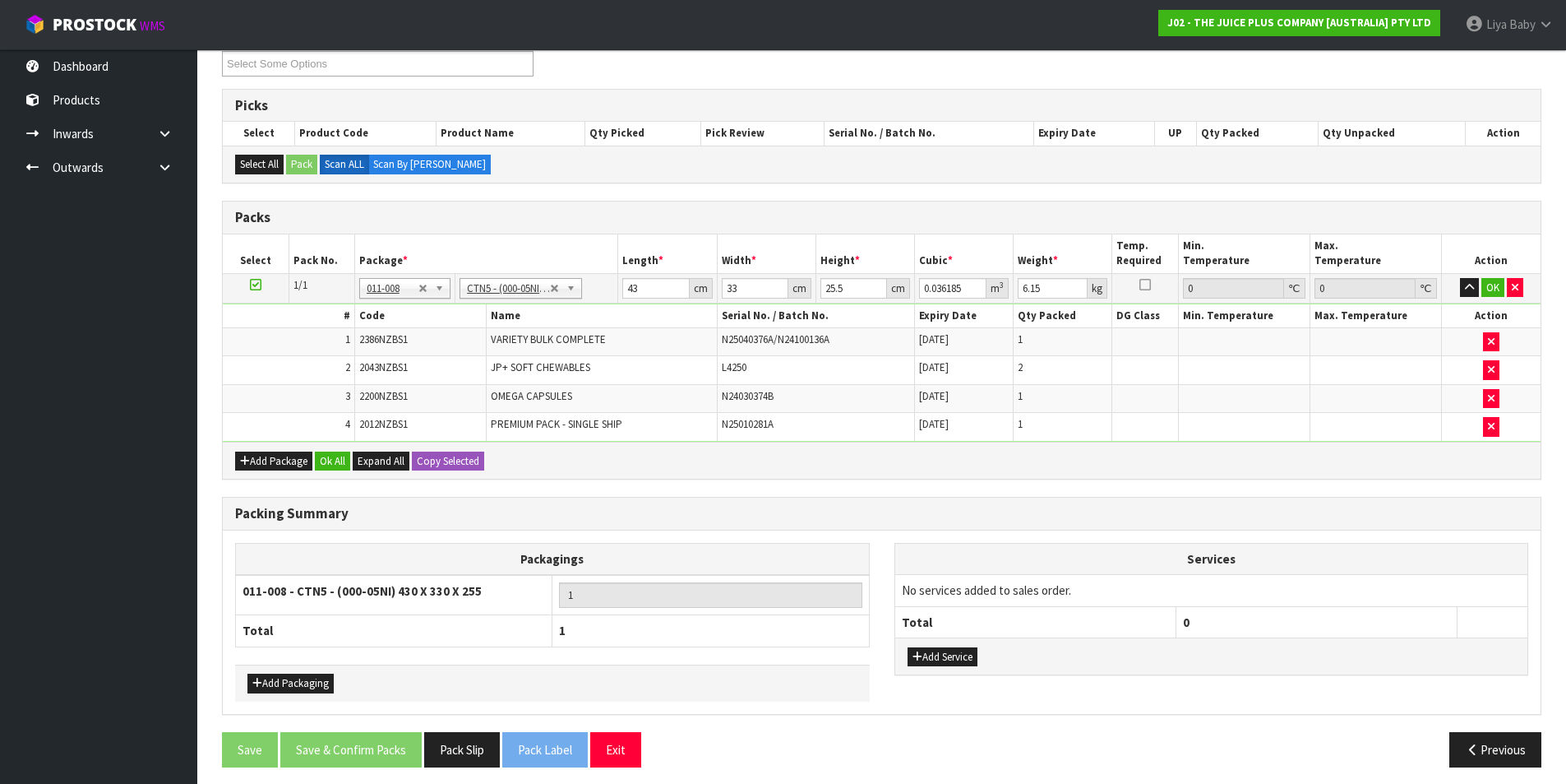
scroll to position [304, 0]
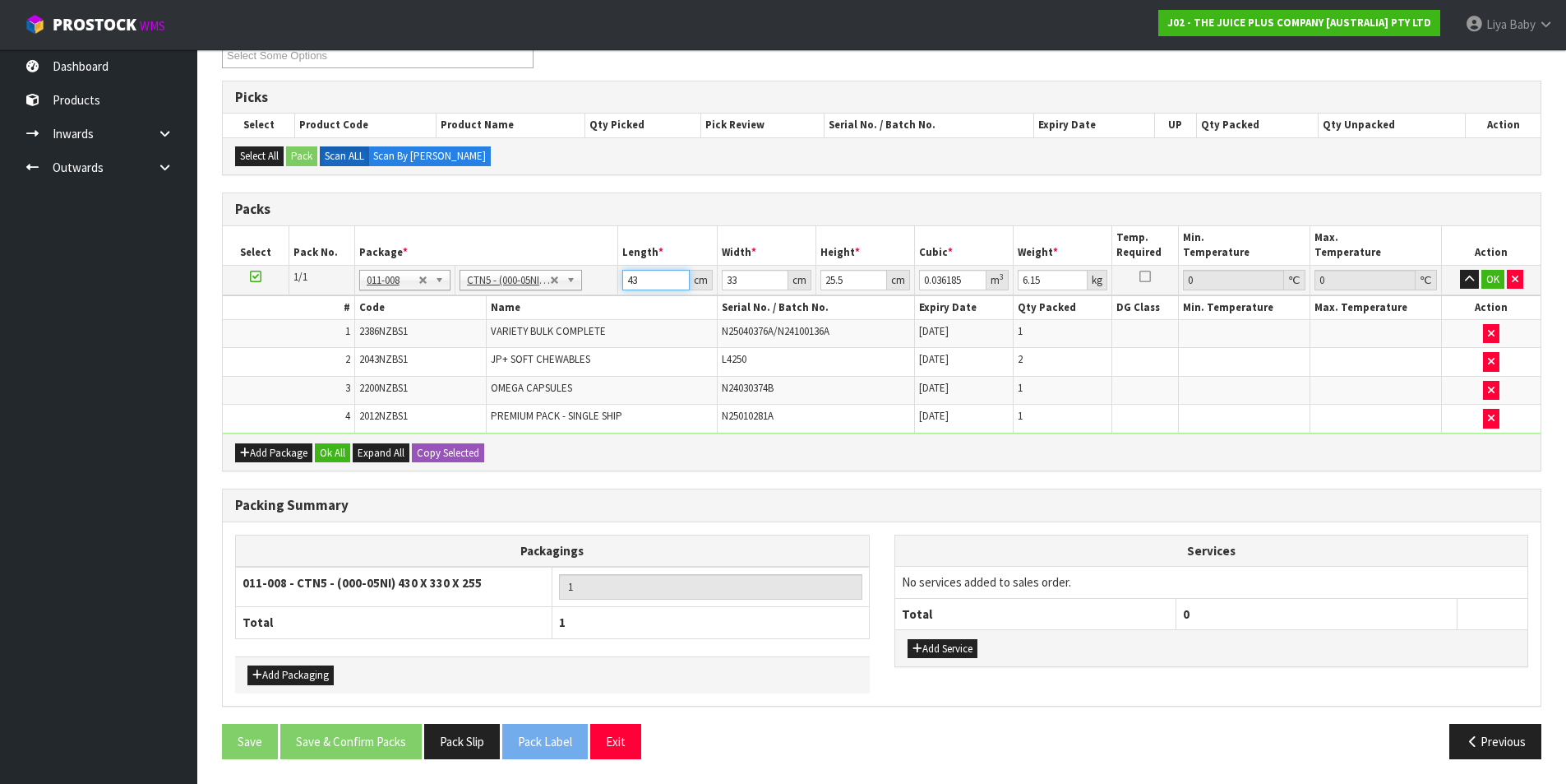
click at [640, 279] on input "43" at bounding box center [655, 280] width 67 height 21
type input "4"
type input "0.003366"
type input "0"
type input "3"
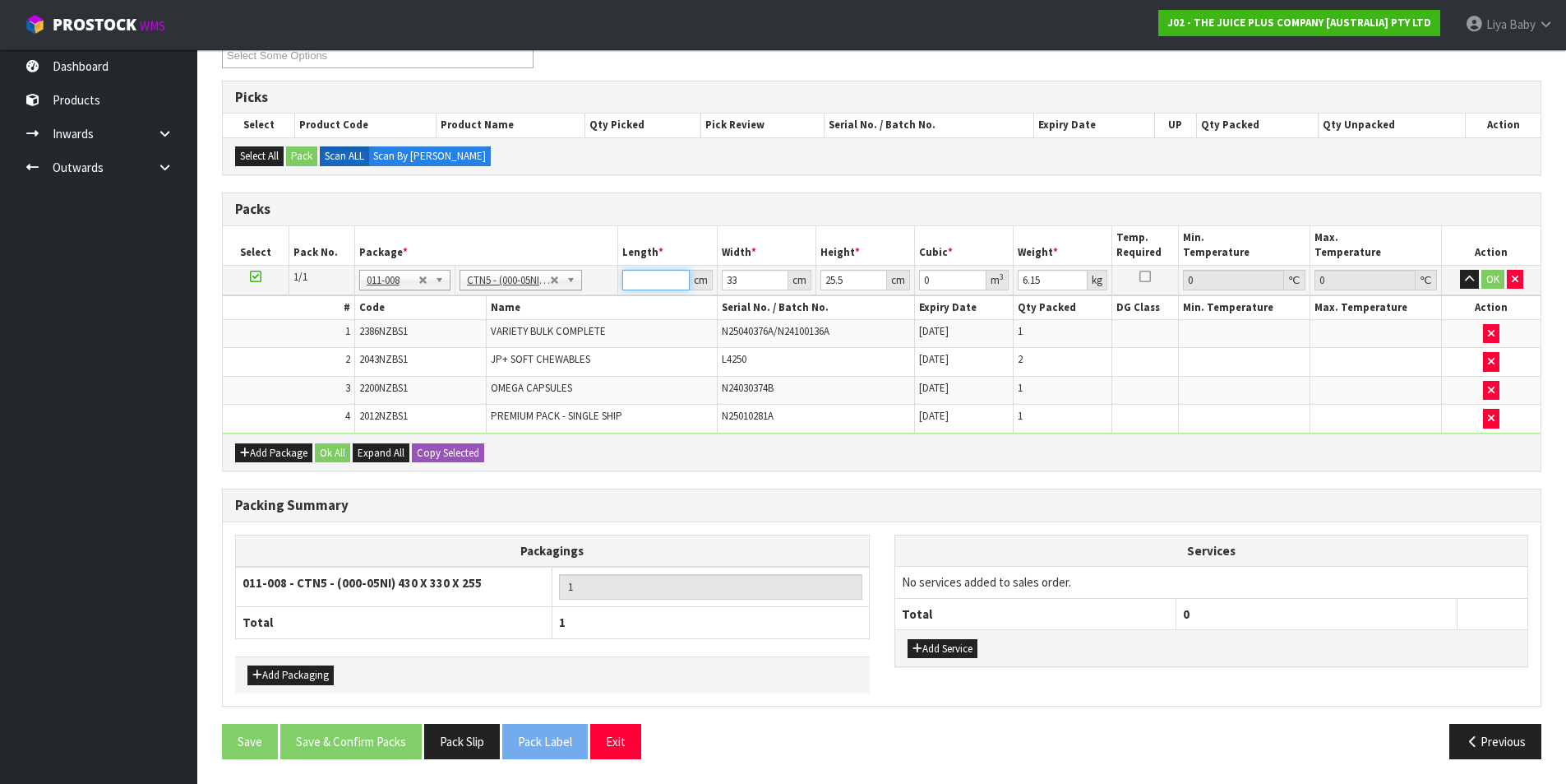
type input "0.002525"
type input "34"
type input "0.028611"
type input "34"
click at [749, 284] on input "33" at bounding box center [755, 280] width 67 height 21
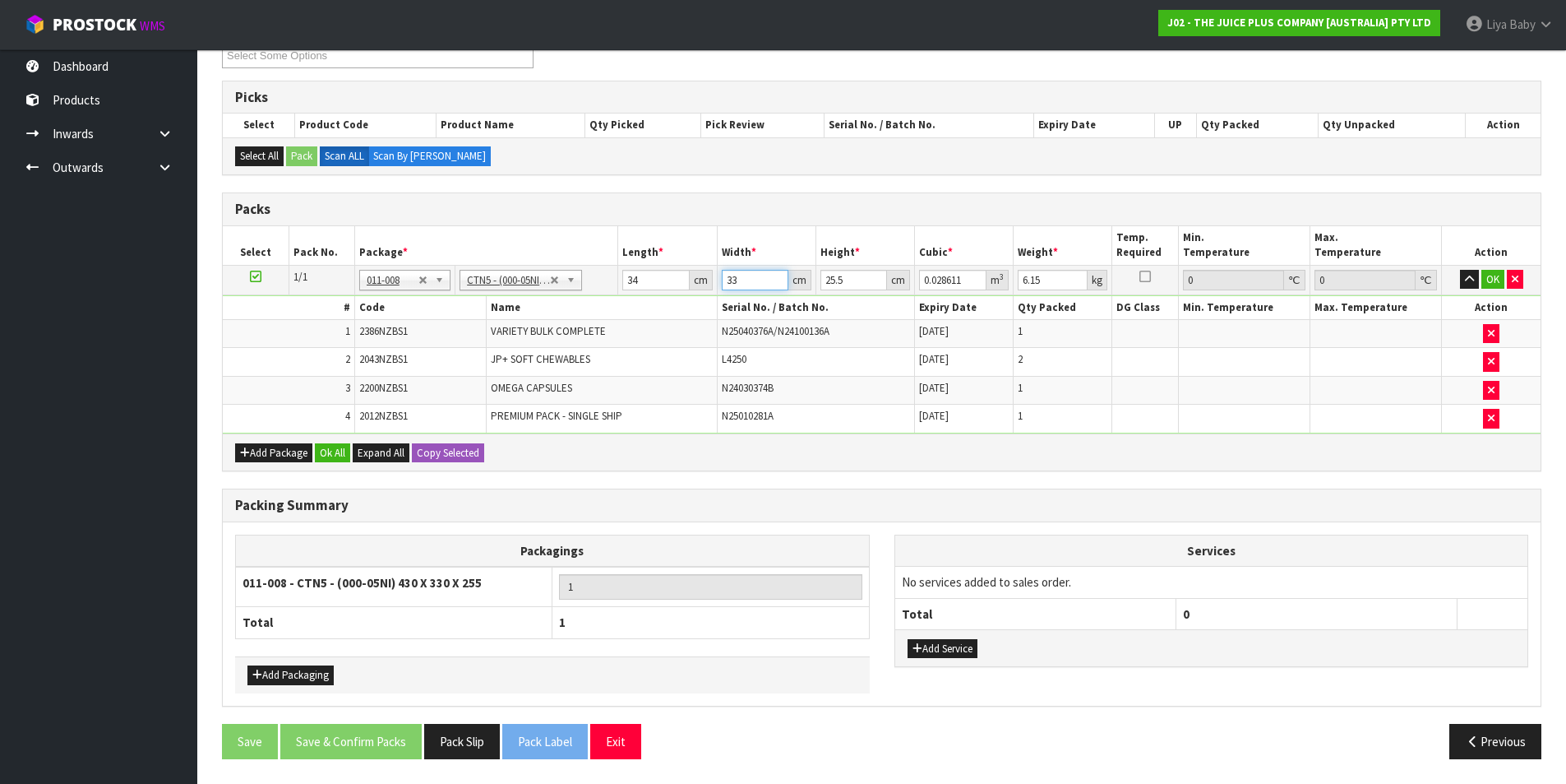
type input "3"
type input "0.002601"
type input "0"
type input "4"
type input "0.003468"
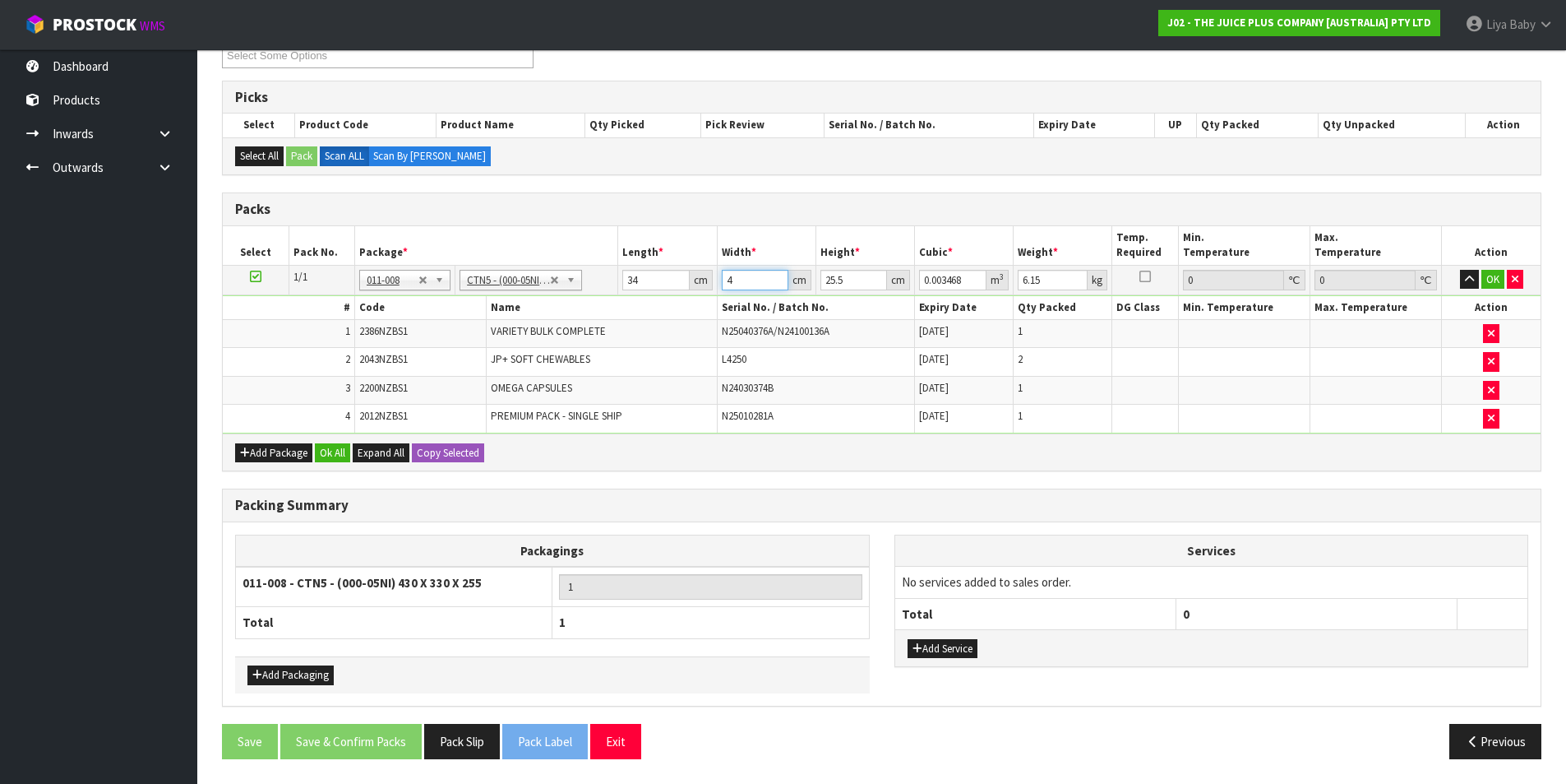
type input "44"
type input "0.038148"
type input "44"
click at [843, 280] on input "25.5" at bounding box center [854, 280] width 67 height 21
type input "25"
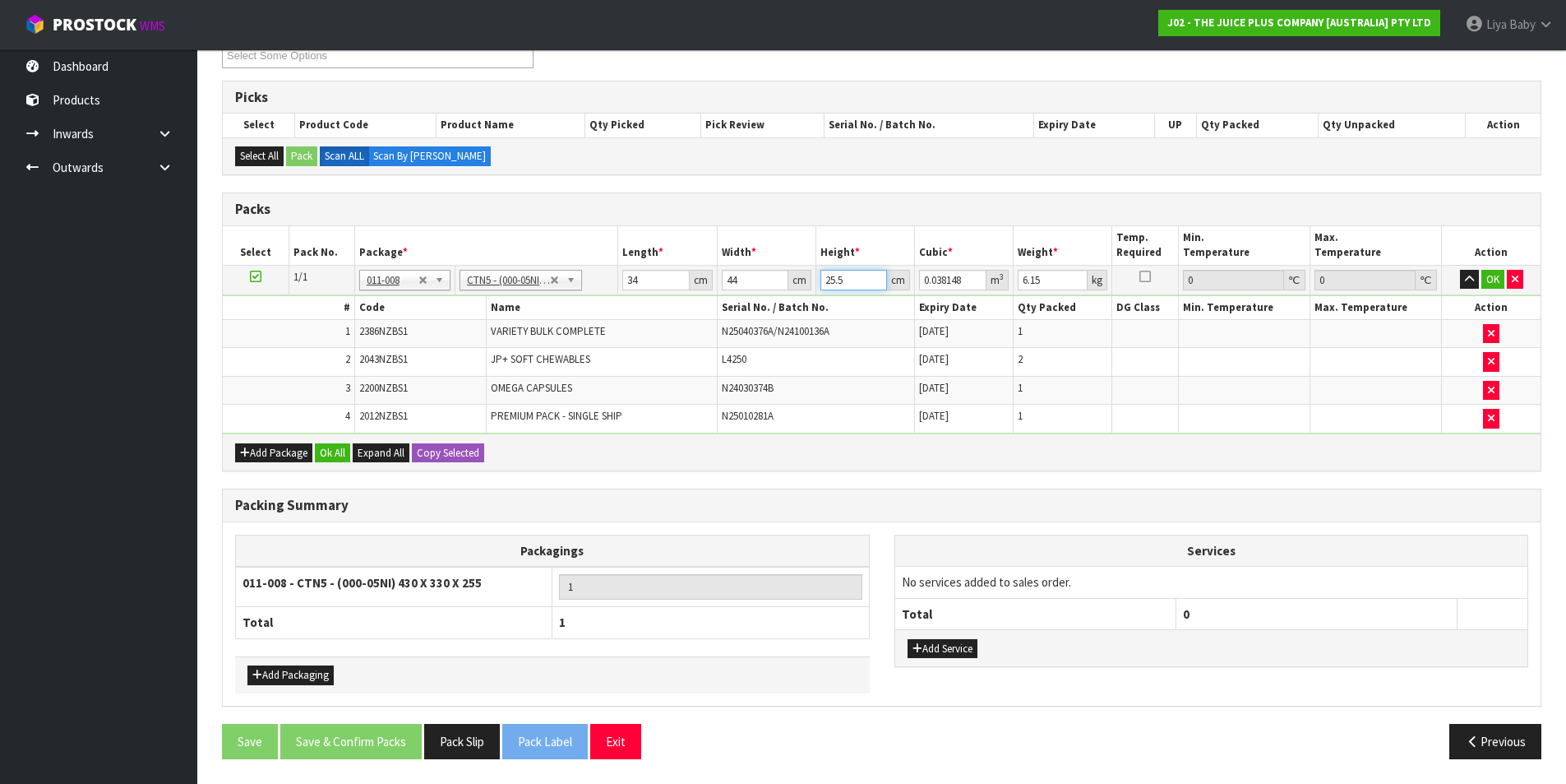
type input "0.0374"
type input "2"
type input "0.002992"
type input "0"
type input "2"
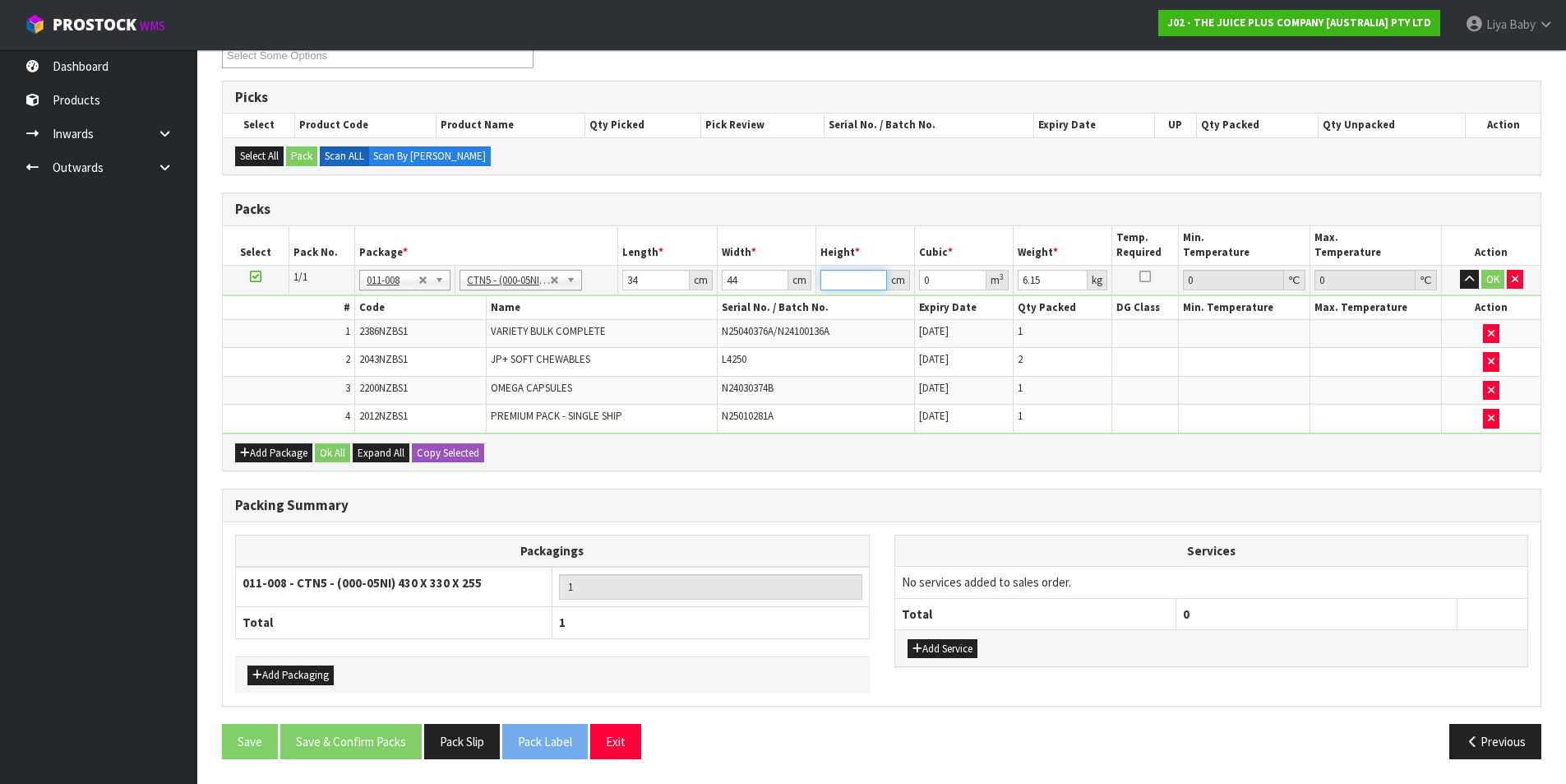
type input "0.002992"
type input "28"
type input "0.041888"
type input "28"
click at [1056, 280] on input "6.15" at bounding box center [1053, 280] width 70 height 21
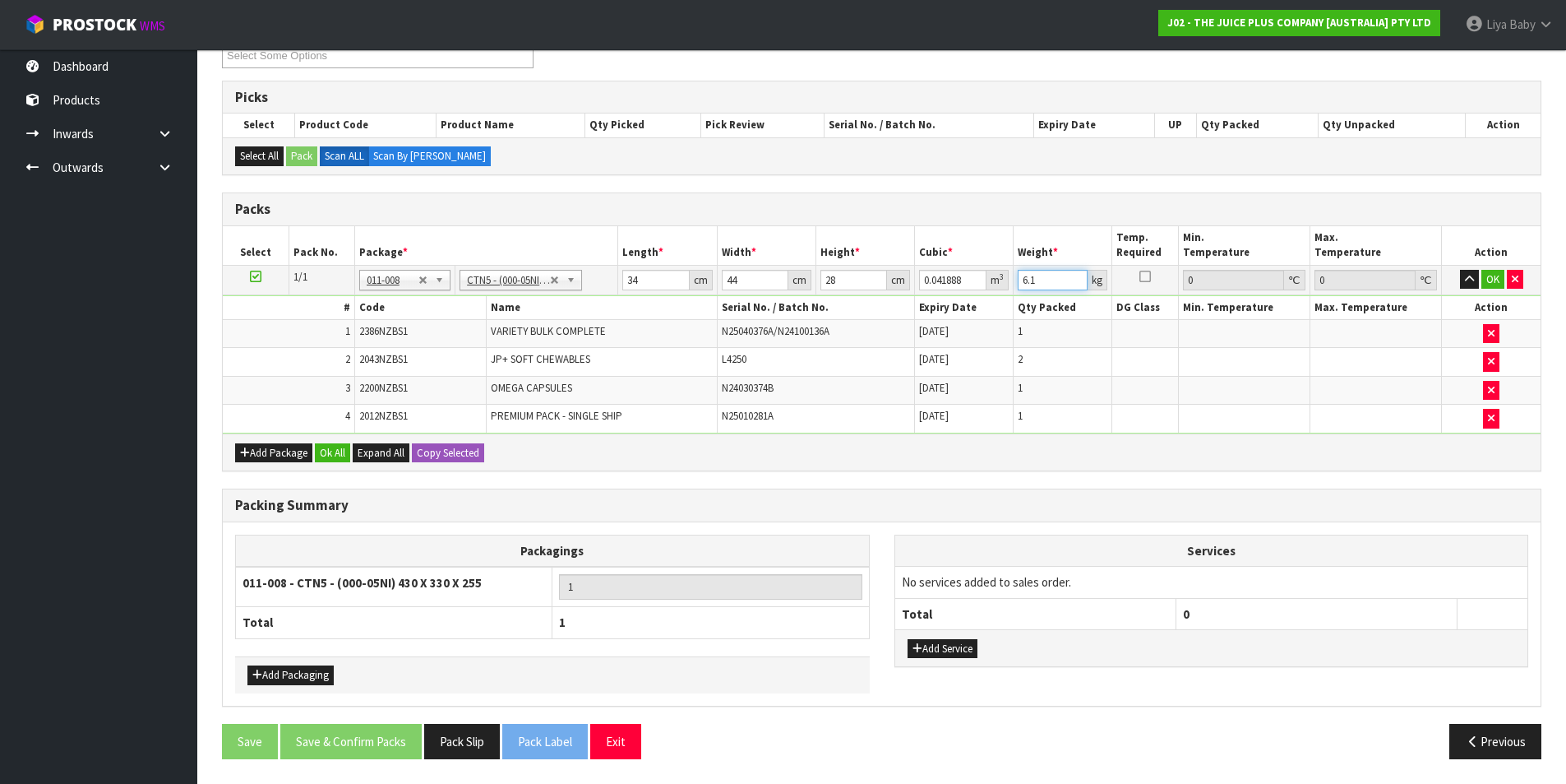
type input "6"
type input "8"
click at [344, 453] on button "Ok All" at bounding box center [332, 453] width 35 height 20
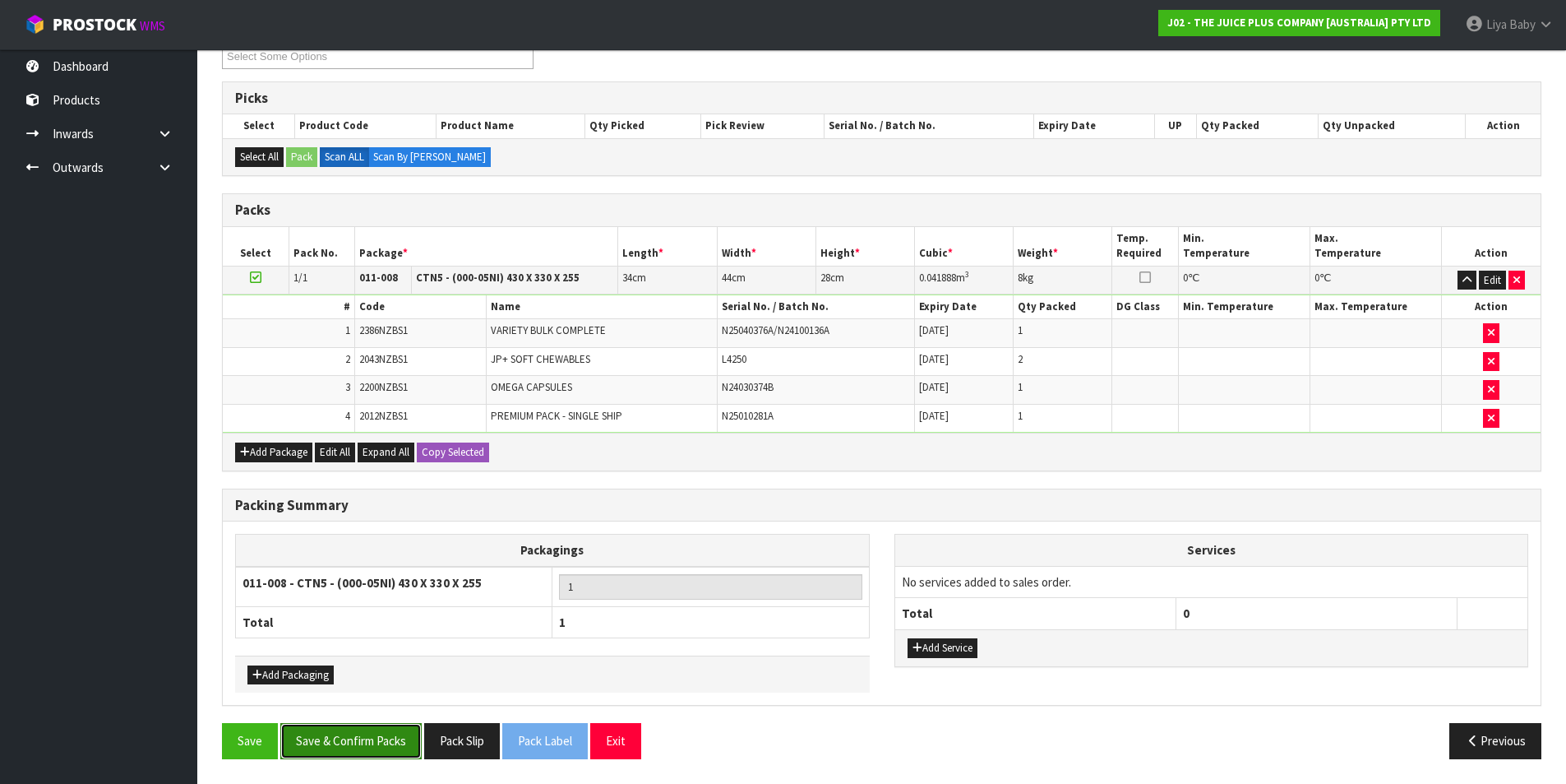
click at [380, 745] on button "Save & Confirm Packs" at bounding box center [350, 740] width 141 height 35
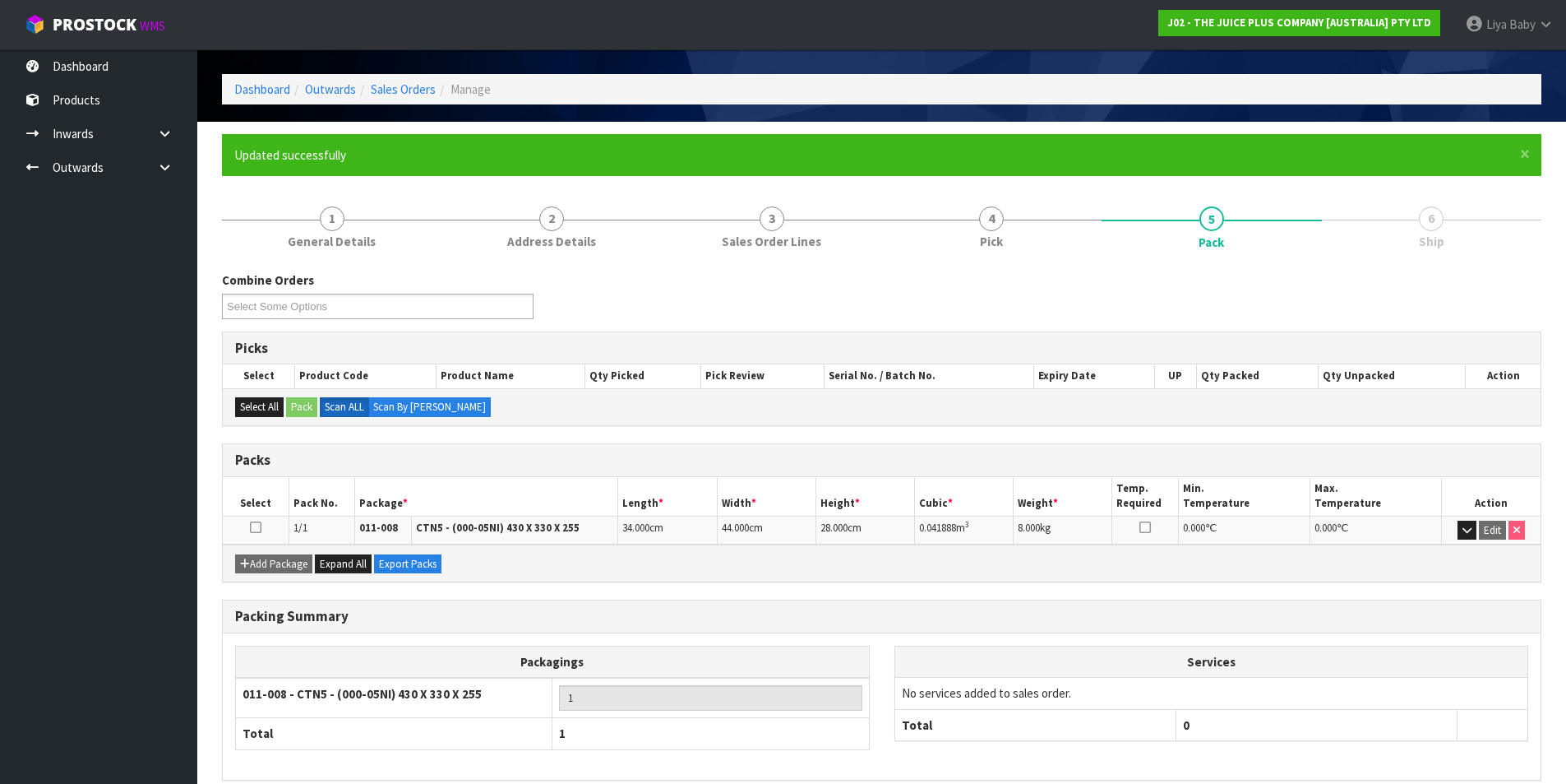
scroll to position [127, 0]
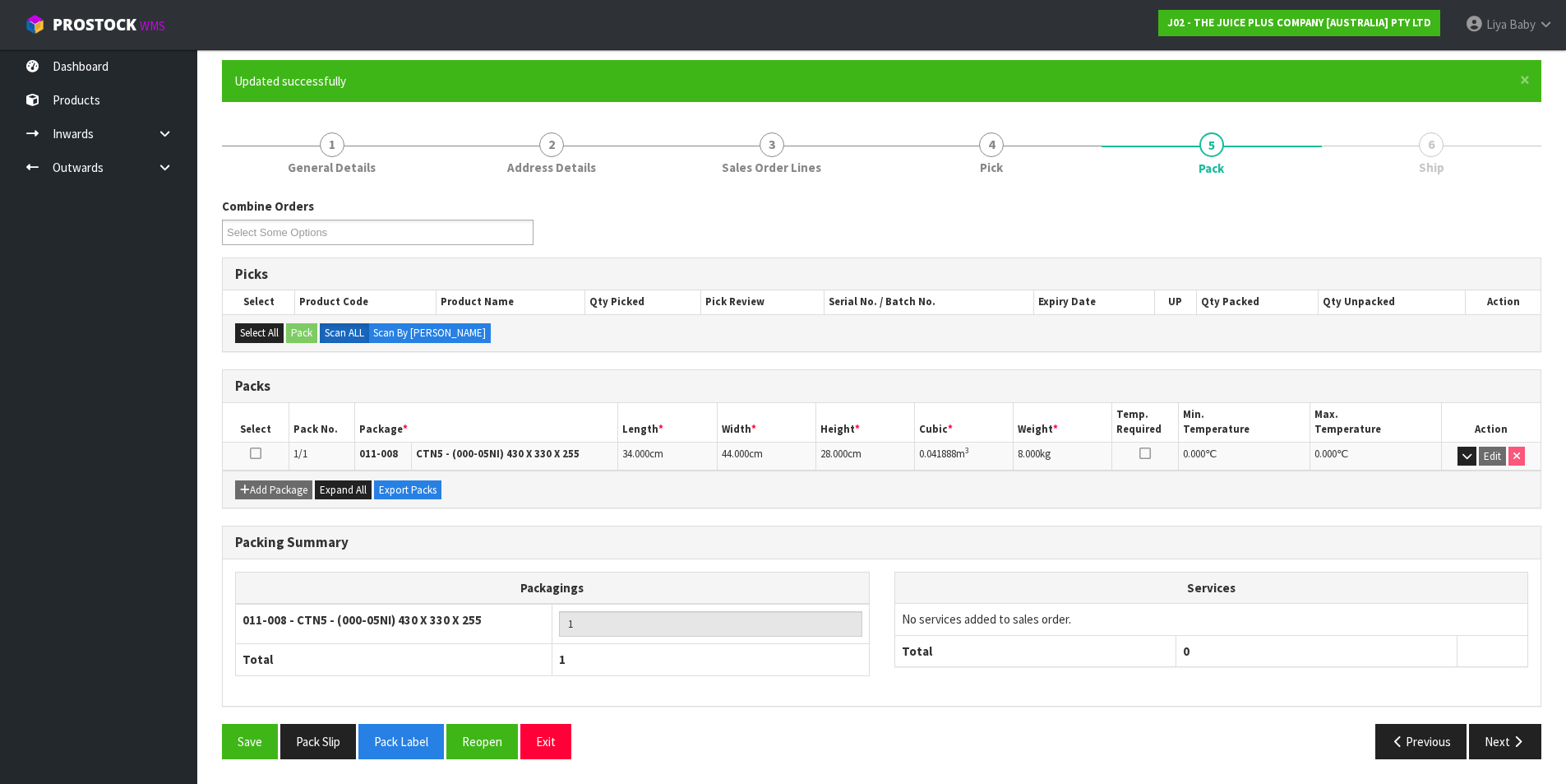
click at [253, 453] on icon at bounding box center [256, 453] width 12 height 1
click at [1520, 732] on button "Next" at bounding box center [1505, 740] width 72 height 35
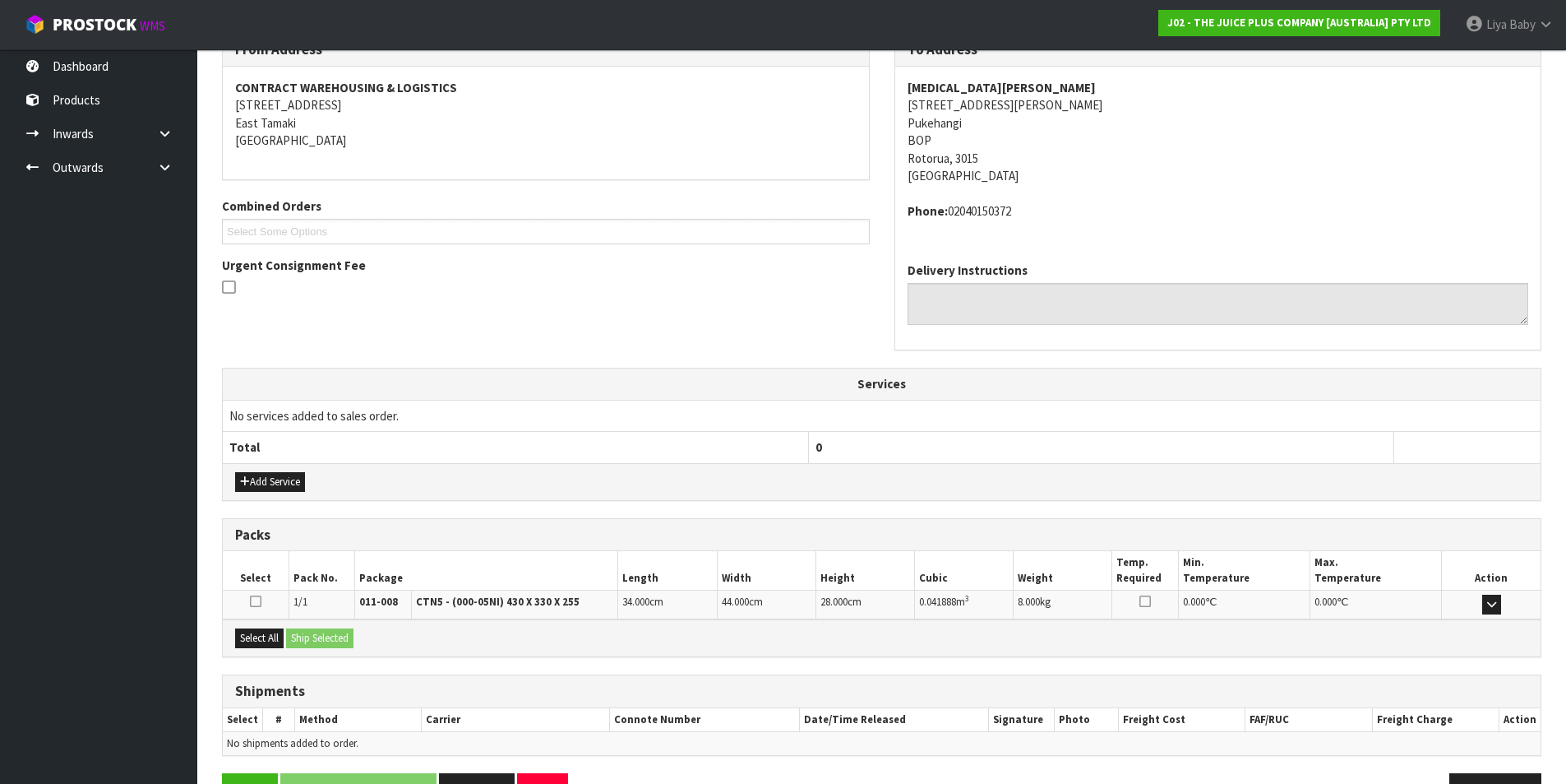
scroll to position [342, 0]
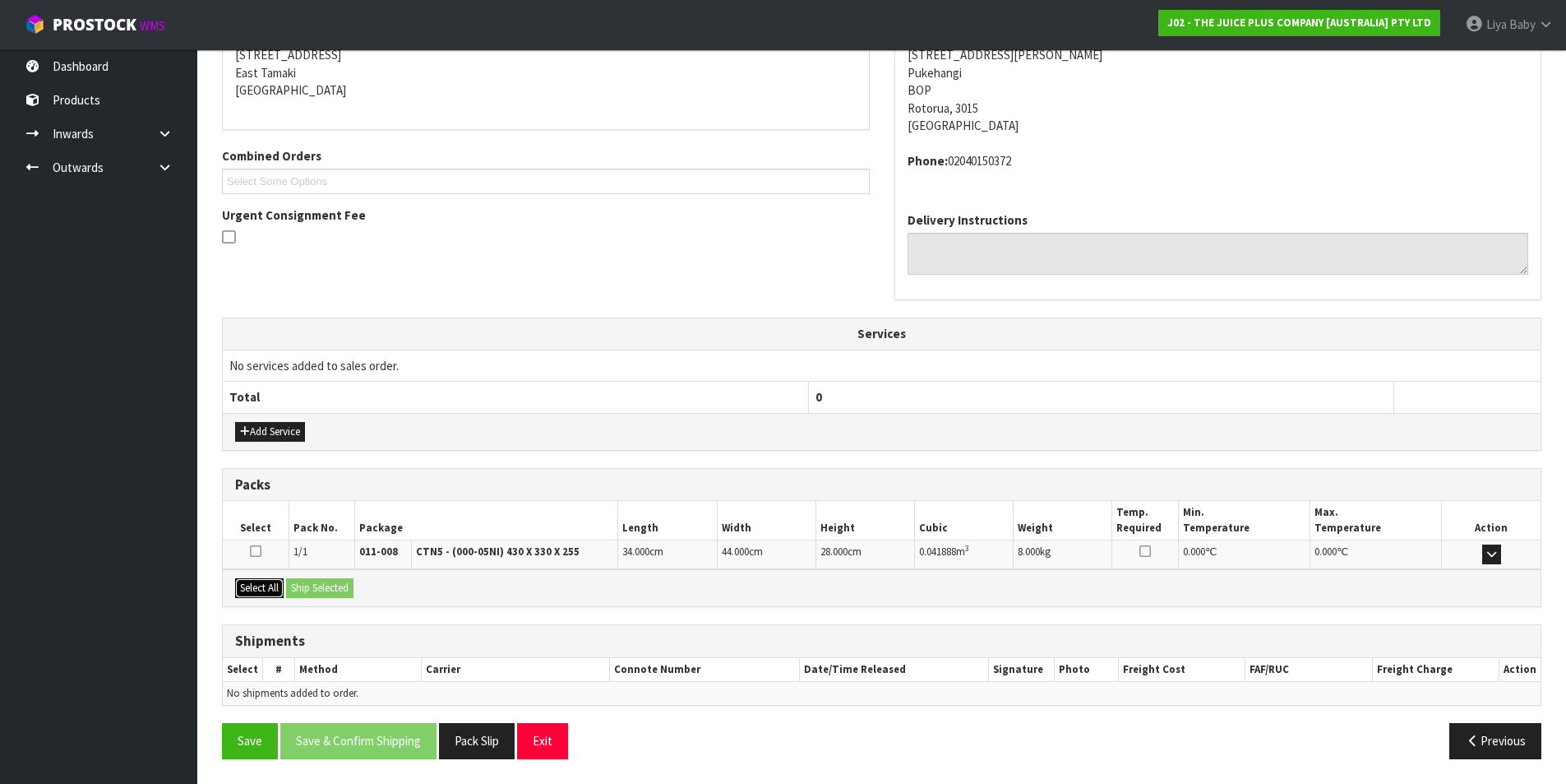
click at [251, 581] on button "Select All" at bounding box center [259, 588] width 49 height 20
click at [340, 580] on button "Ship Selected" at bounding box center [319, 588] width 67 height 20
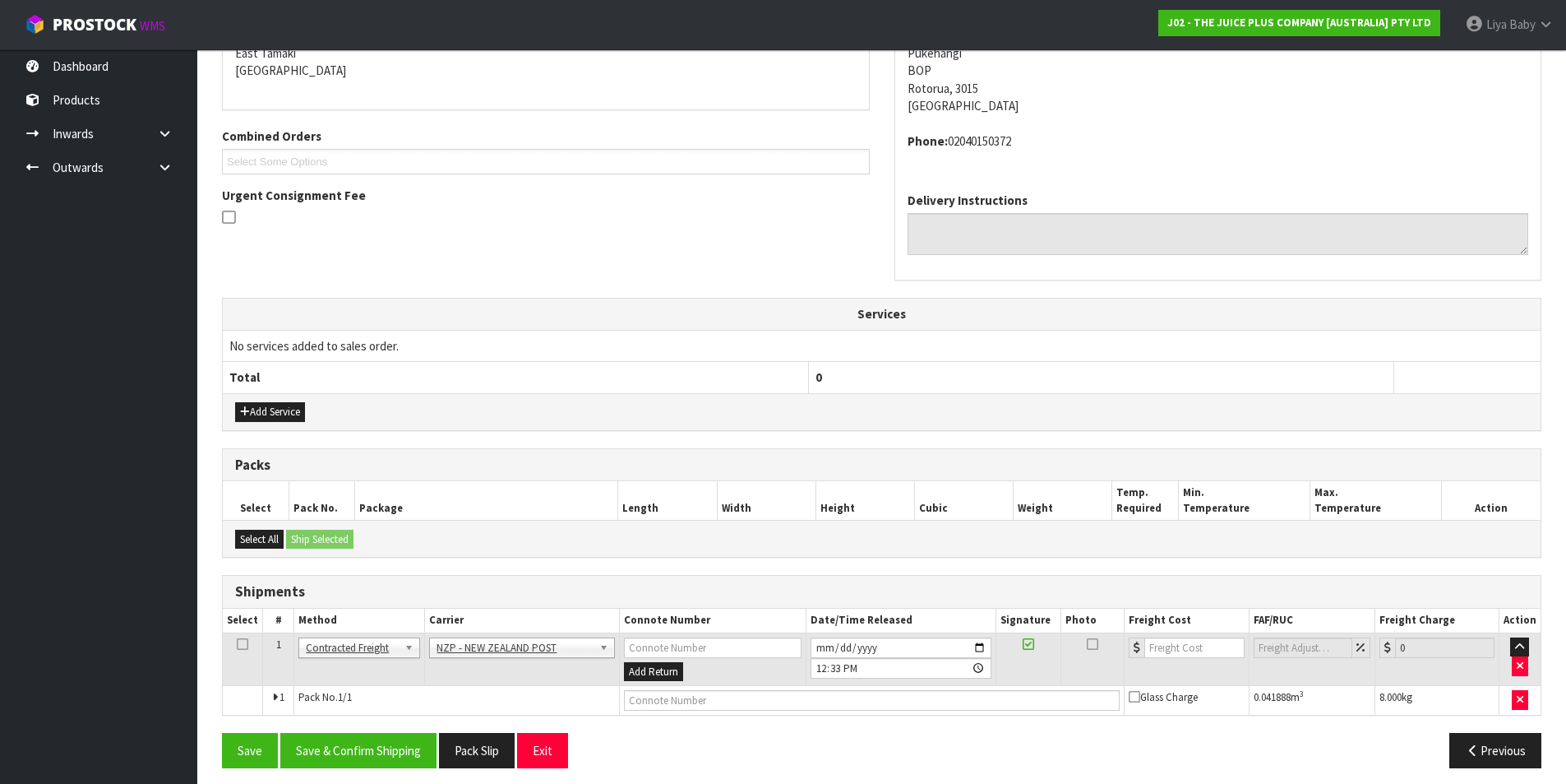
scroll to position [371, 0]
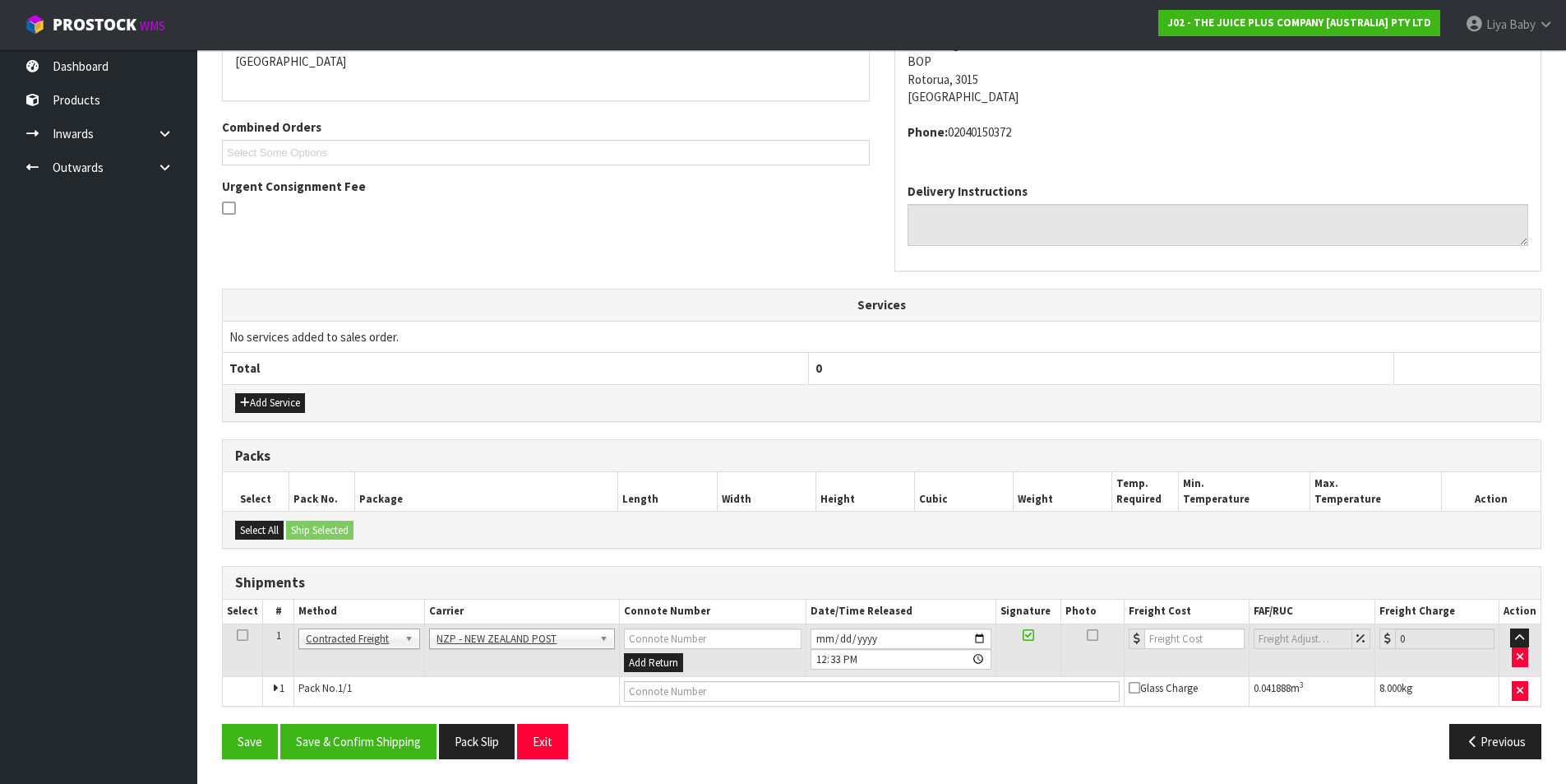
click at [243, 635] on icon at bounding box center [243, 635] width 12 height 1
drag, startPoint x: 386, startPoint y: 738, endPoint x: 391, endPoint y: 723, distance: 16.2
click at [386, 737] on button "Save & Confirm Shipping" at bounding box center [358, 740] width 156 height 35
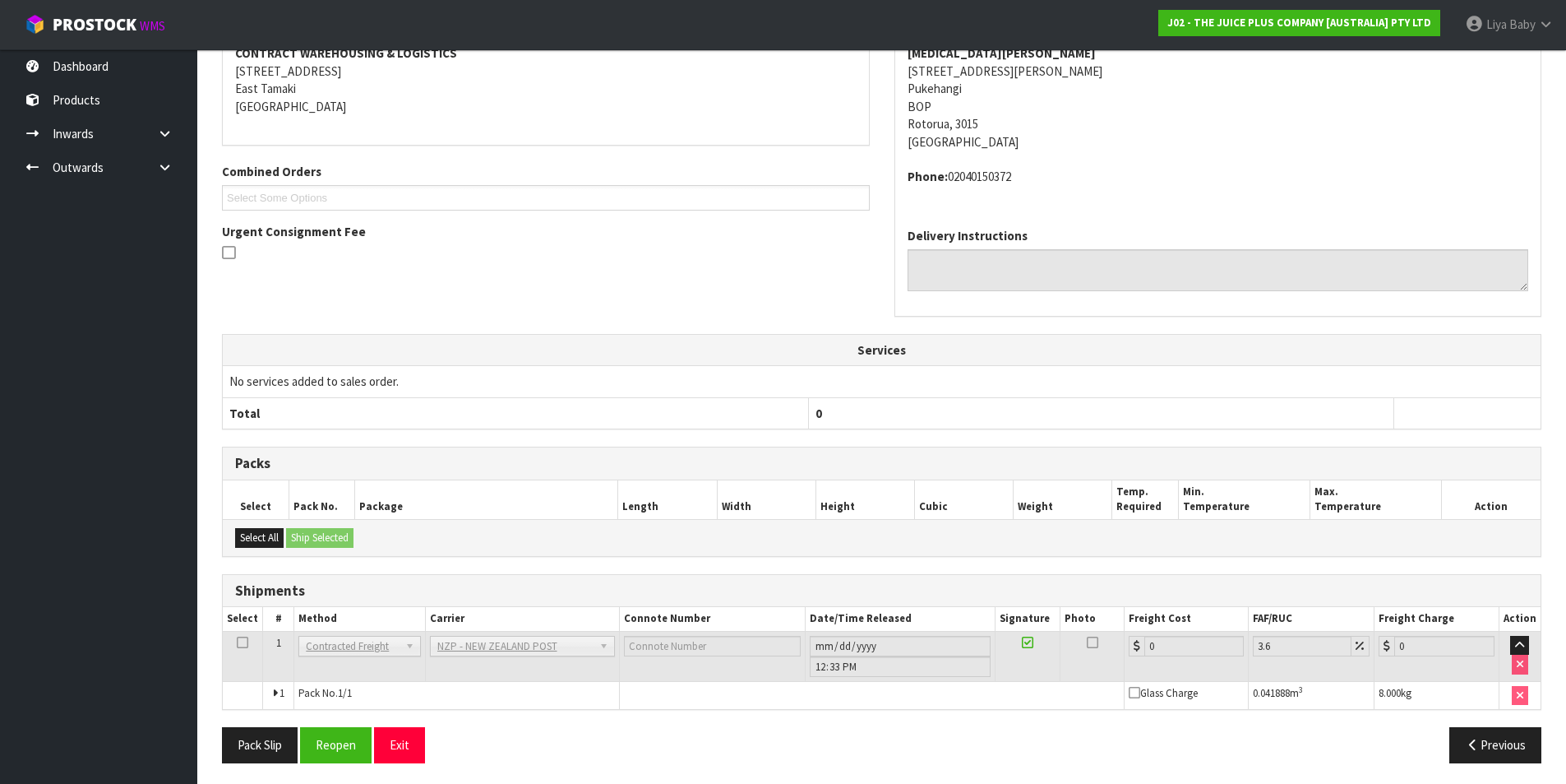
scroll to position [348, 0]
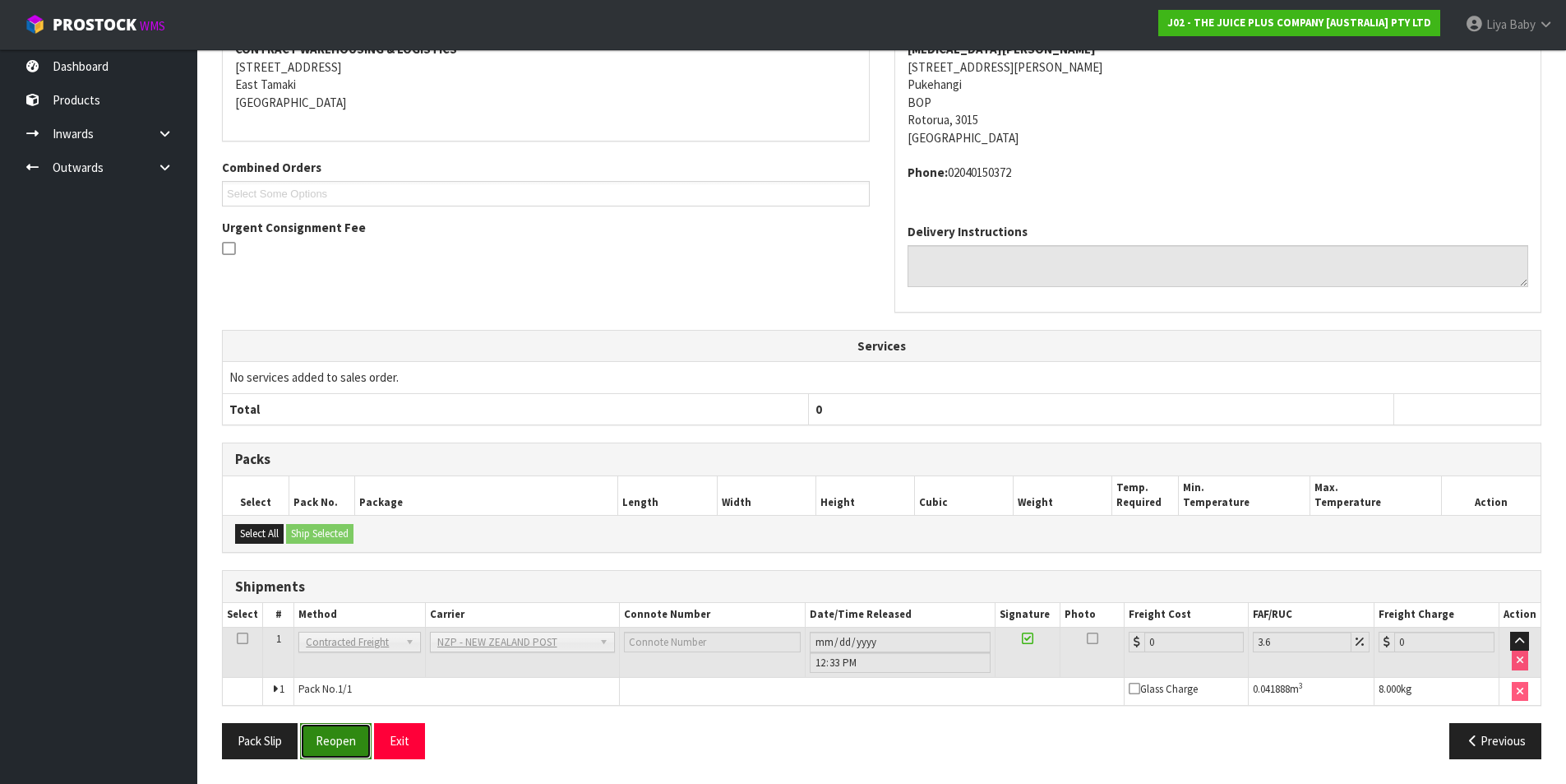
click at [312, 747] on button "Reopen" at bounding box center [336, 740] width 72 height 35
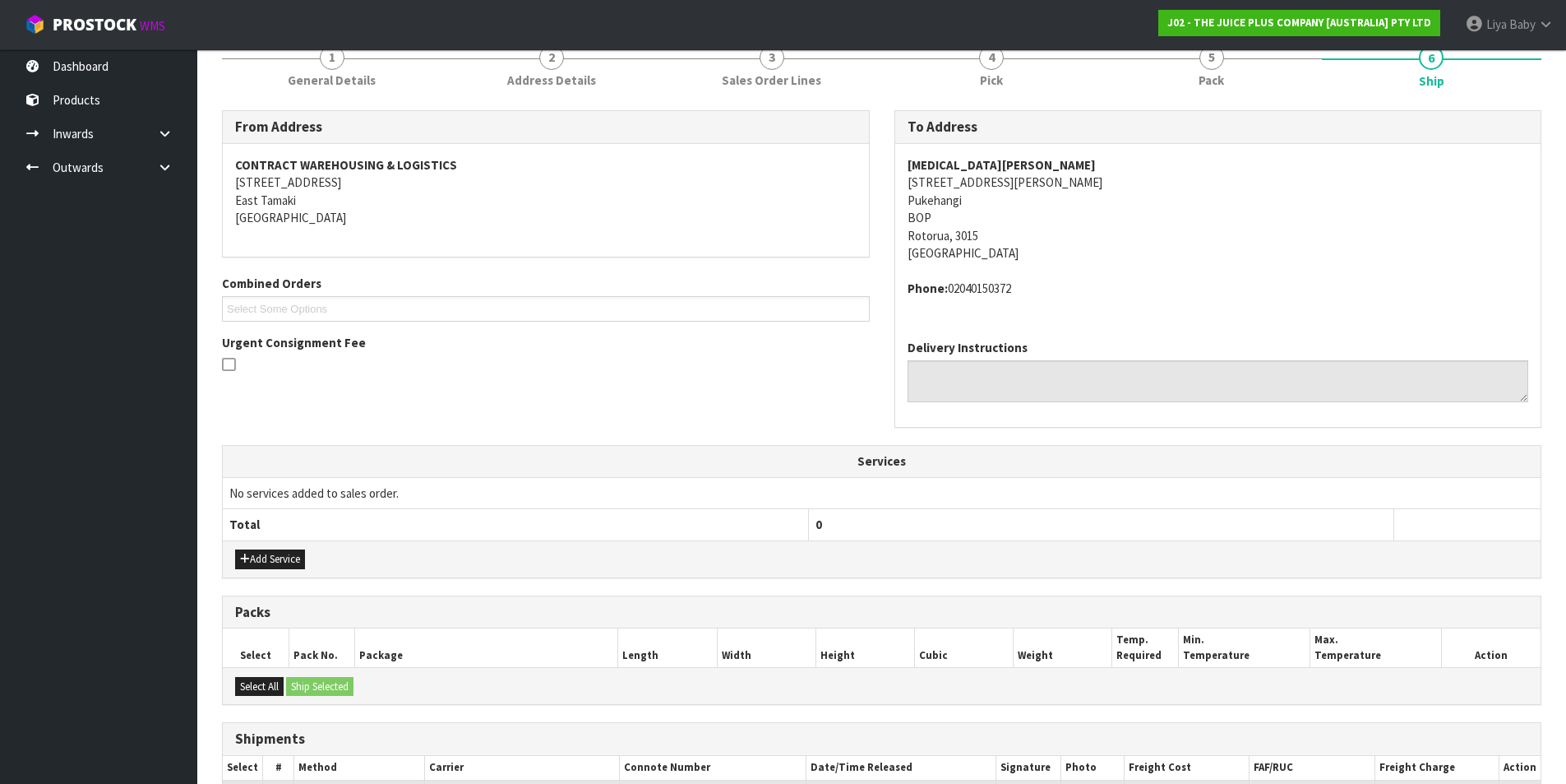
scroll to position [386, 0]
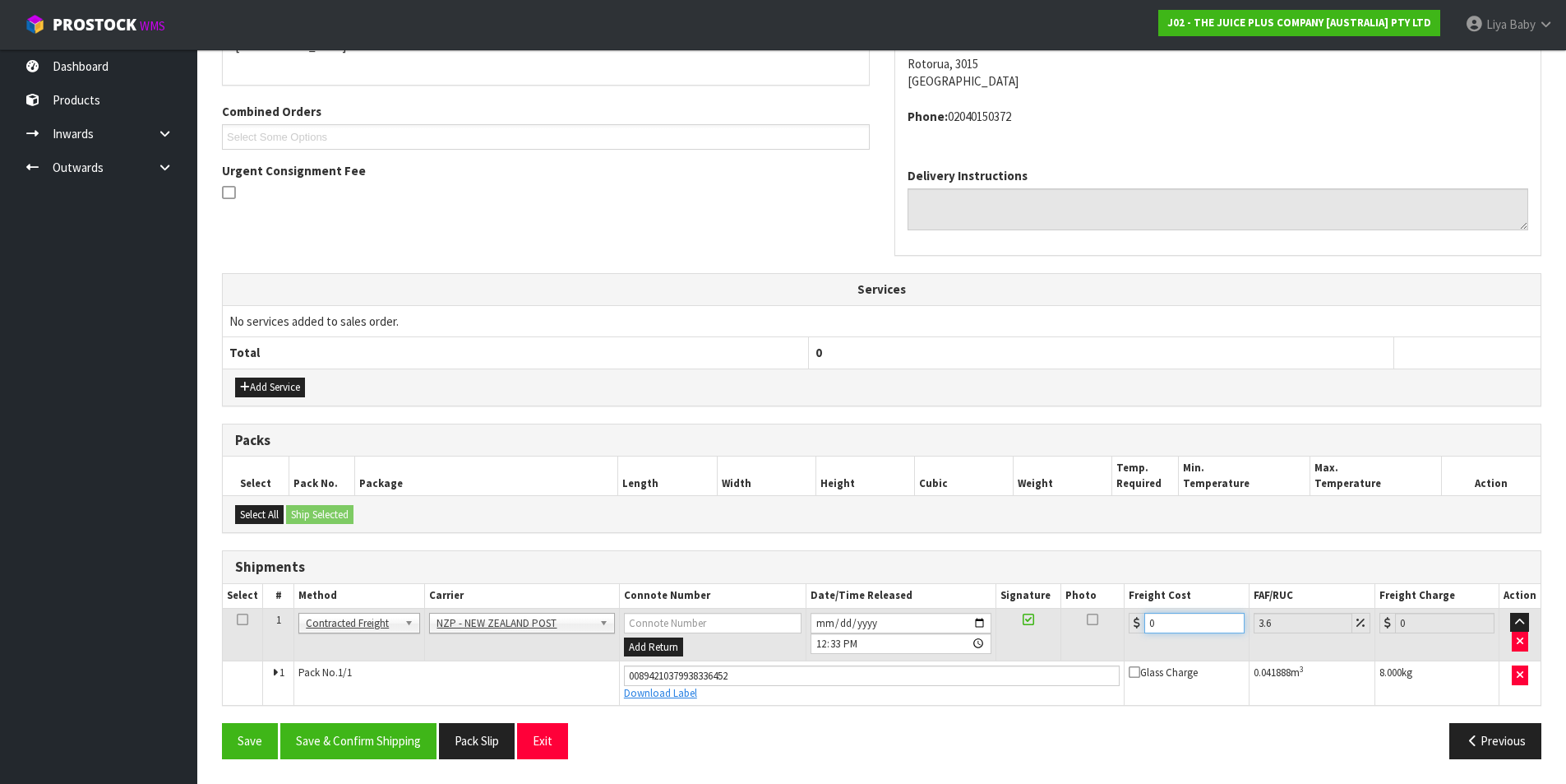
click at [1166, 618] on input "0" at bounding box center [1193, 623] width 99 height 21
type input "1"
type input "1.04"
type input "11"
type input "11.4"
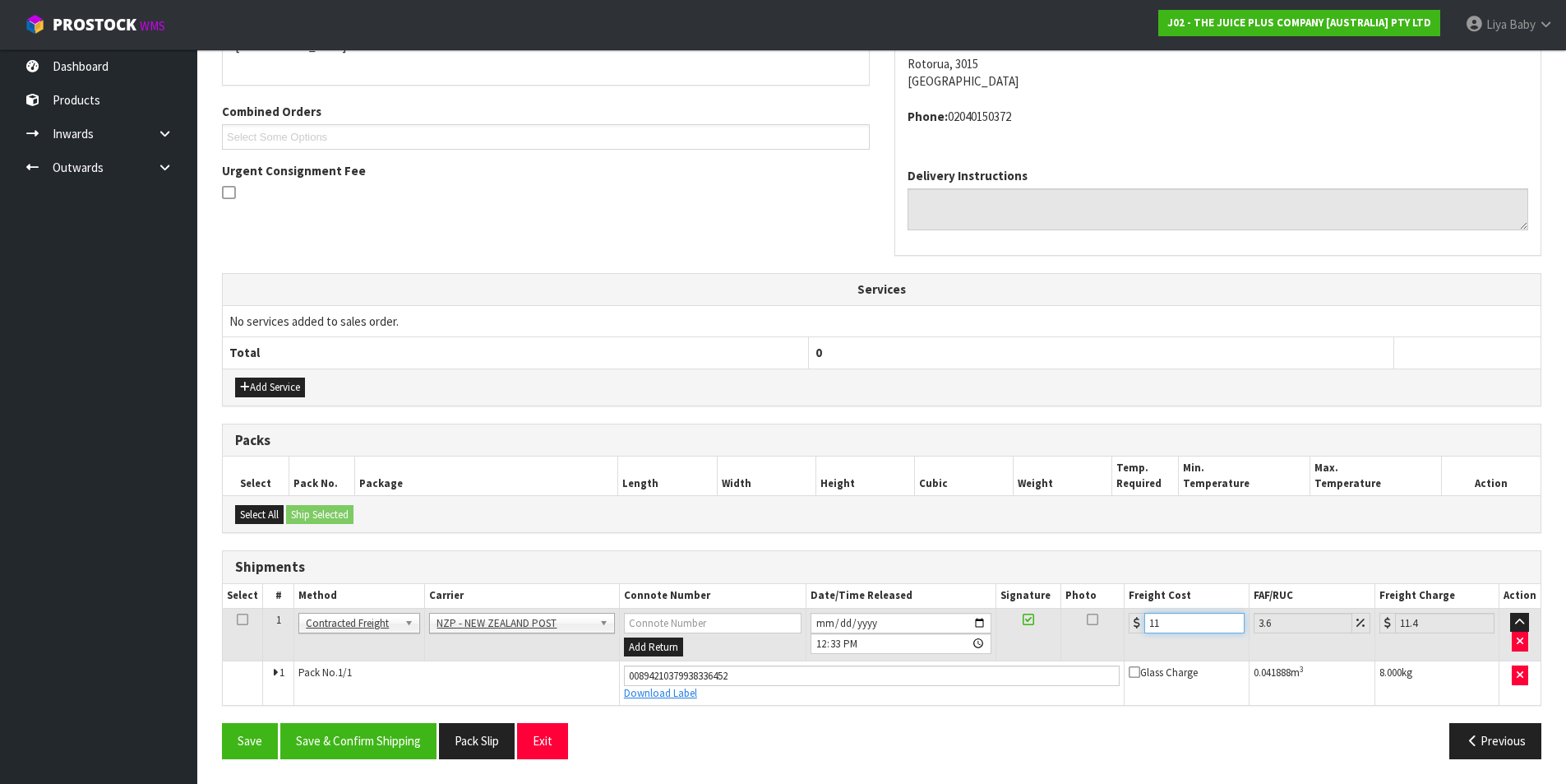
type input "1"
type input "1.04"
type input "0"
type input "8"
type input "8.29"
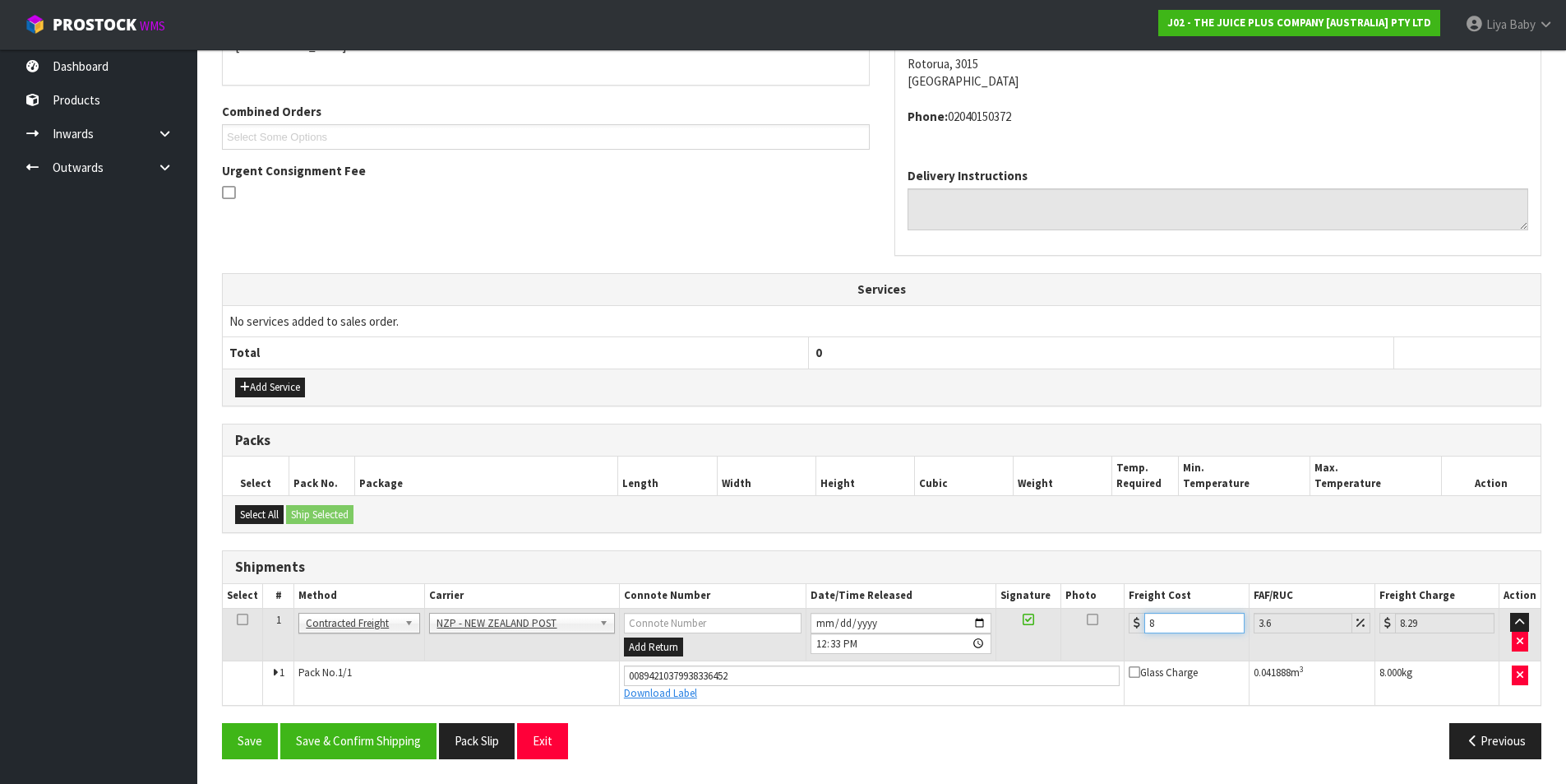
type input "8.4"
type input "8.7"
type input "8.45"
type input "8.75"
type input "8.45"
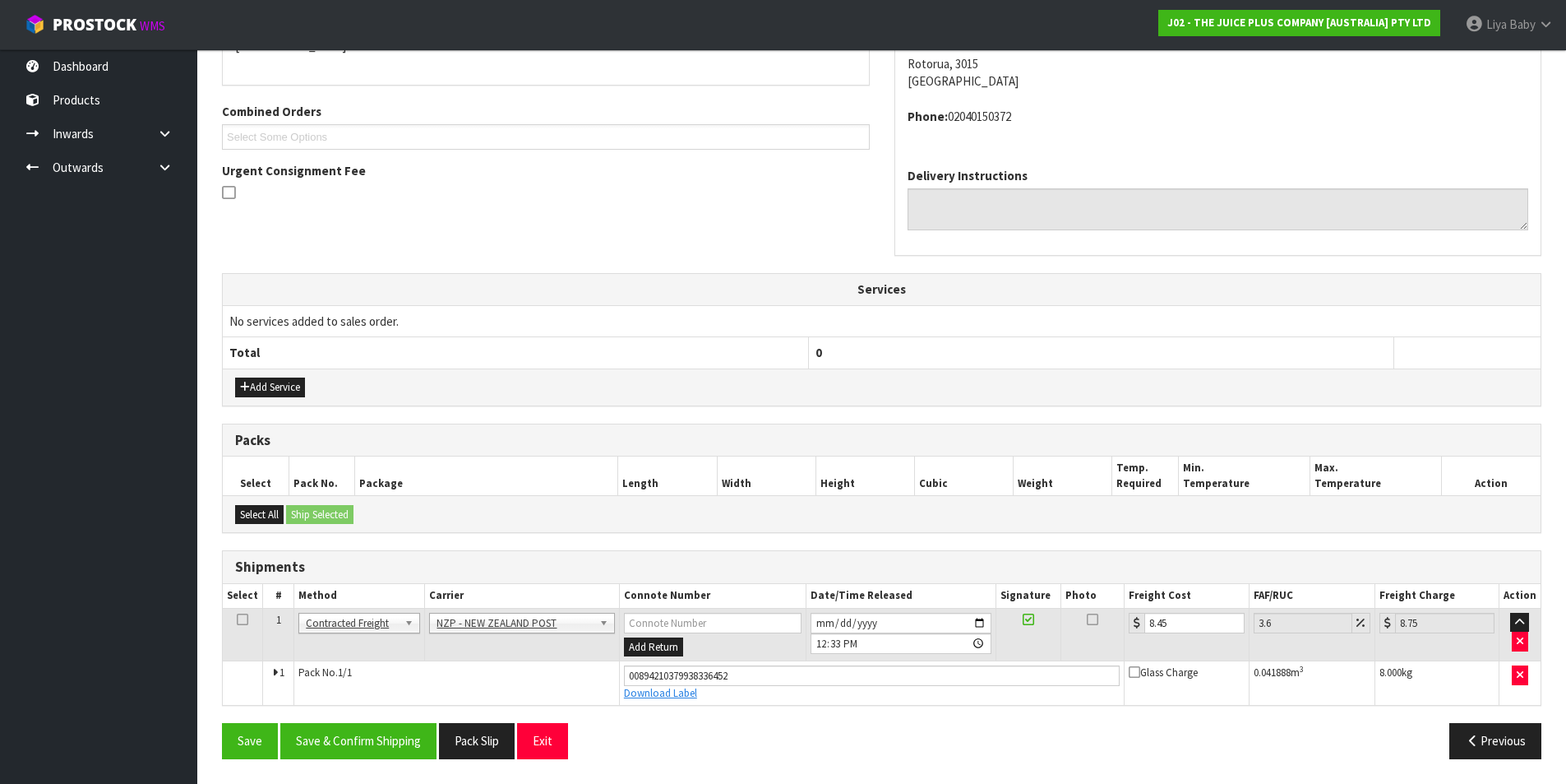
click at [244, 611] on td at bounding box center [243, 634] width 40 height 53
click at [239, 620] on icon at bounding box center [243, 619] width 12 height 1
click at [364, 752] on button "Save & Confirm Shipping" at bounding box center [358, 740] width 156 height 35
